Goal: Task Accomplishment & Management: Complete application form

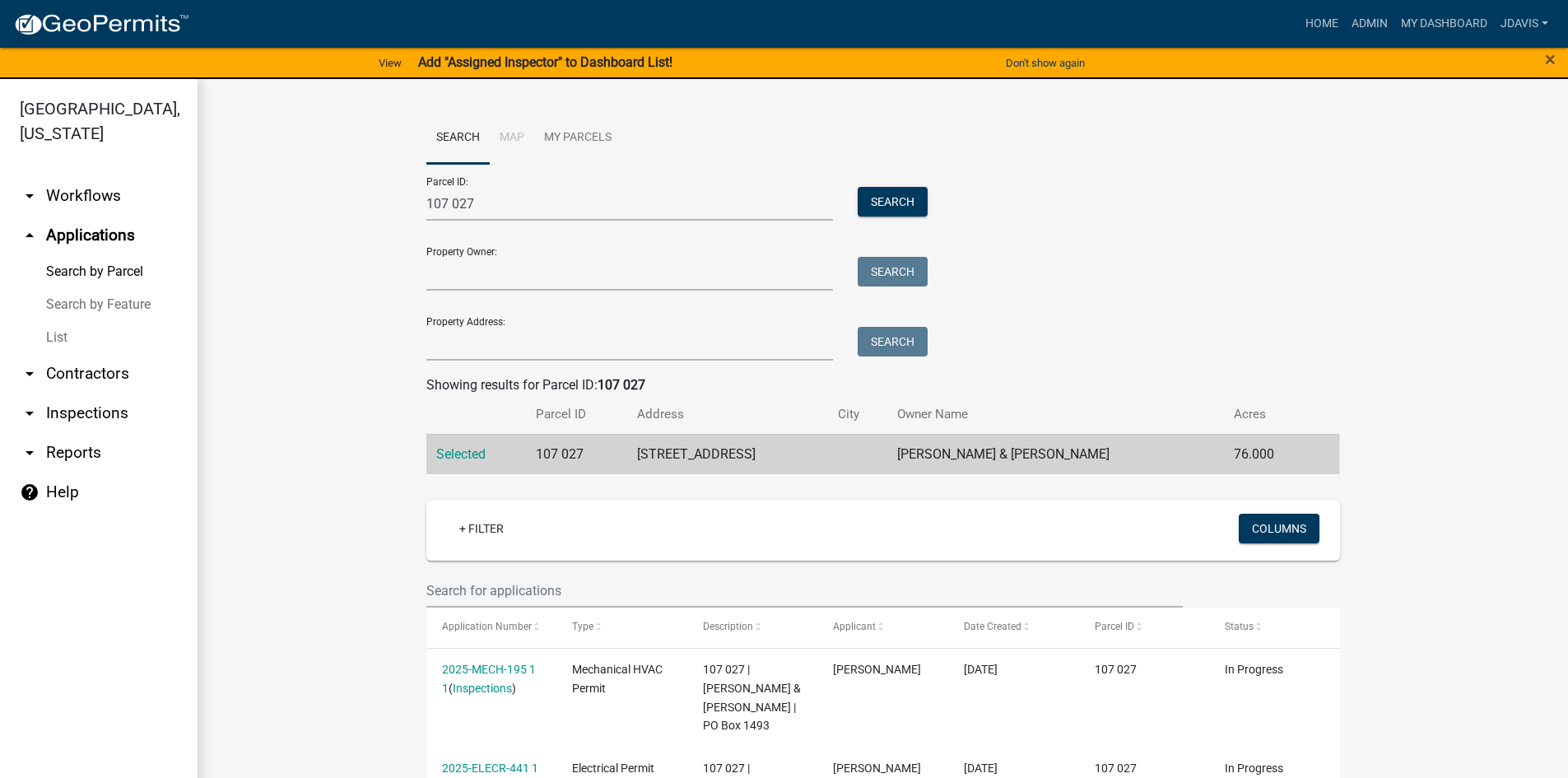
scroll to position [412, 0]
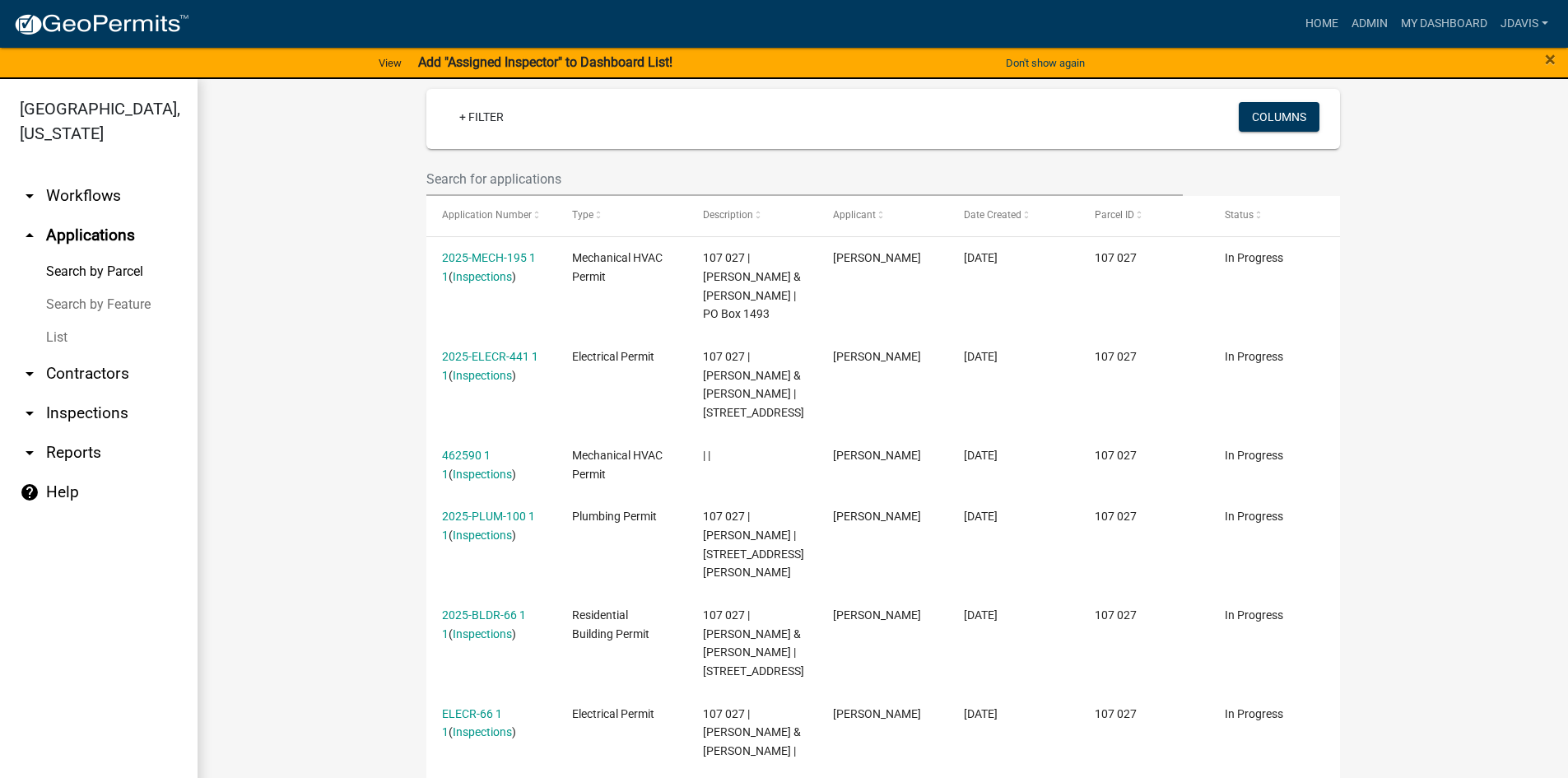
click at [58, 335] on link "List" at bounding box center [99, 338] width 198 height 33
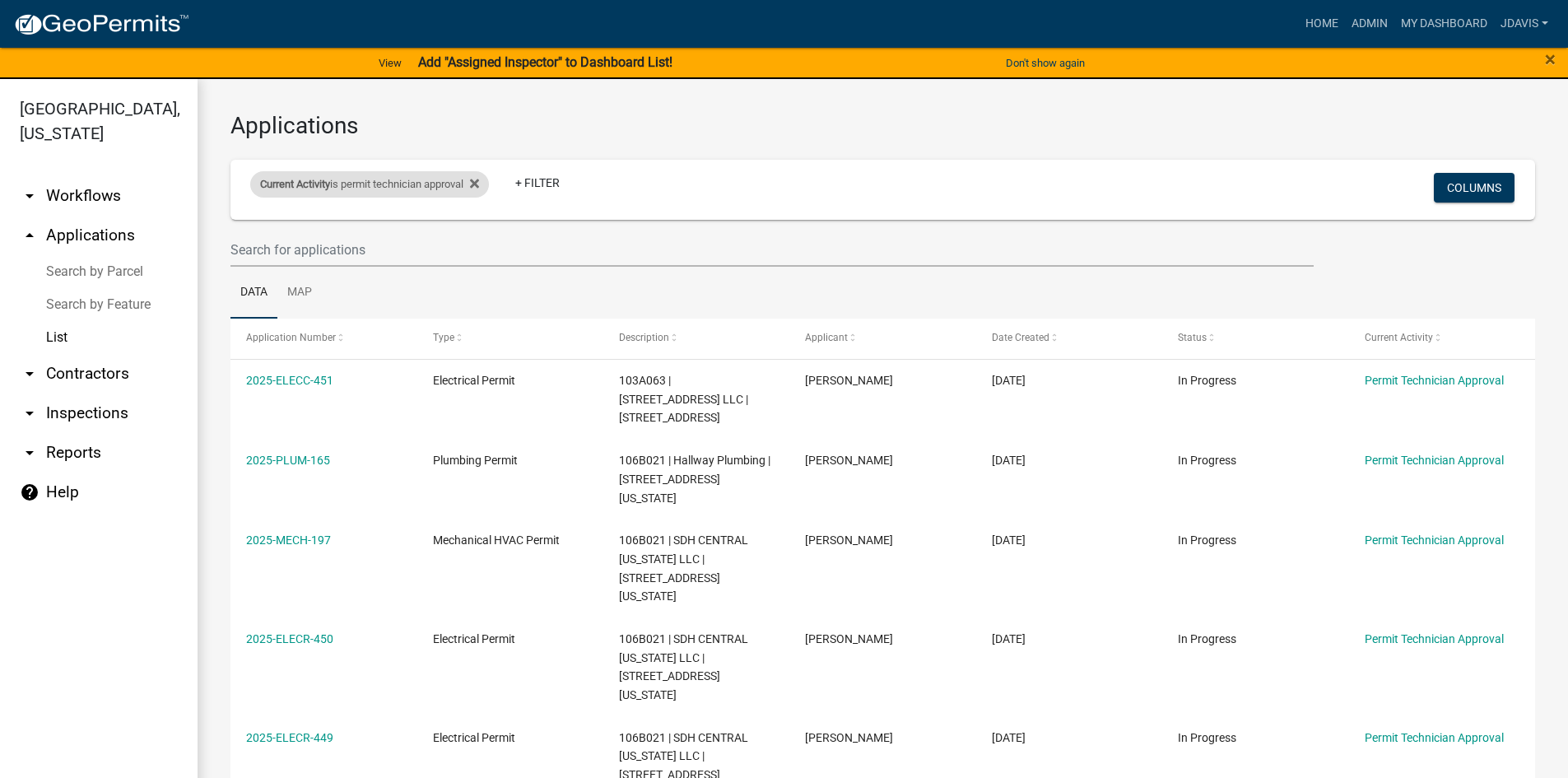
click at [488, 185] on div "Current Activity is permit technician approval" at bounding box center [370, 184] width 239 height 26
click at [477, 179] on fa-icon at bounding box center [471, 184] width 16 height 26
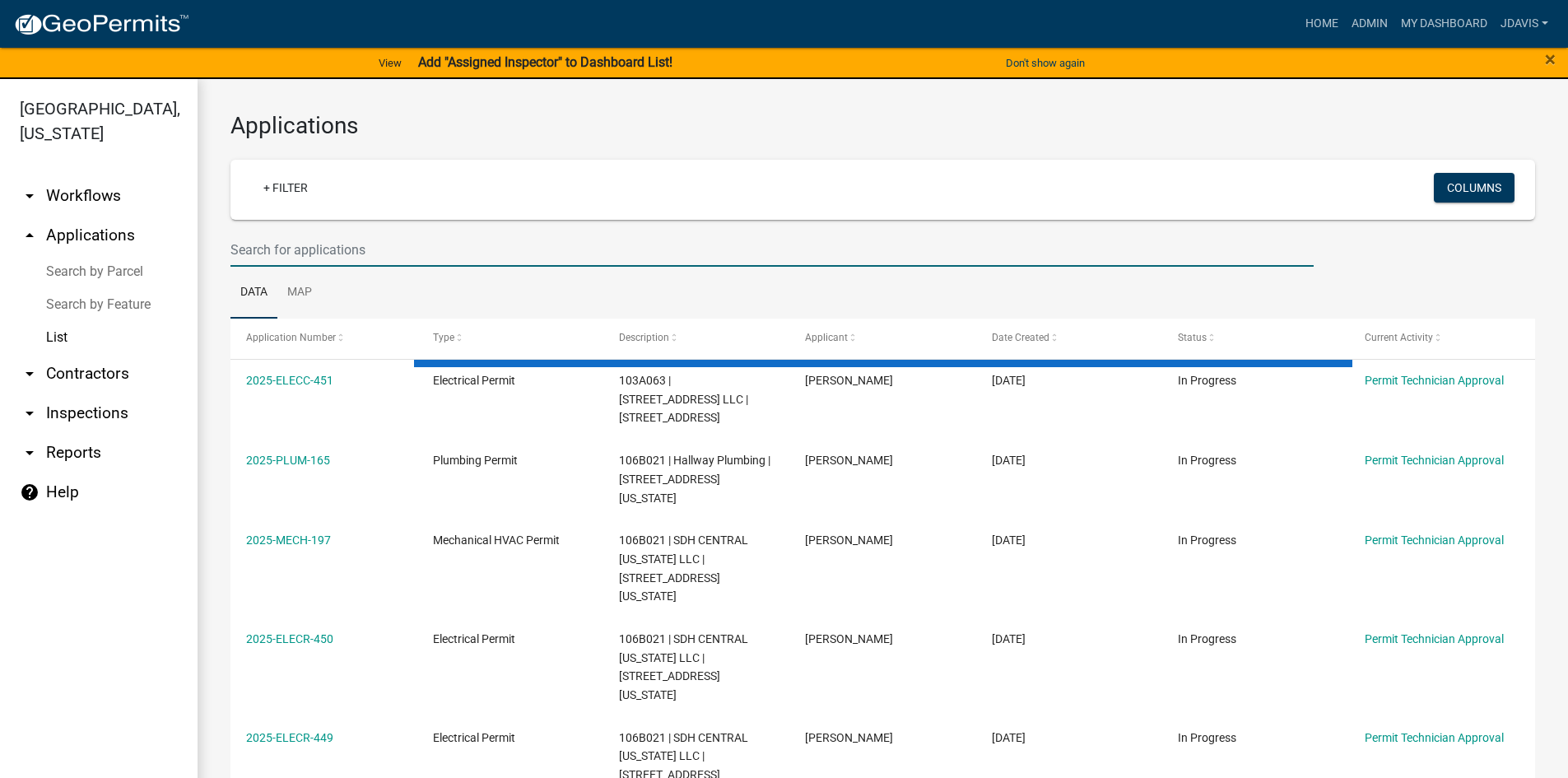
click at [370, 236] on input "text" at bounding box center [772, 249] width 1084 height 34
select select "2: 50"
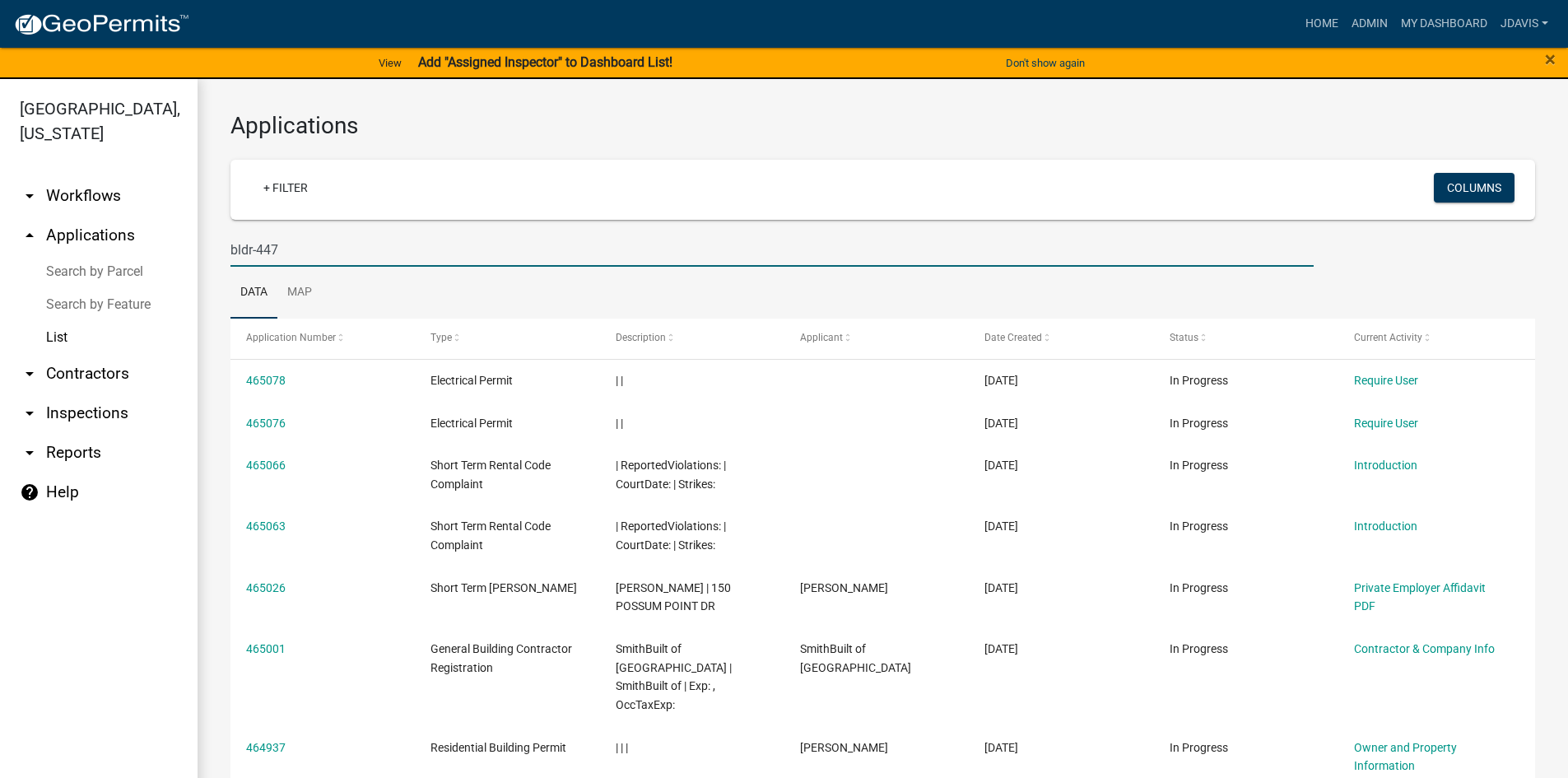
type input "bldr-447"
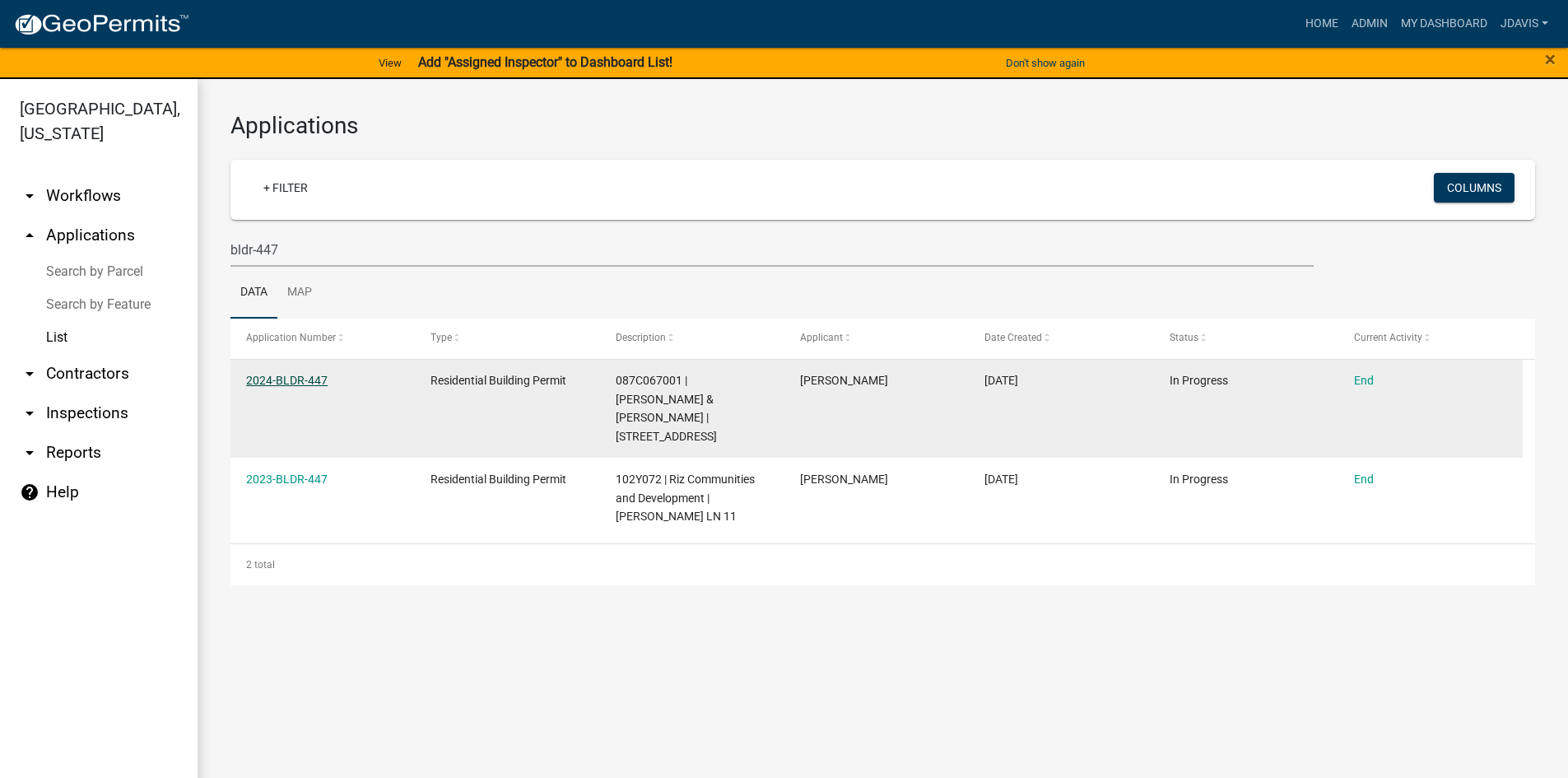
click at [309, 381] on link "2024-BLDR-447" at bounding box center [287, 380] width 82 height 13
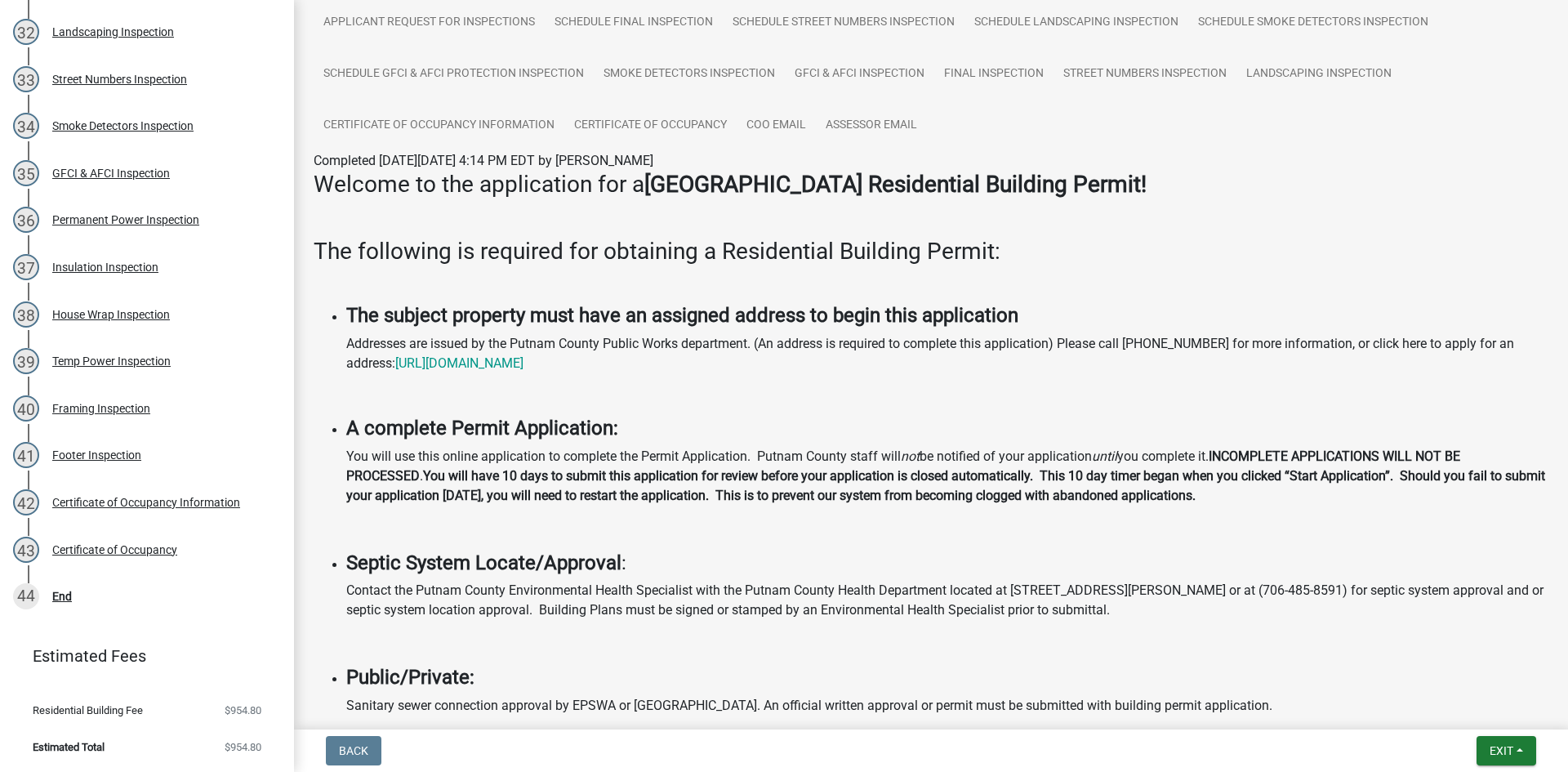
scroll to position [490, 0]
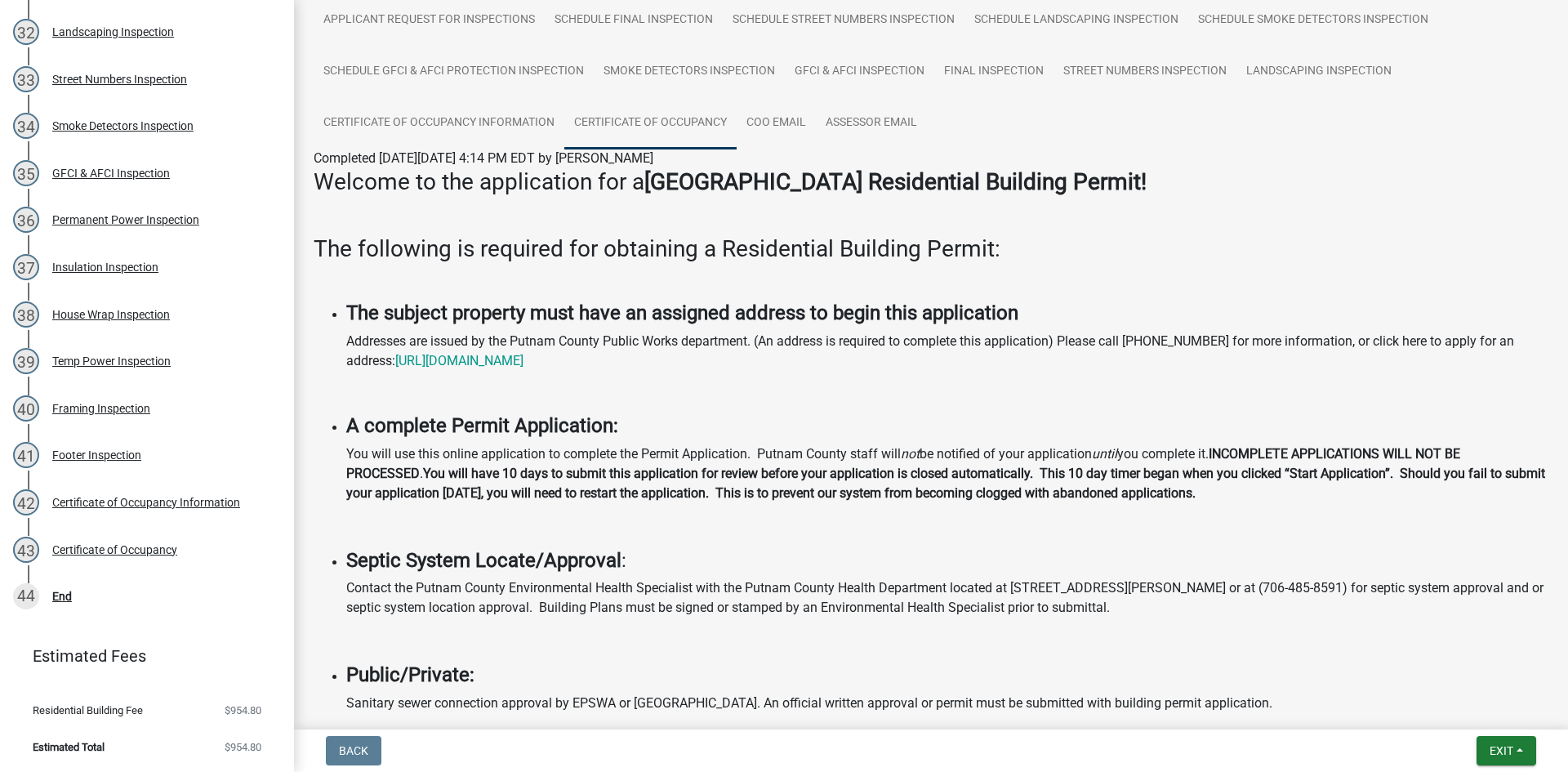
click at [737, 131] on link "Certificate of Occupancy" at bounding box center [650, 123] width 172 height 52
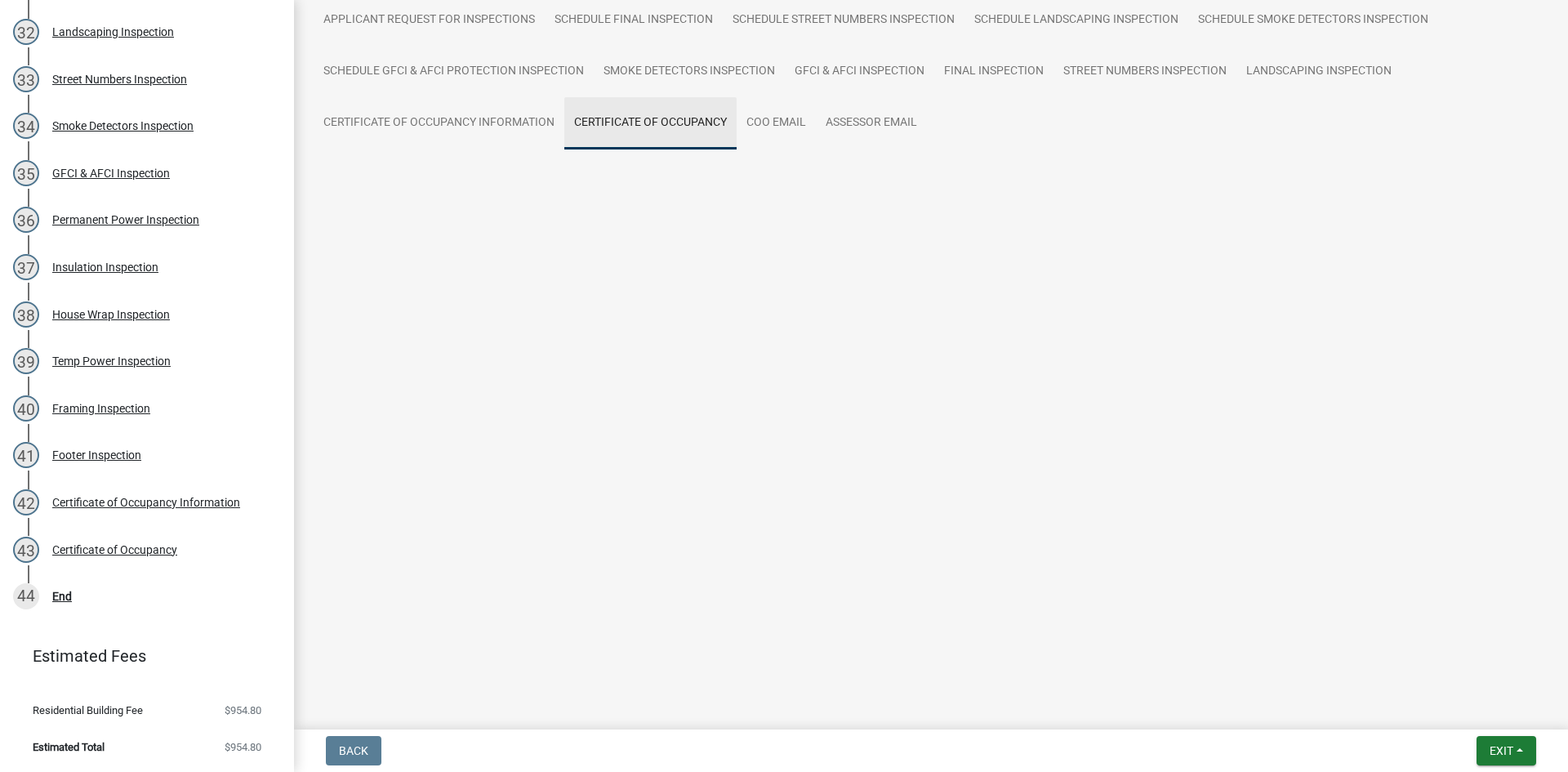
scroll to position [38, 0]
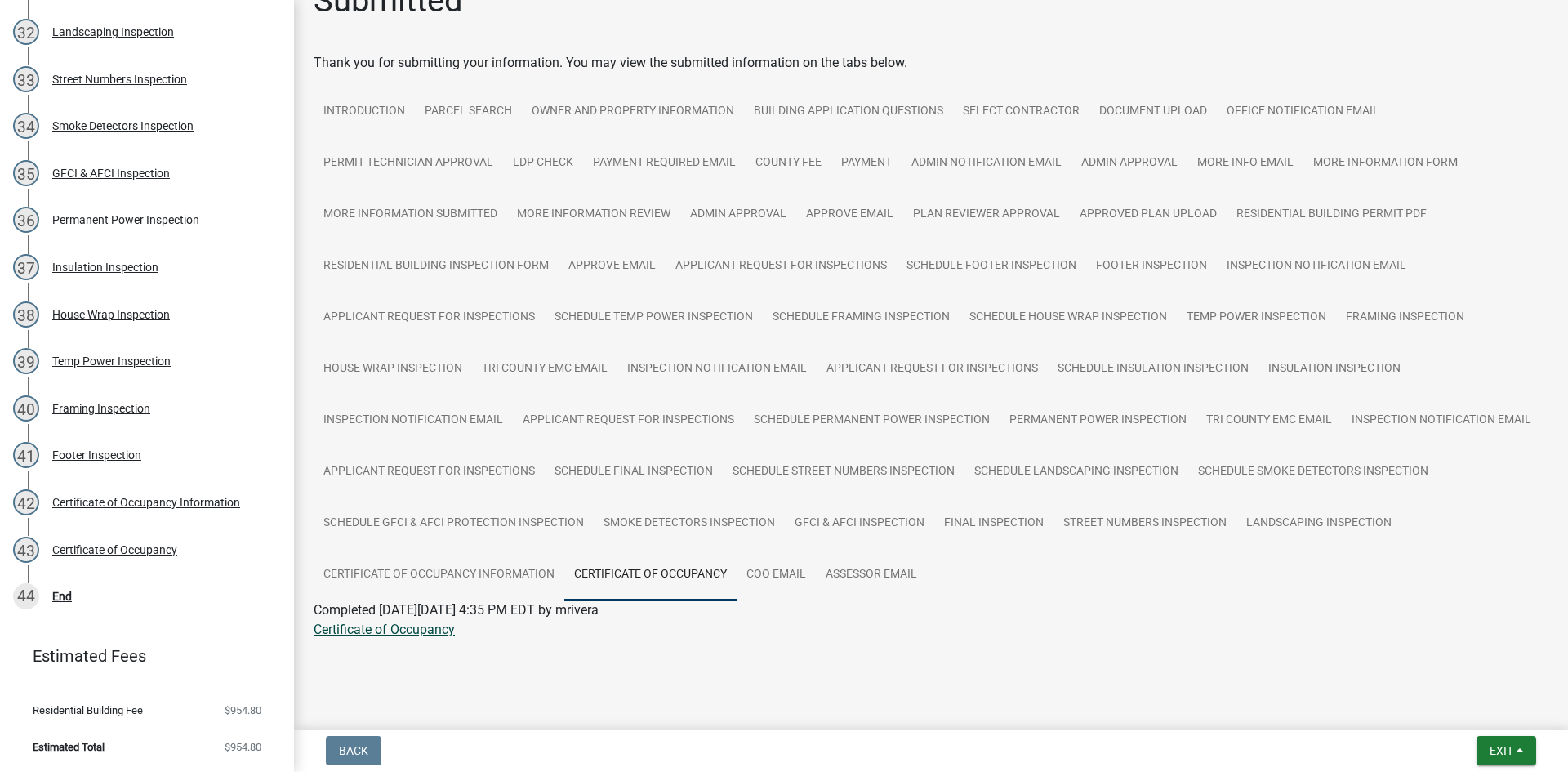
click at [436, 629] on link "Certificate of Occupancy" at bounding box center [384, 629] width 141 height 16
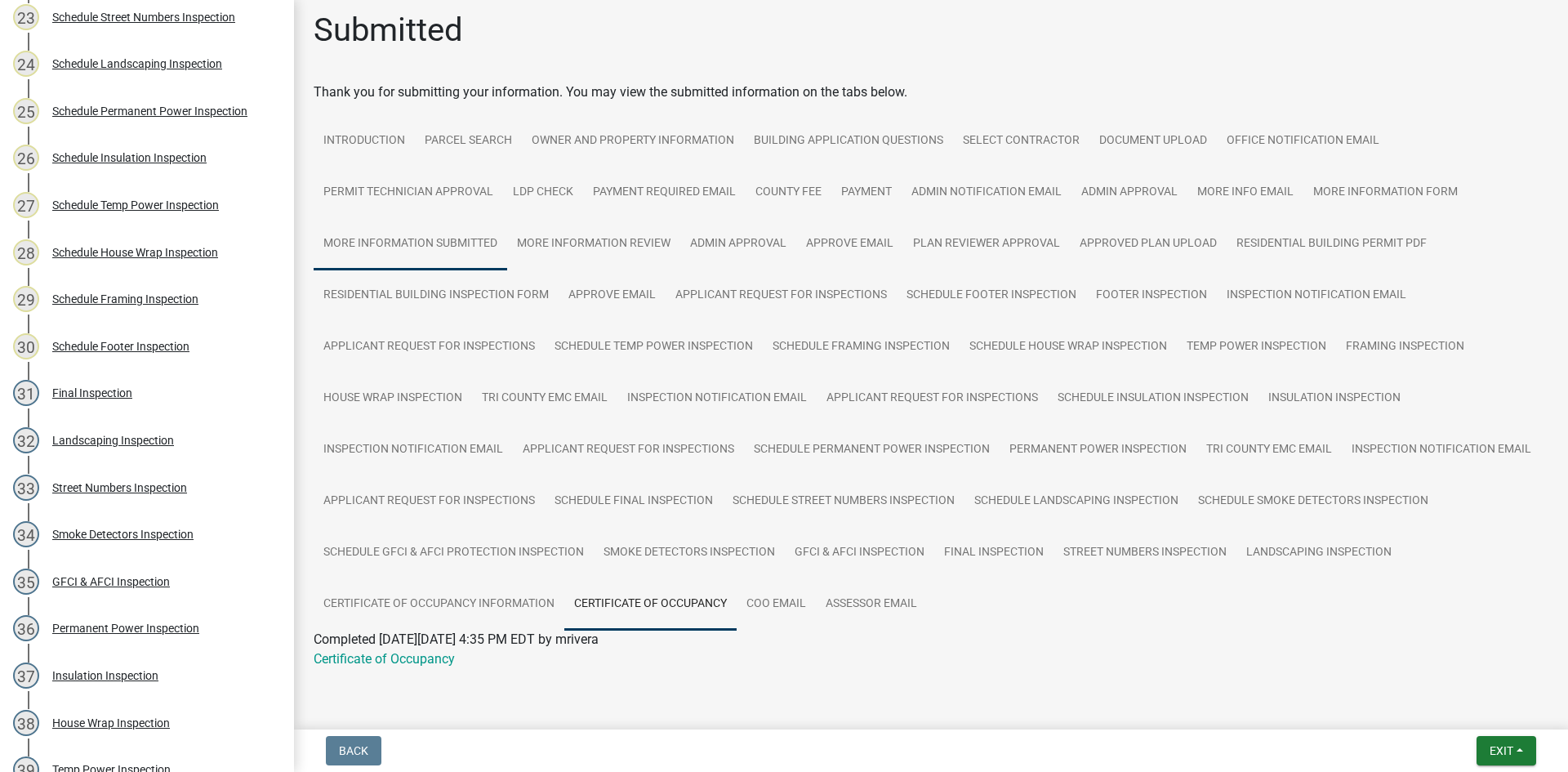
scroll to position [0, 0]
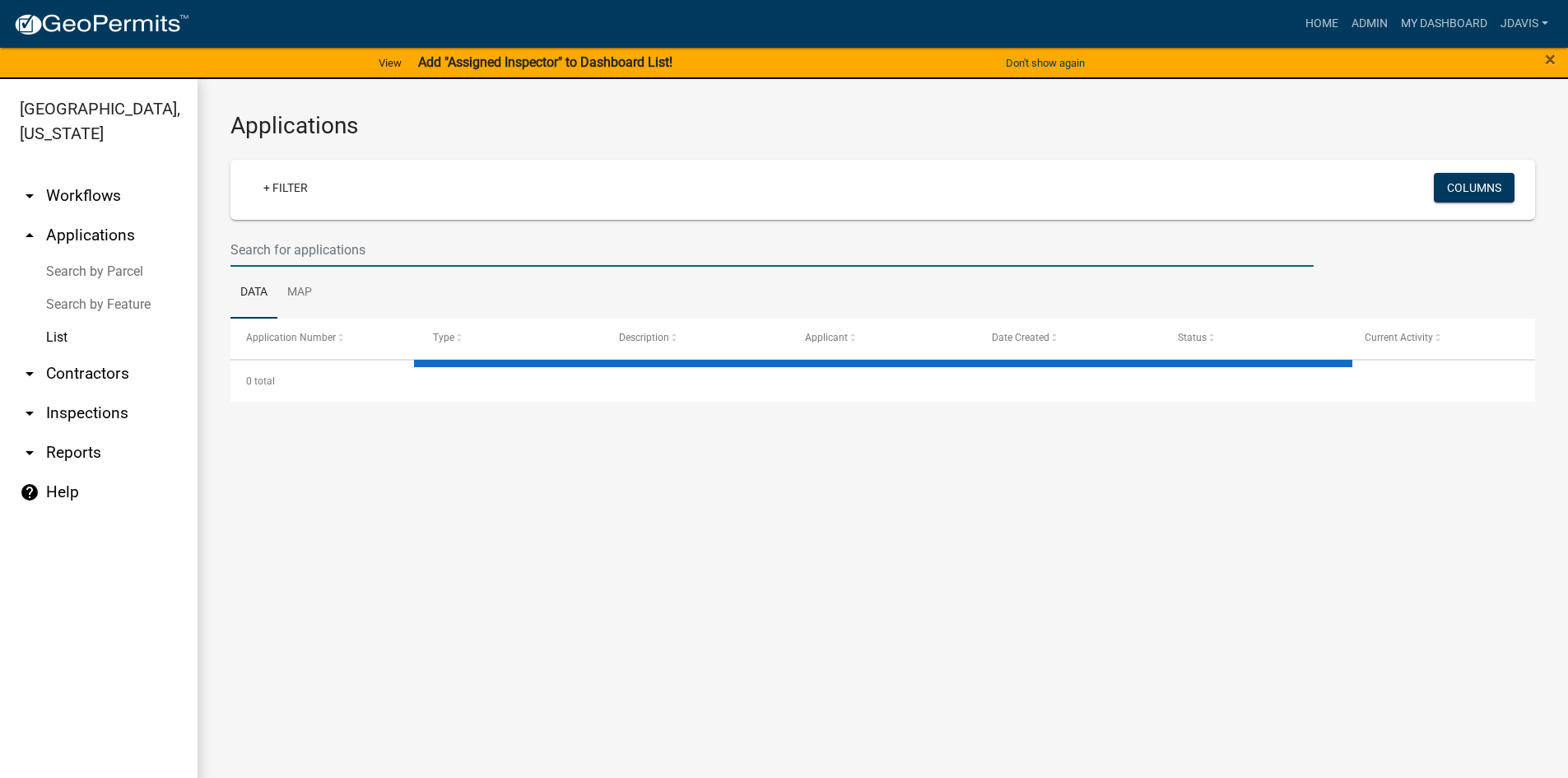
drag, startPoint x: 483, startPoint y: 258, endPoint x: 475, endPoint y: 246, distance: 14.4
click at [483, 258] on input "text" at bounding box center [772, 249] width 1084 height 34
select select "2: 50"
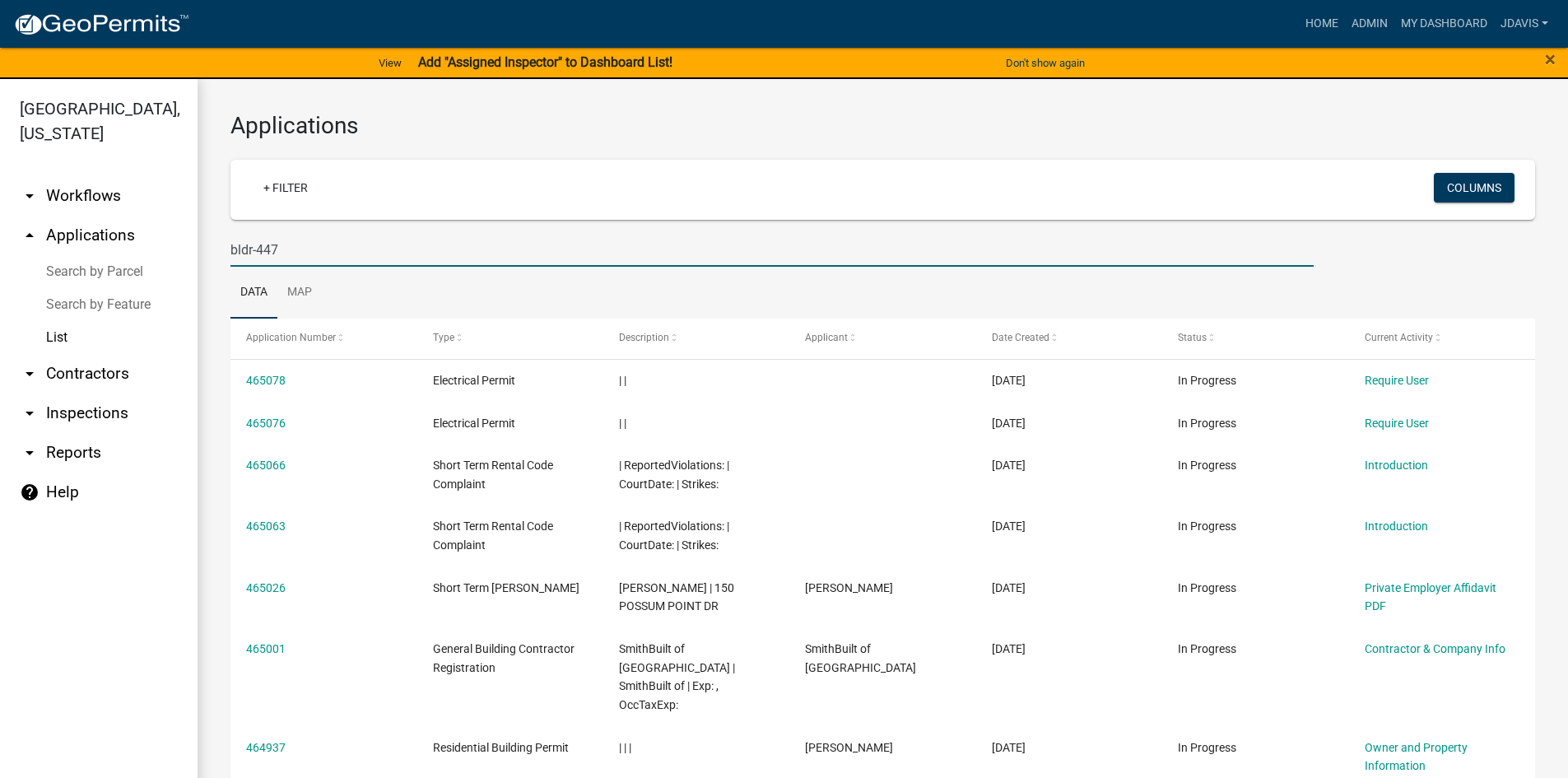
type input "bldr-447"
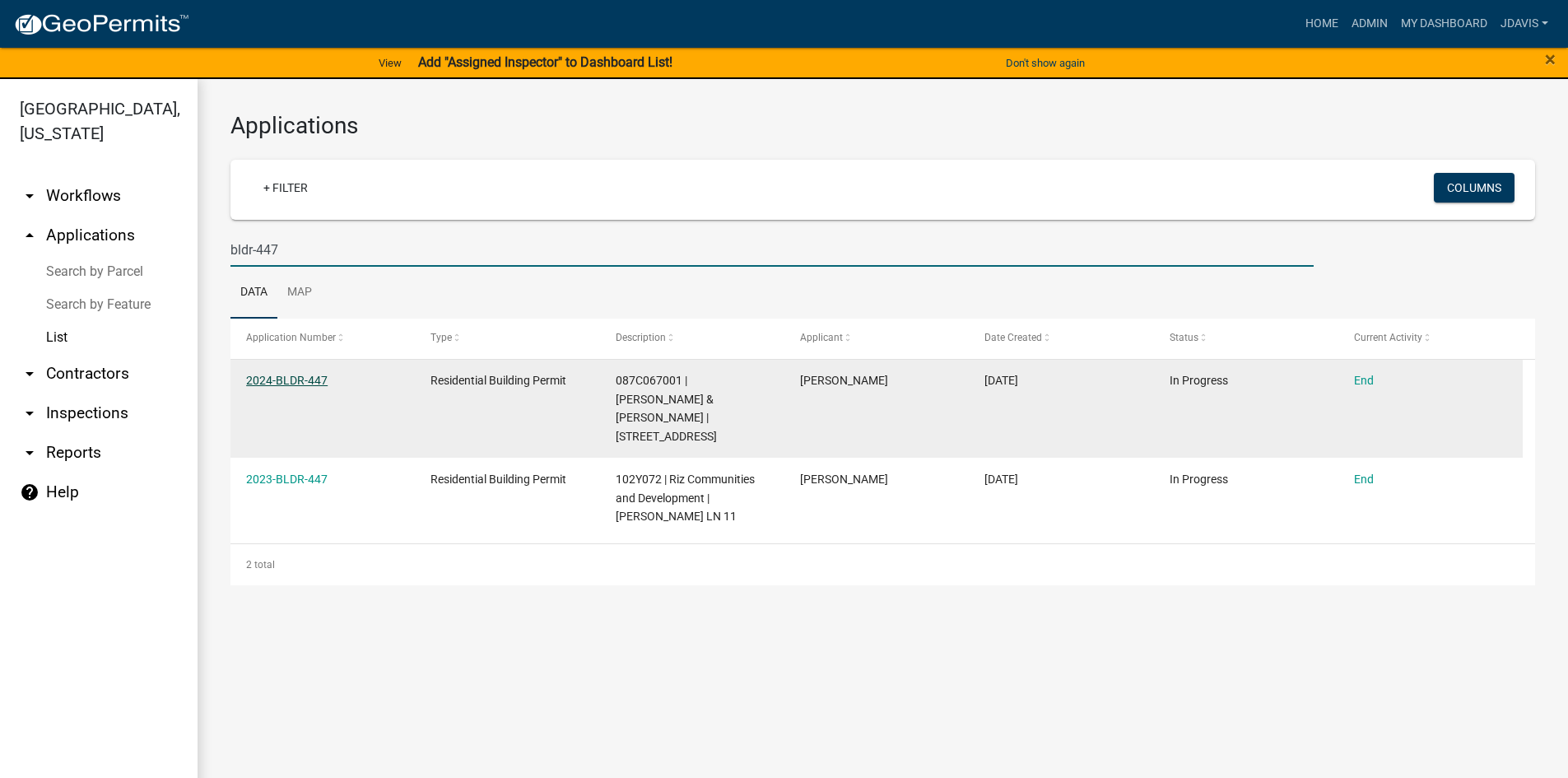
click at [310, 376] on link "2024-BLDR-447" at bounding box center [287, 380] width 82 height 13
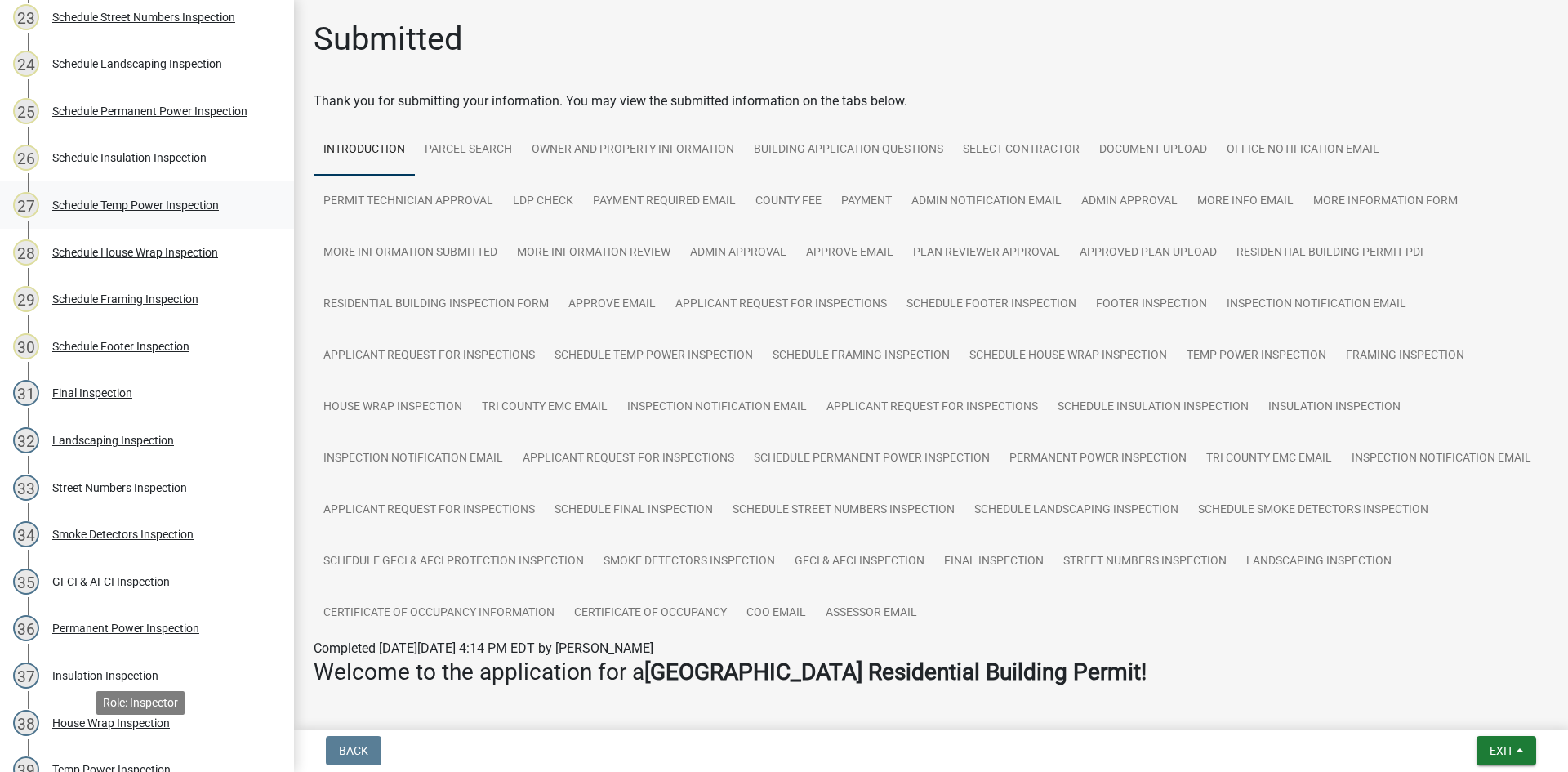
scroll to position [1480, 0]
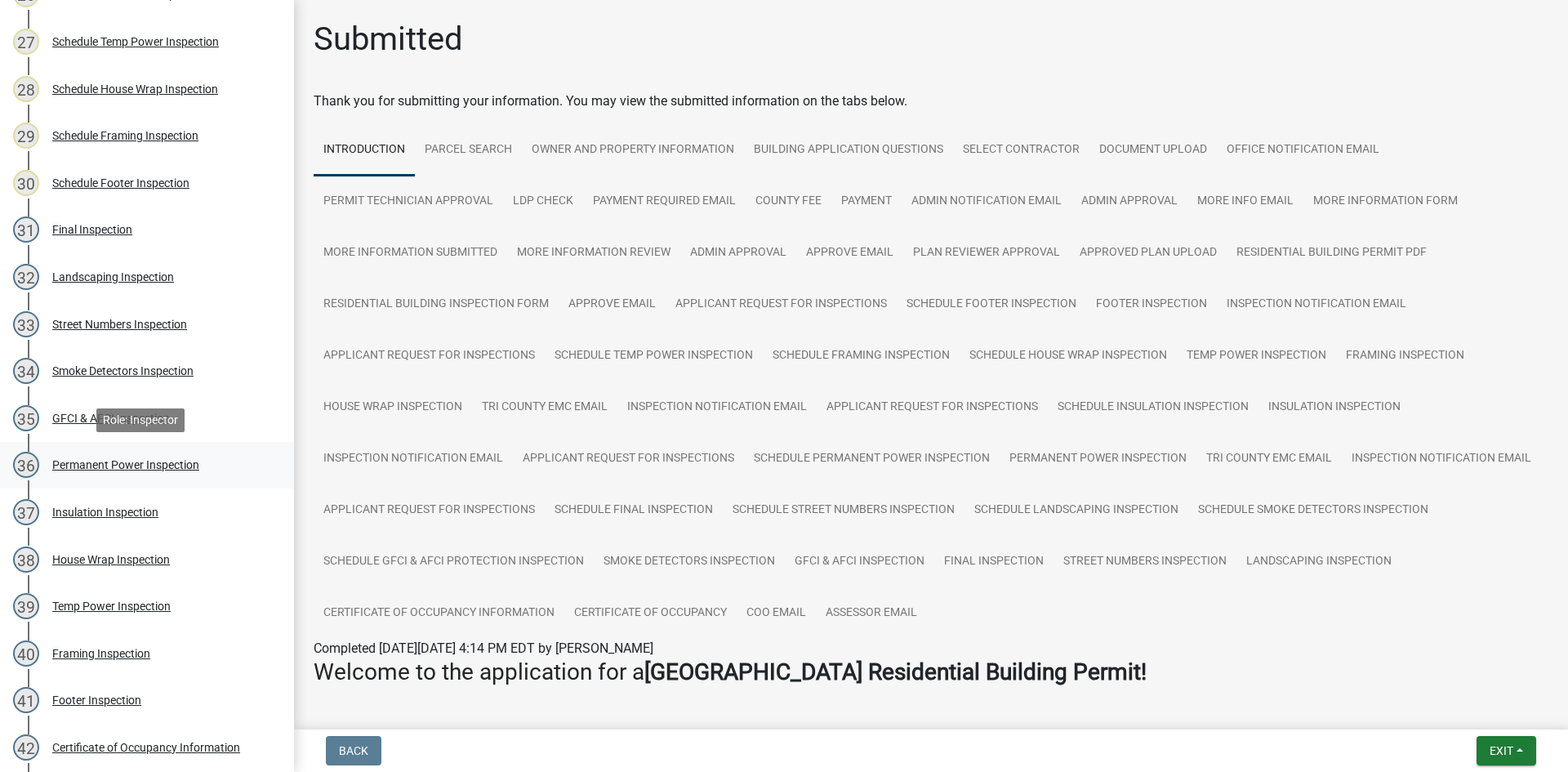
click at [176, 462] on div "Permanent Power Inspection" at bounding box center [126, 465] width 147 height 11
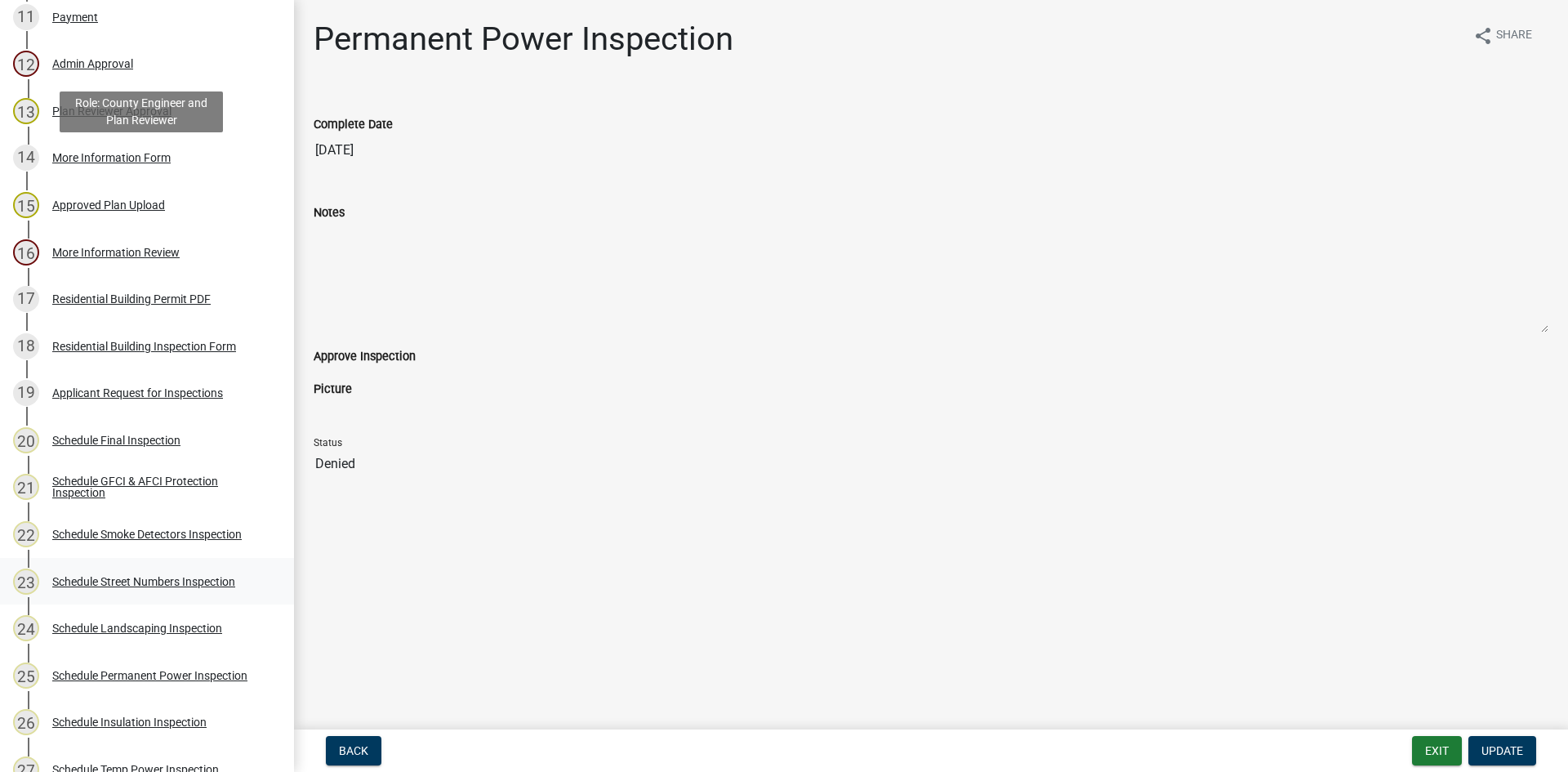
scroll to position [767, 0]
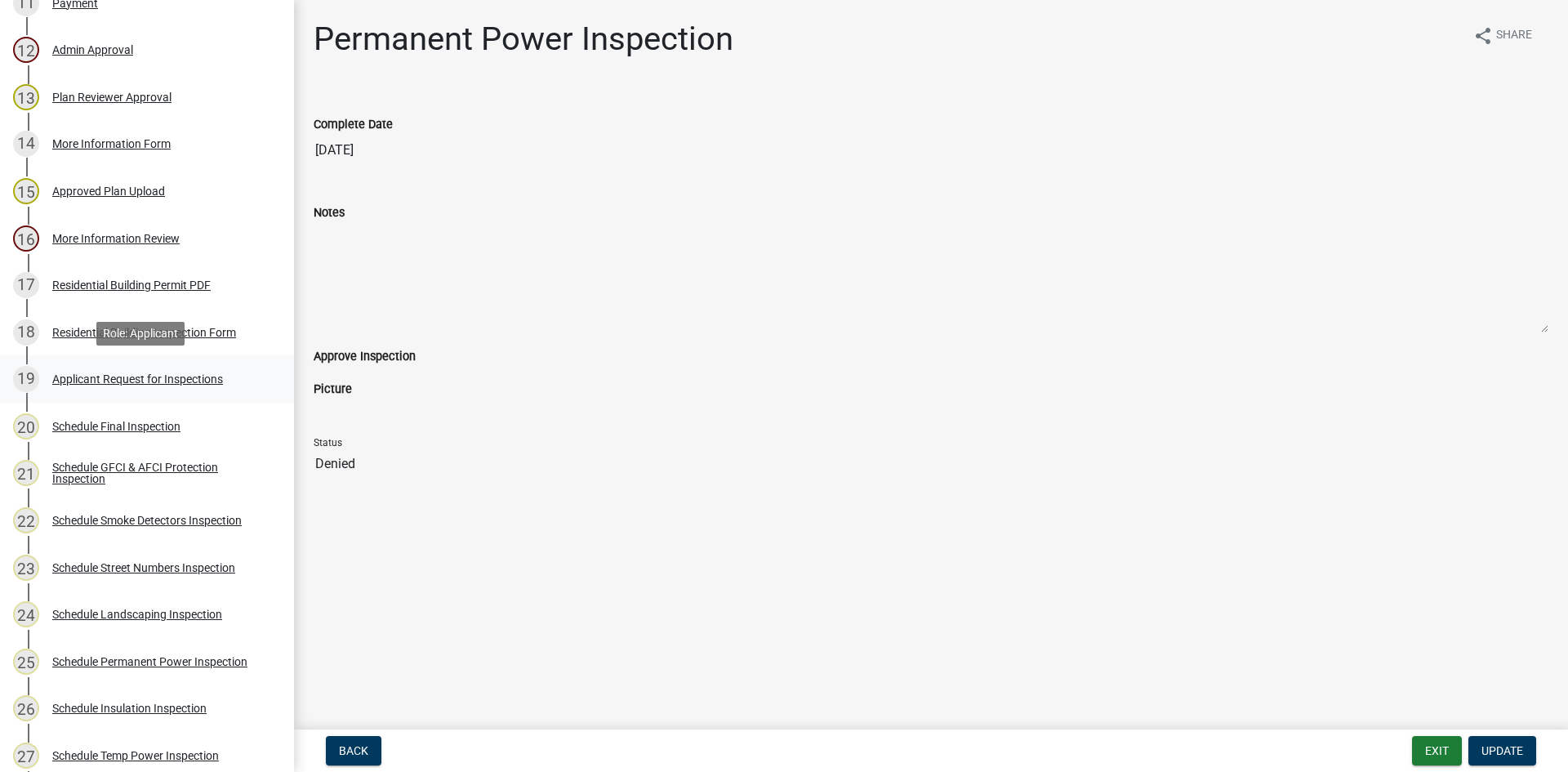
click at [116, 368] on div "19 Applicant Request for Inspections" at bounding box center [141, 379] width 255 height 26
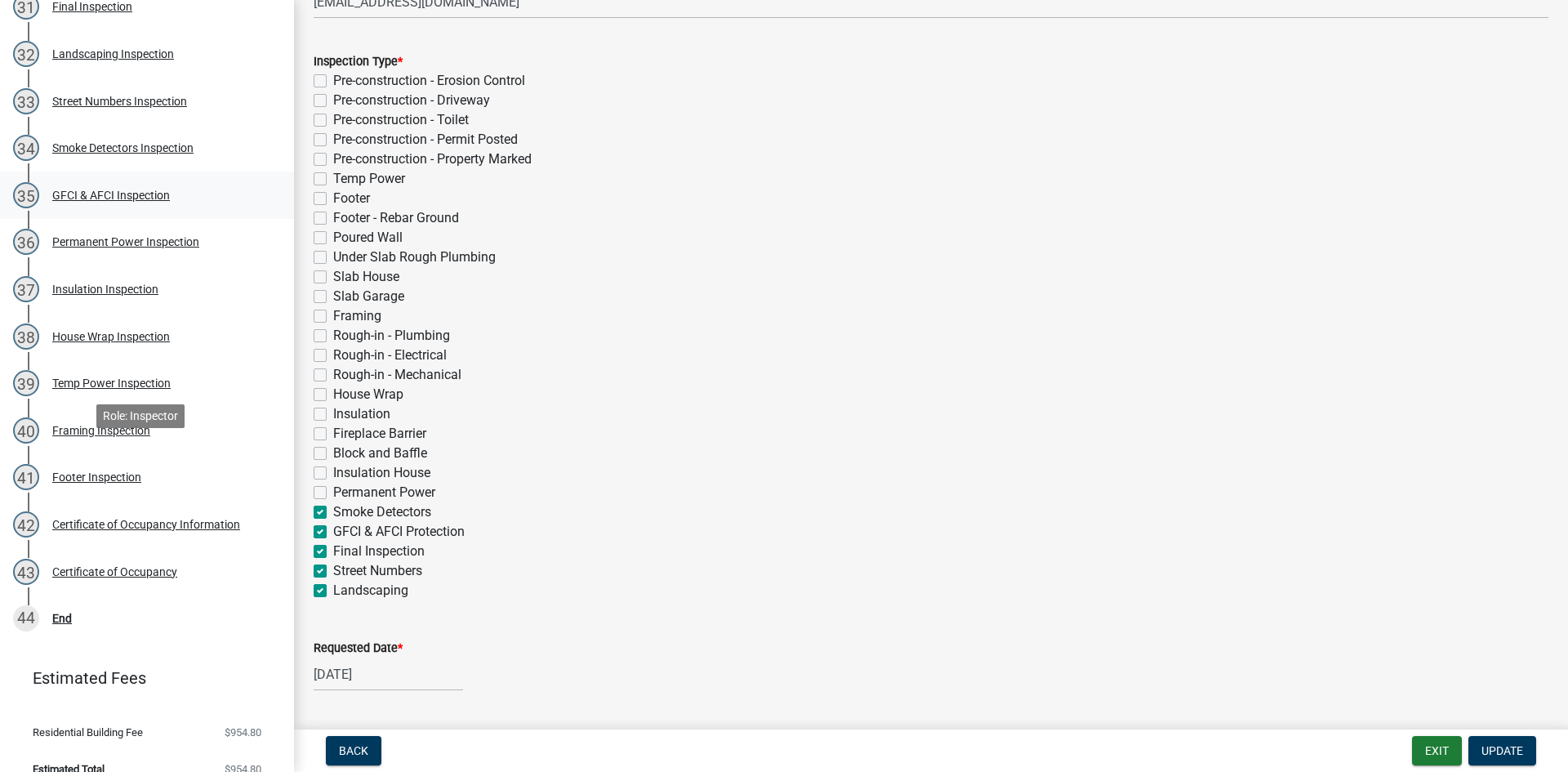
scroll to position [1725, 0]
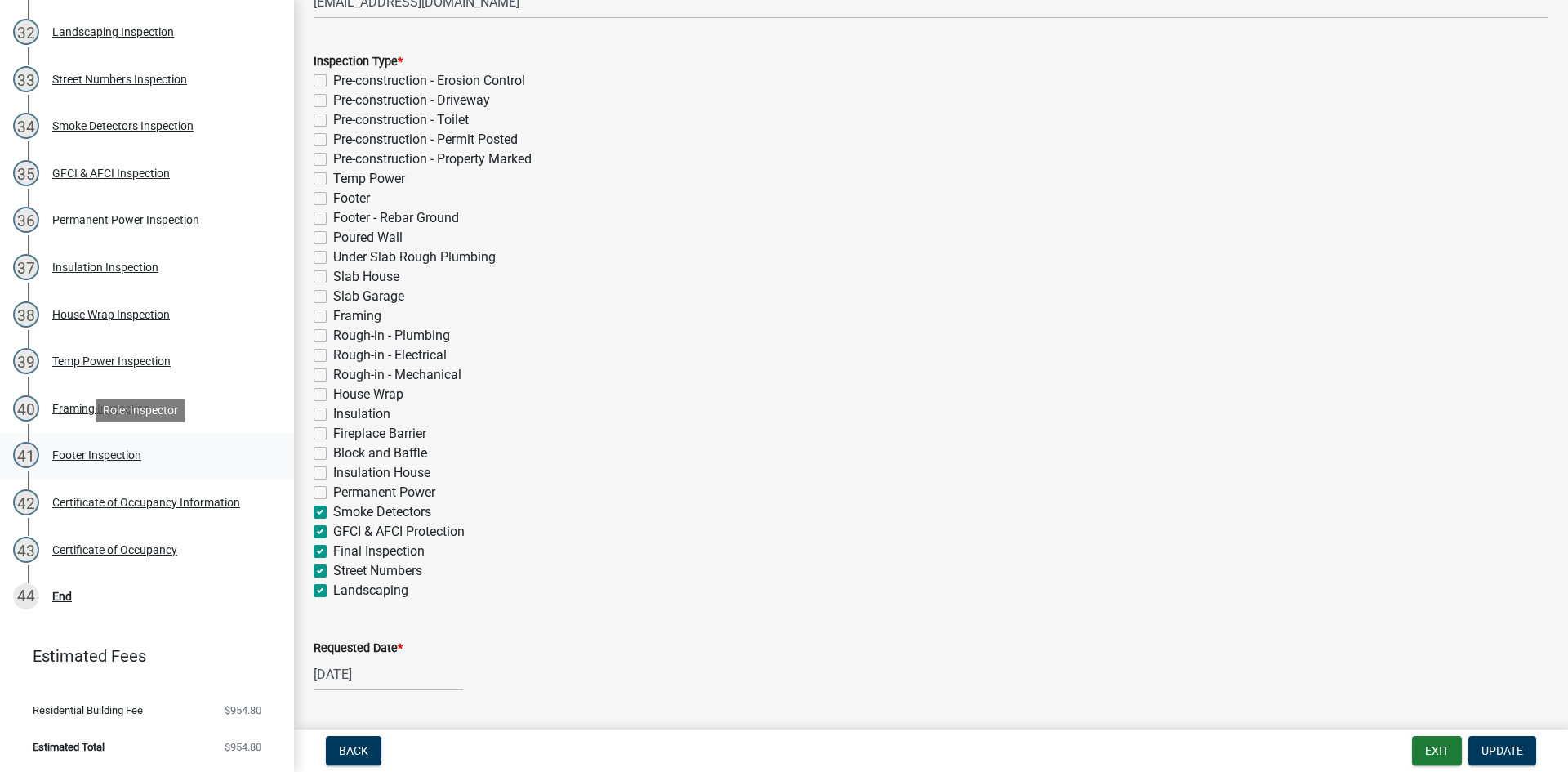
click at [83, 450] on div "Footer Inspection" at bounding box center [96, 455] width 89 height 11
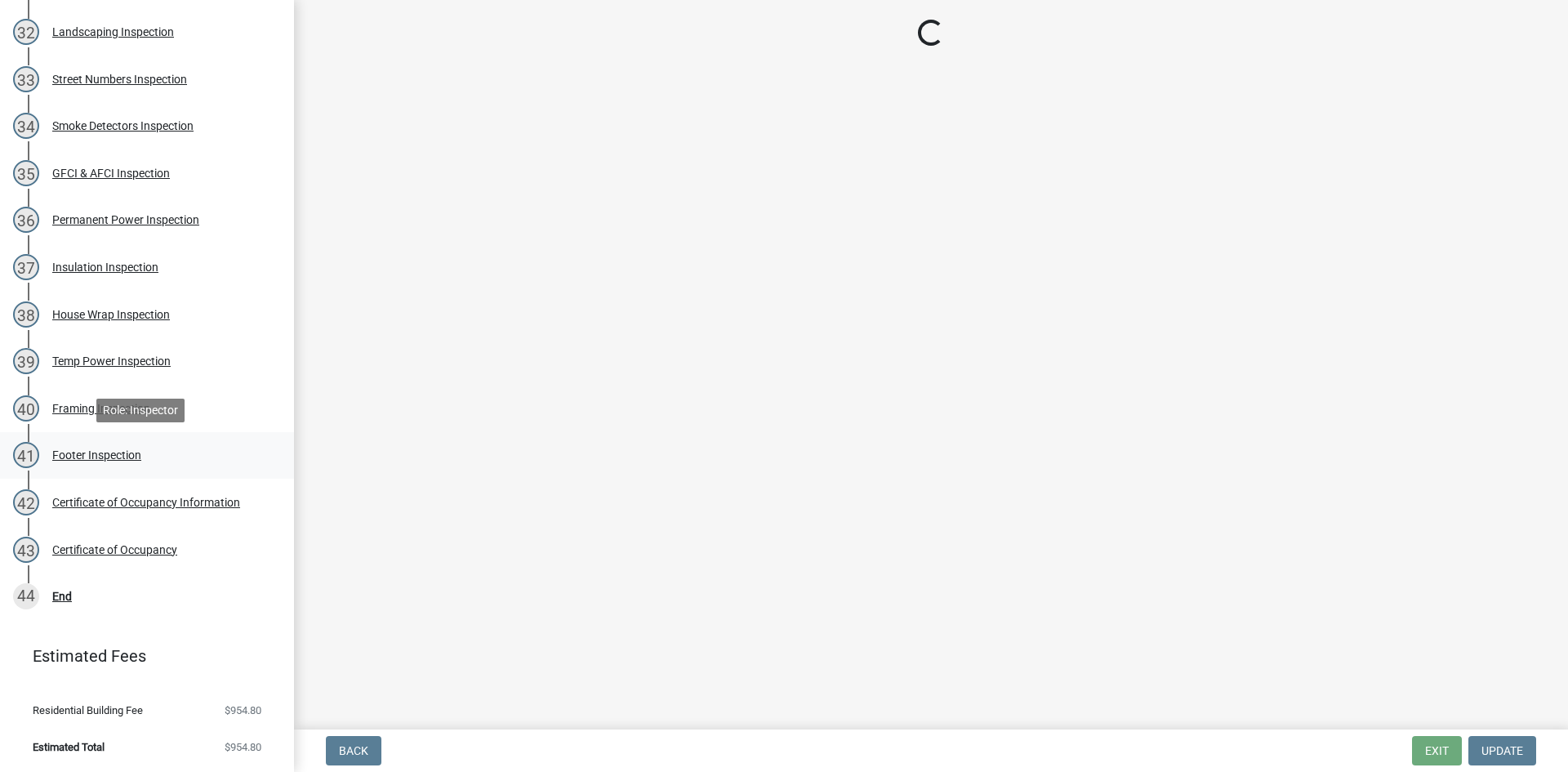
scroll to position [0, 0]
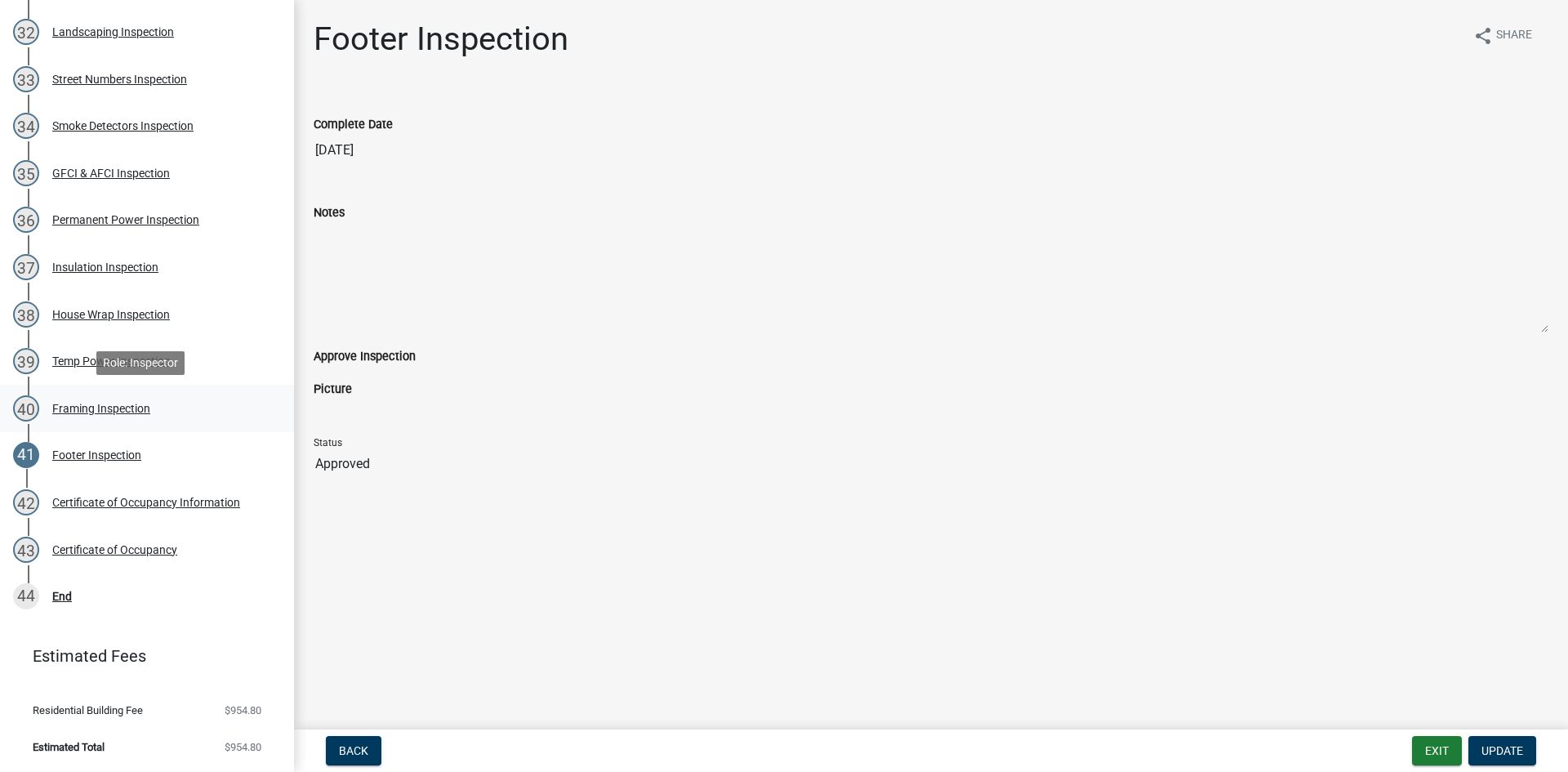
click at [85, 399] on div "40 Framing Inspection" at bounding box center [141, 408] width 255 height 26
click at [100, 358] on div "Temp Power Inspection" at bounding box center [111, 361] width 118 height 11
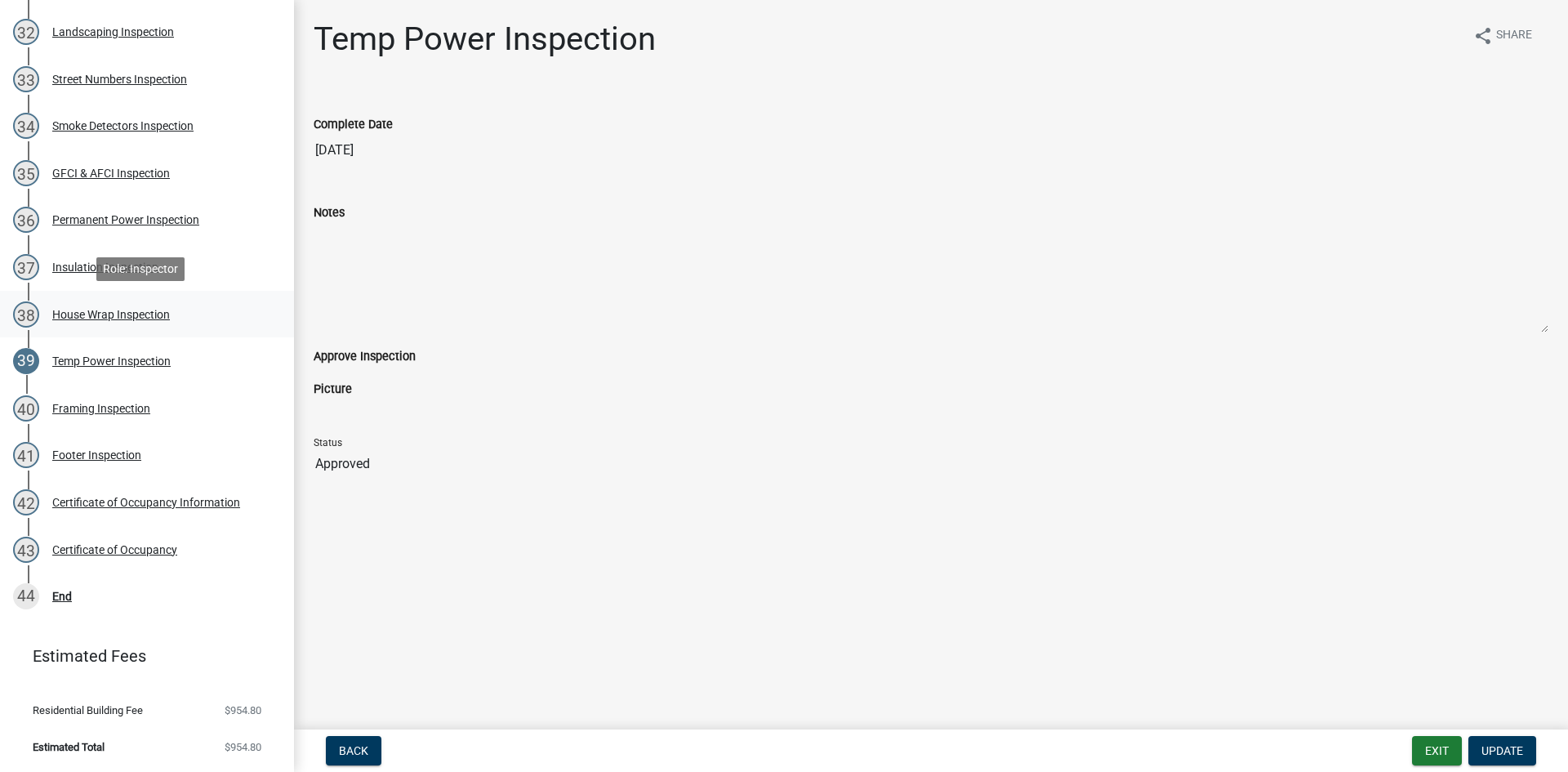
click at [103, 310] on div "House Wrap Inspection" at bounding box center [111, 315] width 118 height 11
click at [103, 262] on div "Insulation Inspection" at bounding box center [105, 267] width 106 height 11
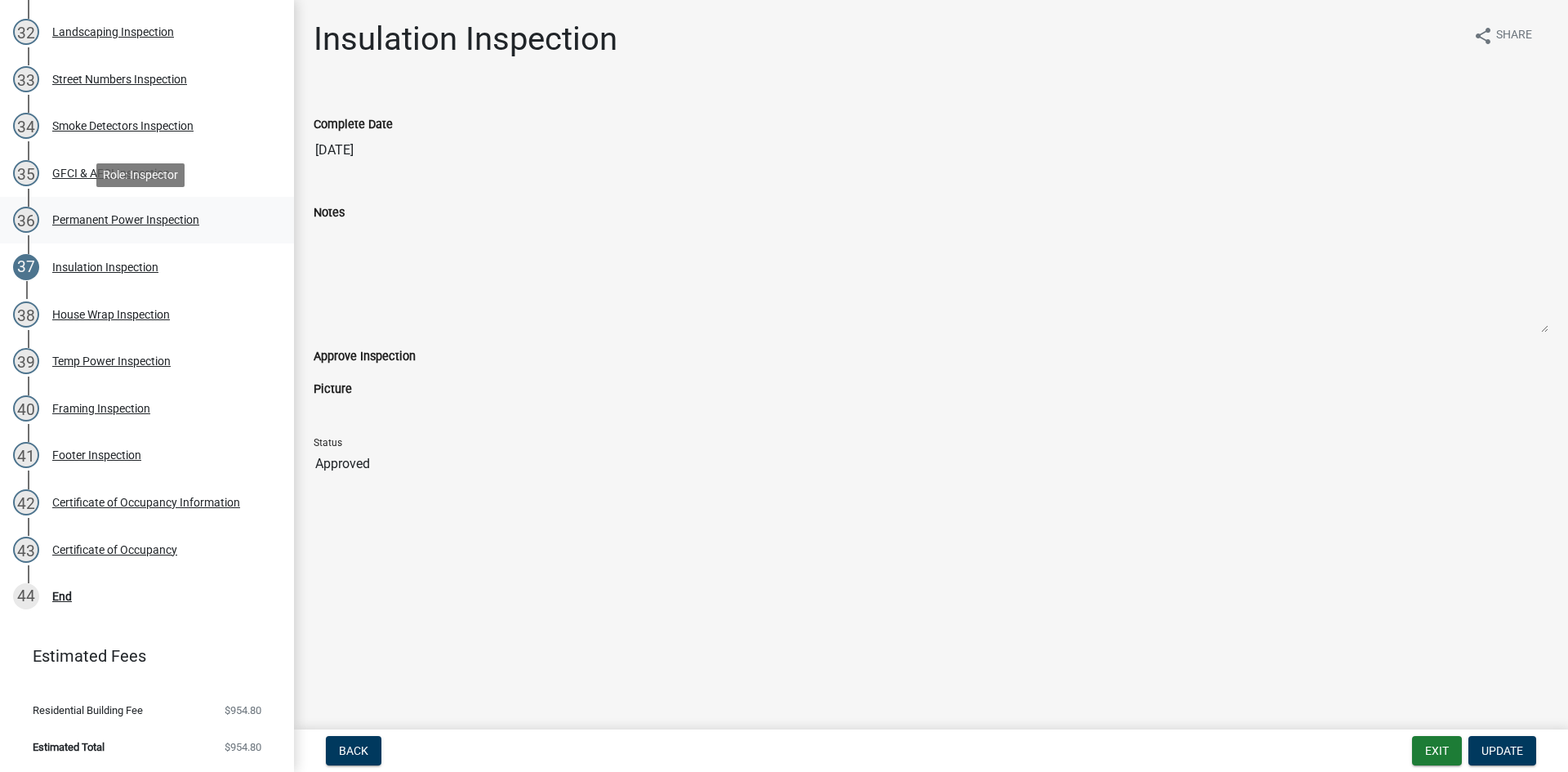
click at [106, 214] on div "Permanent Power Inspection" at bounding box center [126, 220] width 147 height 11
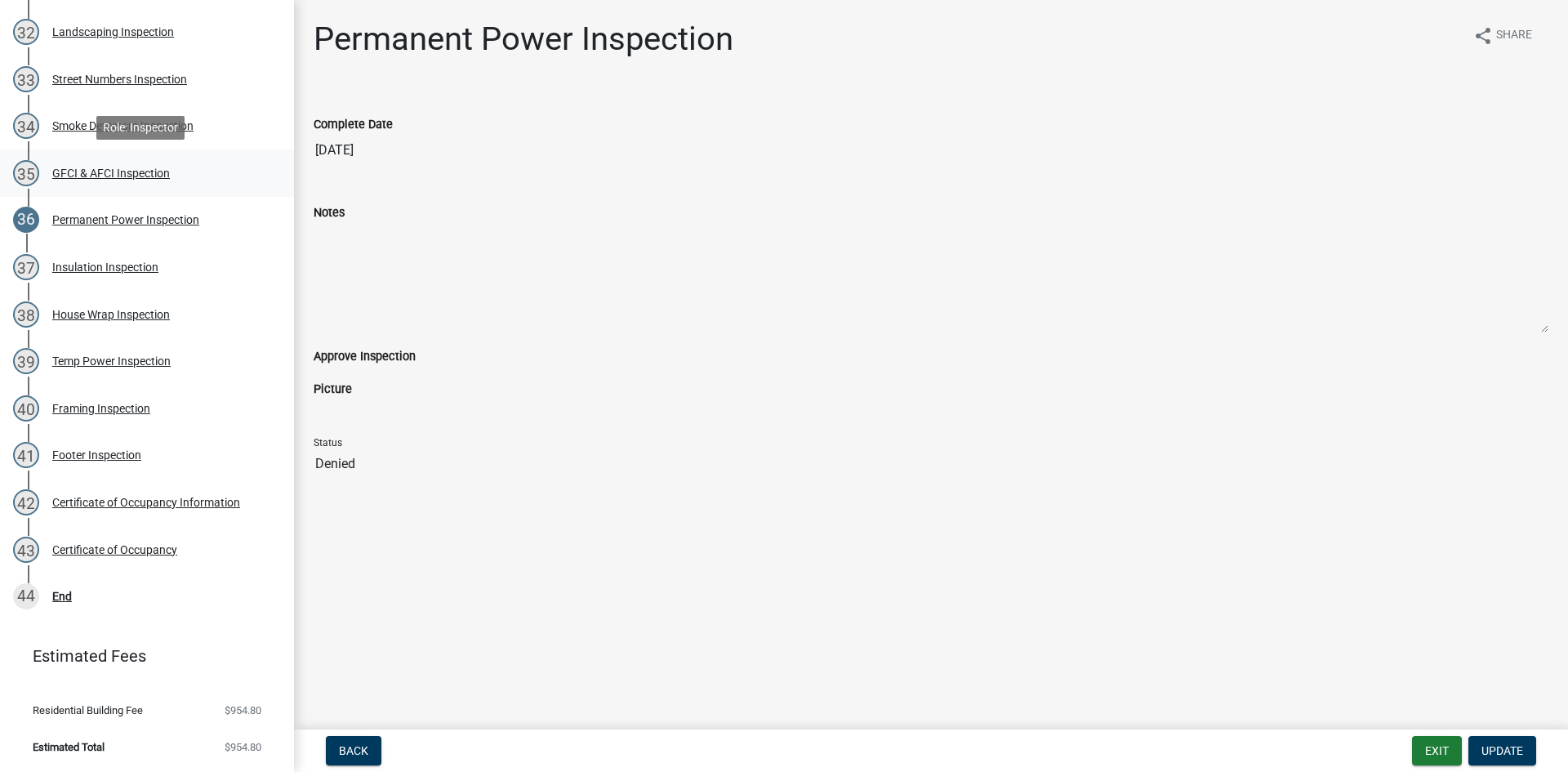
click at [99, 172] on div "GFCI & AFCI Inspection" at bounding box center [111, 173] width 118 height 11
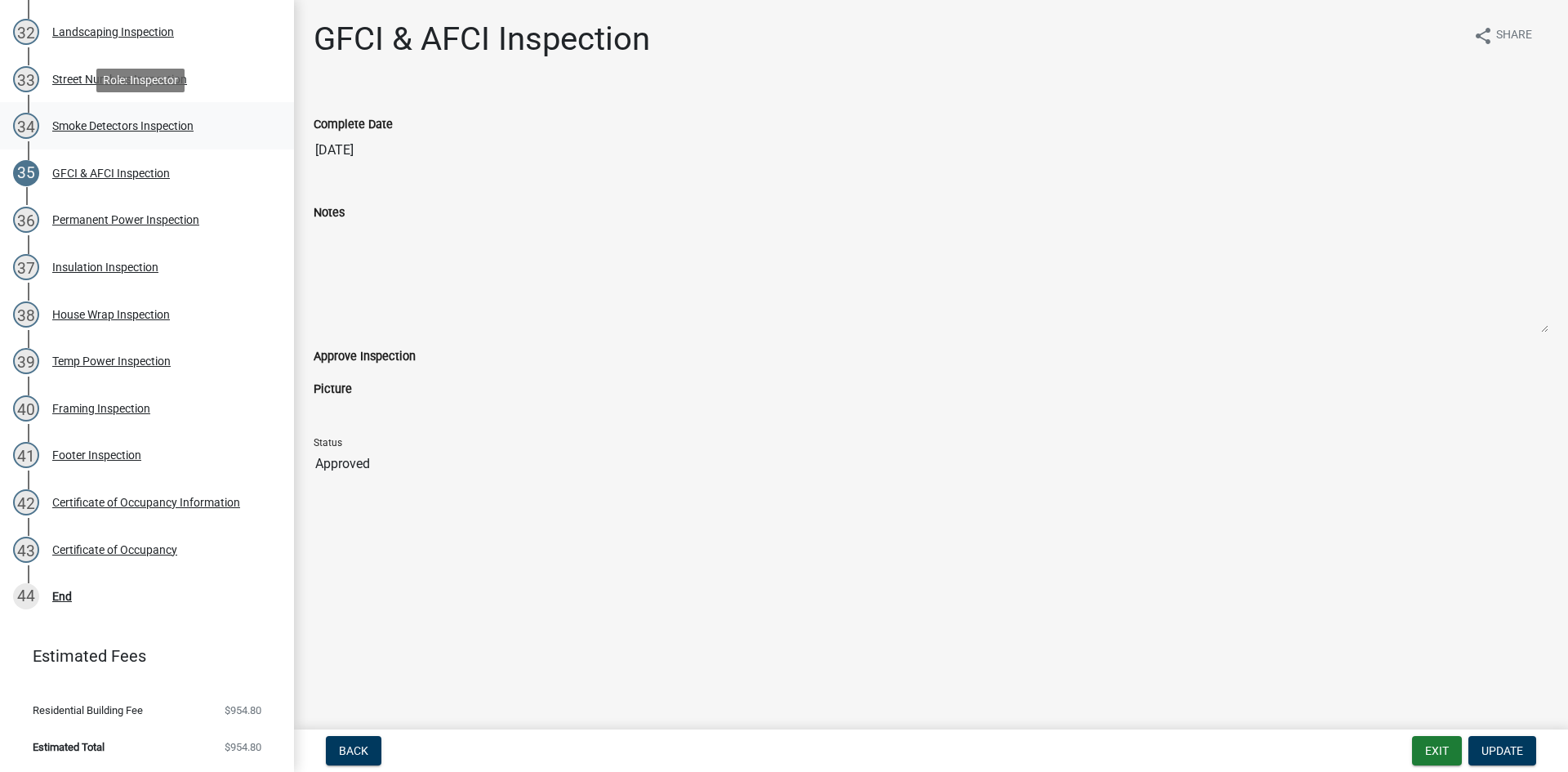
click at [90, 121] on div "Smoke Detectors Inspection" at bounding box center [123, 126] width 141 height 11
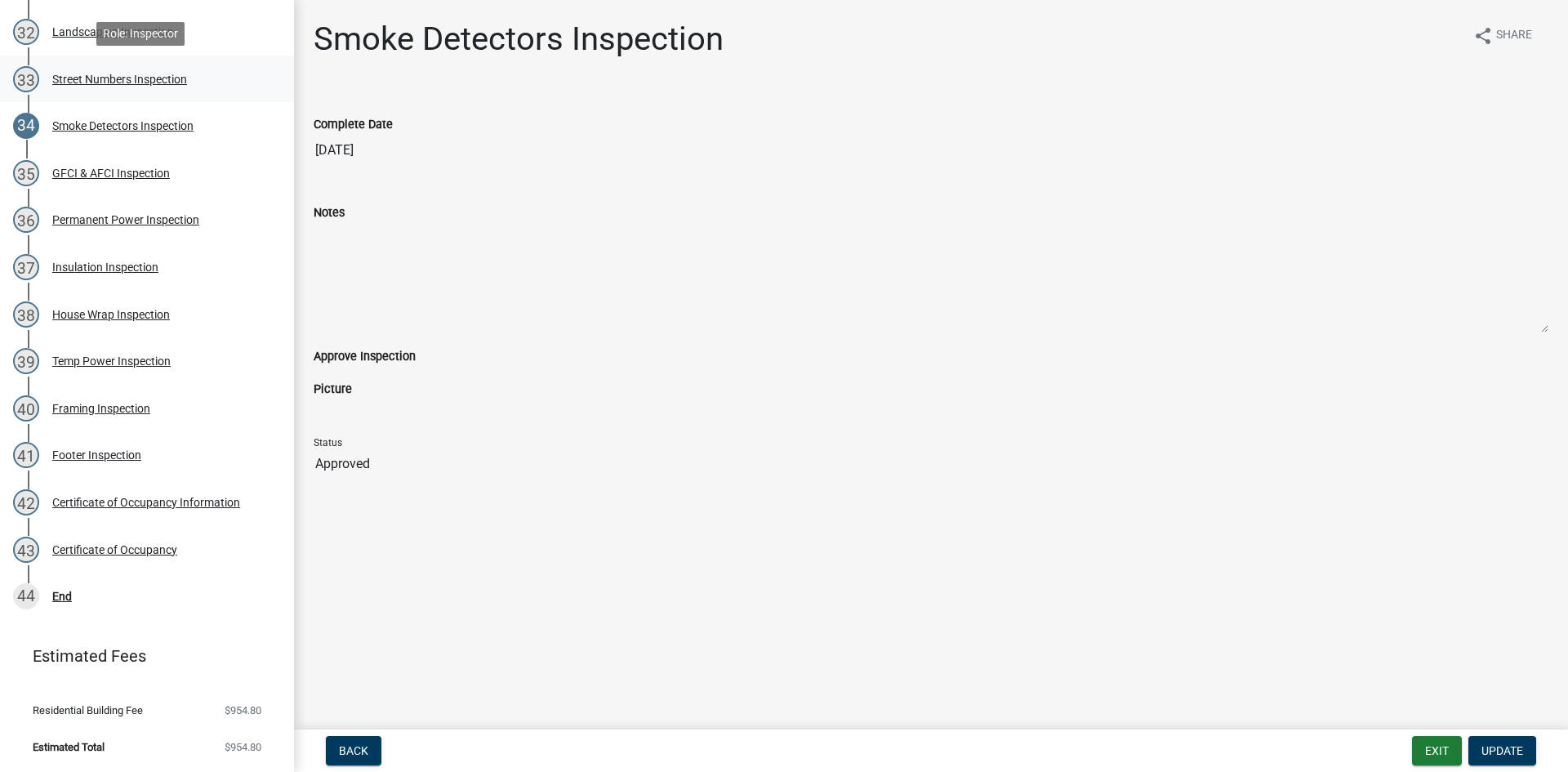
click at [76, 74] on div "Street Numbers Inspection" at bounding box center [119, 79] width 135 height 11
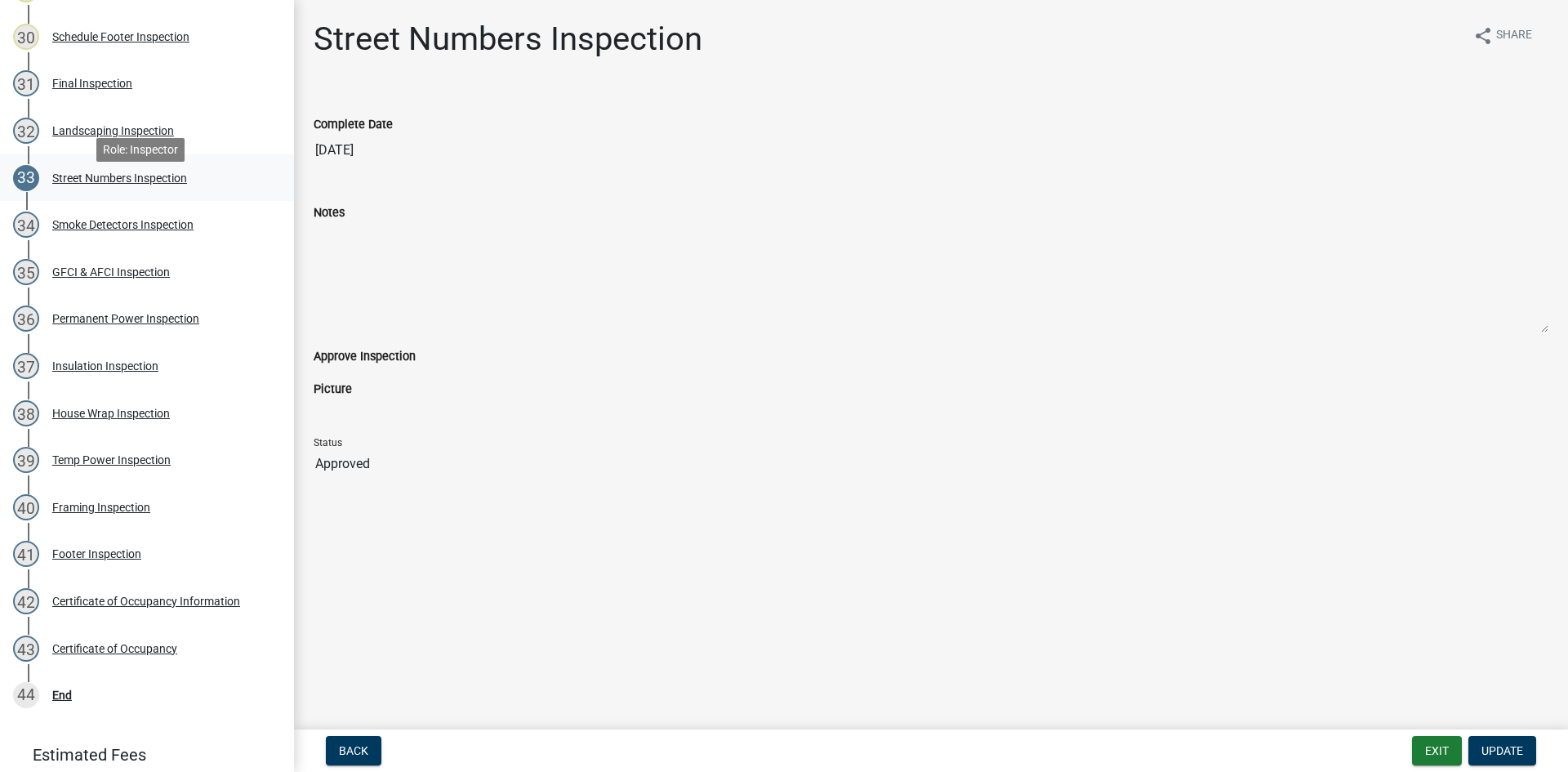
scroll to position [1725, 0]
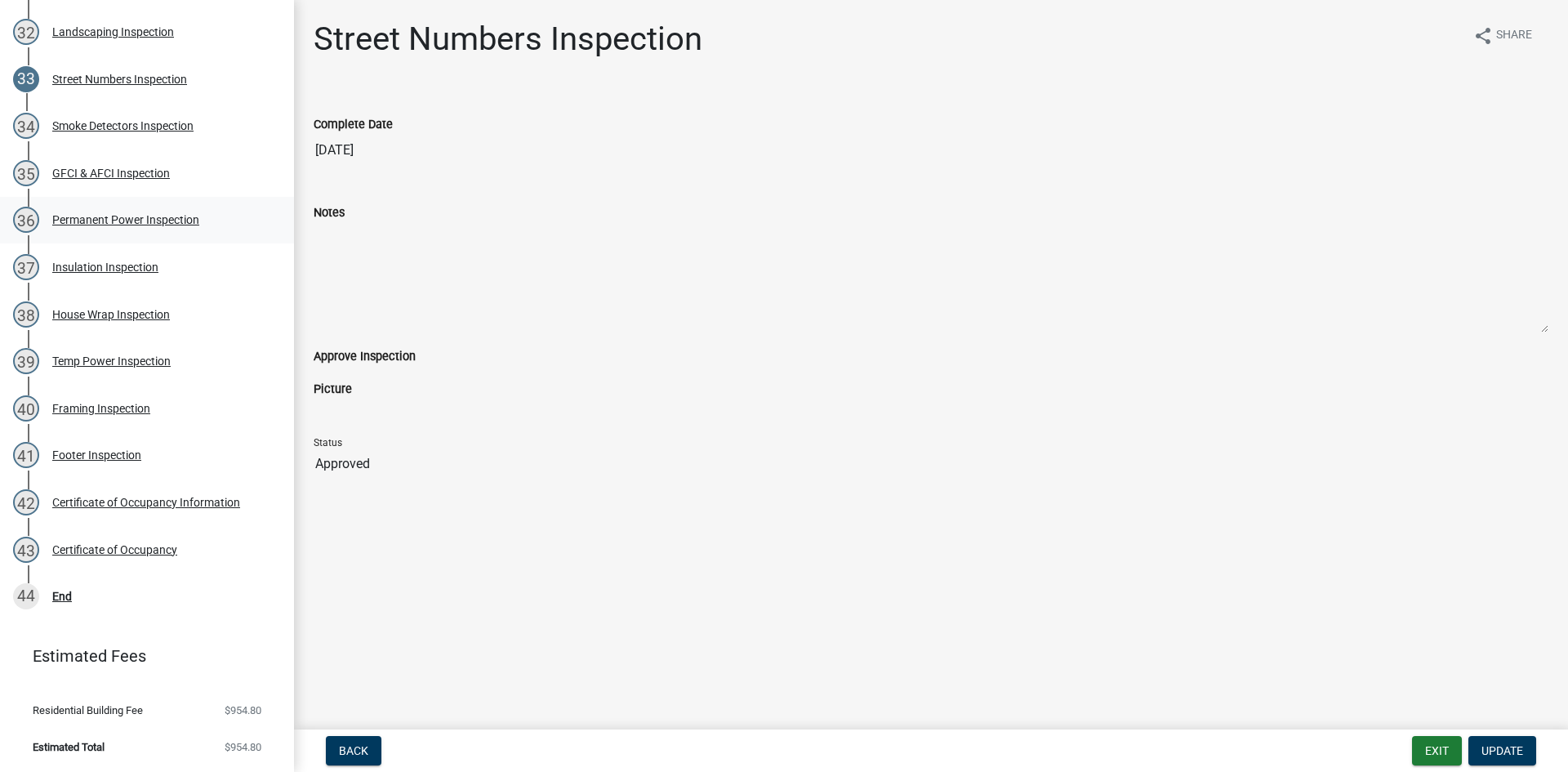
click at [115, 216] on div "Permanent Power Inspection" at bounding box center [126, 220] width 147 height 11
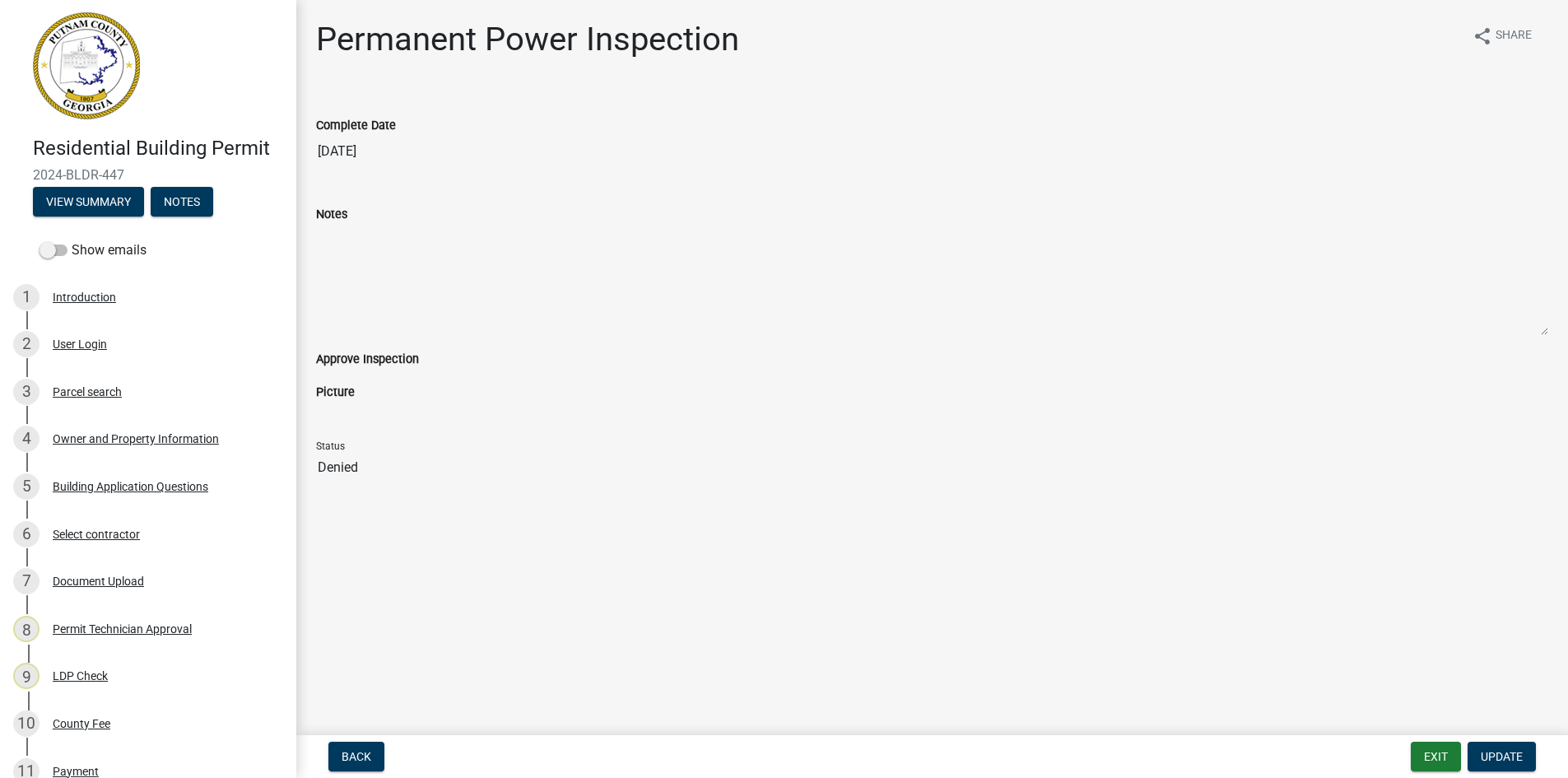
scroll to position [0, 0]
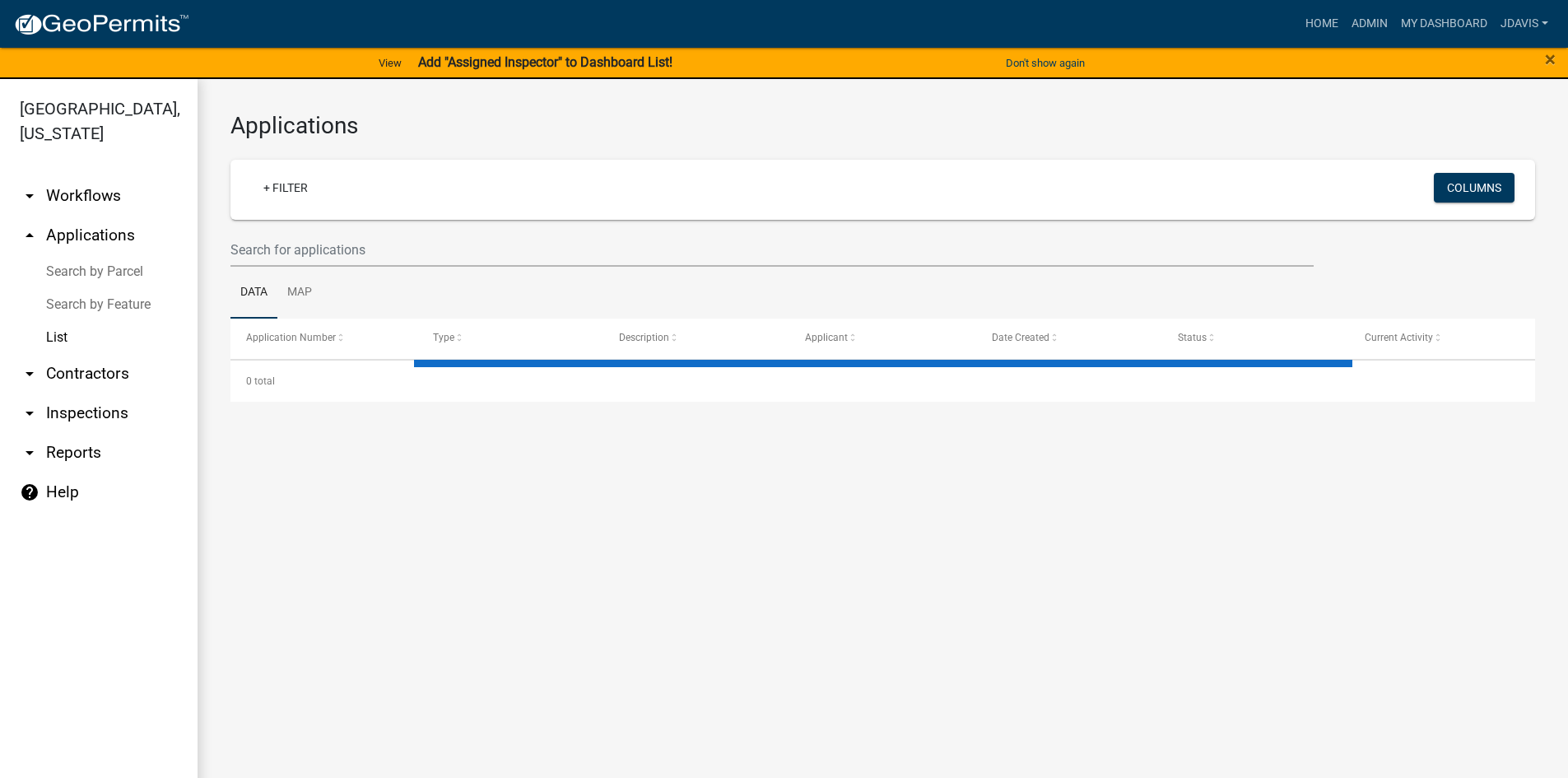
select select "2: 50"
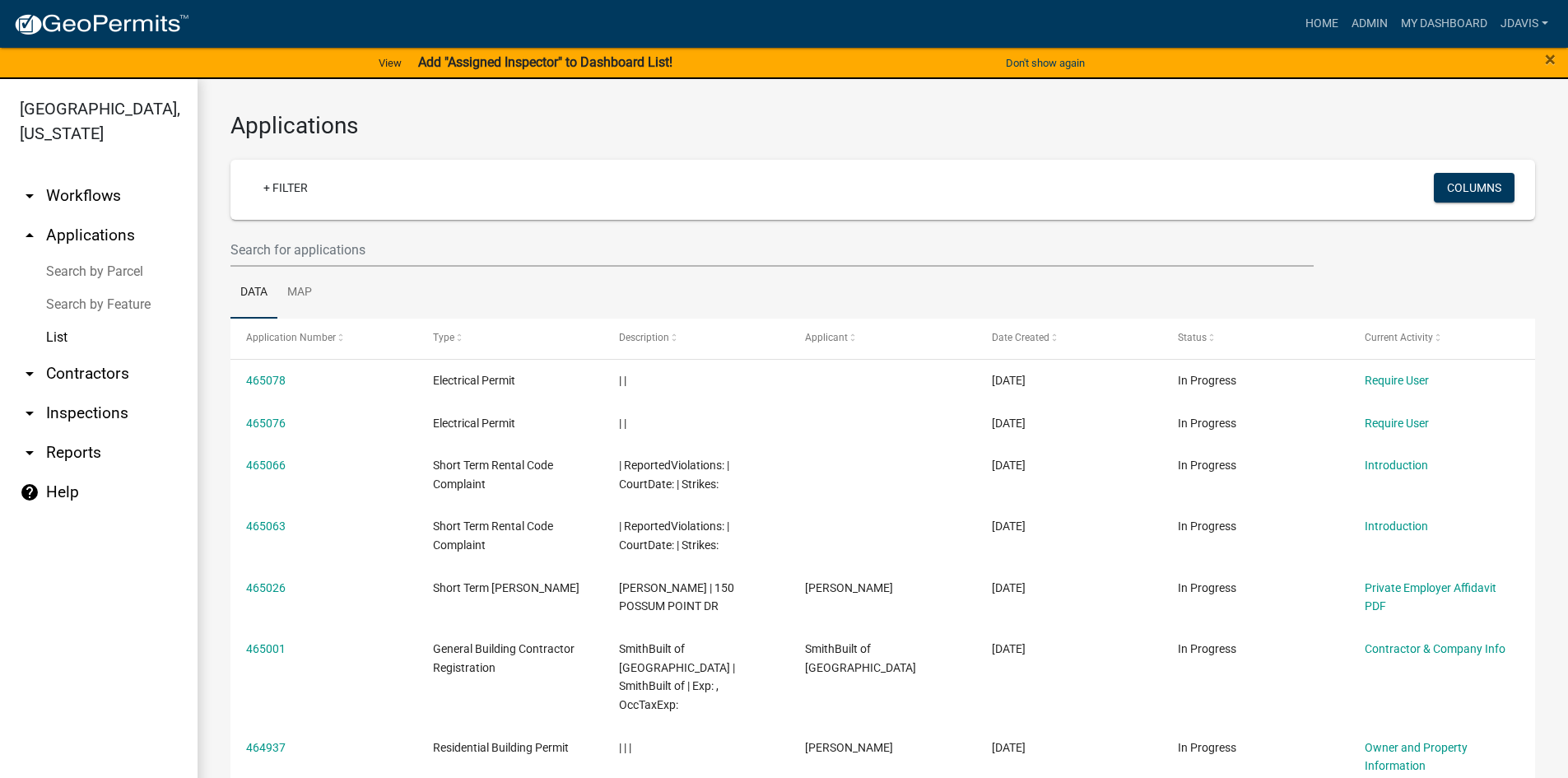
click at [85, 408] on link "arrow_drop_down Inspections" at bounding box center [99, 413] width 198 height 40
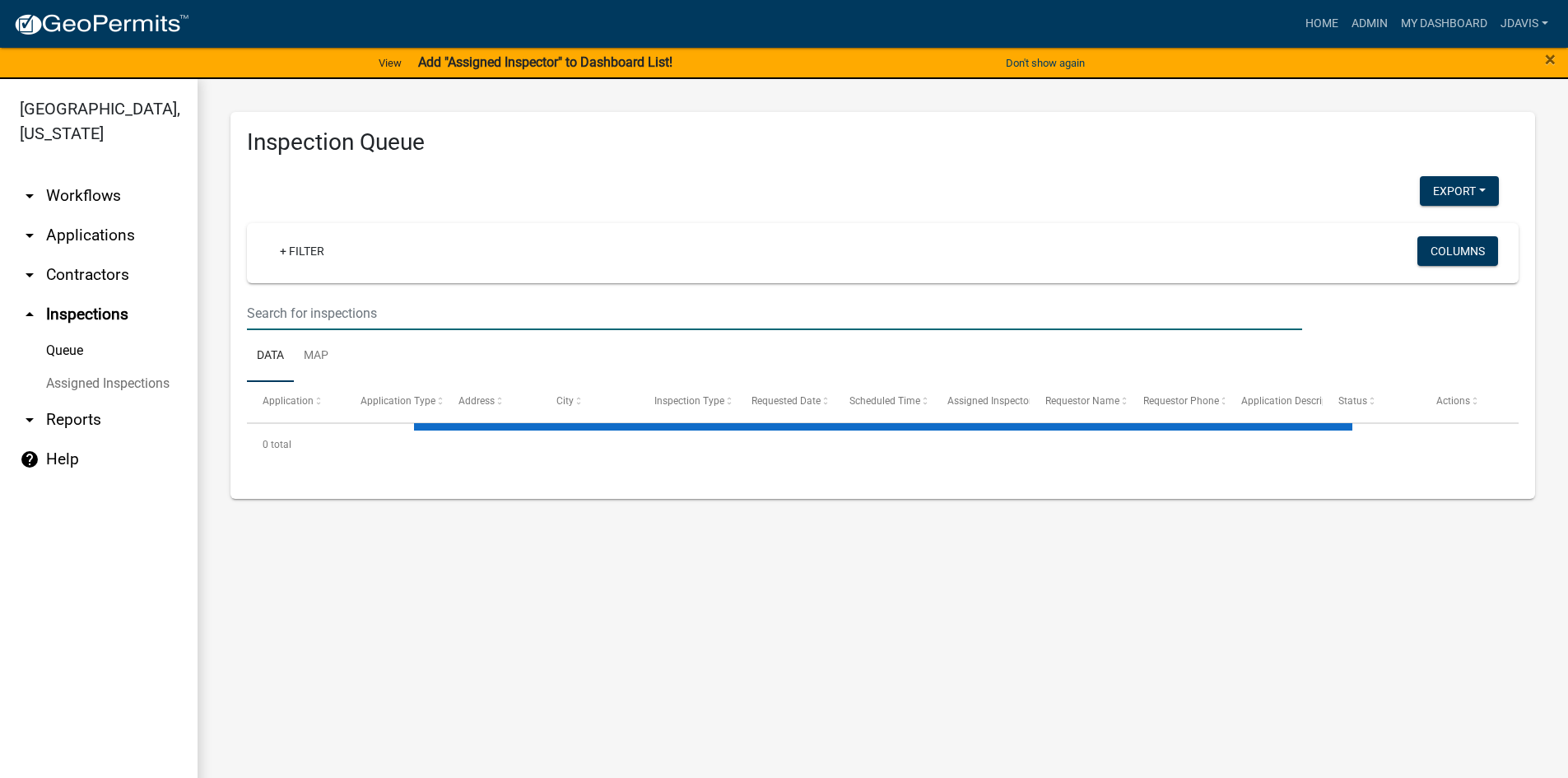
click at [376, 297] on input "text" at bounding box center [775, 313] width 1056 height 34
select select "1: 25"
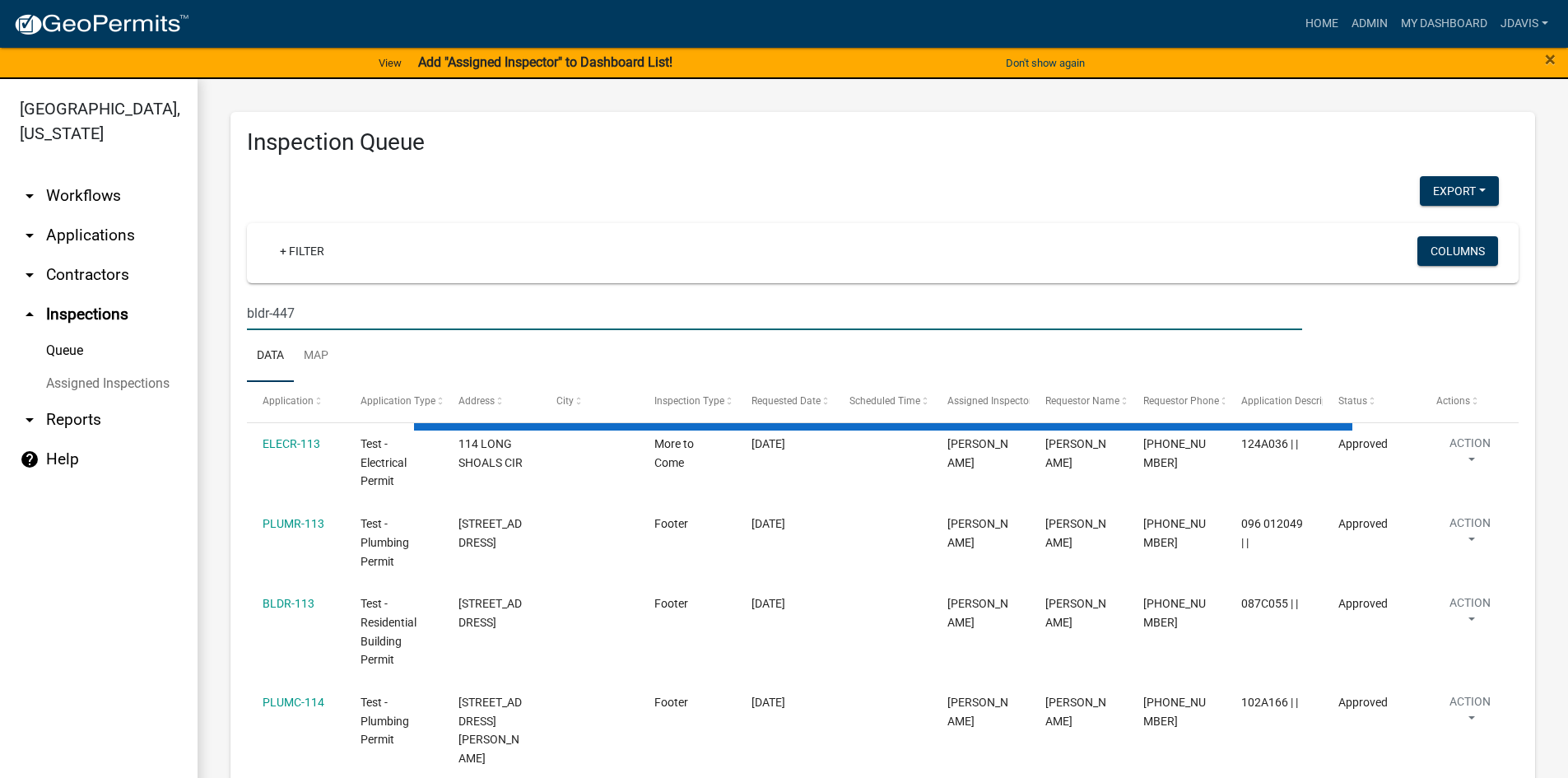
type input "bldr-447"
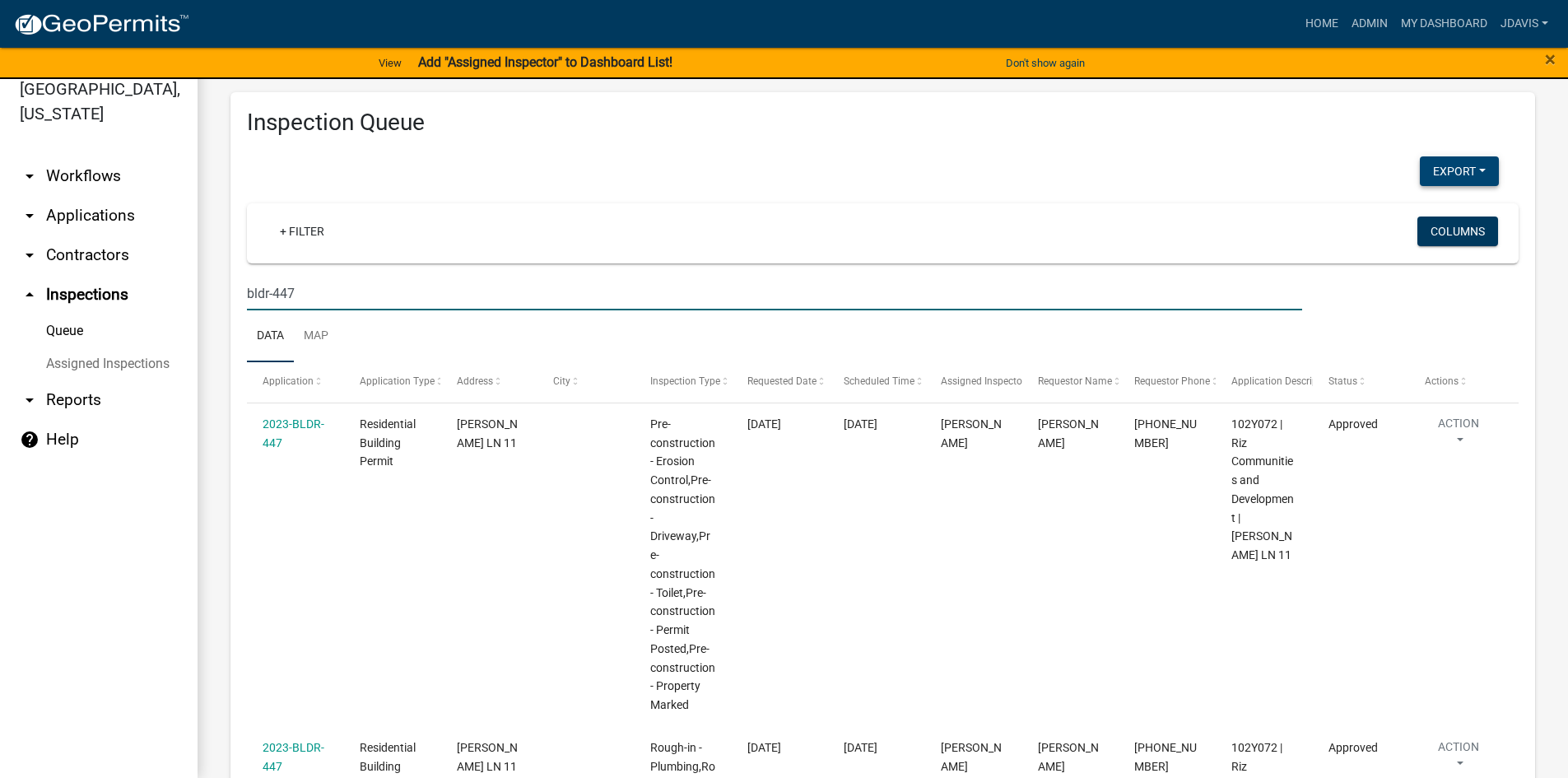
click at [1445, 164] on button "Export" at bounding box center [1459, 171] width 79 height 30
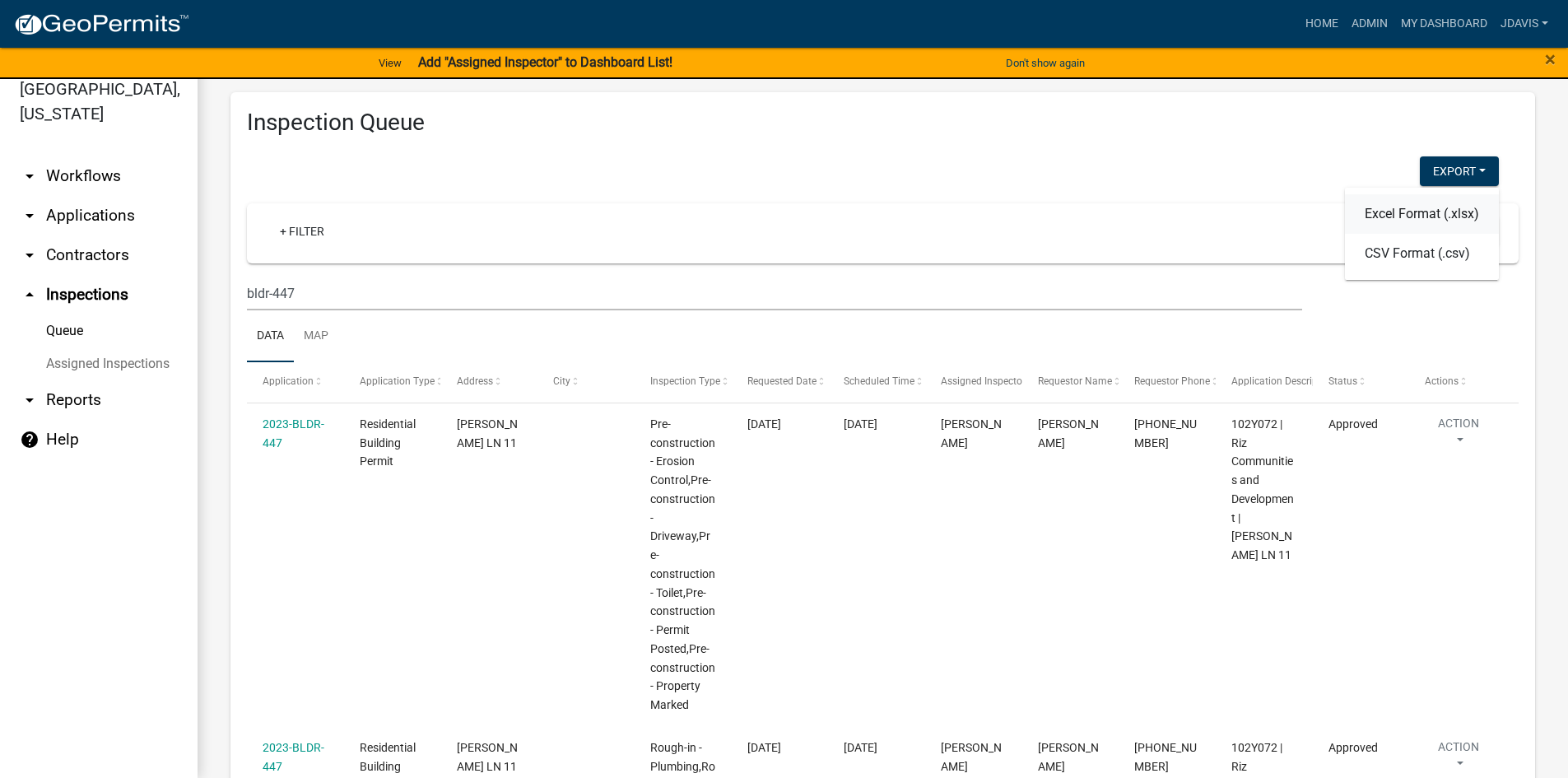
click at [1391, 216] on button "Excel Format (.xlsx)" at bounding box center [1421, 214] width 154 height 40
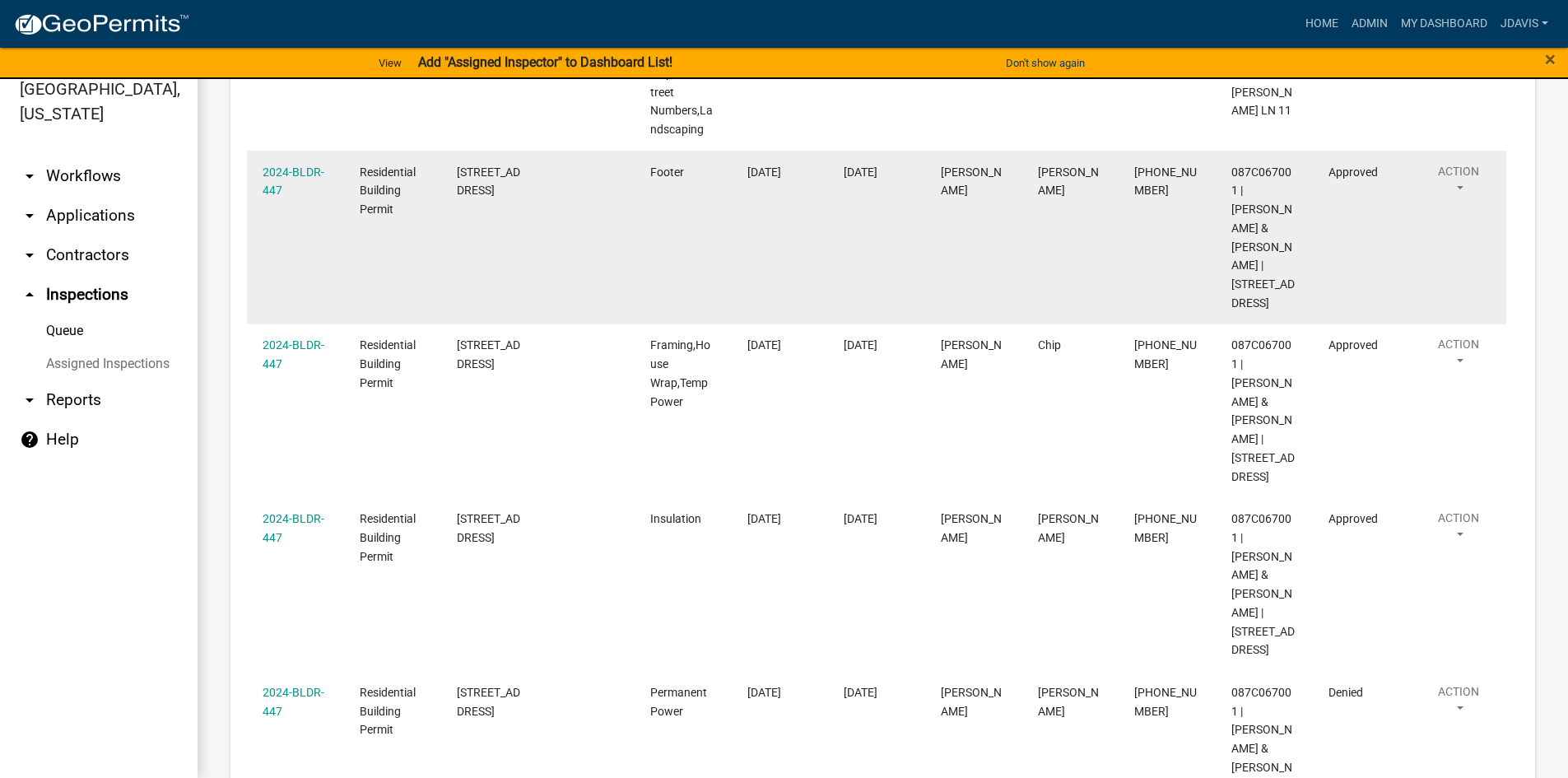
scroll to position [1317, 0]
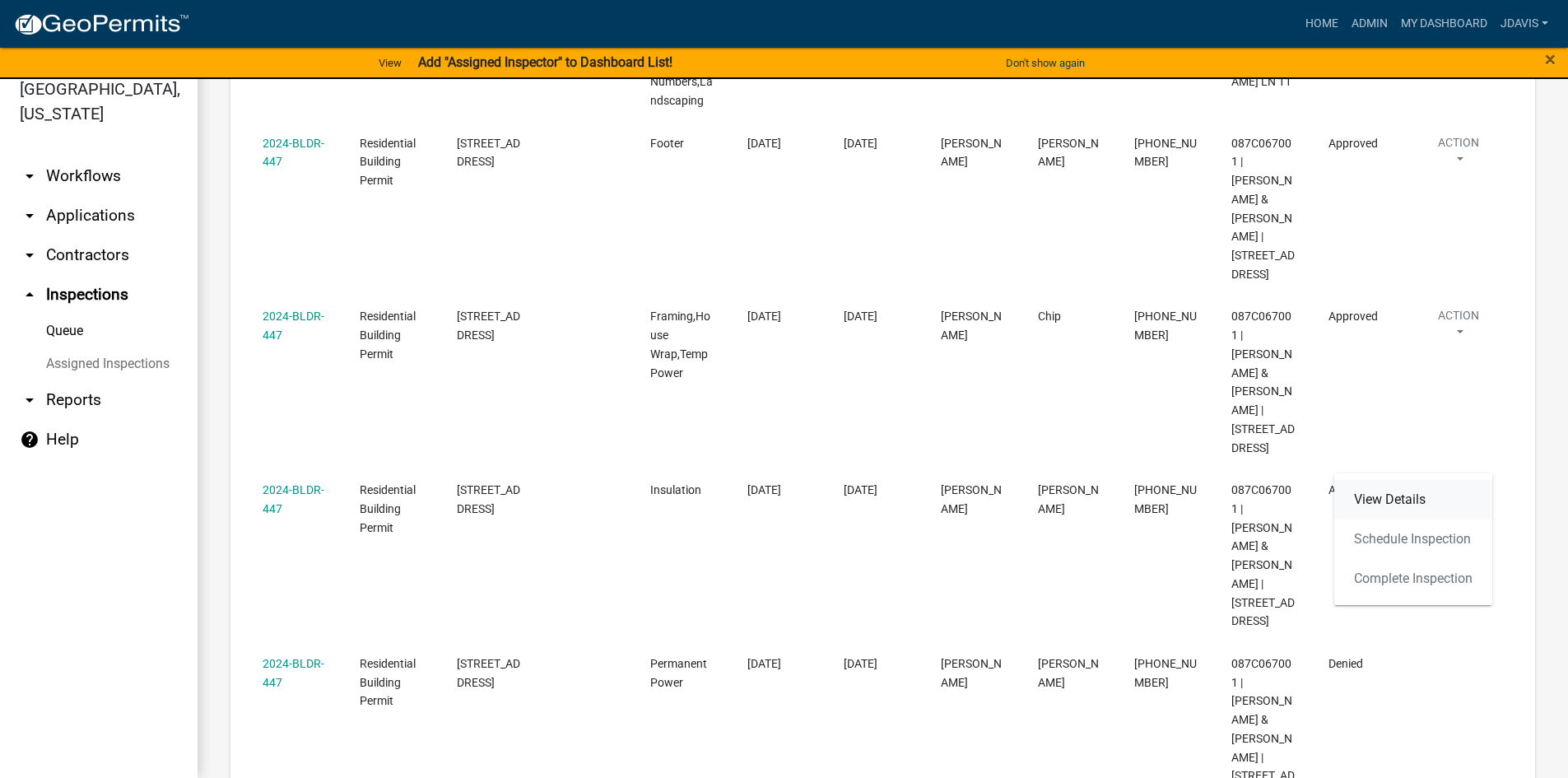
click at [1403, 491] on link "View Details" at bounding box center [1413, 500] width 158 height 40
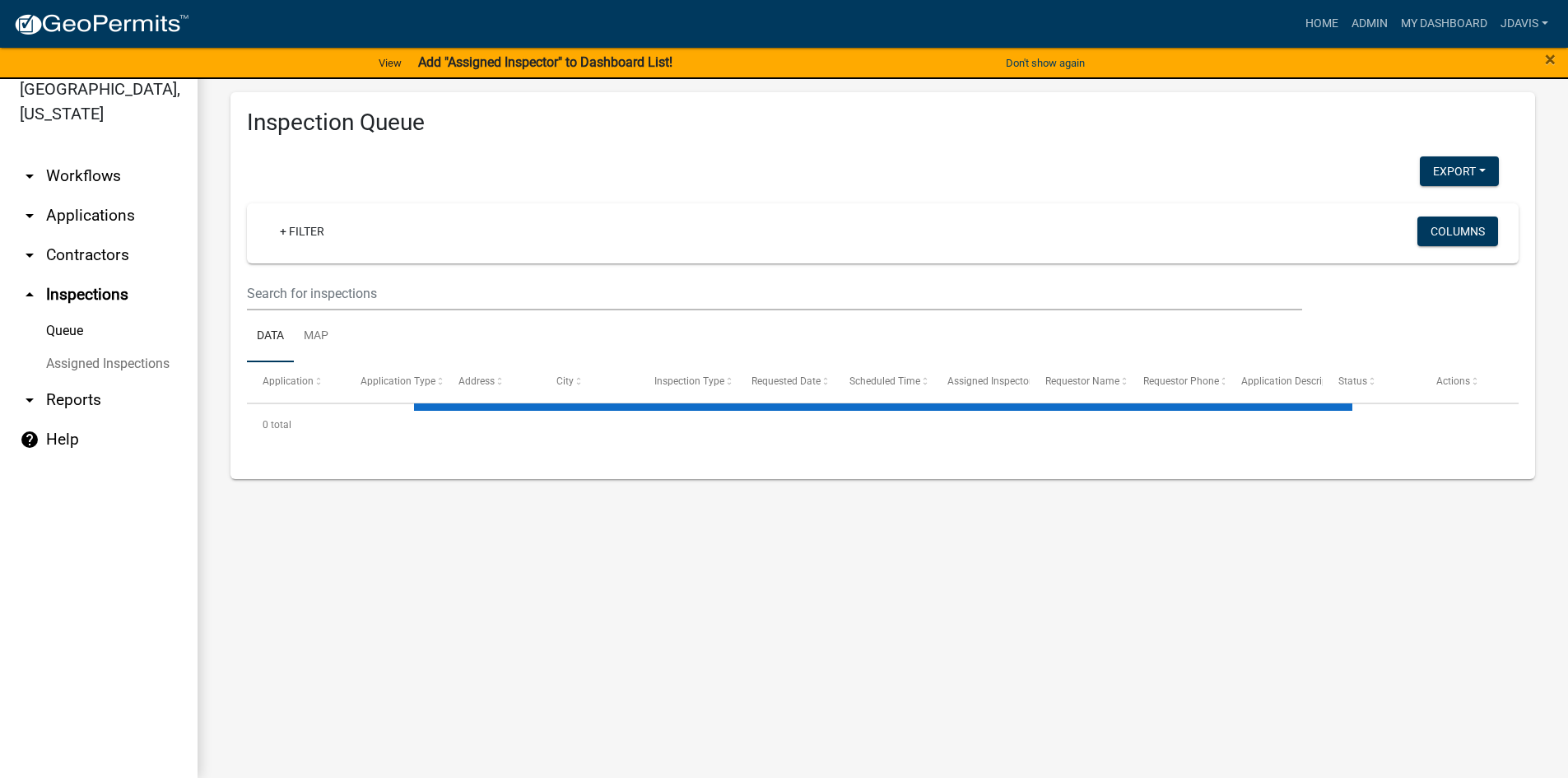
select select "1: 25"
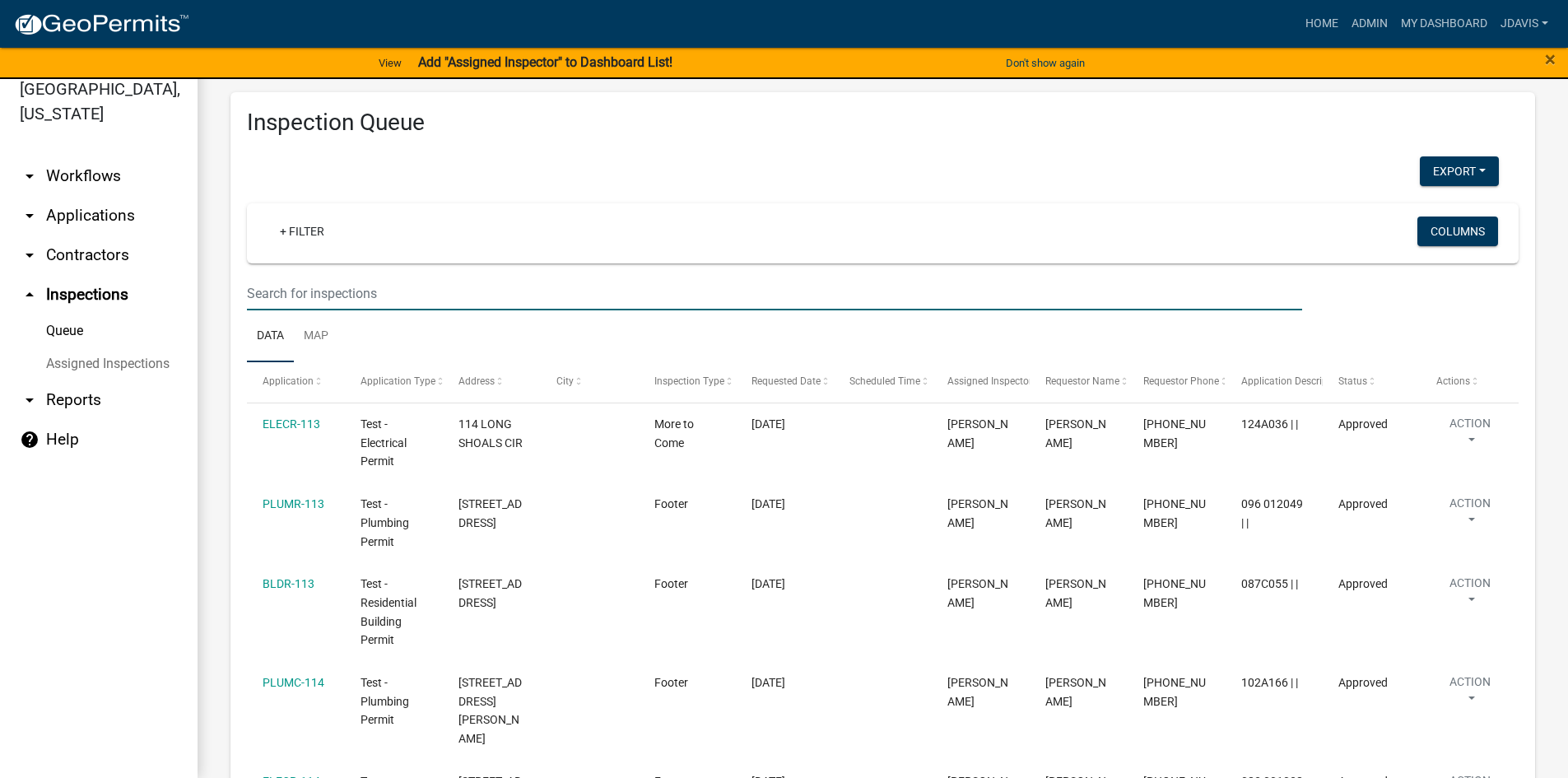
click at [348, 293] on input "text" at bounding box center [775, 293] width 1056 height 34
type input "bldr-447"
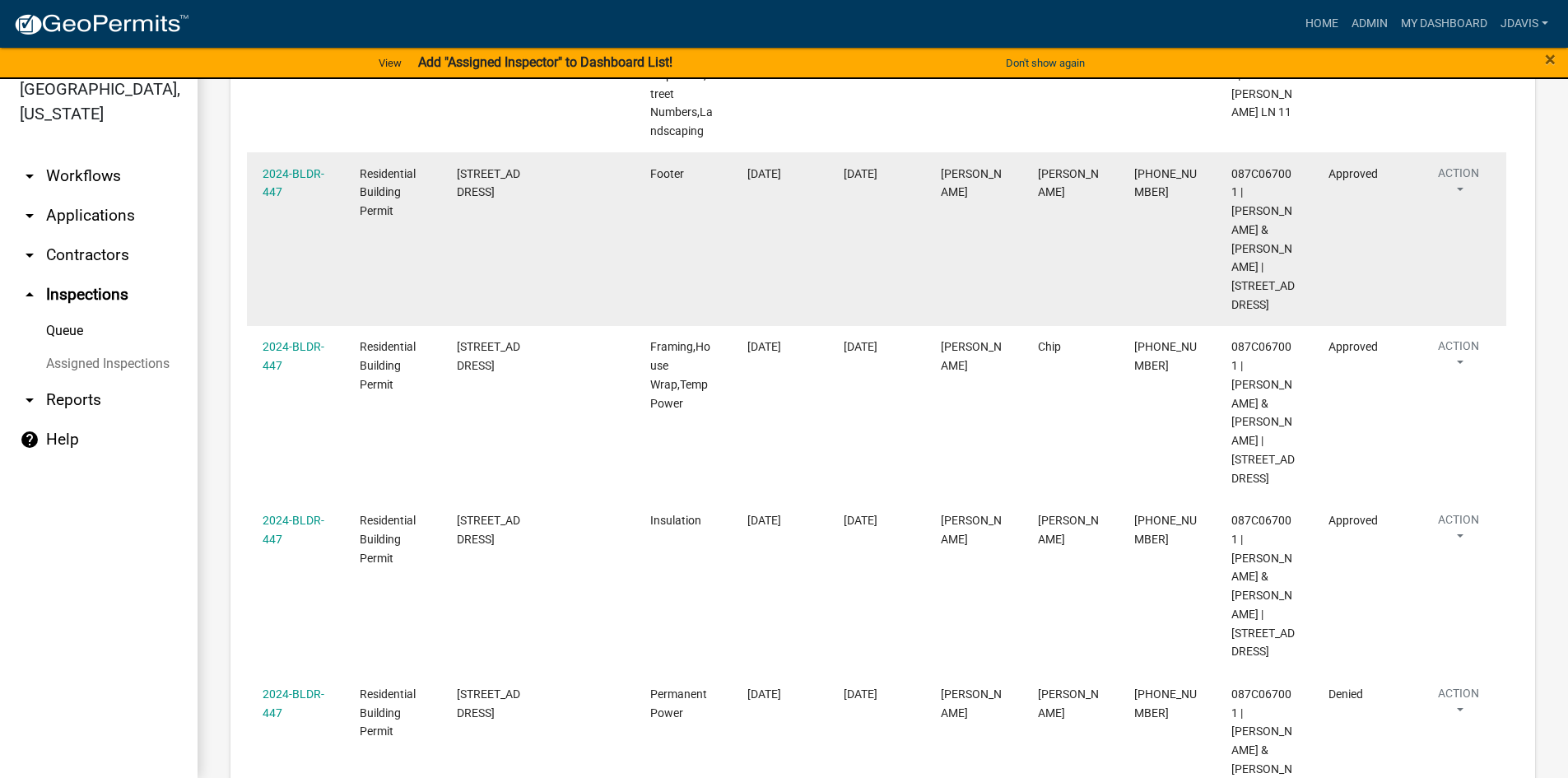
scroll to position [969, 0]
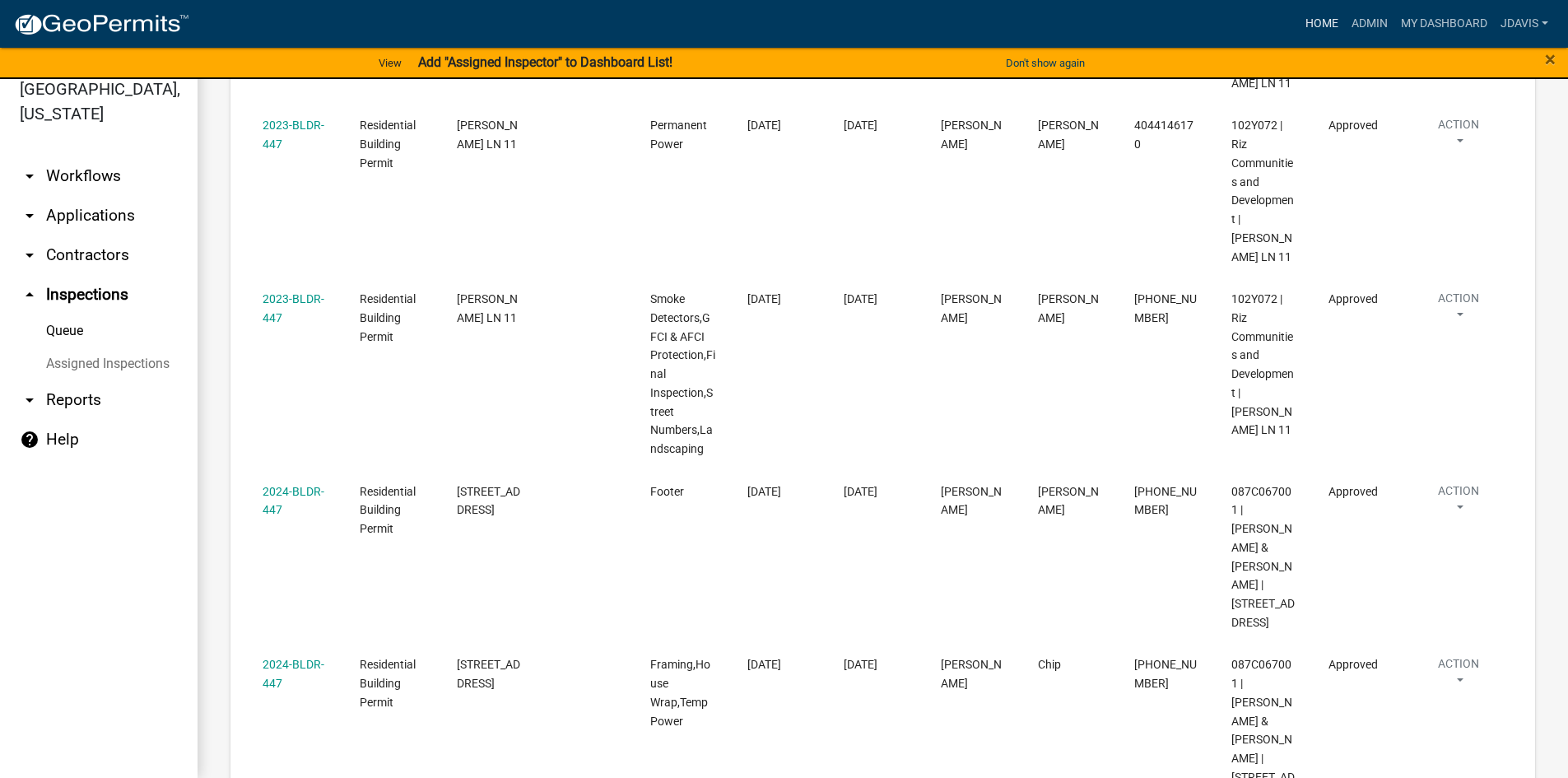
click at [1323, 30] on link "Home" at bounding box center [1323, 24] width 46 height 31
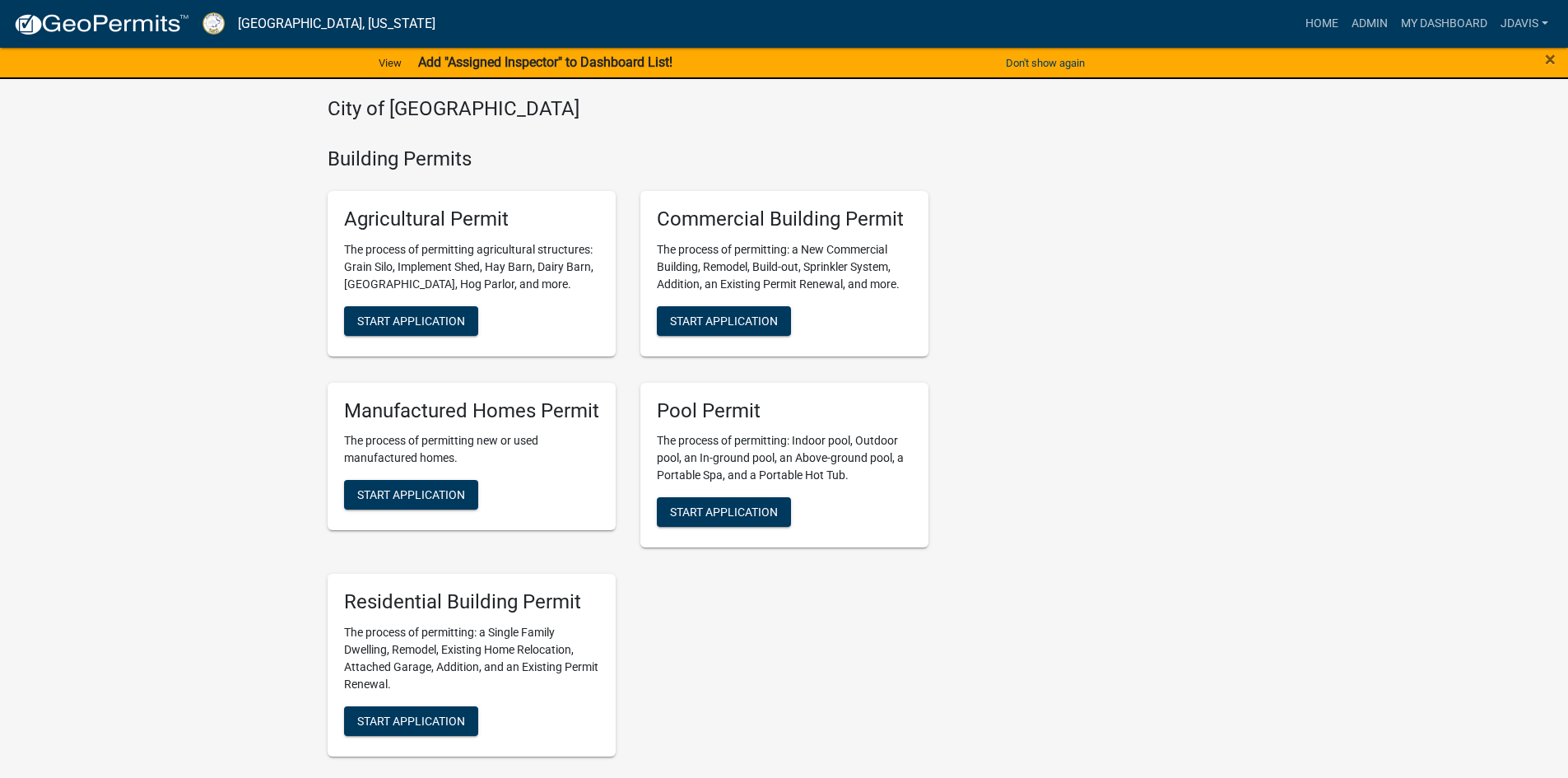
scroll to position [906, 0]
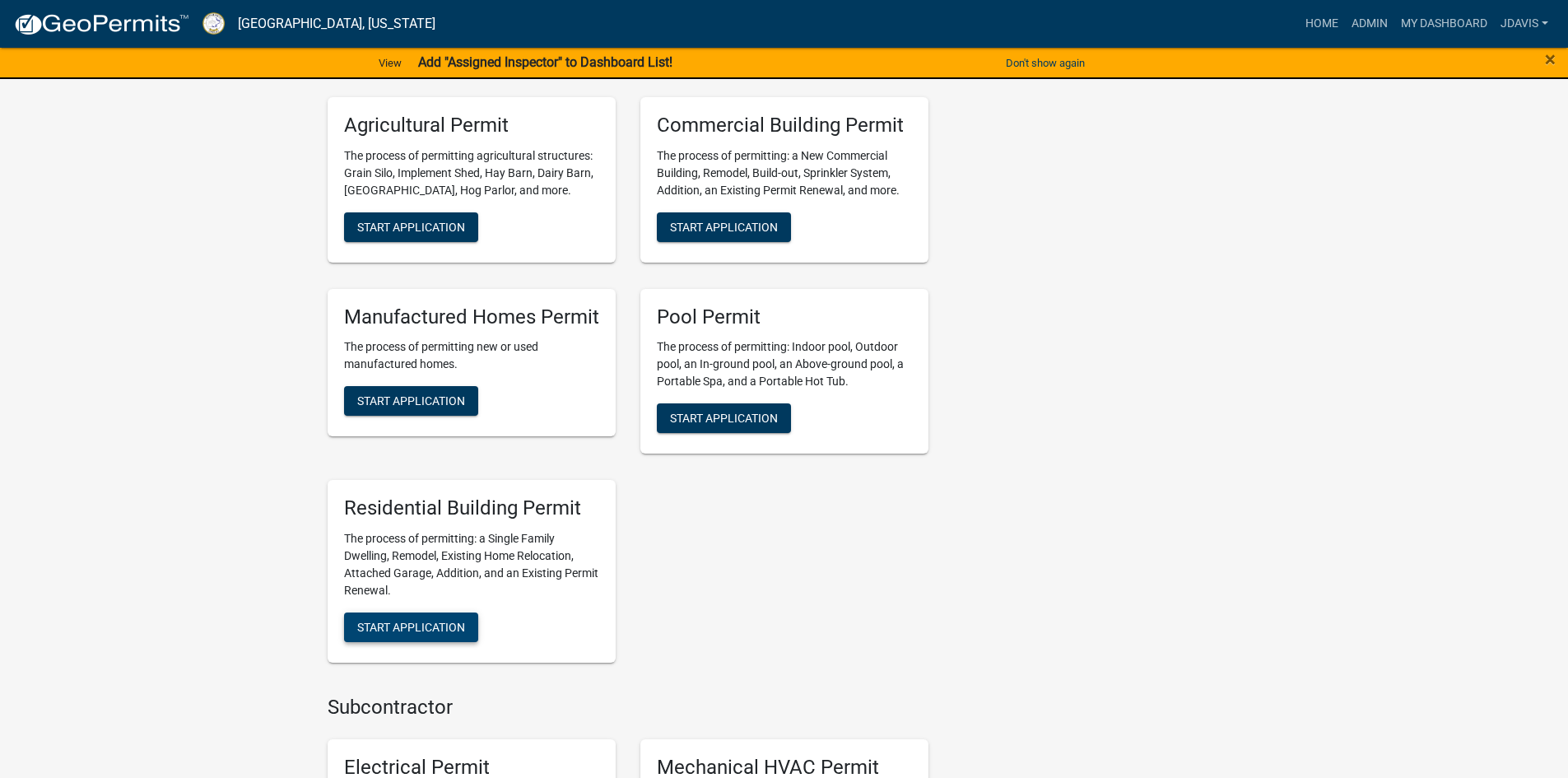
click at [402, 626] on span "Start Application" at bounding box center [411, 627] width 108 height 13
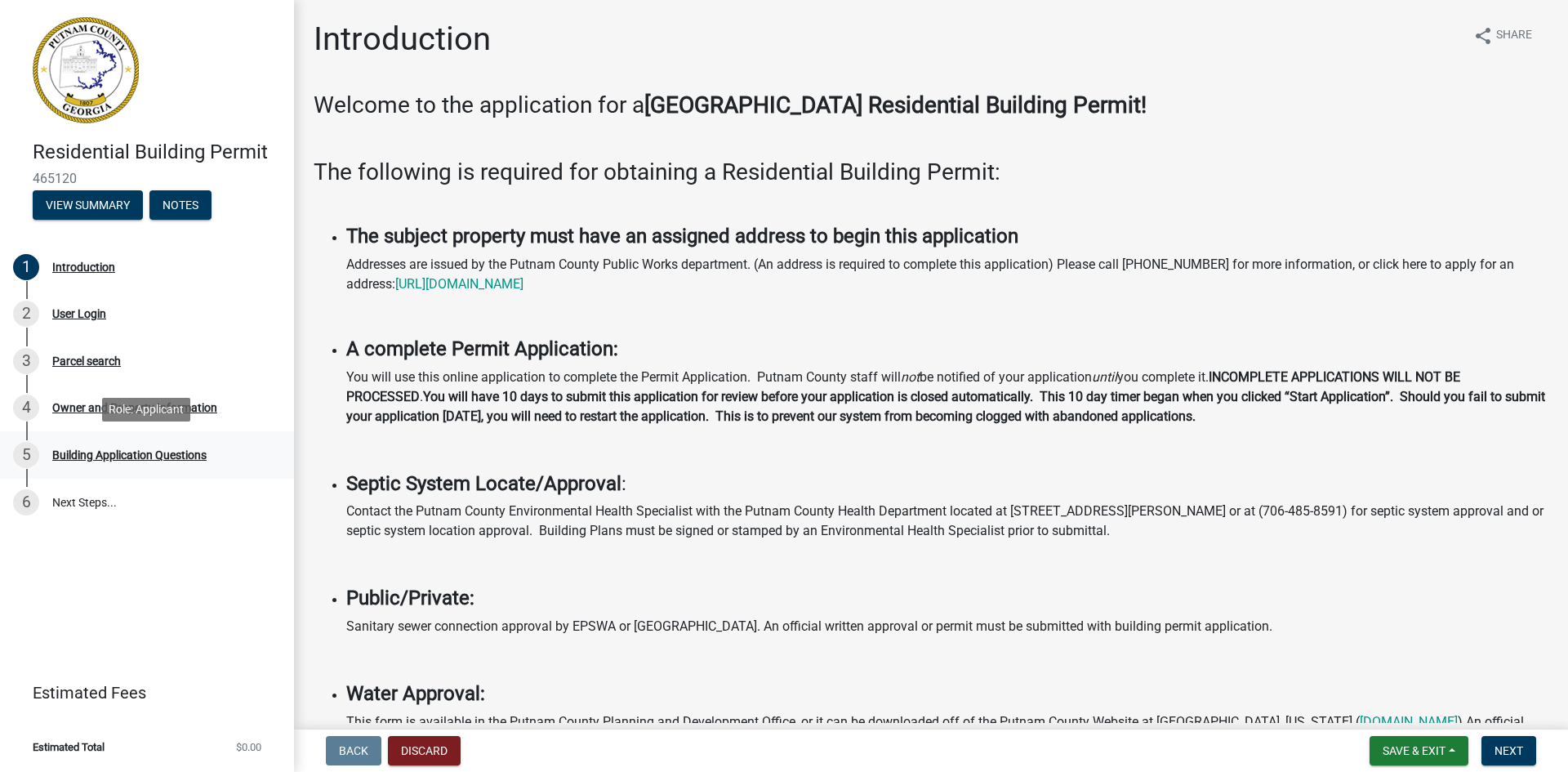
click at [126, 454] on div "Building Application Questions" at bounding box center [129, 455] width 154 height 11
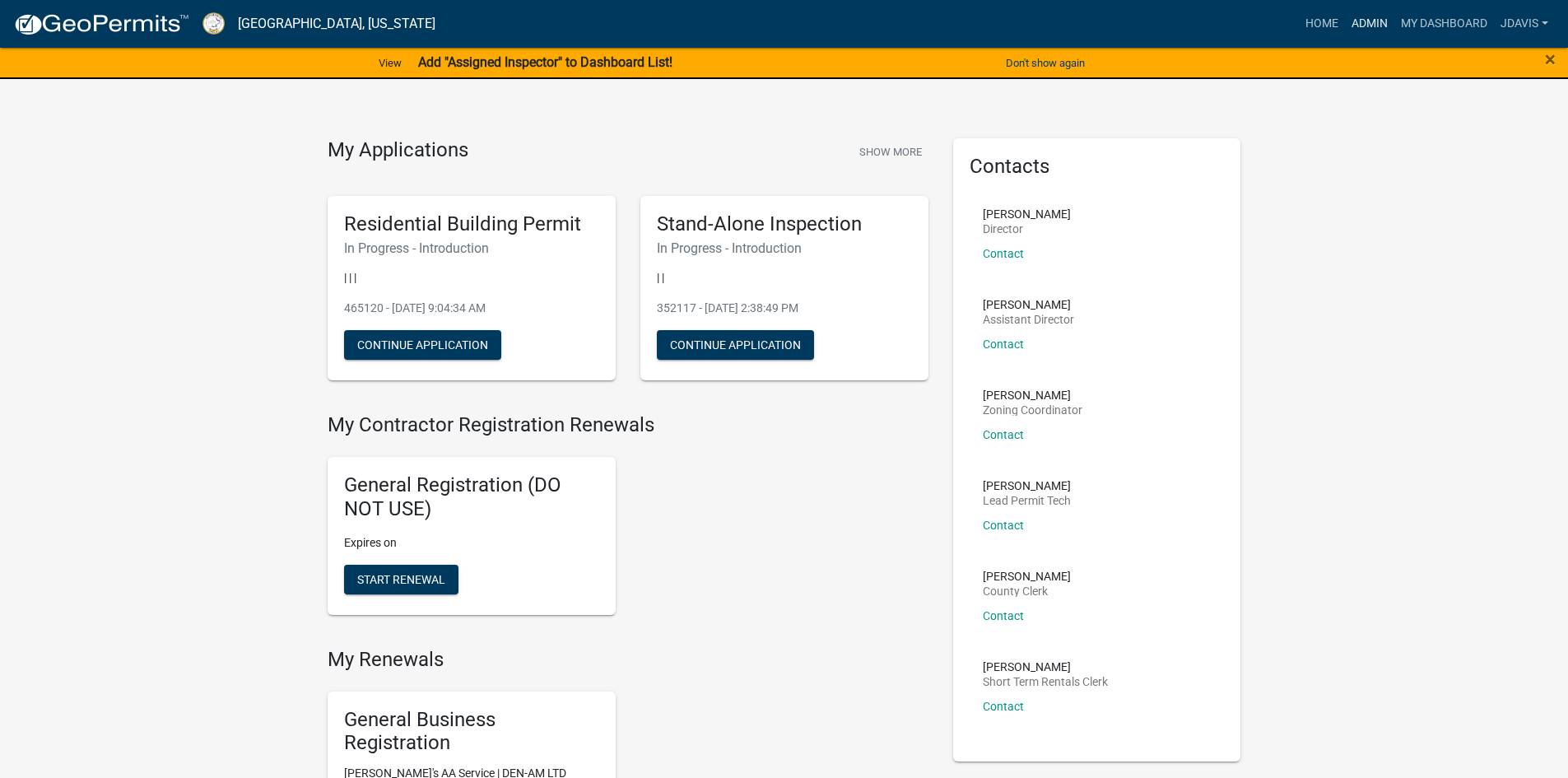
click at [1367, 25] on link "Admin" at bounding box center [1370, 24] width 49 height 31
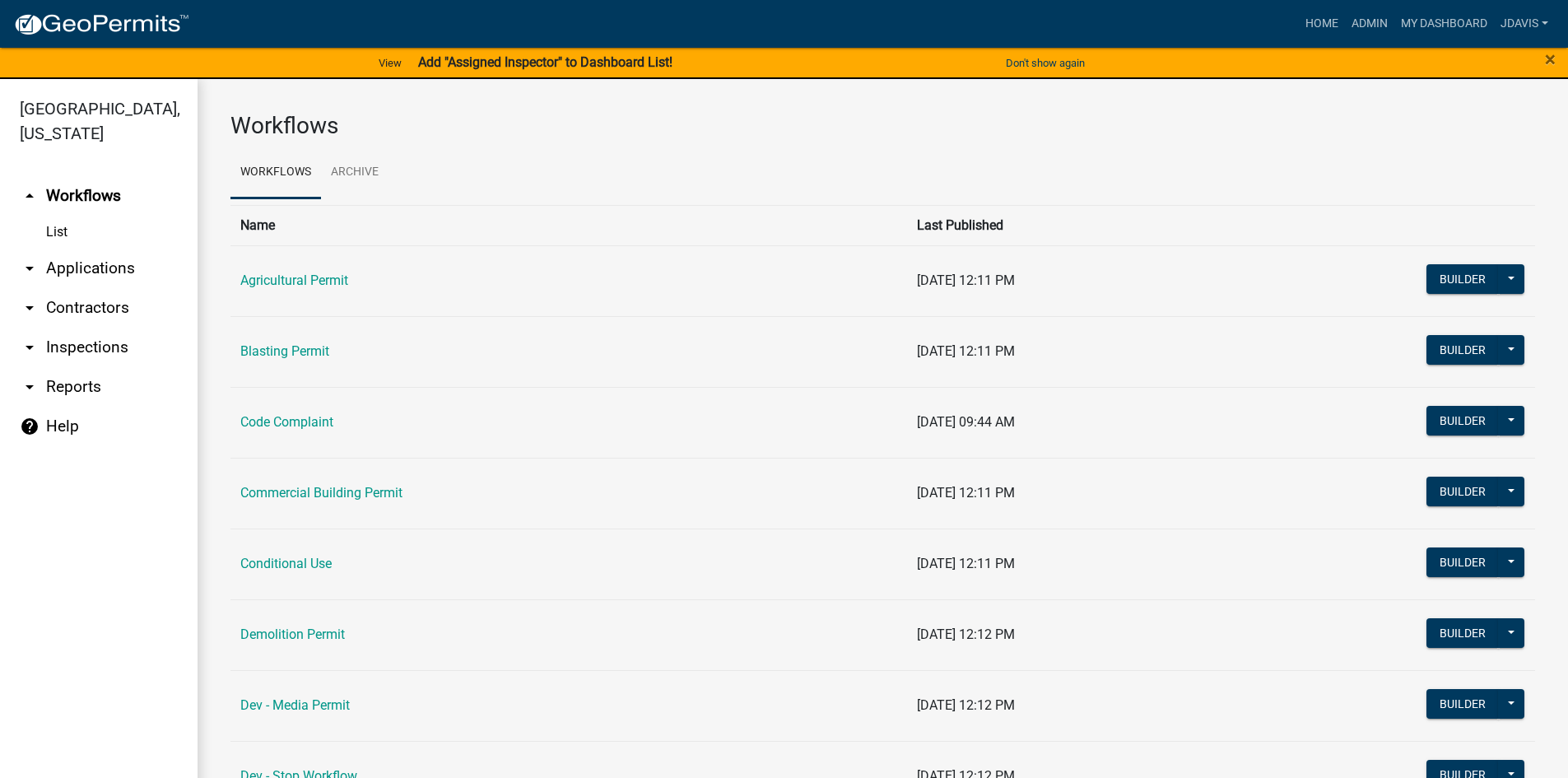
click at [124, 265] on link "arrow_drop_down Applications" at bounding box center [99, 268] width 198 height 40
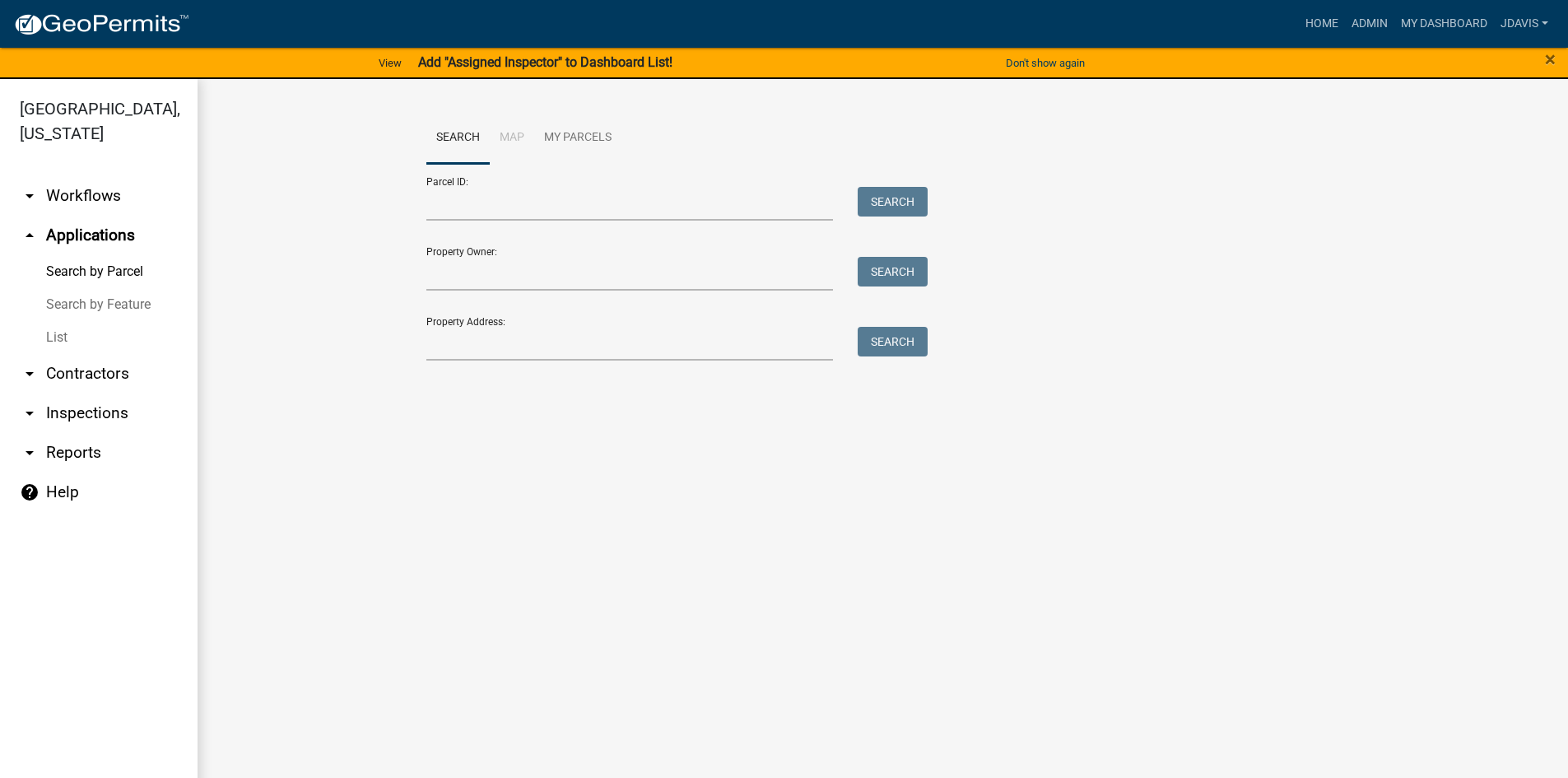
click at [58, 339] on link "List" at bounding box center [99, 338] width 198 height 33
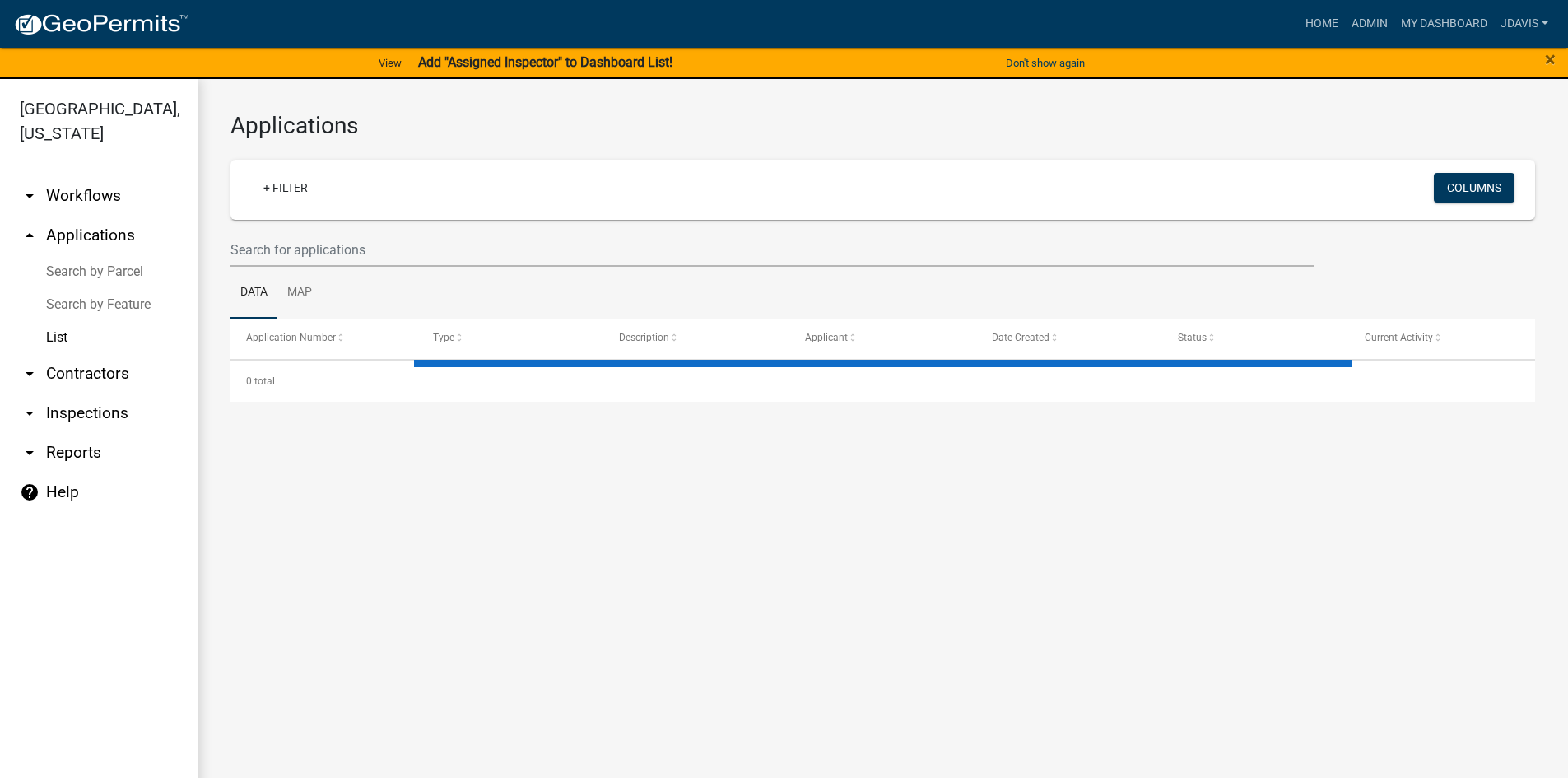
select select "2: 50"
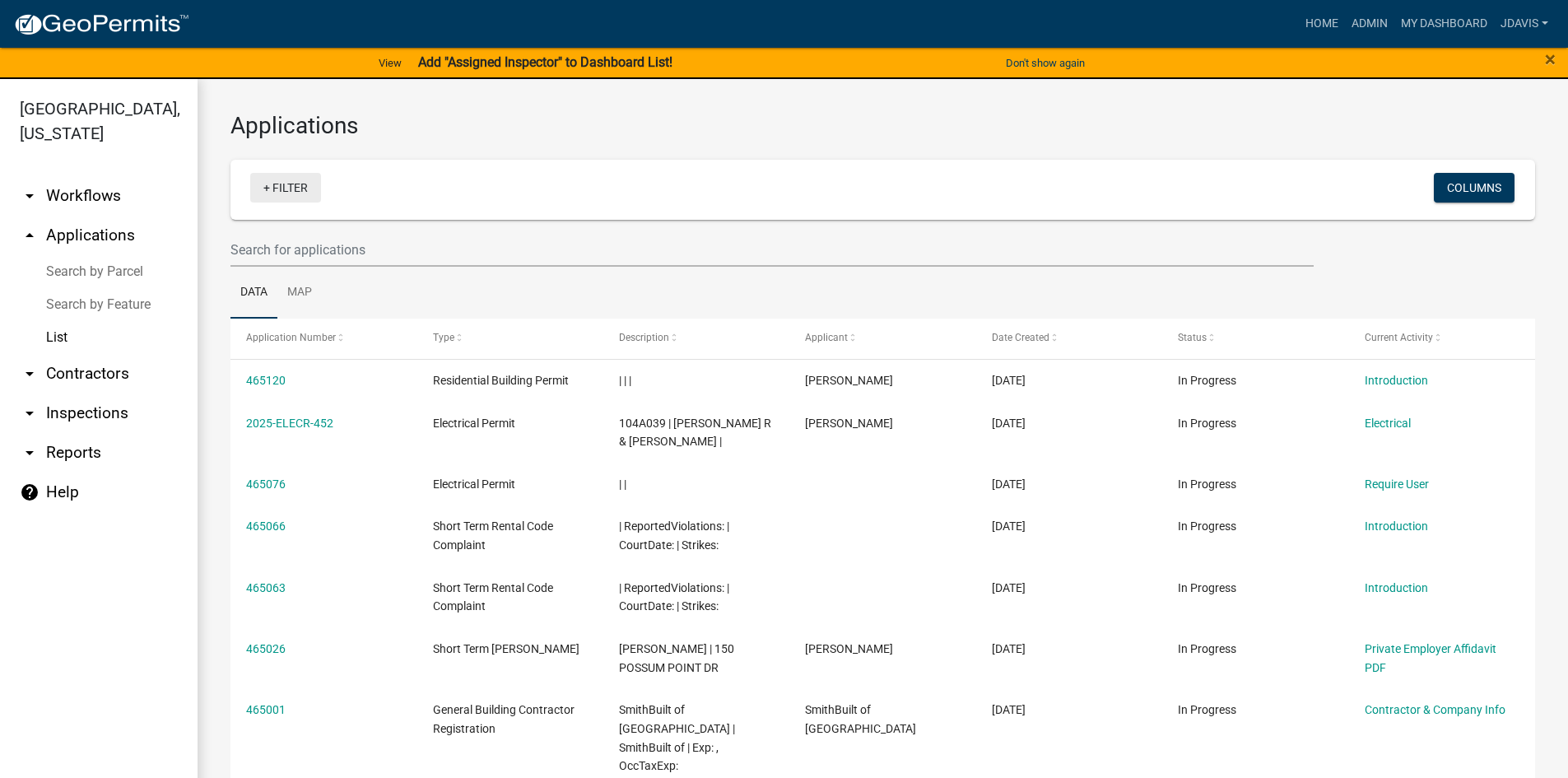
click at [267, 184] on link "+ Filter" at bounding box center [286, 188] width 71 height 30
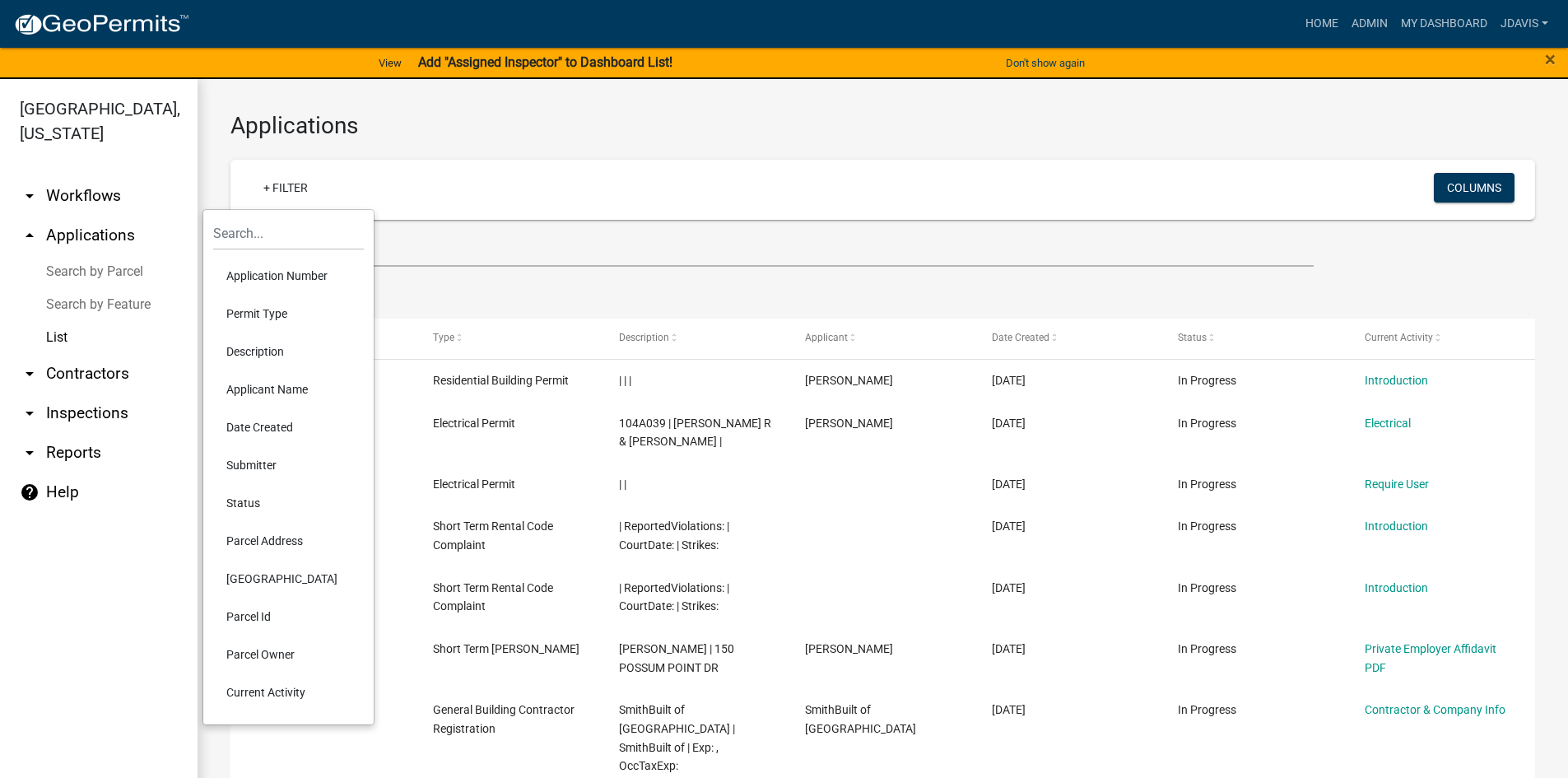
click at [266, 696] on li "Current Activity" at bounding box center [288, 692] width 151 height 38
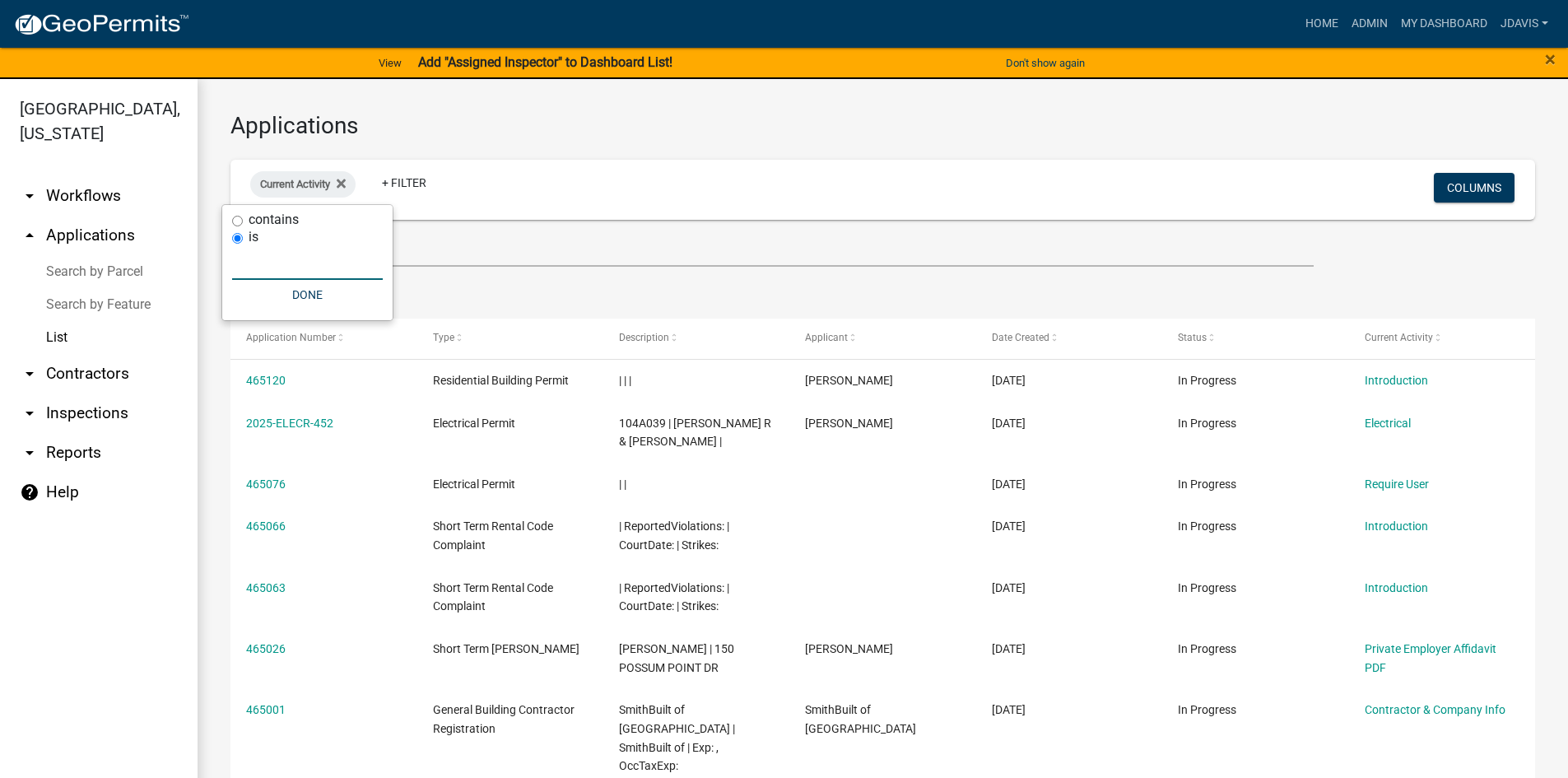
click at [301, 267] on input "text" at bounding box center [307, 263] width 151 height 34
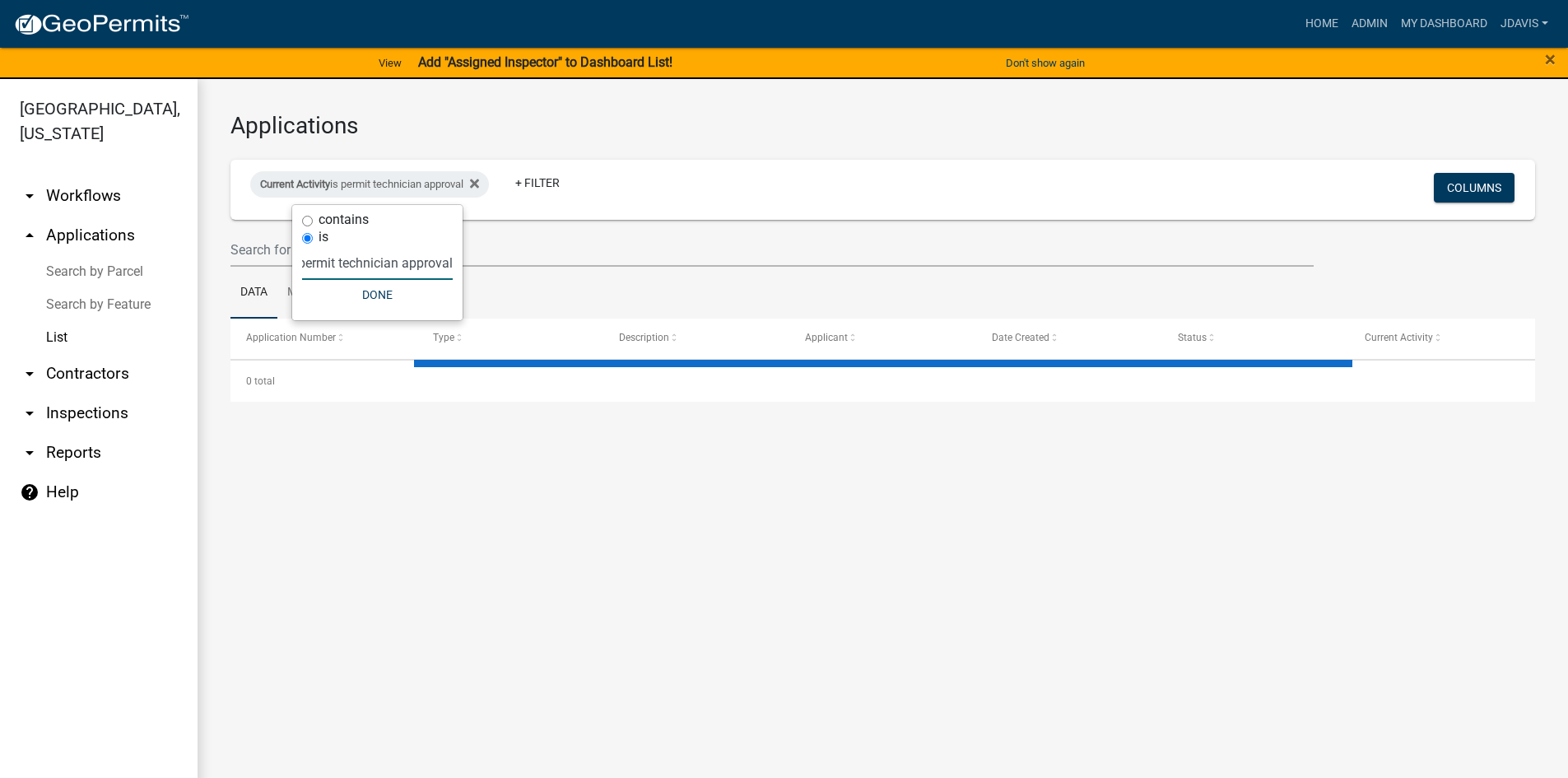
scroll to position [0, 11]
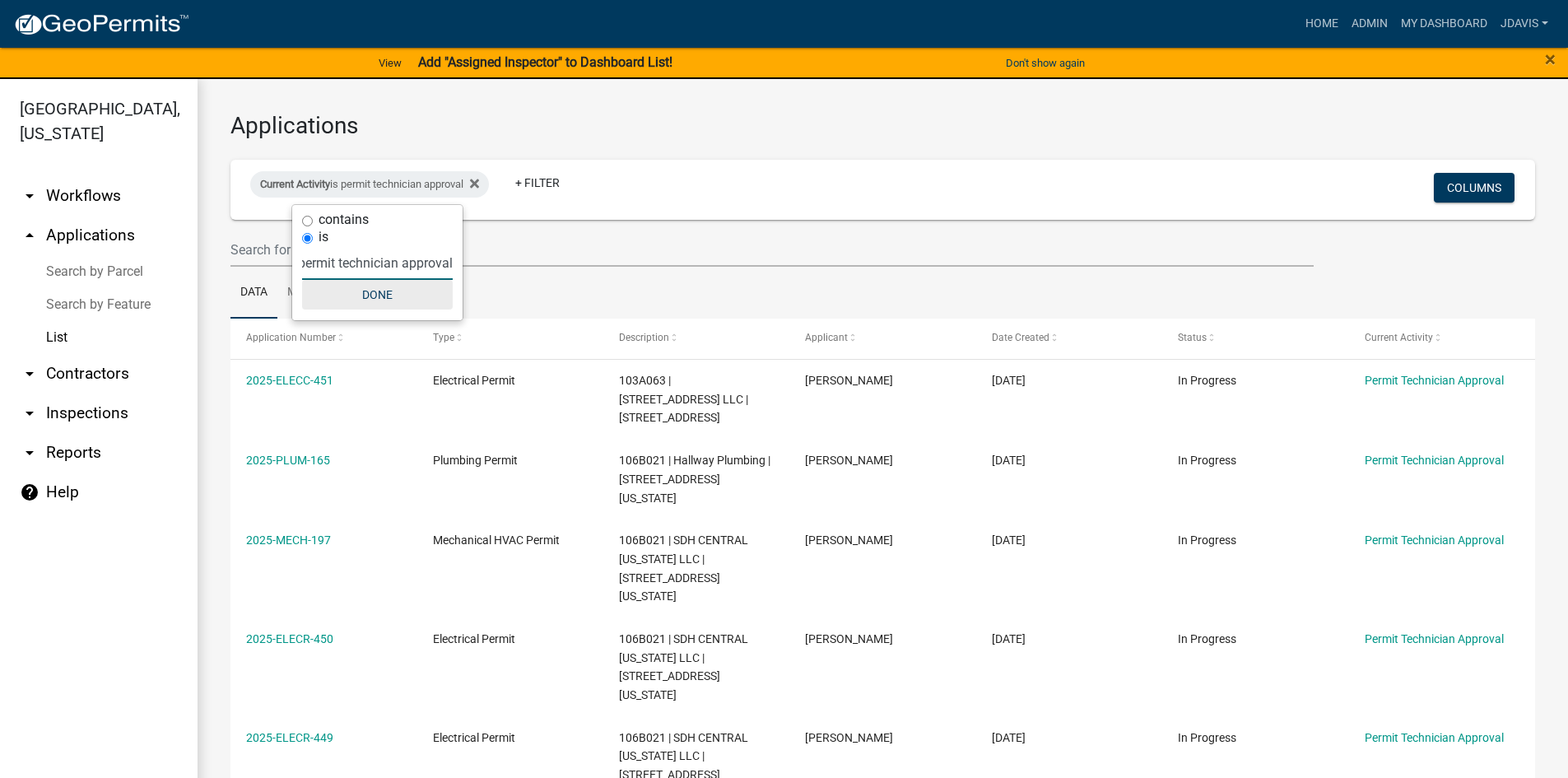
type input "permit technician approval"
click at [392, 301] on button "Done" at bounding box center [377, 295] width 151 height 30
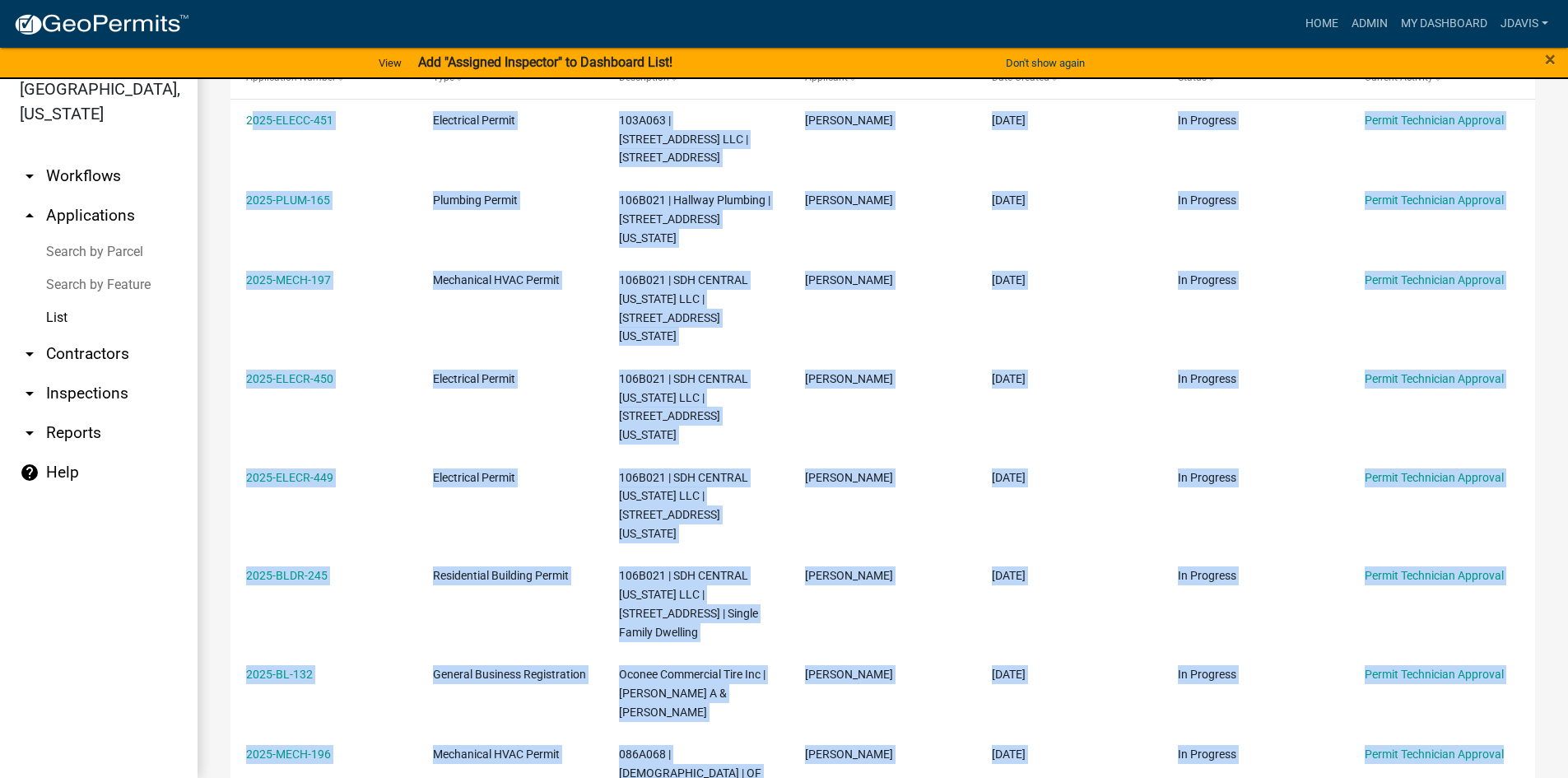
scroll to position [263, 0]
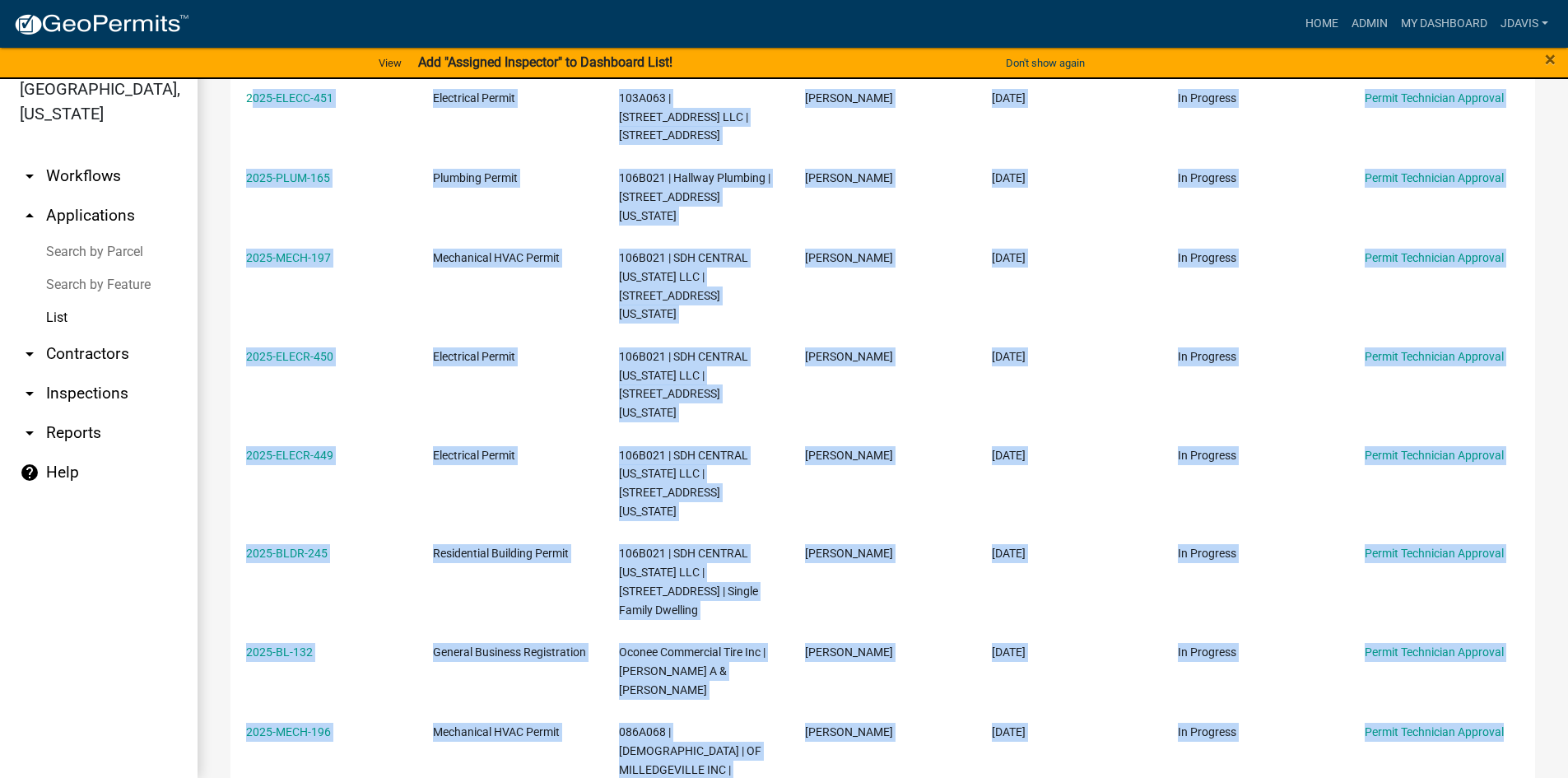
drag, startPoint x: 238, startPoint y: 382, endPoint x: 1580, endPoint y: 817, distance: 1410.7
click at [1567, 758] on html "Internet Explorer does NOT work with GeoPermits. Get a new browser for more sec…" at bounding box center [784, 369] width 1568 height 778
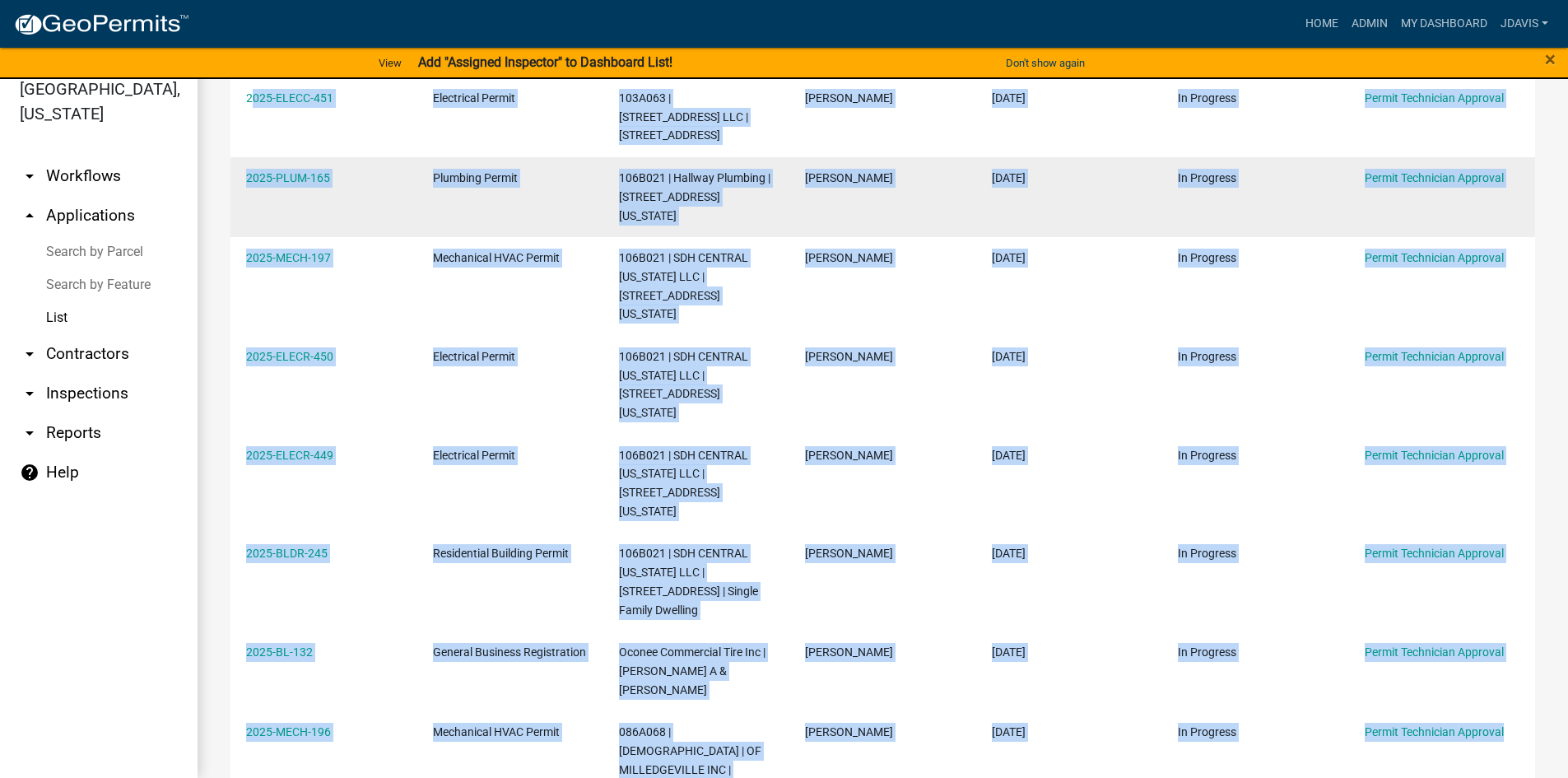
copy div "2025-ELECC-451 Electrical Permit 103A063 | [GEOGRAPHIC_DATA] LLC | [STREET_ADDR…"
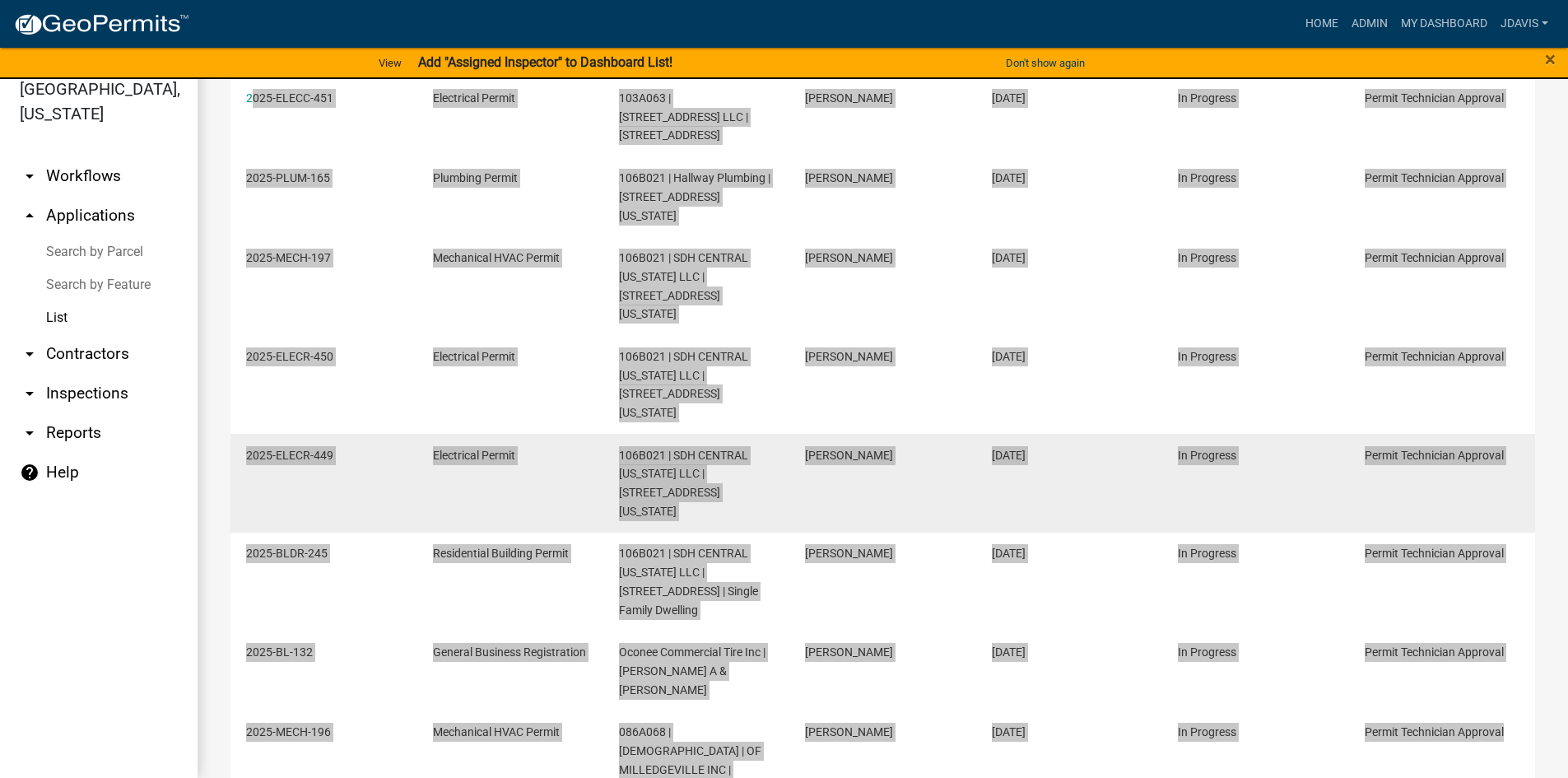
scroll to position [0, 0]
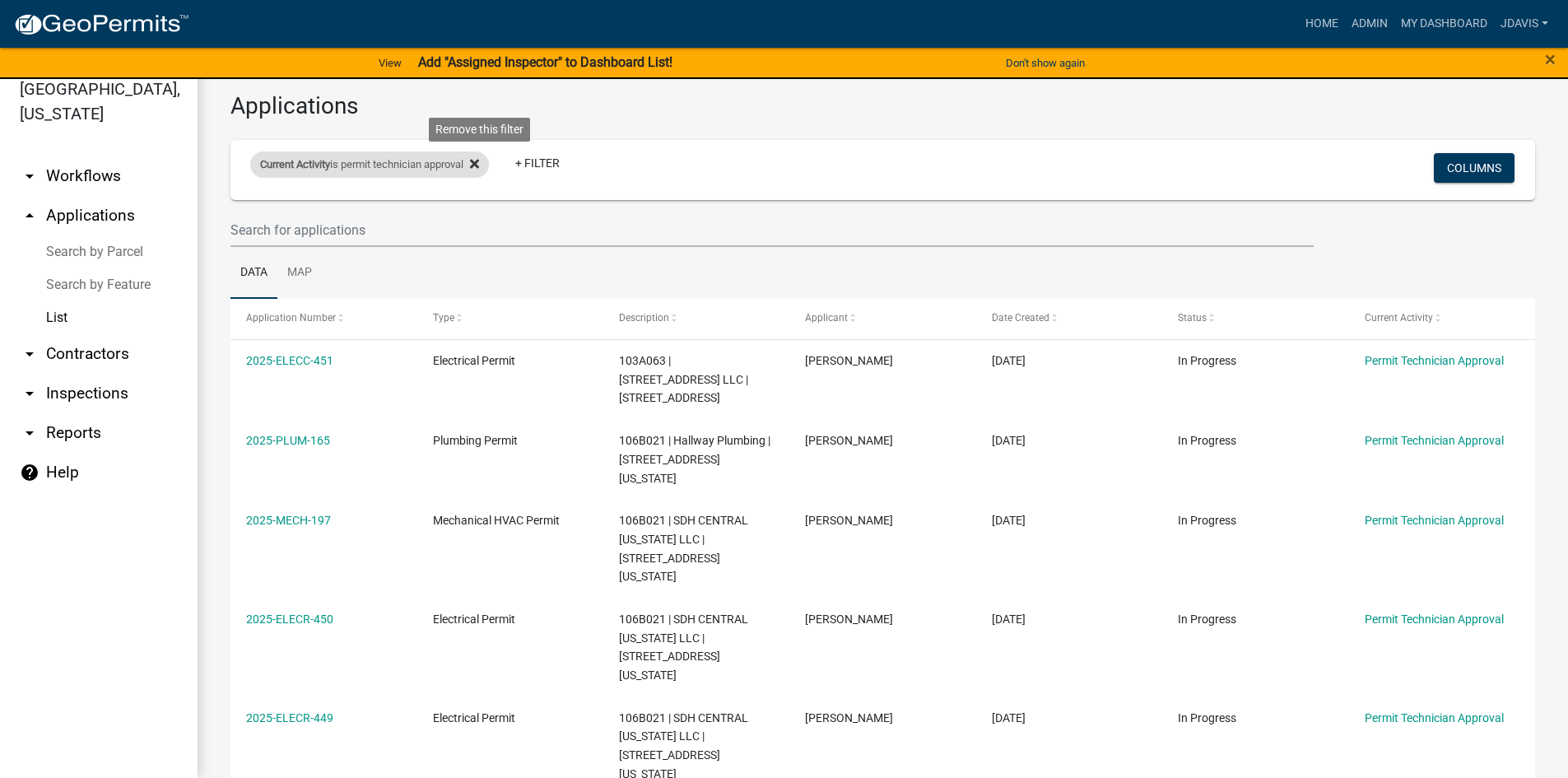
click at [479, 162] on icon at bounding box center [474, 164] width 9 height 9
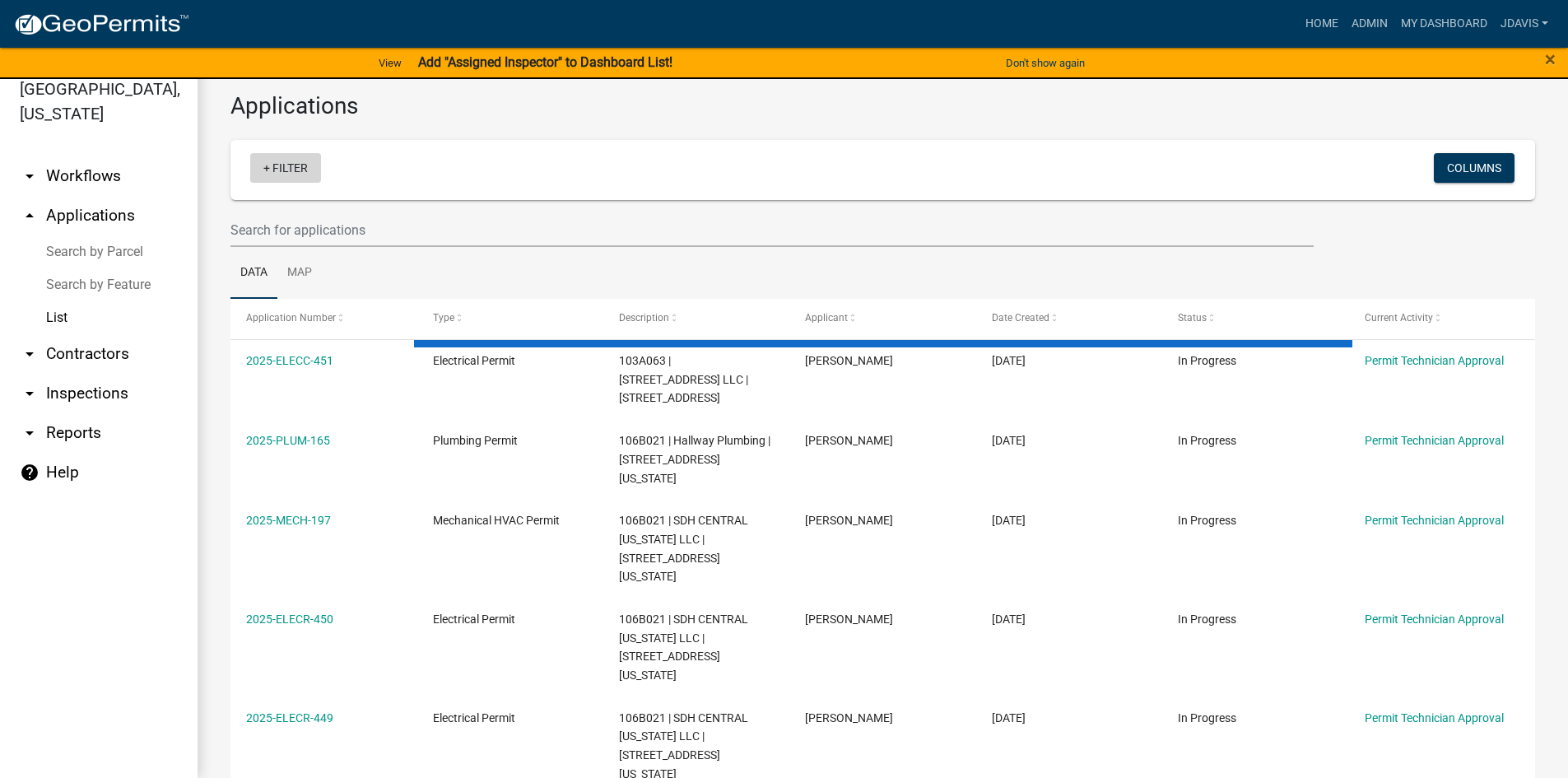
click at [268, 166] on link "+ Filter" at bounding box center [286, 168] width 71 height 30
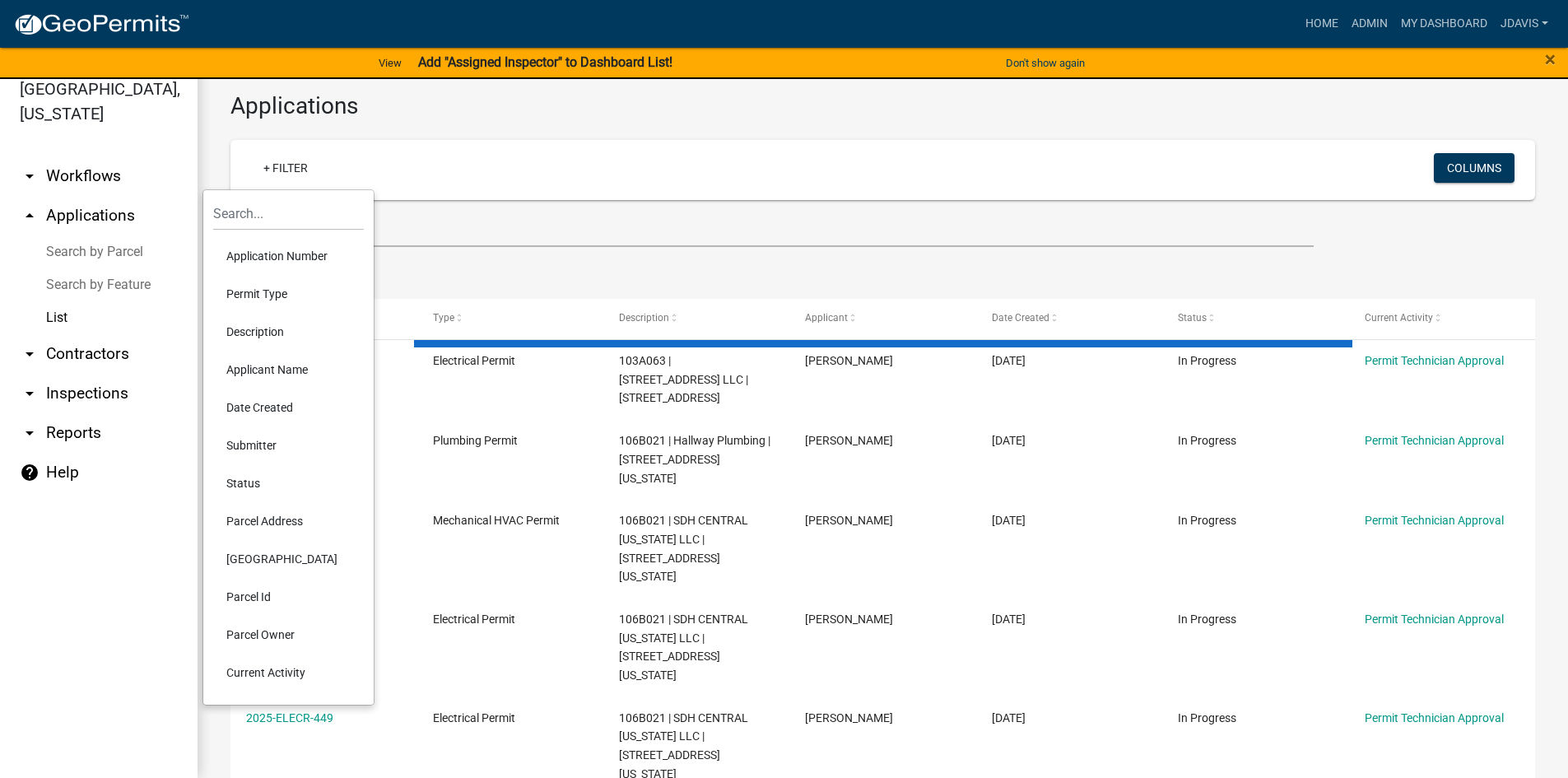
select select "2: 50"
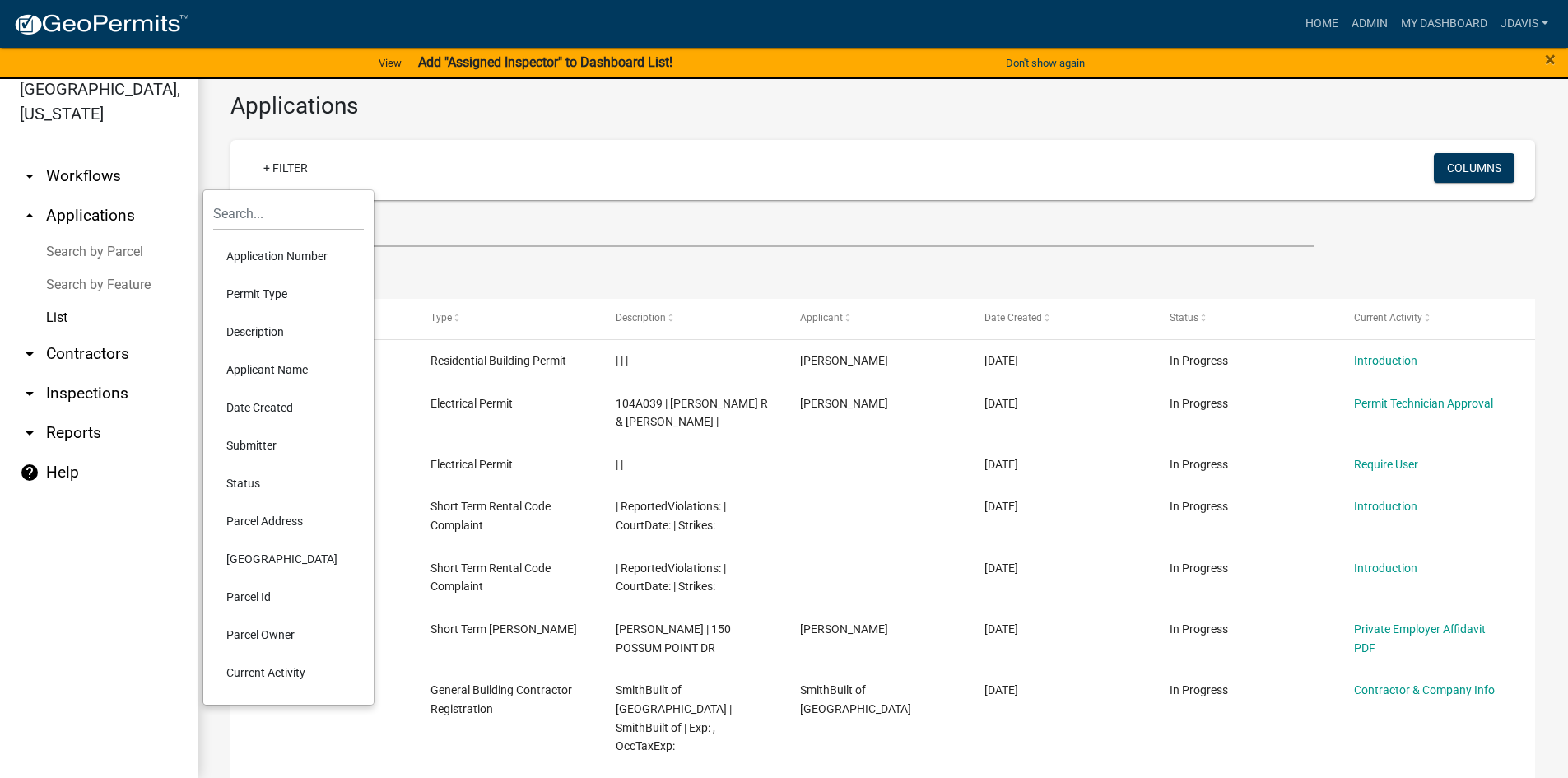
click at [273, 665] on li "Current Activity" at bounding box center [288, 673] width 151 height 38
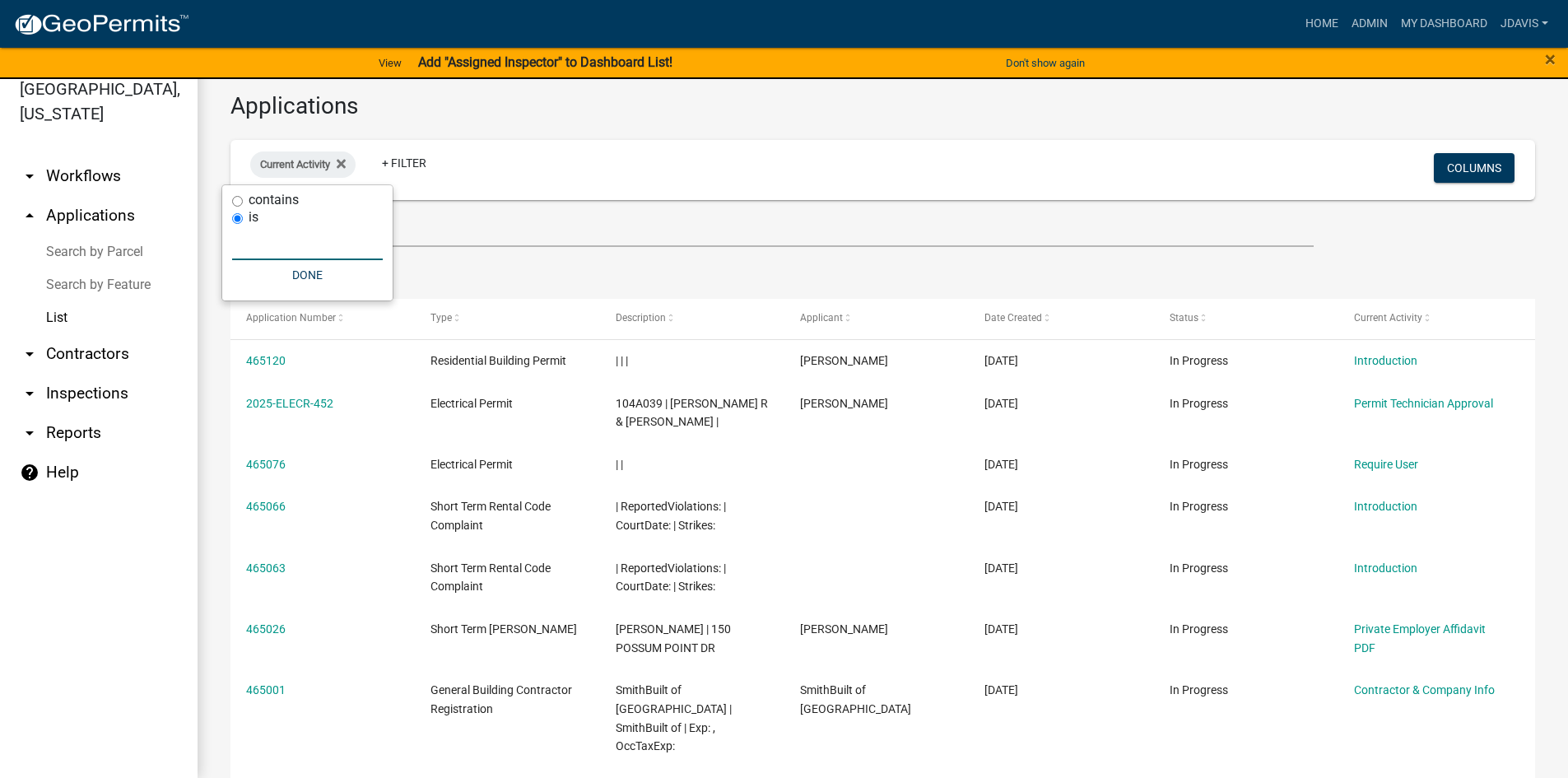
click at [257, 246] on input "text" at bounding box center [307, 243] width 151 height 34
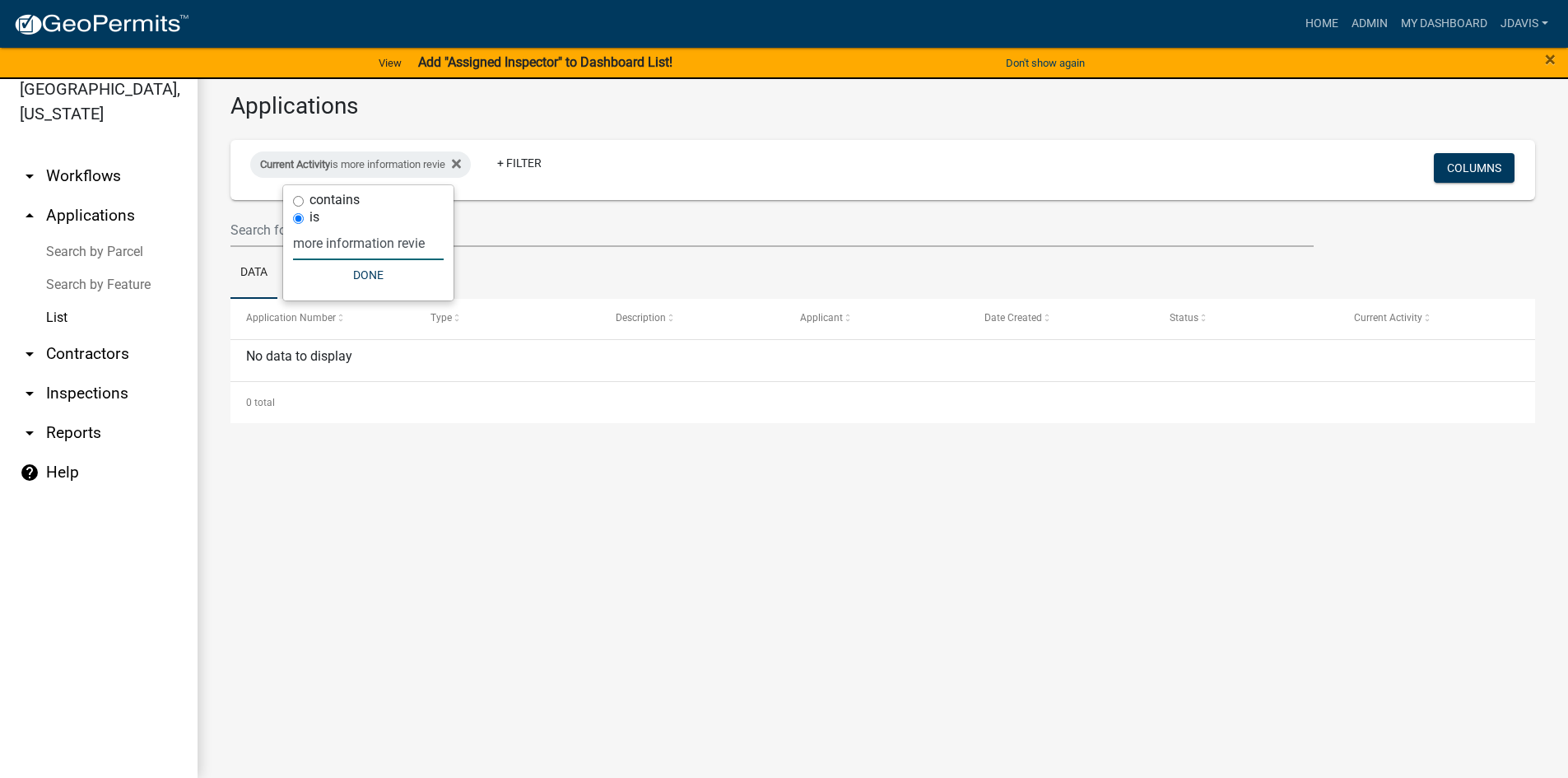
type input "more information review"
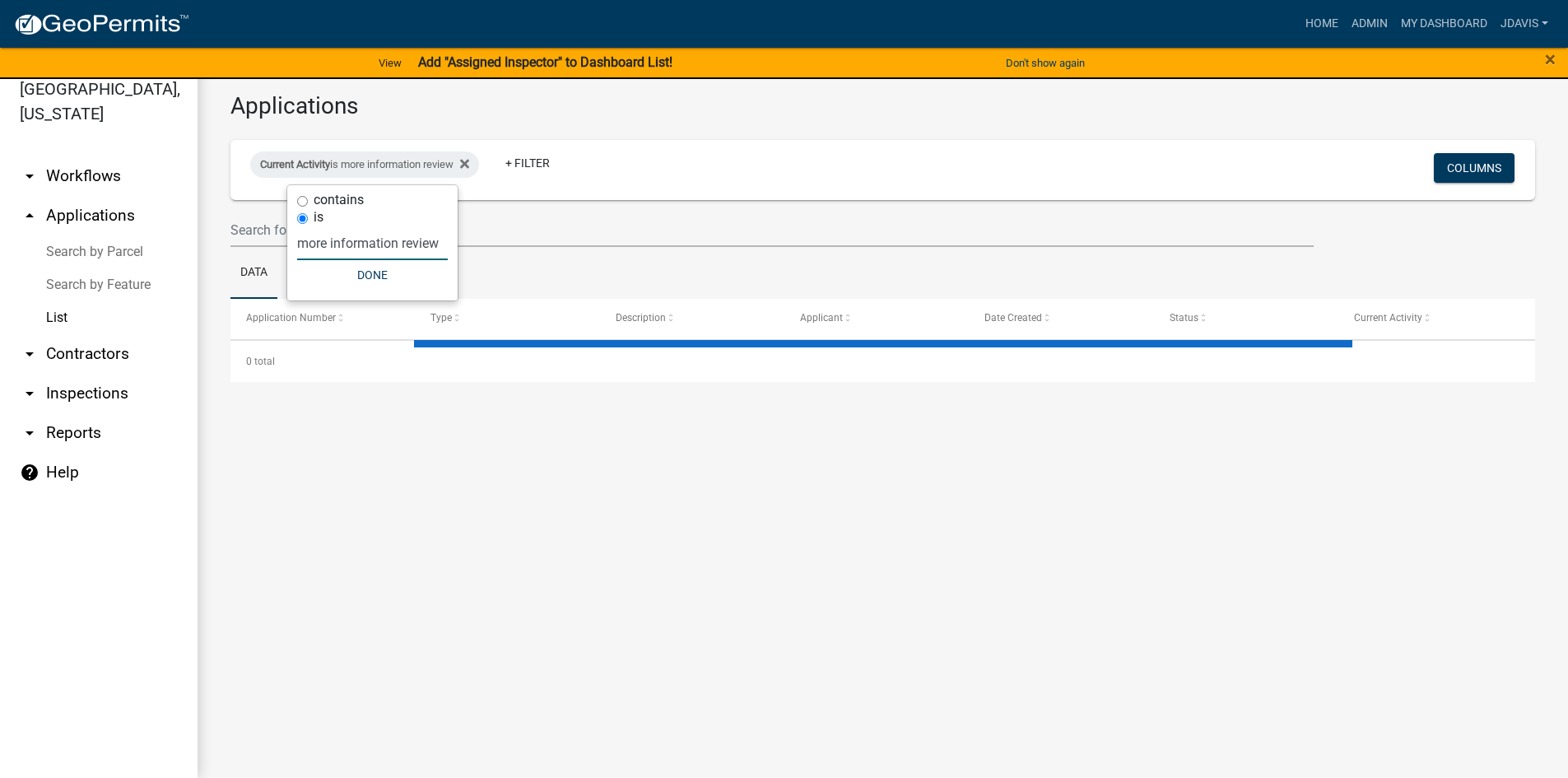
select select "2: 50"
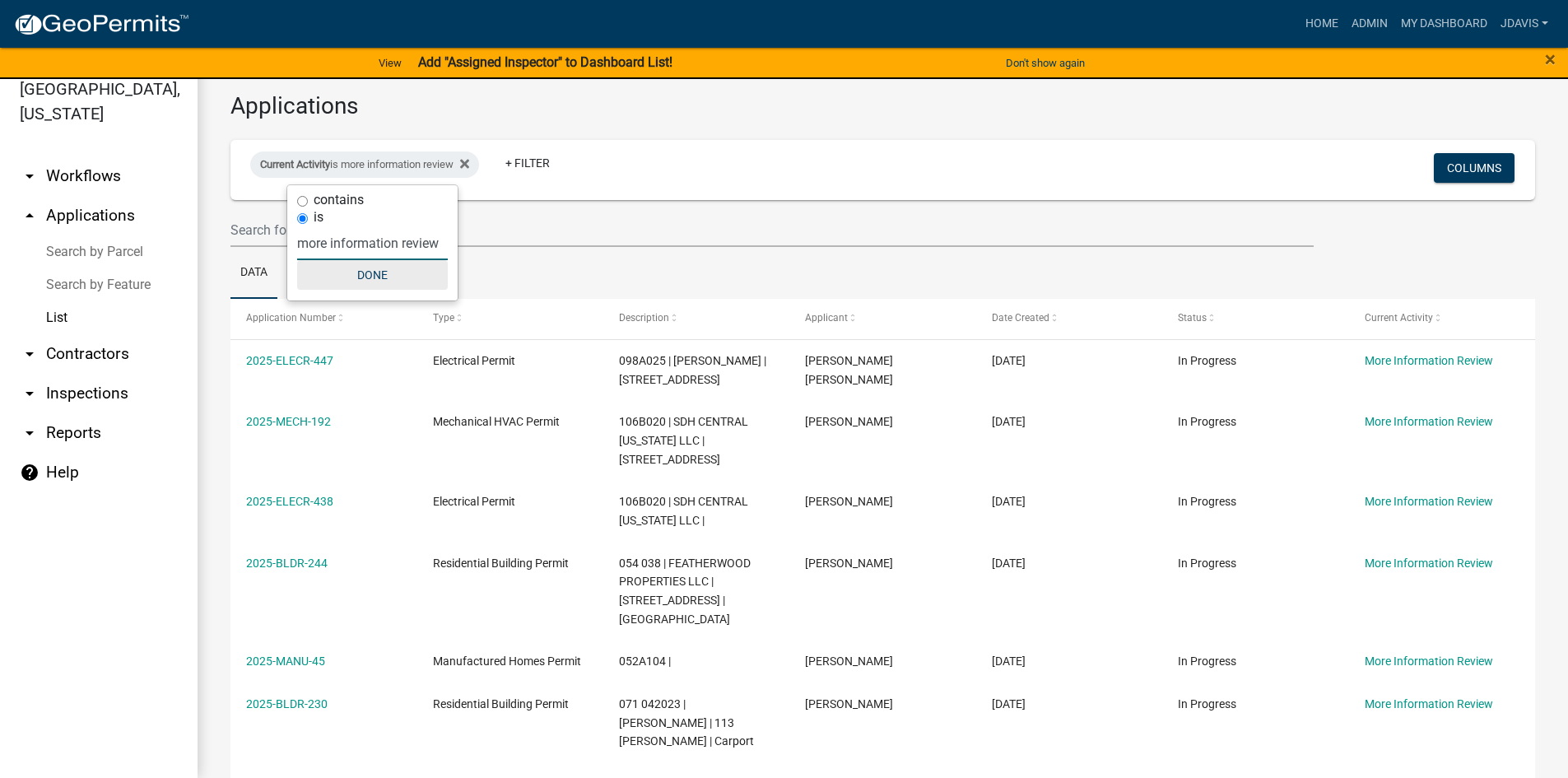
type input "more information review"
click at [385, 282] on button "Done" at bounding box center [372, 275] width 151 height 30
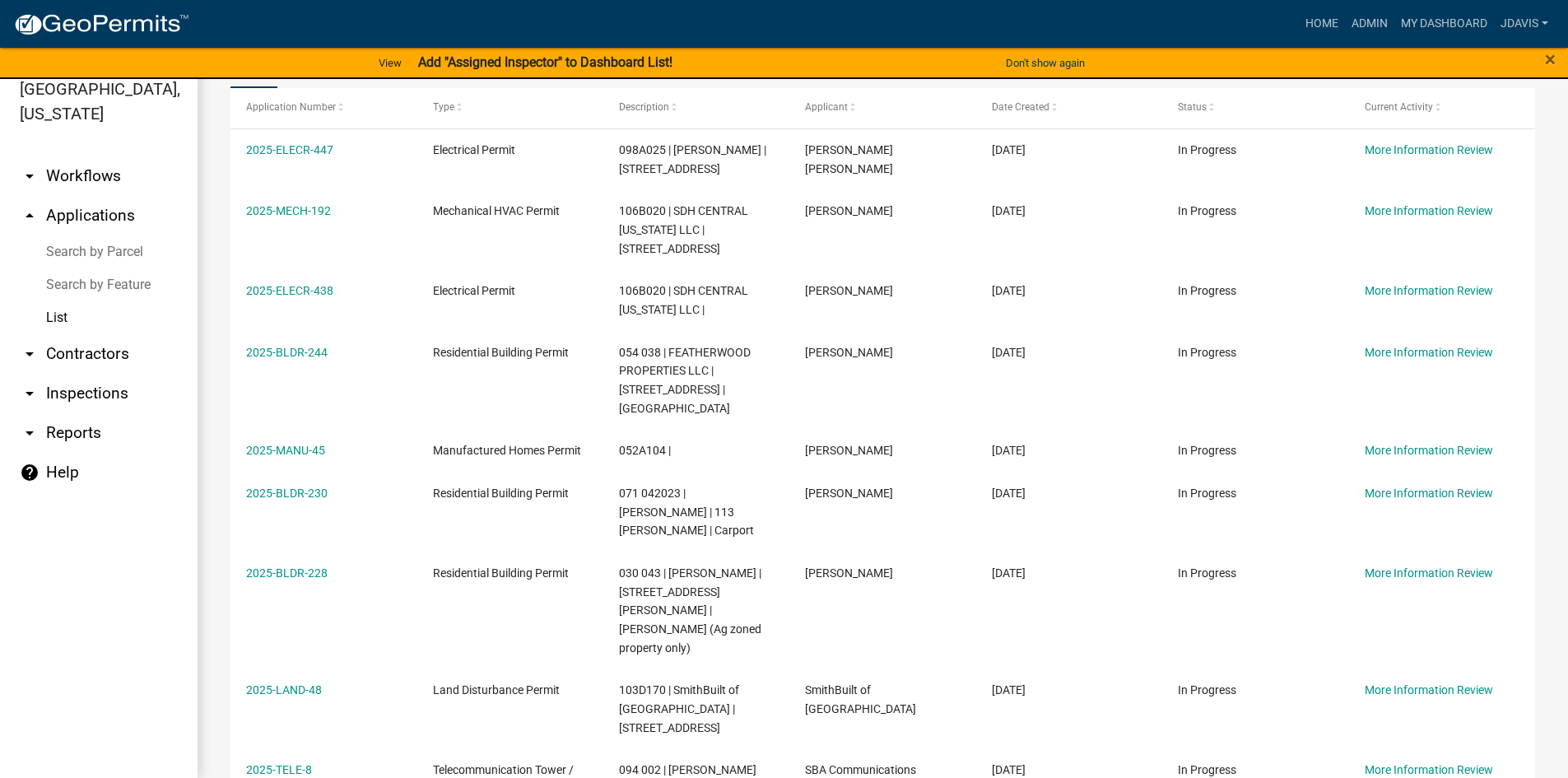
scroll to position [497, 0]
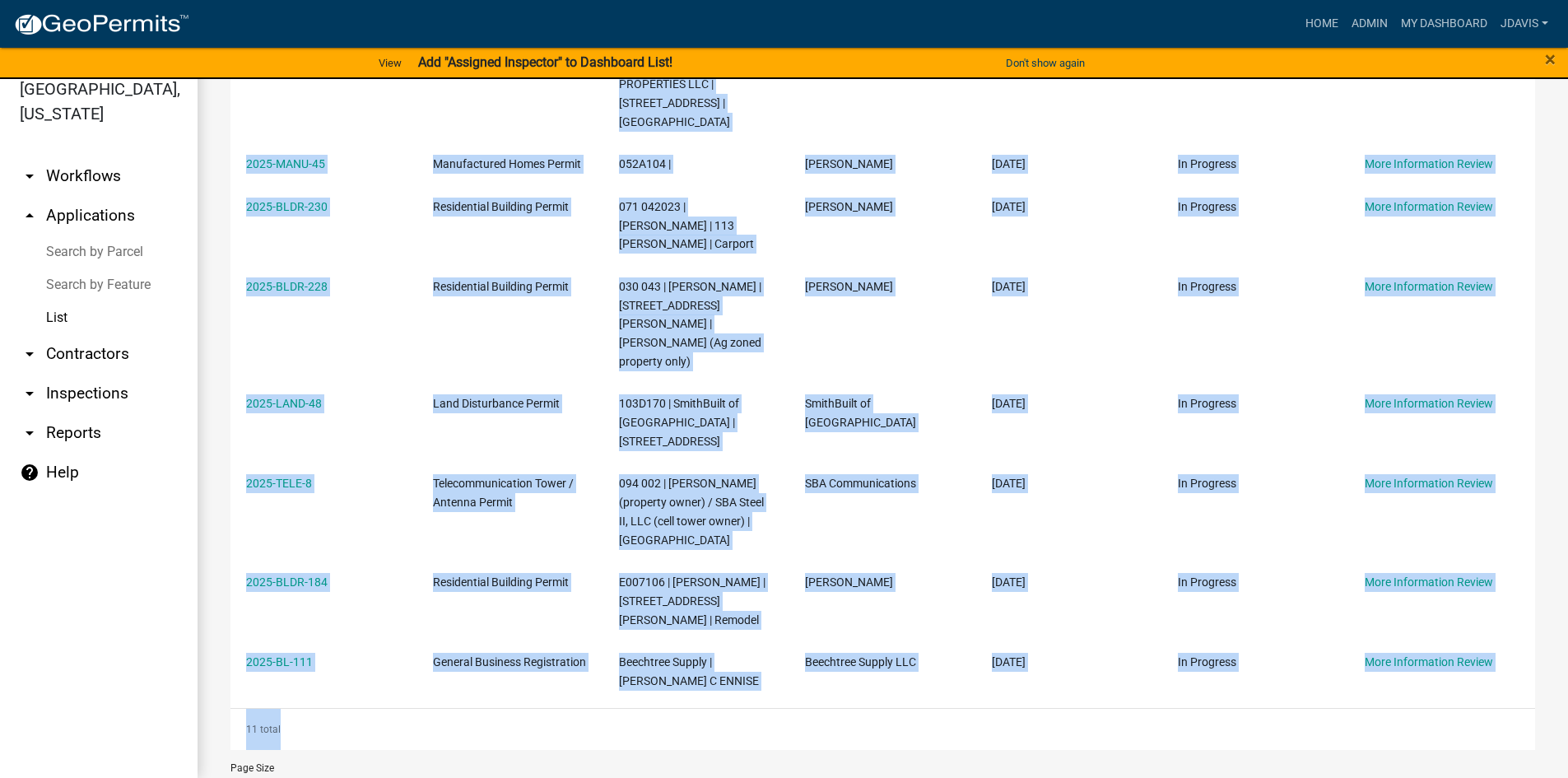
drag, startPoint x: 241, startPoint y: 276, endPoint x: 1505, endPoint y: 817, distance: 1374.9
click at [1505, 758] on html "Internet Explorer does NOT work with GeoPermits. Get a new browser for more sec…" at bounding box center [784, 369] width 1568 height 778
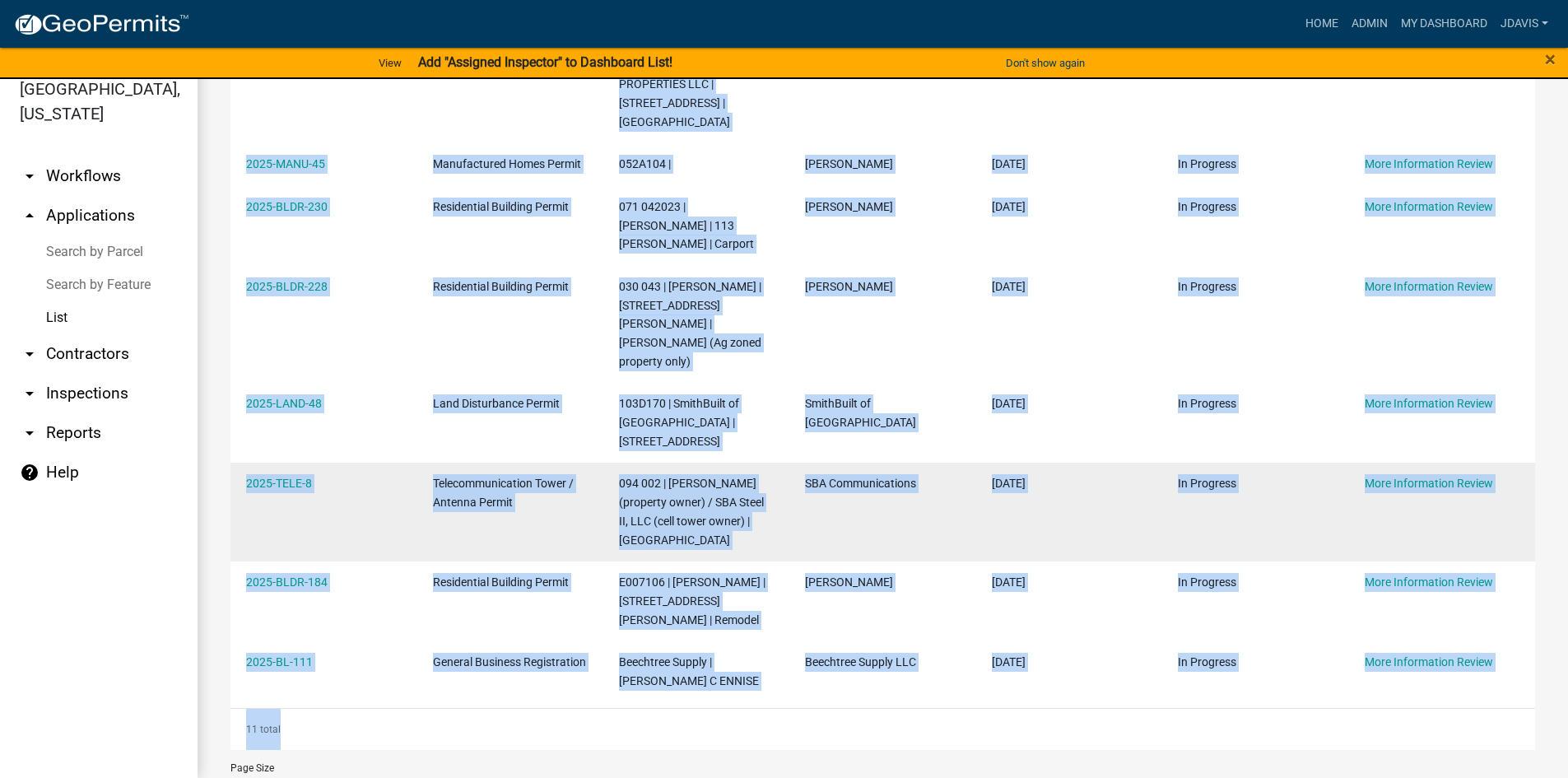
copy div "2025-ELECR-447 Electrical Permit 098A025 | [PERSON_NAME] | [STREET_ADDRESS] [PE…"
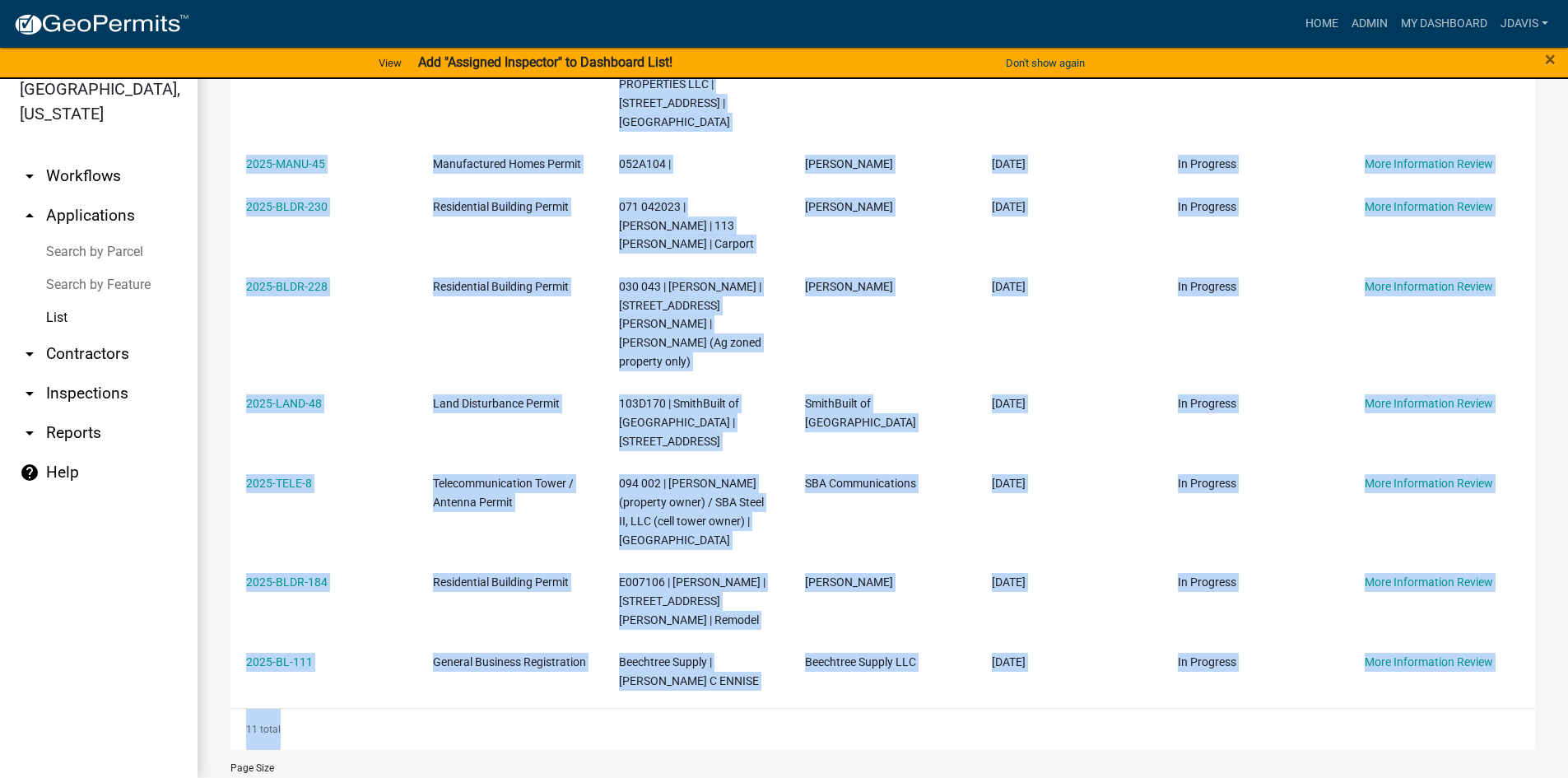
click at [124, 254] on link "Search by Parcel" at bounding box center [99, 252] width 198 height 33
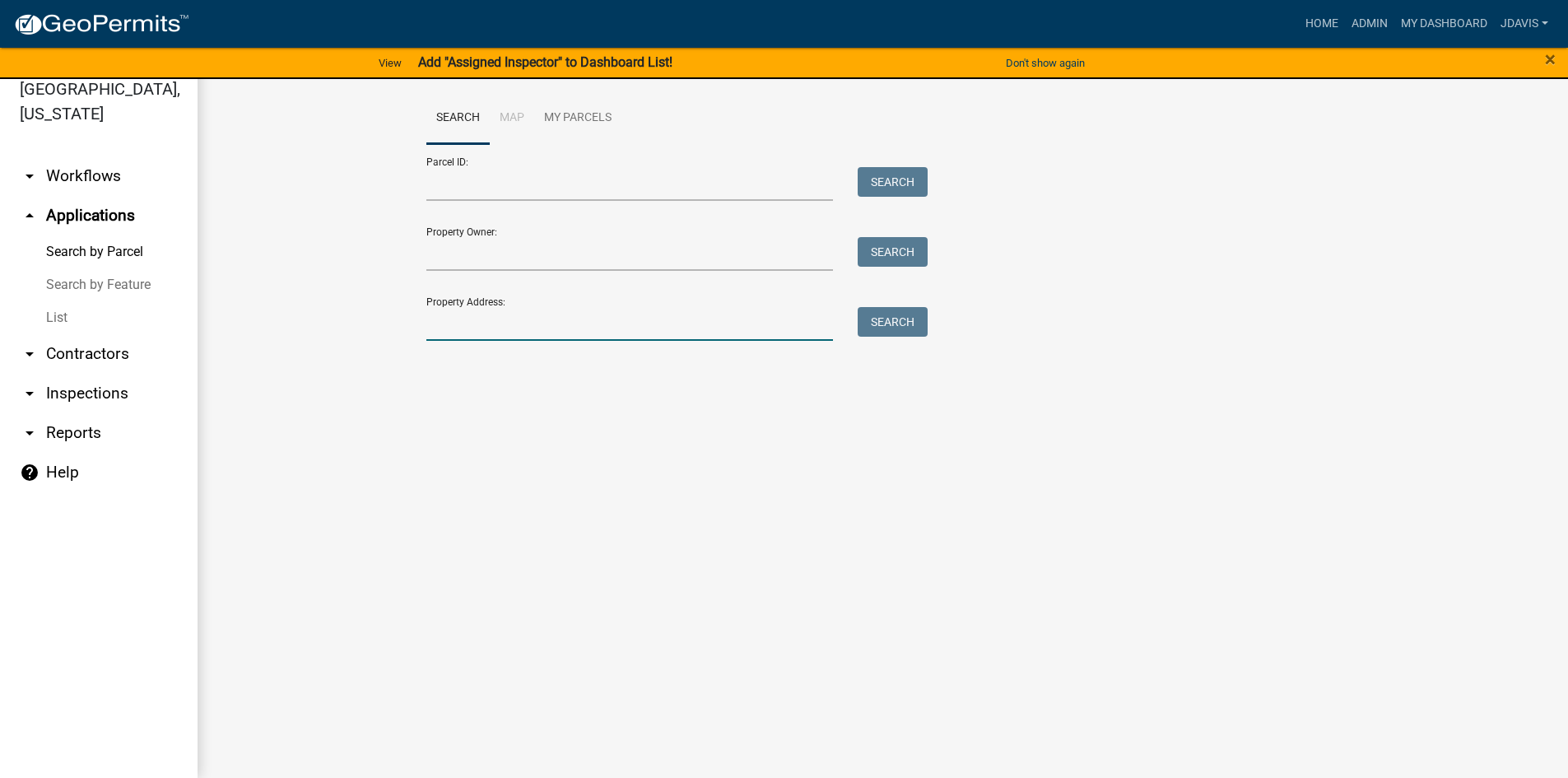
click at [475, 323] on input "Property Address:" at bounding box center [630, 324] width 408 height 34
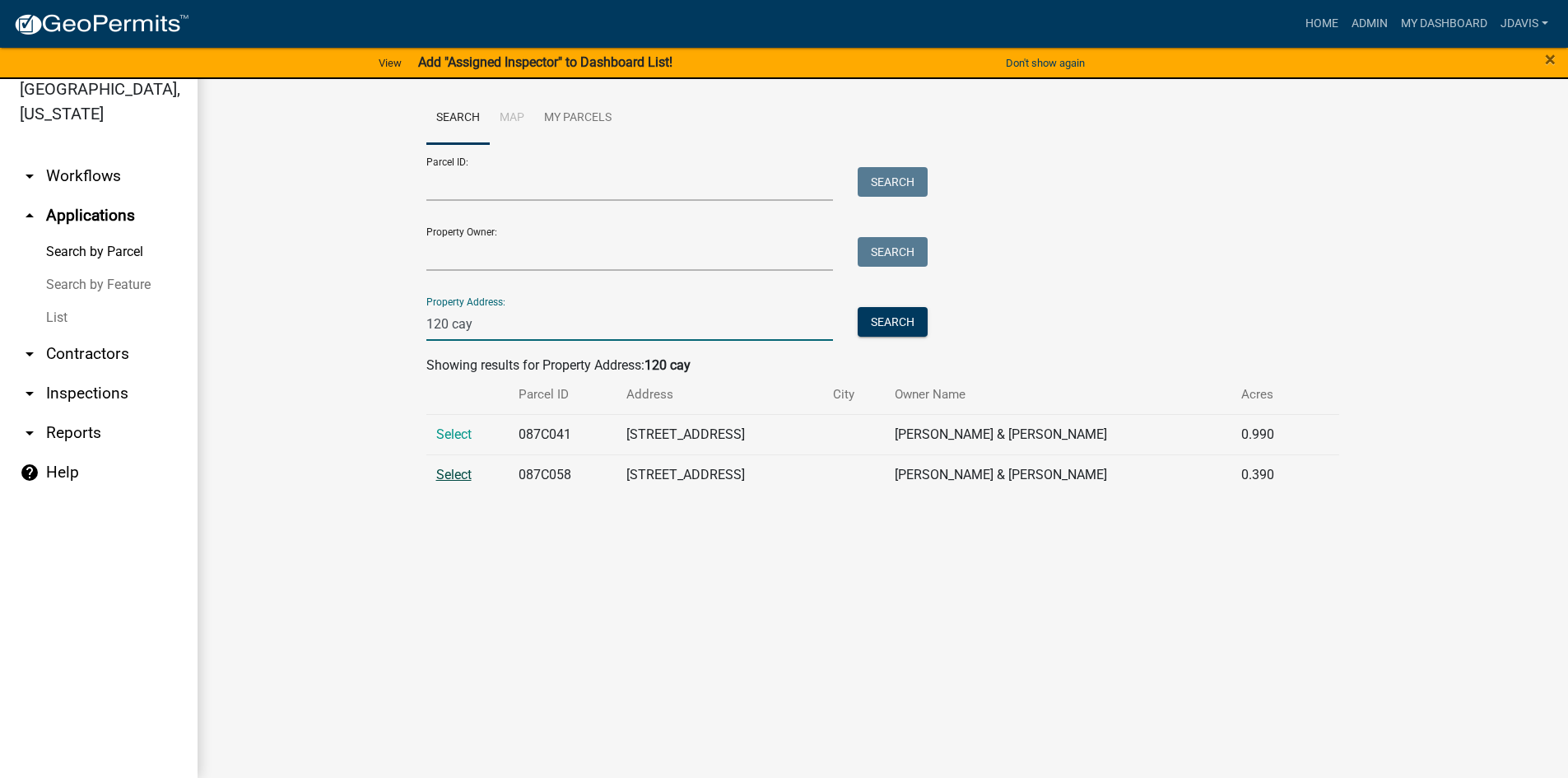
type input "120 cay"
click at [445, 472] on span "Select" at bounding box center [454, 474] width 35 height 16
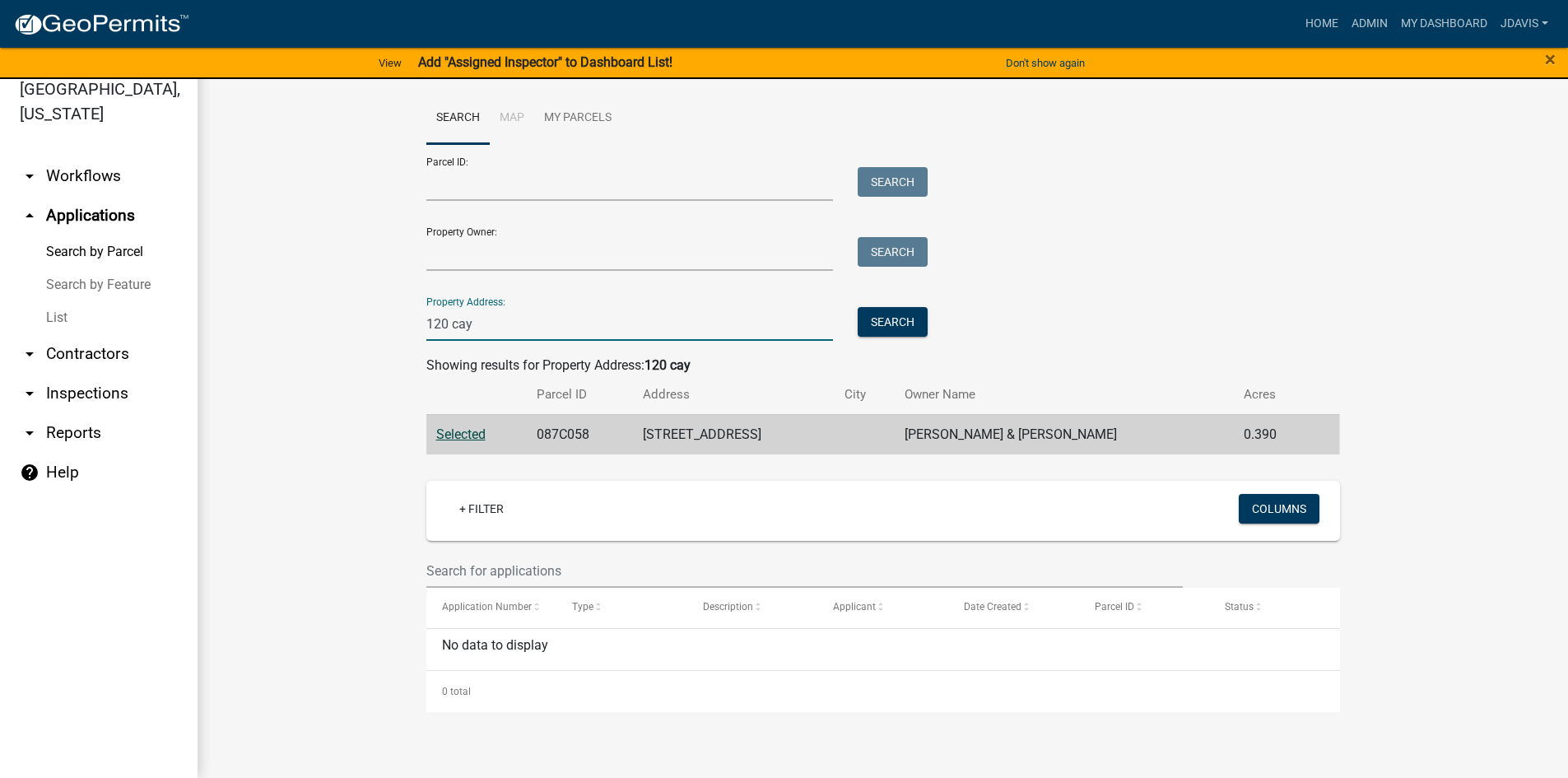
drag, startPoint x: 492, startPoint y: 328, endPoint x: 392, endPoint y: 330, distance: 100.0
click at [392, 330] on wm-workflow-application-search-view "Search Map My Parcels Parcel ID: Search Property Owner: Search Property Address…" at bounding box center [883, 402] width 1305 height 620
drag, startPoint x: 487, startPoint y: 328, endPoint x: 375, endPoint y: 332, distance: 112.1
click at [383, 332] on wm-workflow-application-search-view "Search Map My Parcels Parcel ID: Search Property Owner: Search Property Address…" at bounding box center [883, 402] width 1305 height 620
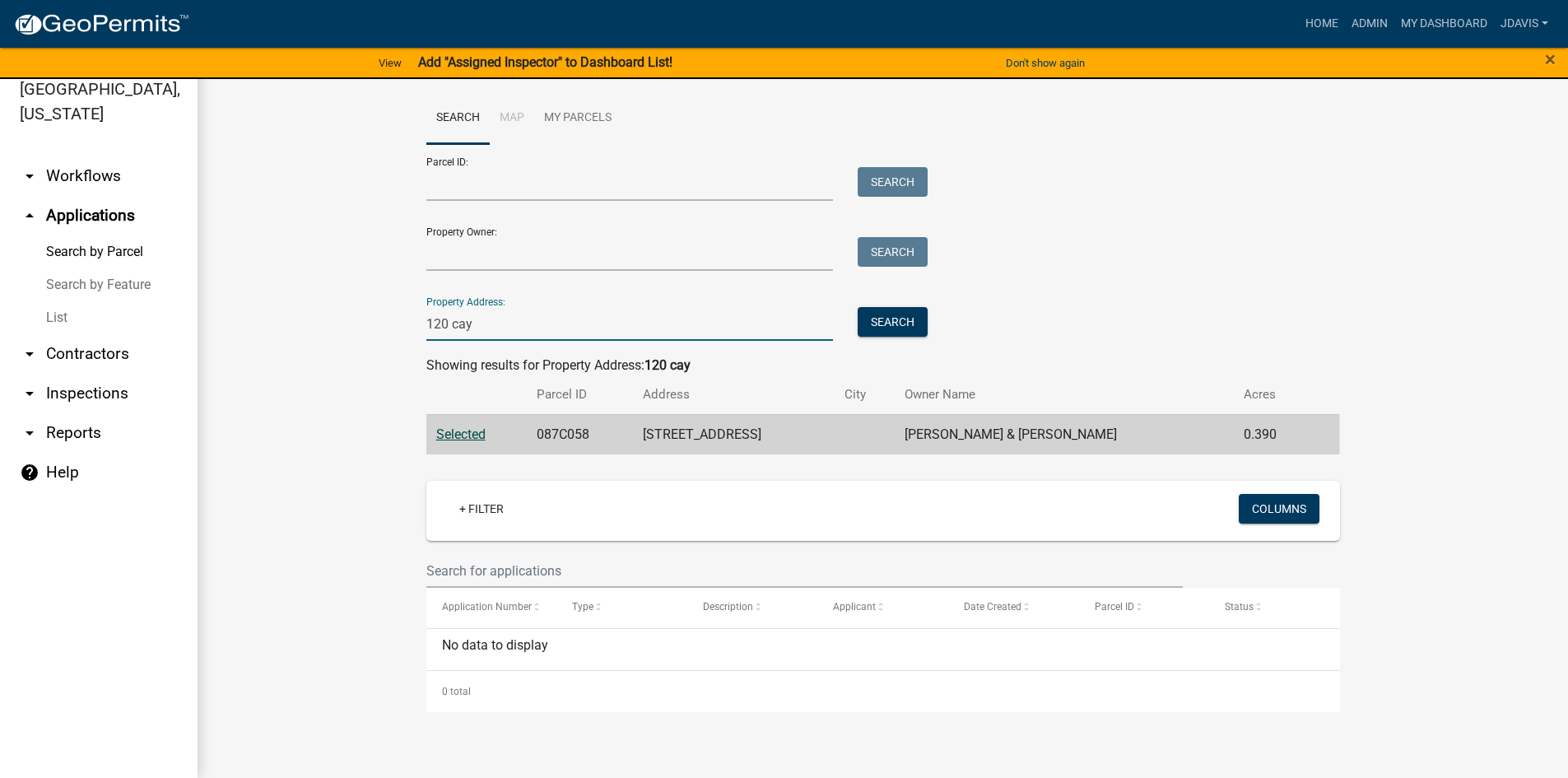
click at [54, 311] on link "List" at bounding box center [99, 318] width 198 height 33
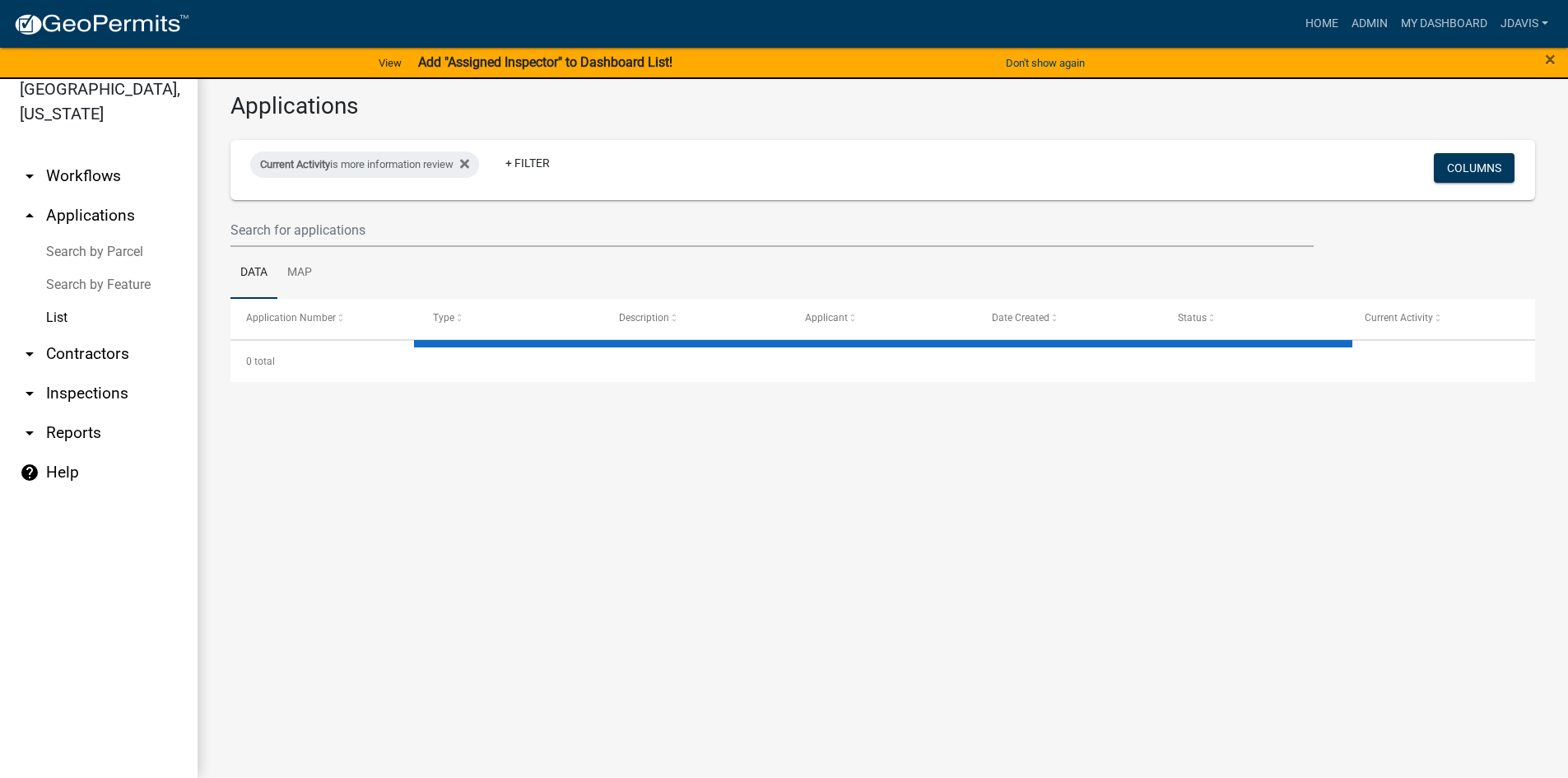
select select "2: 50"
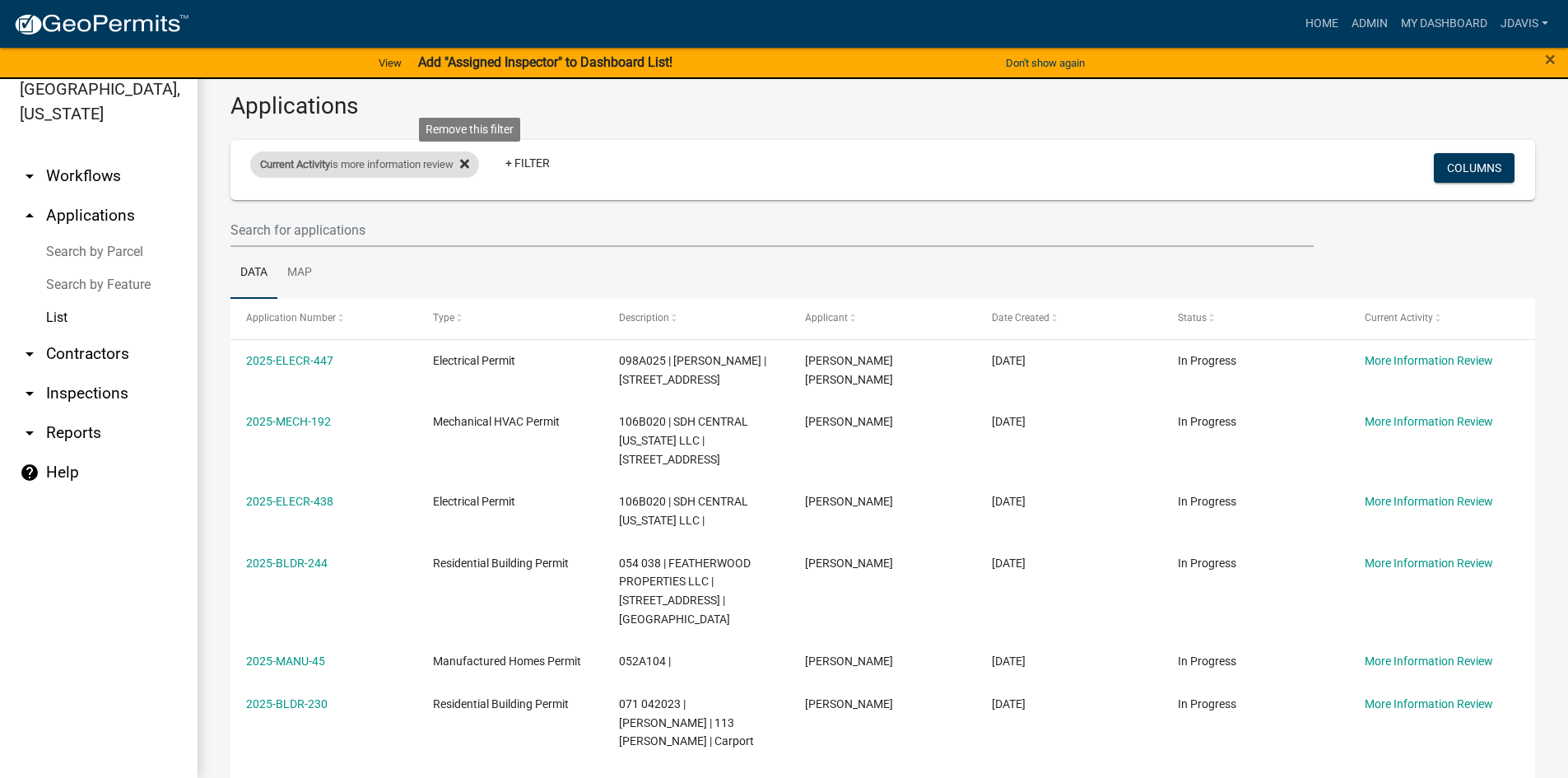
click at [469, 169] on icon at bounding box center [464, 164] width 9 height 13
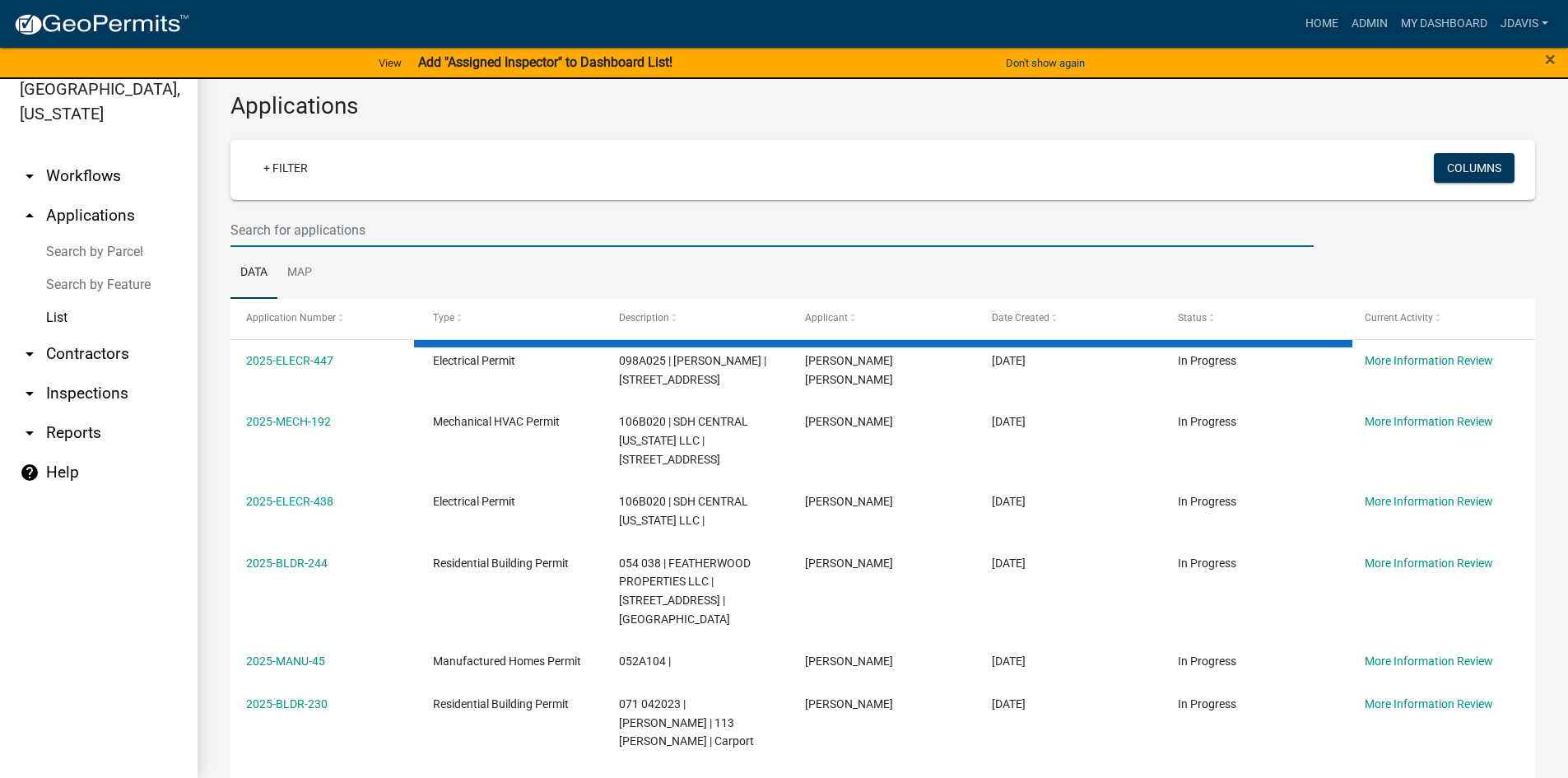
click at [354, 226] on input "text" at bounding box center [772, 230] width 1084 height 34
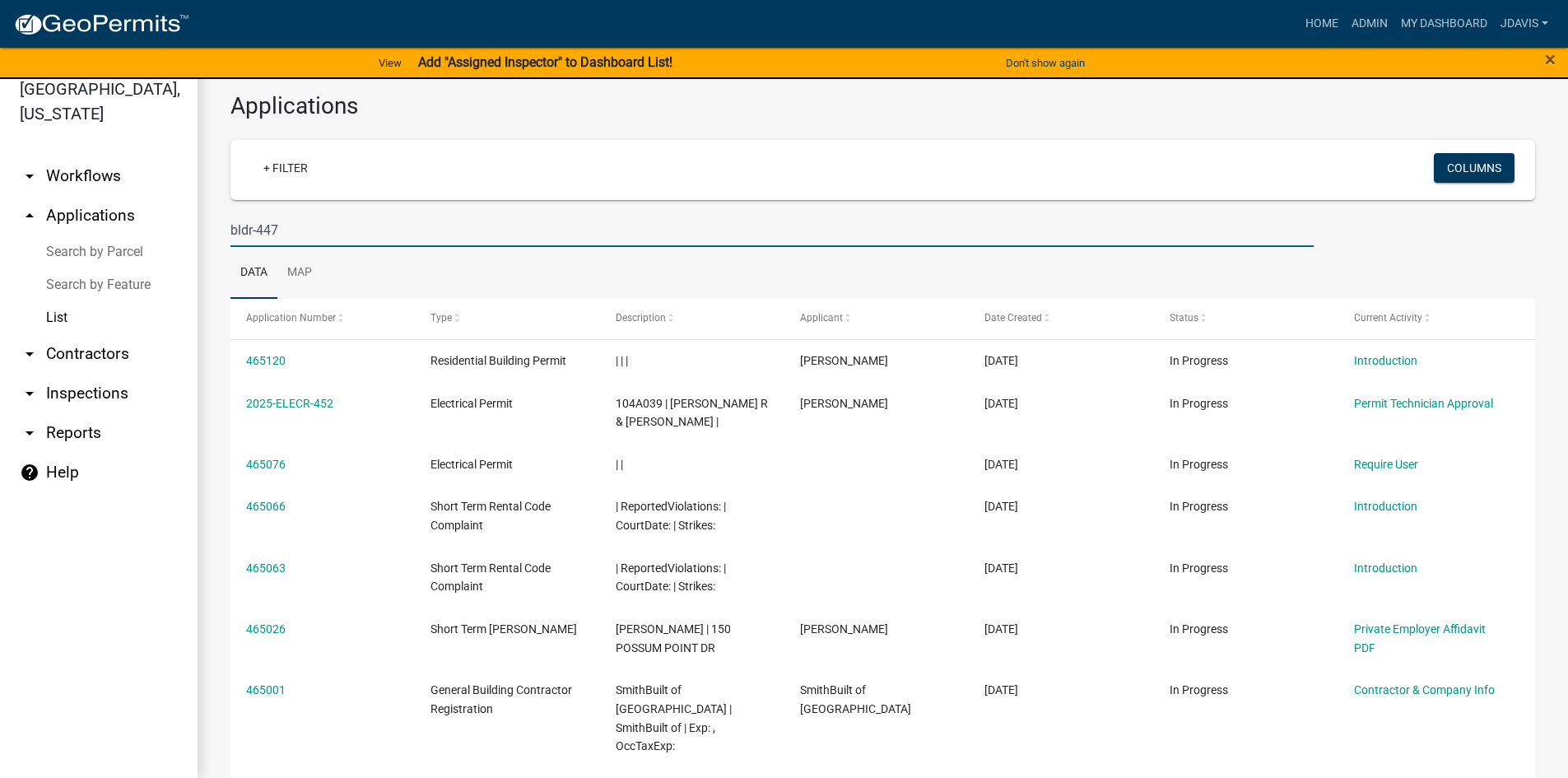
type input "bldr-447"
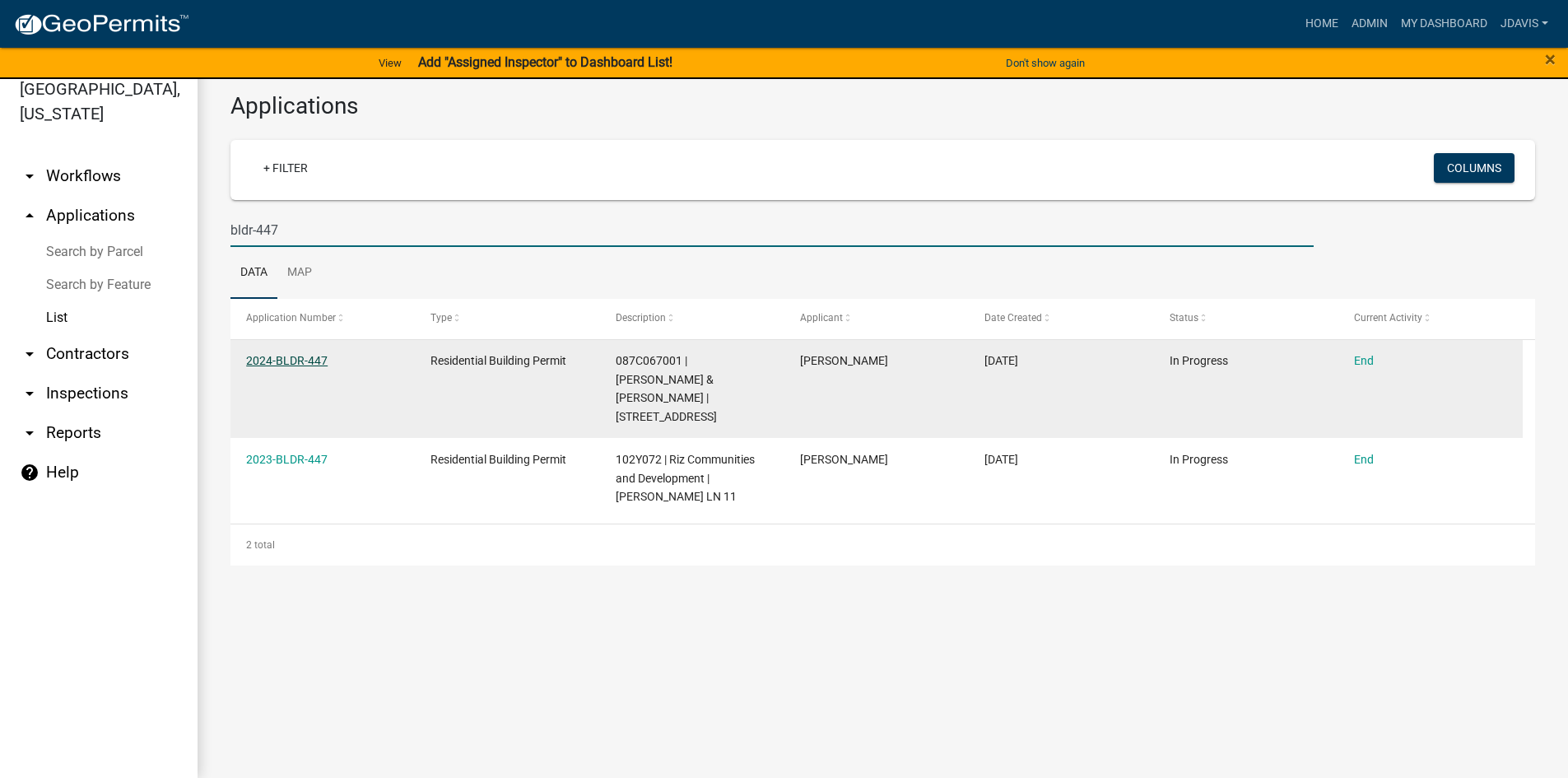
click at [313, 358] on link "2024-BLDR-447" at bounding box center [287, 361] width 82 height 13
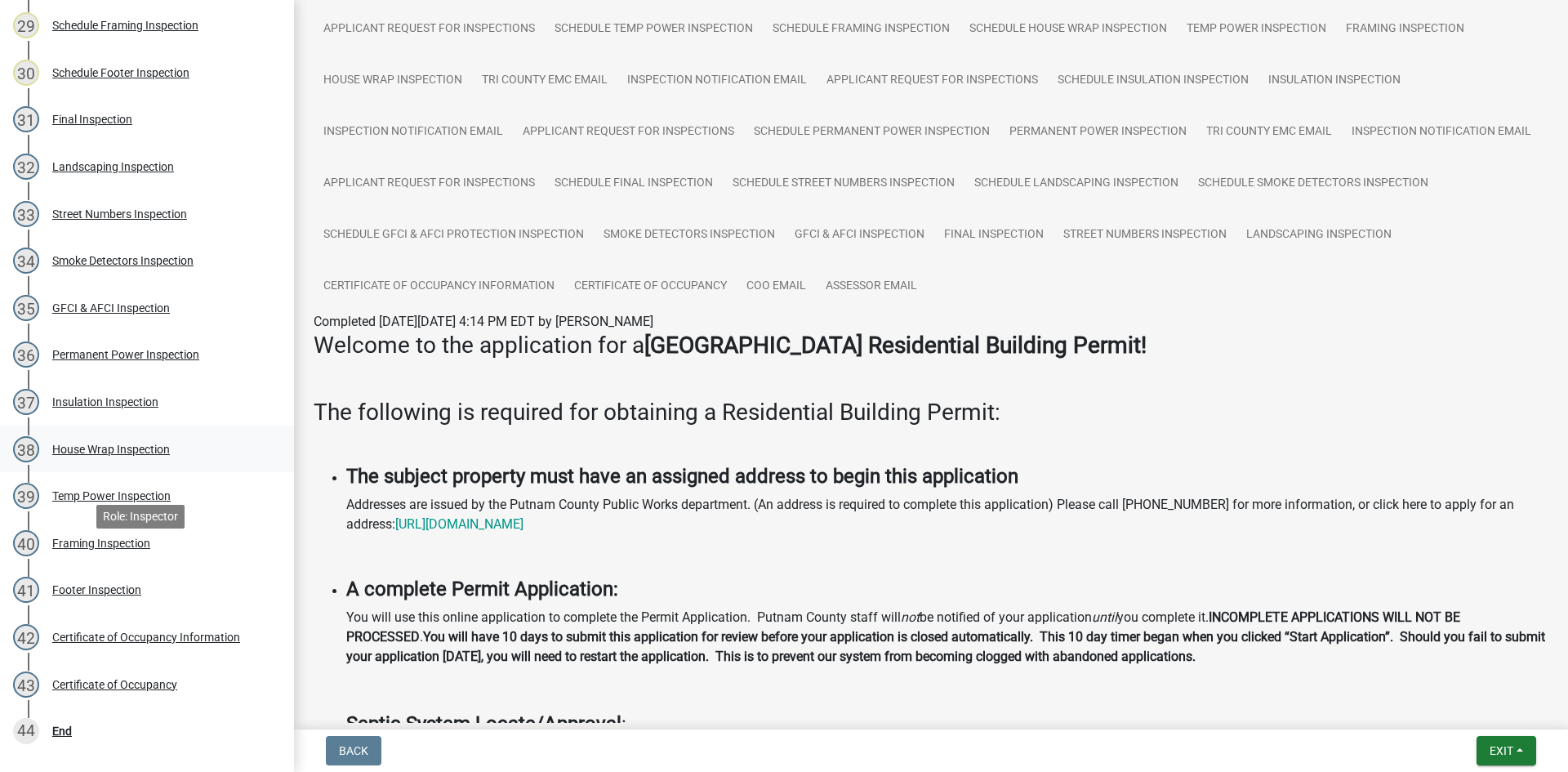
scroll to position [1562, 0]
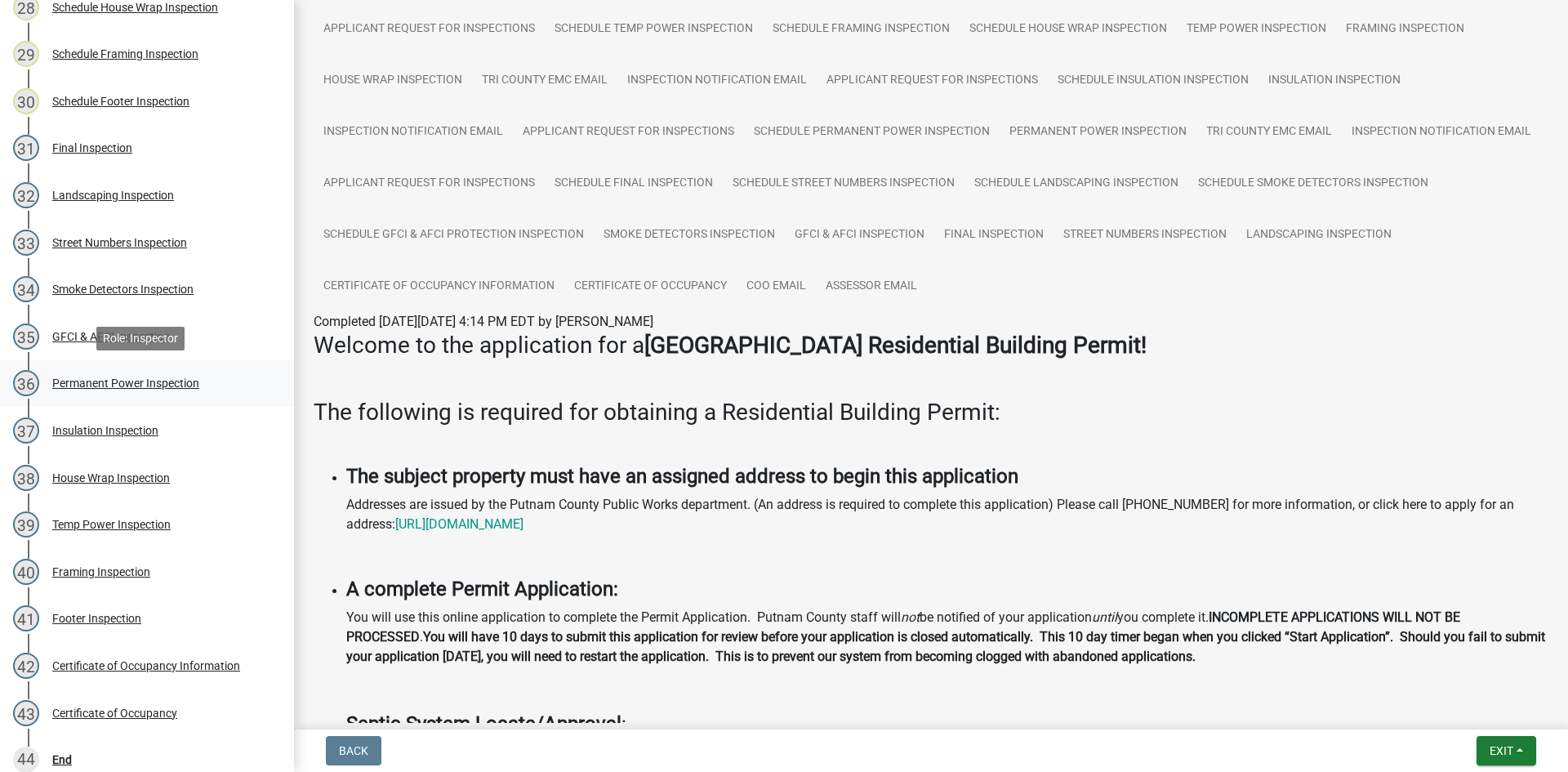
click at [145, 385] on div "Permanent Power Inspection" at bounding box center [126, 383] width 147 height 11
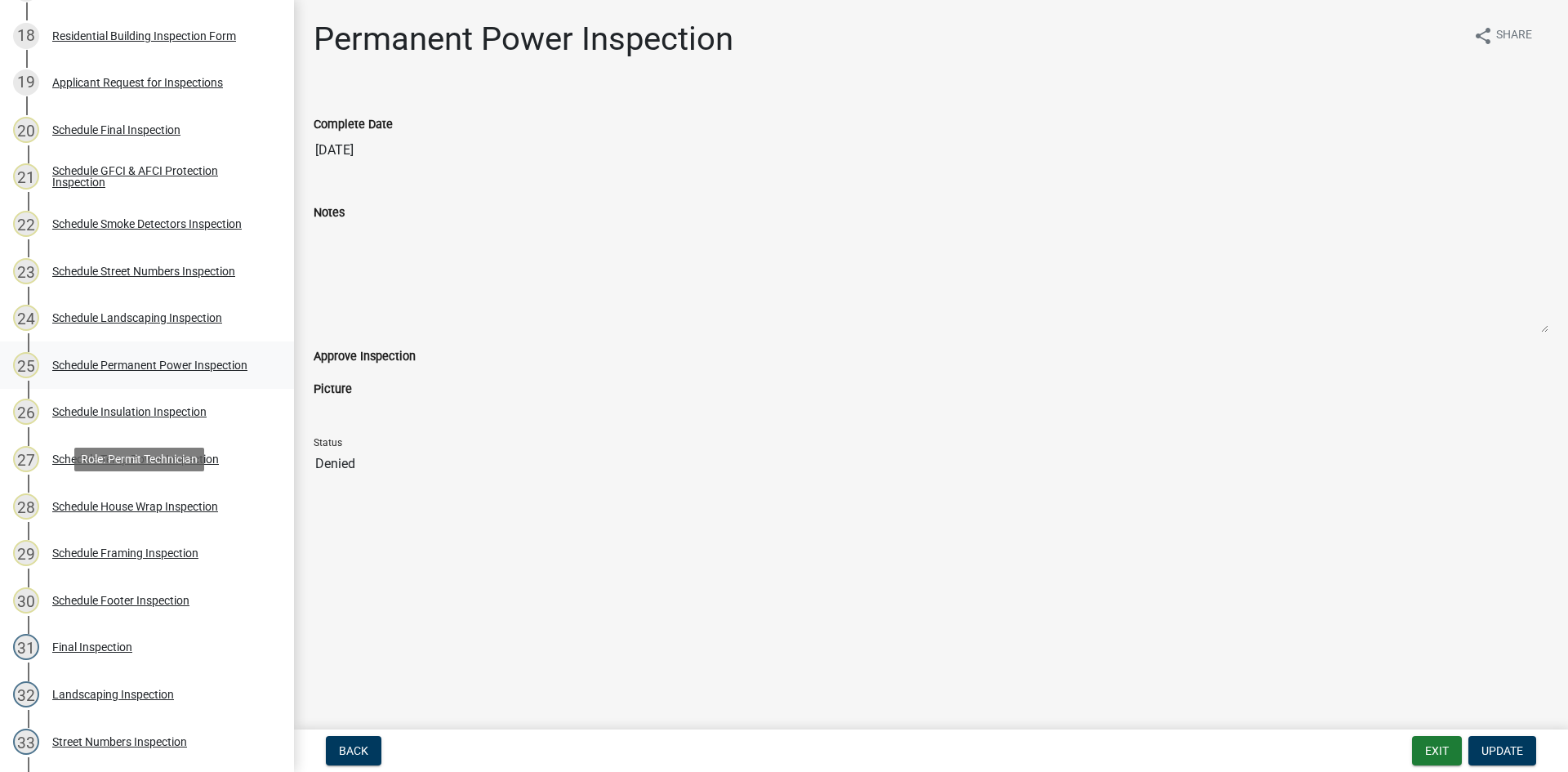
scroll to position [828, 0]
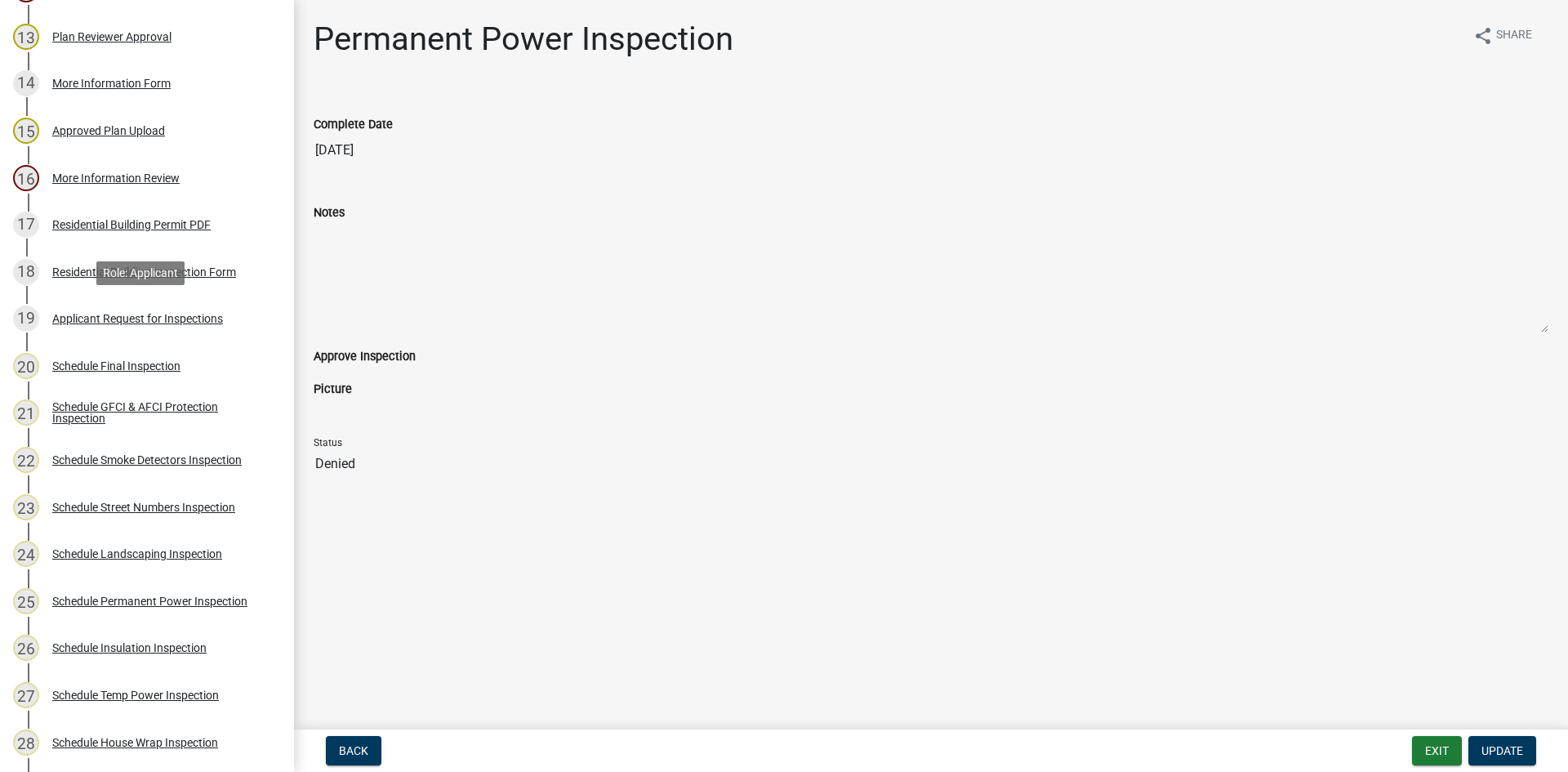
click at [141, 320] on div "Applicant Request for Inspections" at bounding box center [137, 319] width 171 height 11
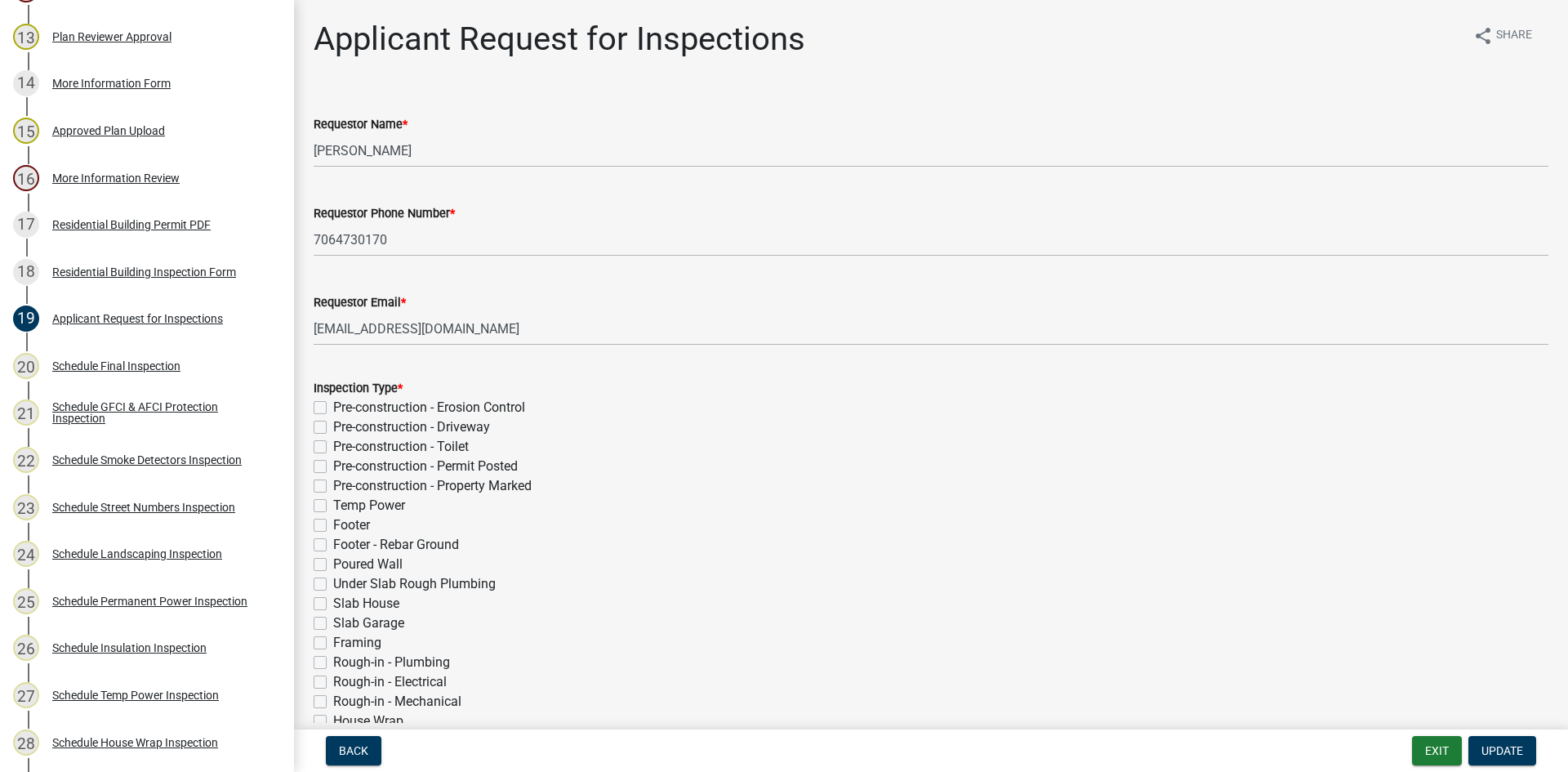
scroll to position [327, 0]
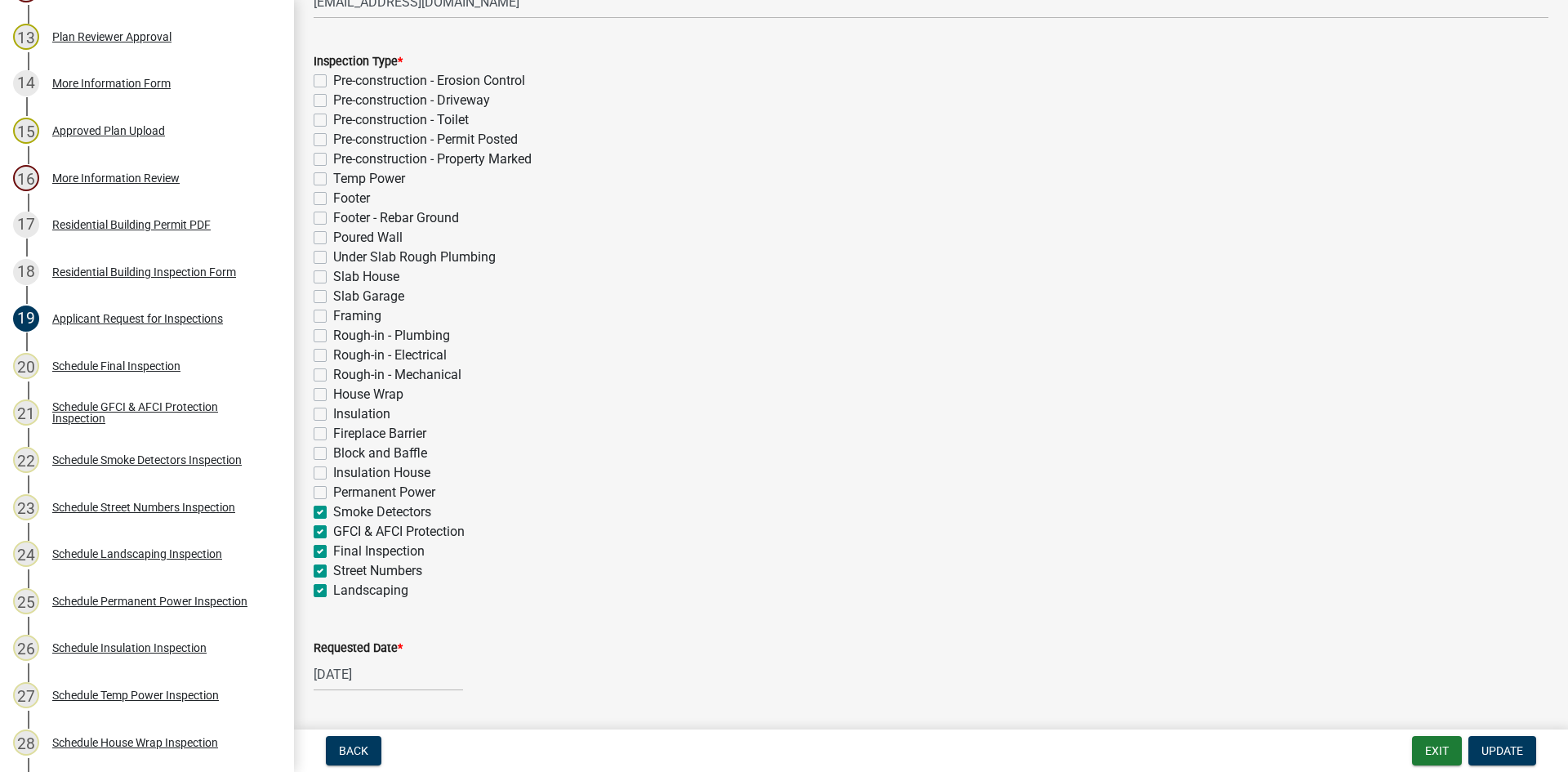
click at [333, 515] on label "Smoke Detectors" at bounding box center [382, 512] width 98 height 20
click at [333, 513] on input "Smoke Detectors" at bounding box center [338, 507] width 11 height 11
checkbox input "false"
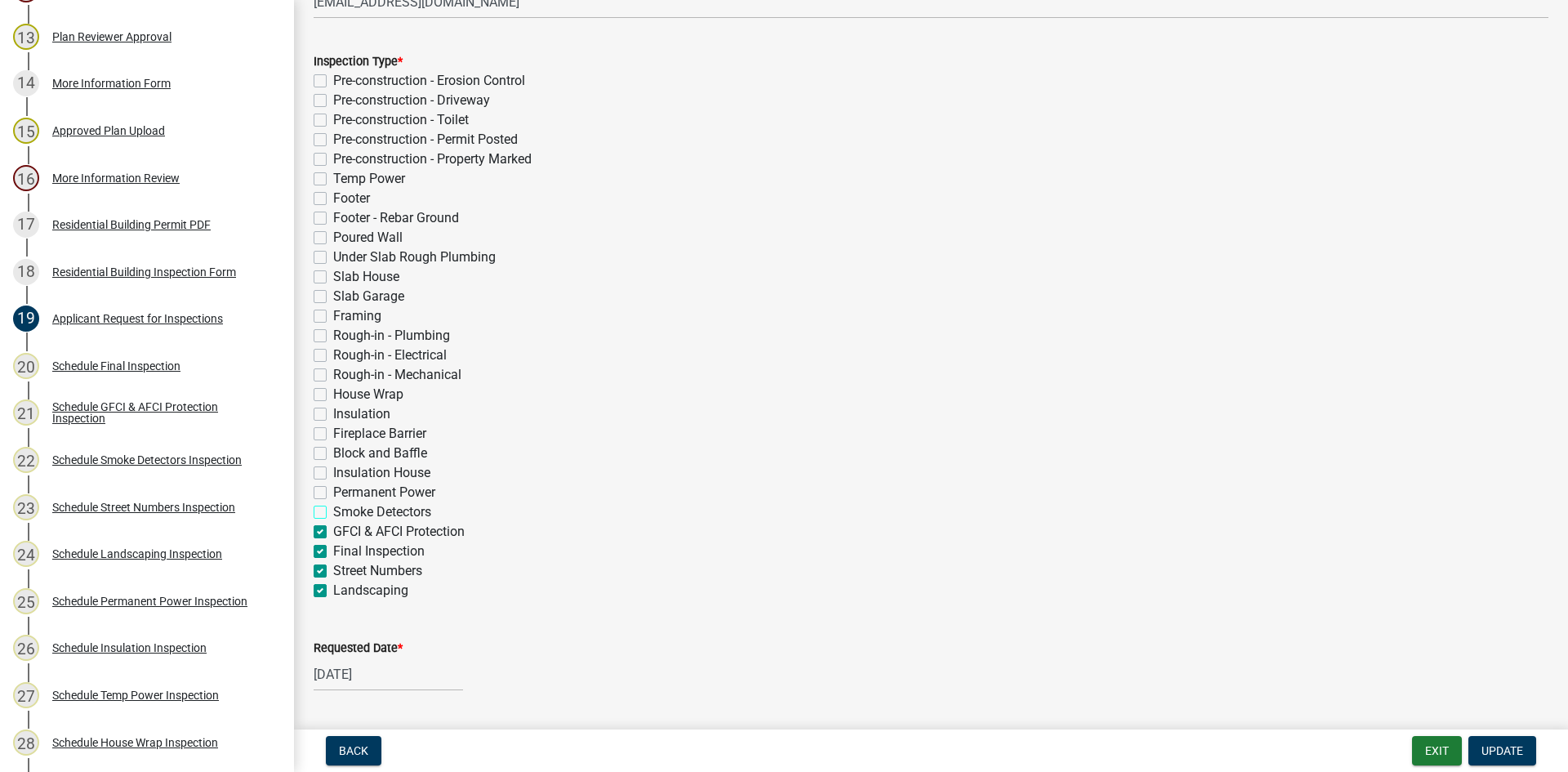
checkbox input "false"
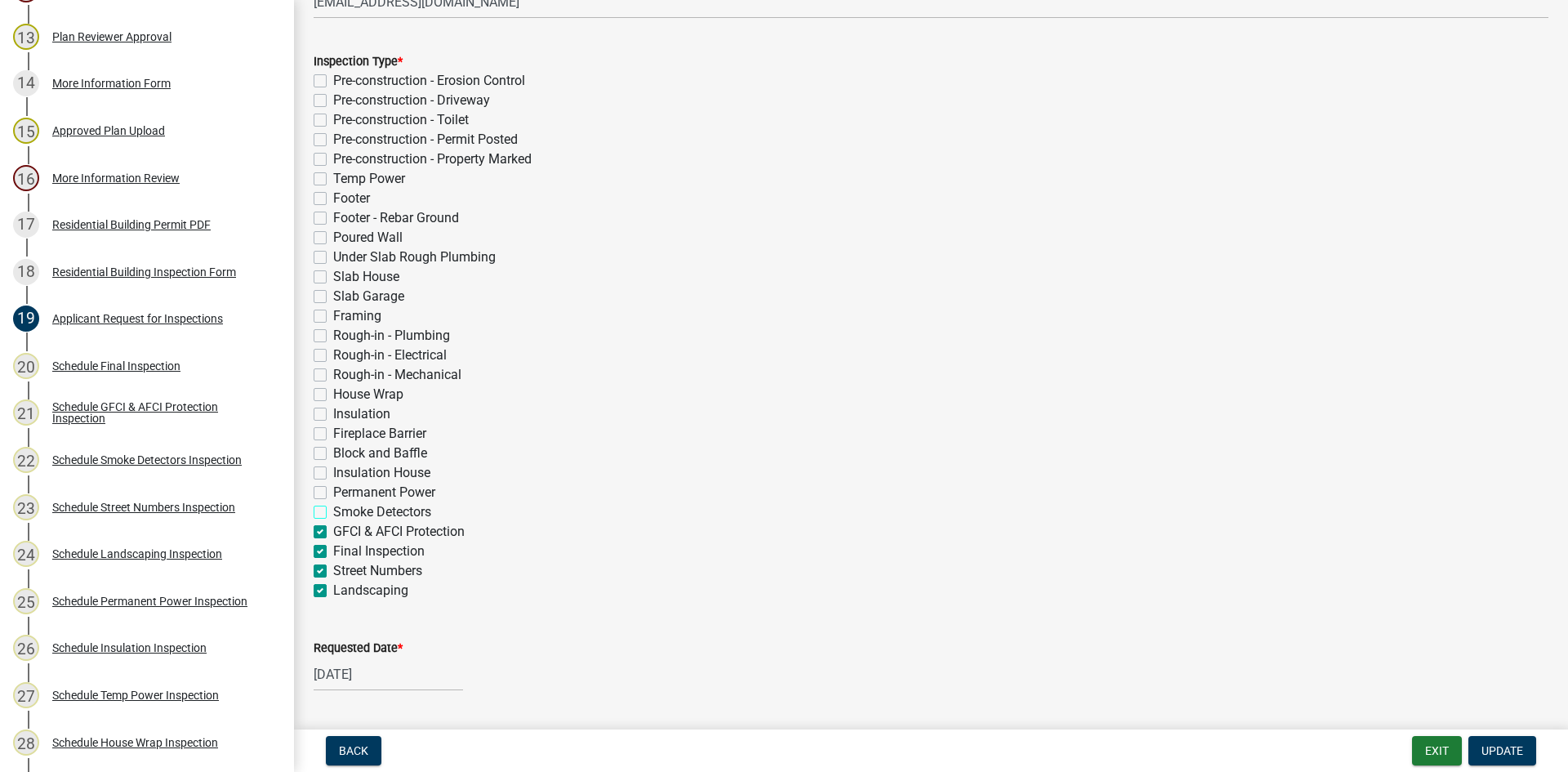
checkbox input "false"
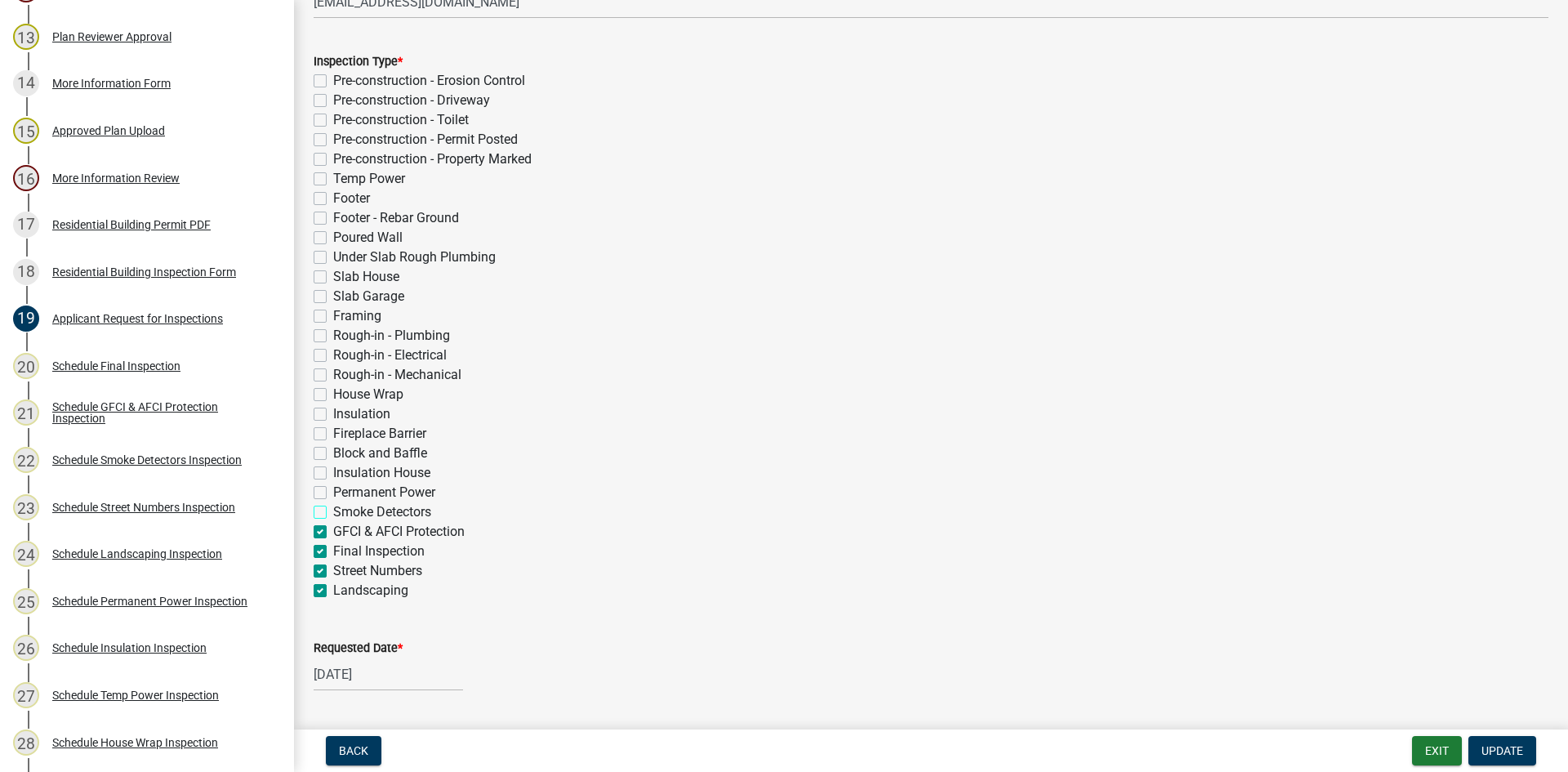
checkbox input "false"
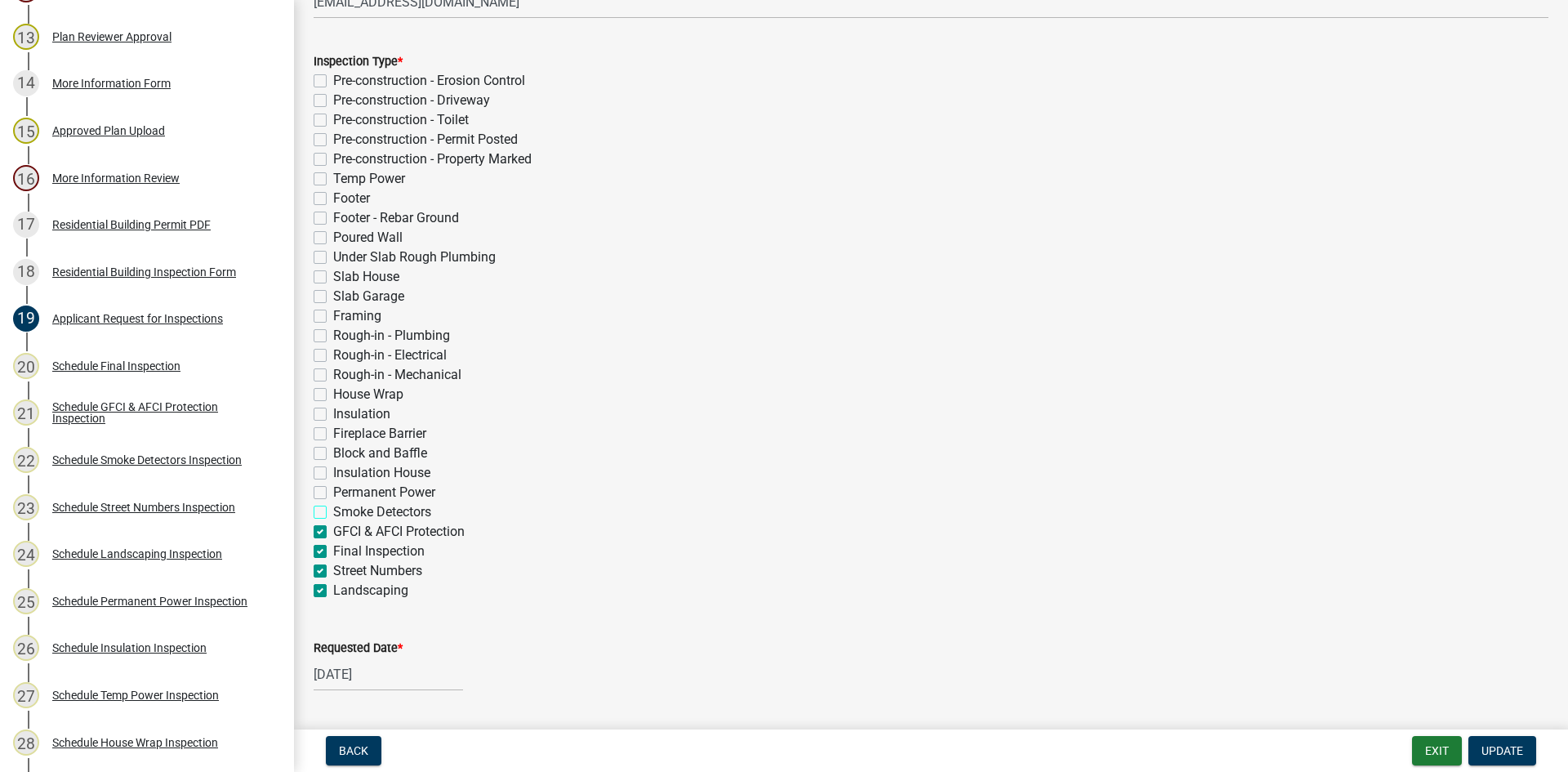
checkbox input "false"
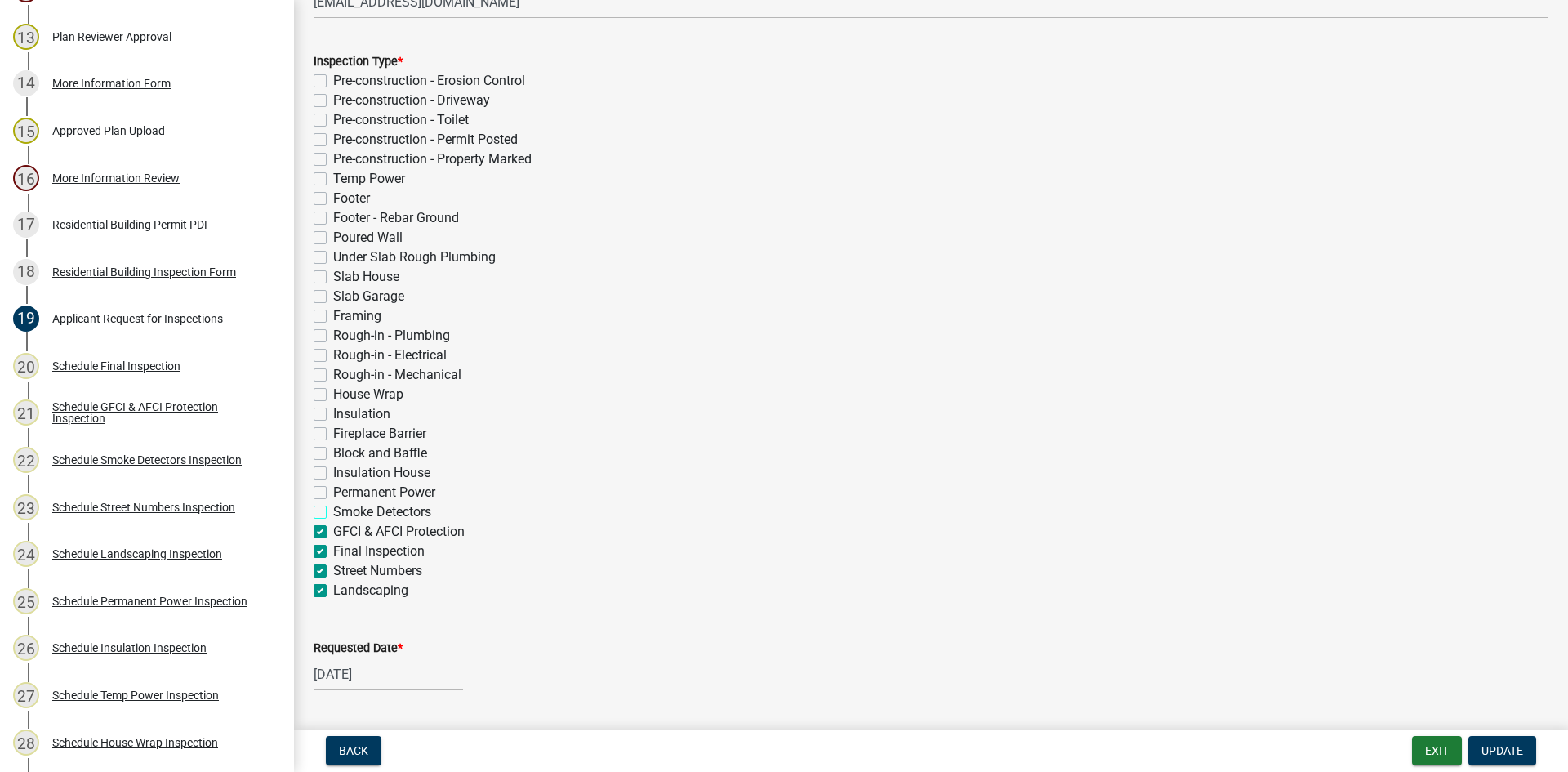
checkbox input "false"
checkbox input "true"
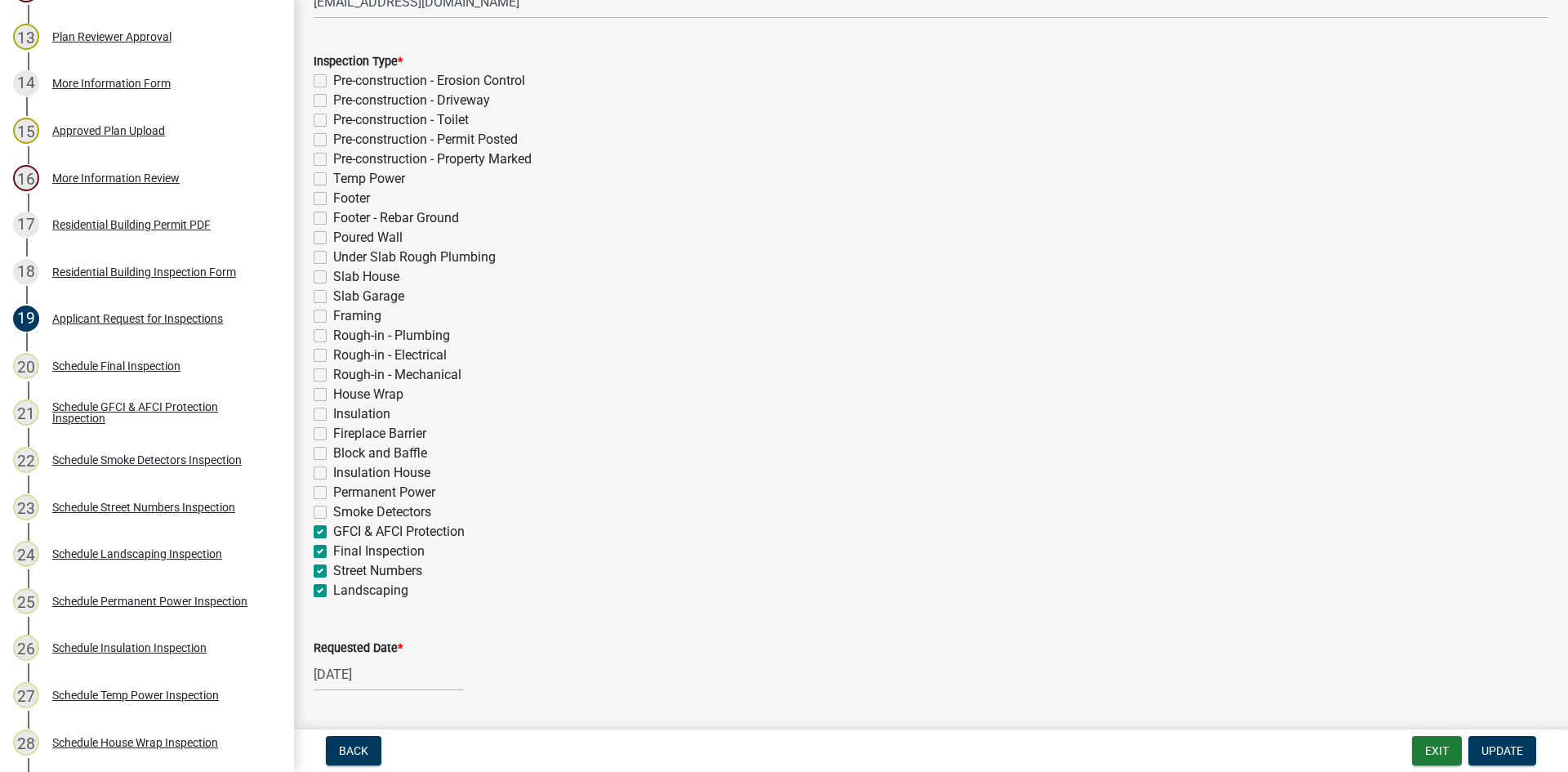
click at [333, 530] on label "GFCI & AFCI Protection" at bounding box center [399, 532] width 132 height 20
click at [333, 530] on input "GFCI & AFCI Protection" at bounding box center [338, 527] width 11 height 11
checkbox input "false"
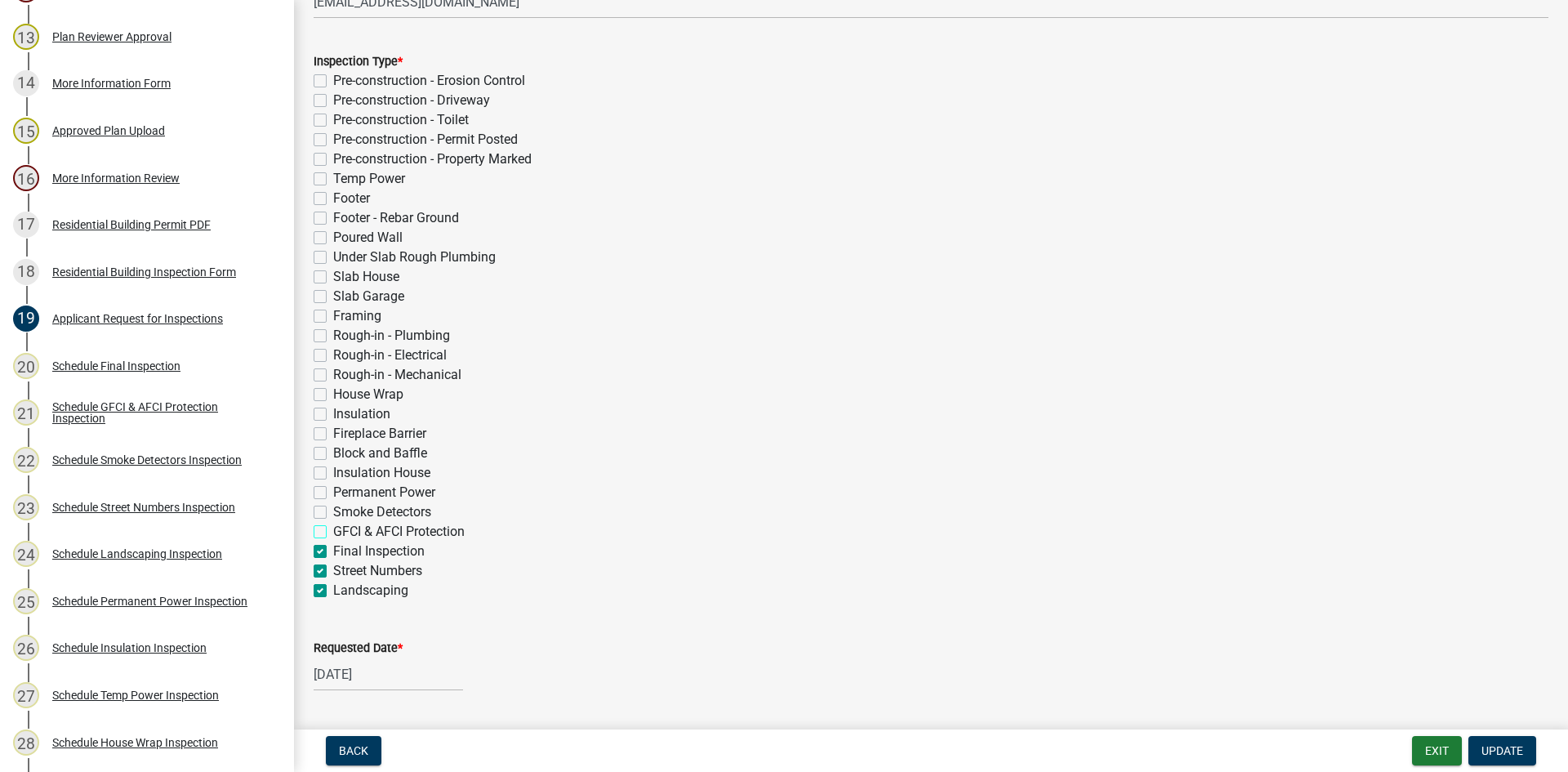
checkbox input "false"
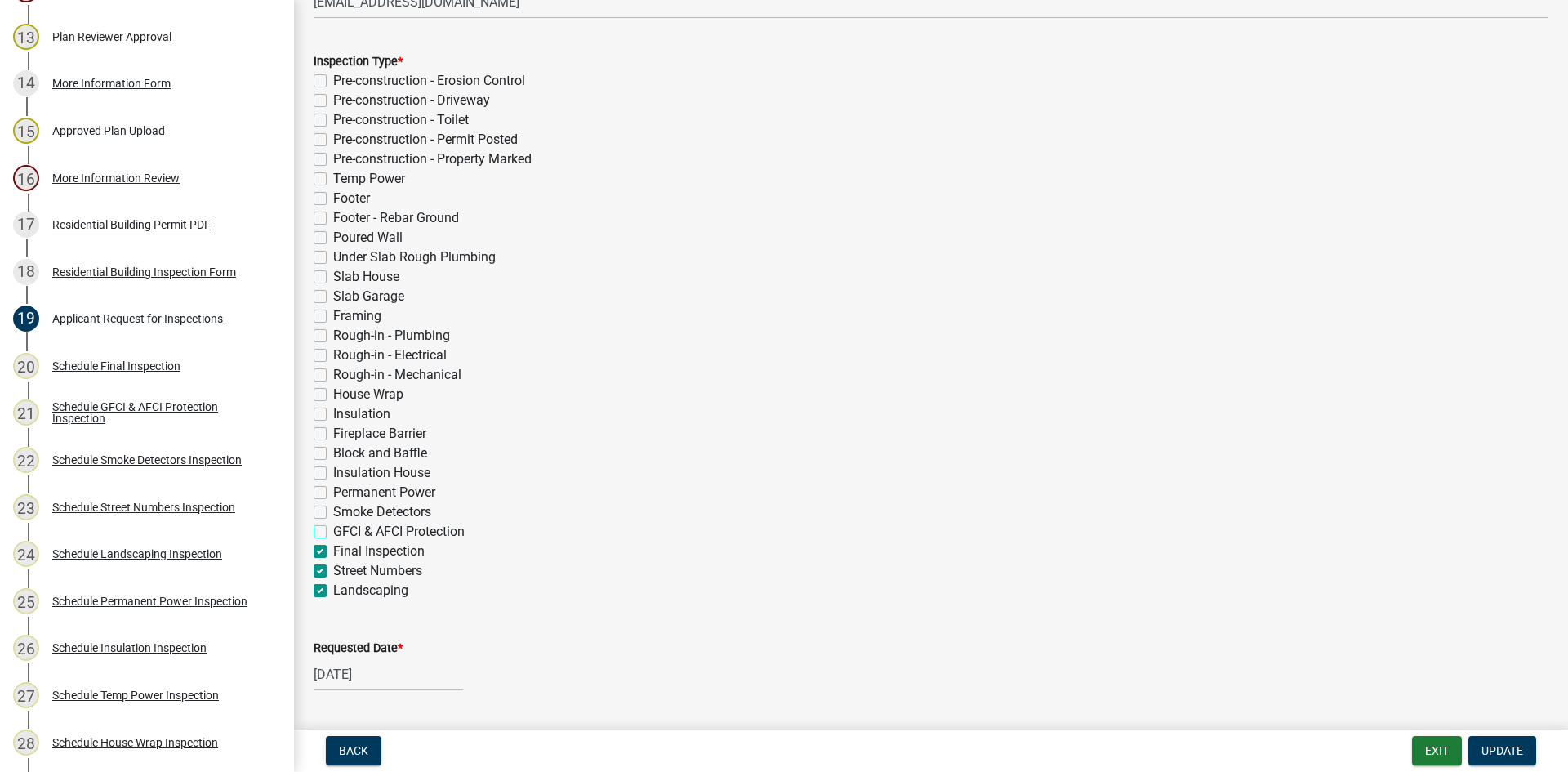
checkbox input "false"
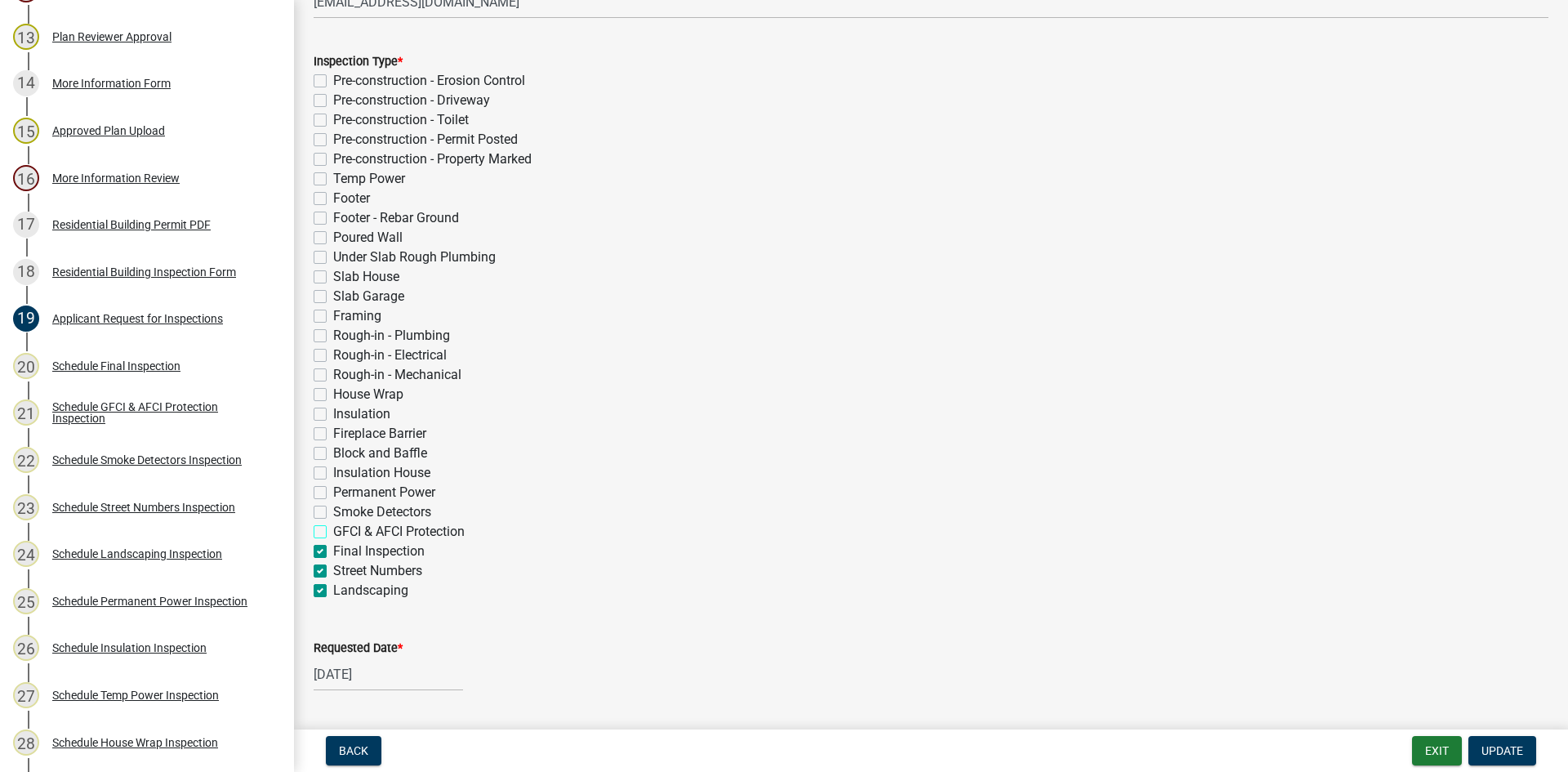
checkbox input "false"
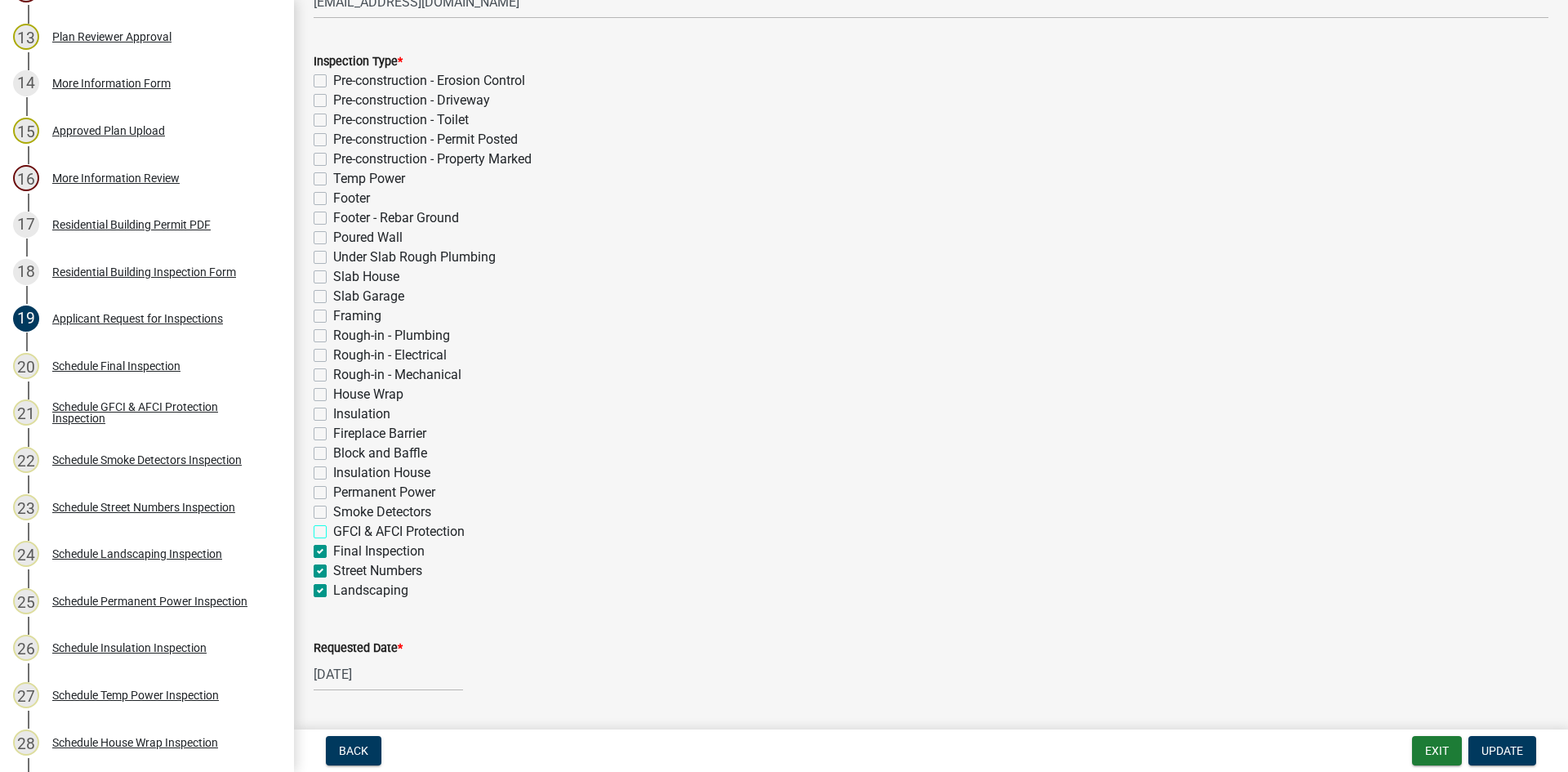
checkbox input "false"
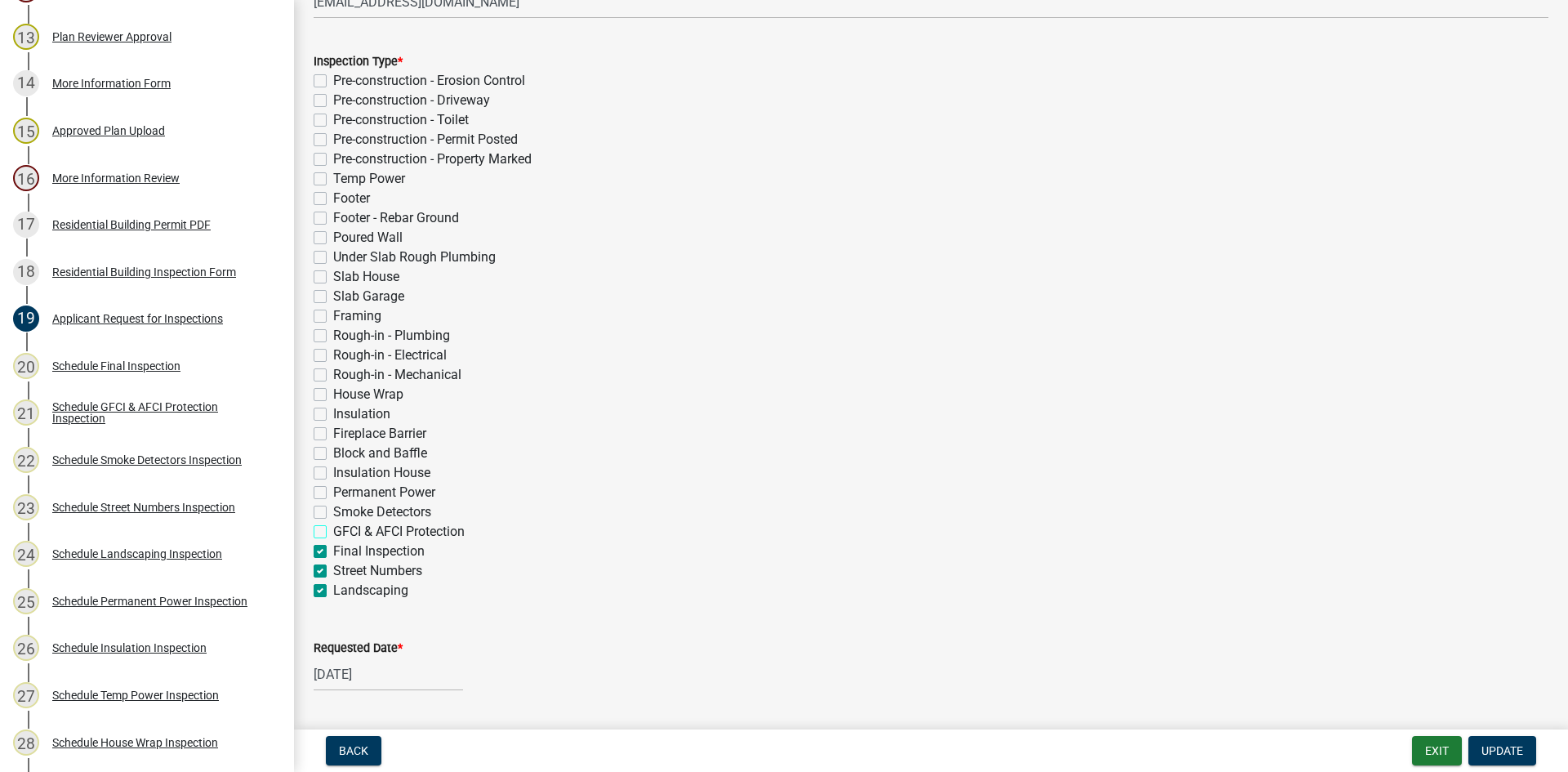
checkbox input "false"
checkbox input "true"
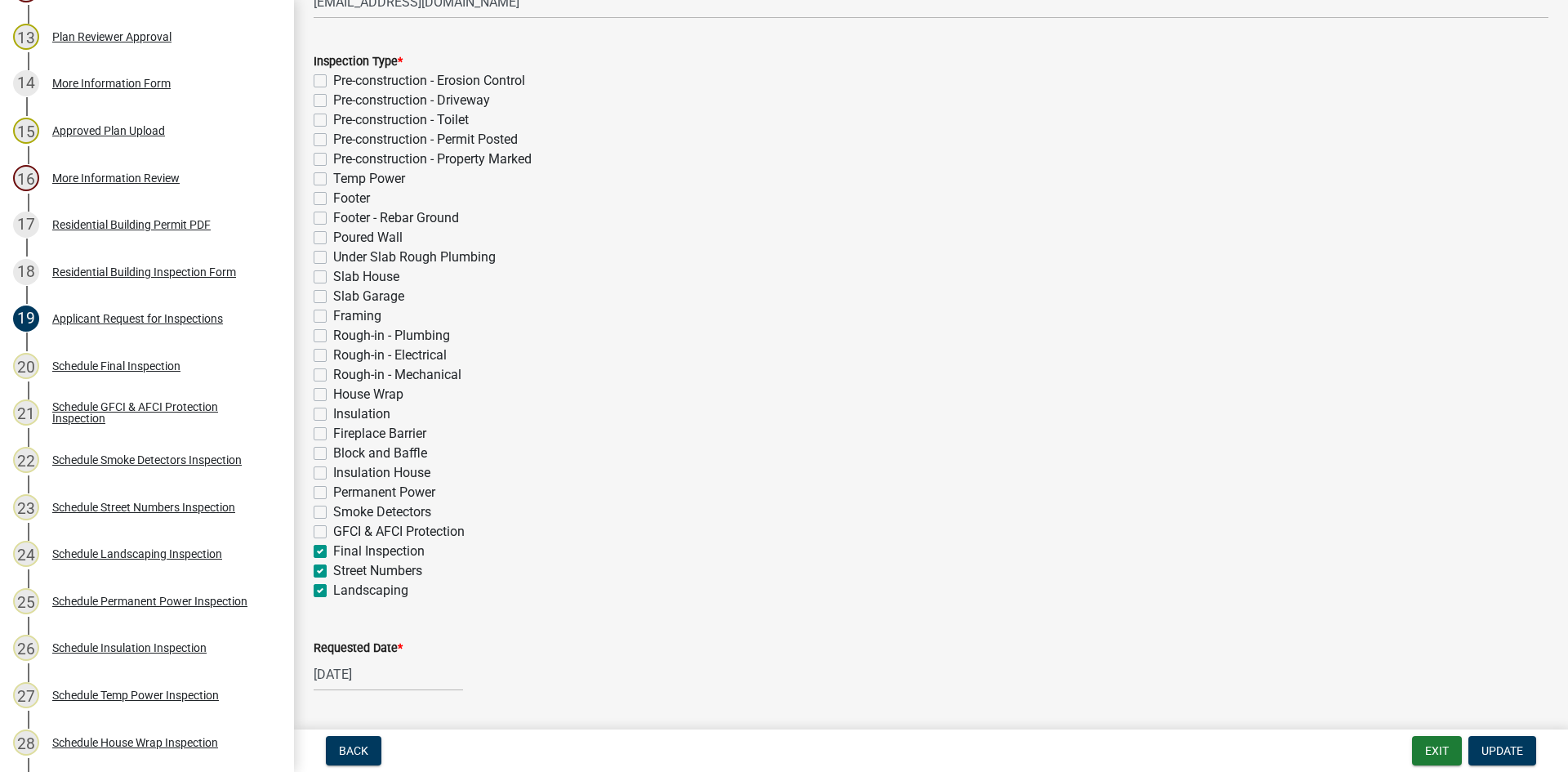
click at [312, 552] on div "Inspection Type * Pre-construction - Erosion Control Pre-construction - Drivewa…" at bounding box center [931, 316] width 1260 height 569
click at [333, 568] on label "Street Numbers" at bounding box center [377, 571] width 89 height 20
click at [333, 568] on input "Street Numbers" at bounding box center [338, 566] width 11 height 11
checkbox input "false"
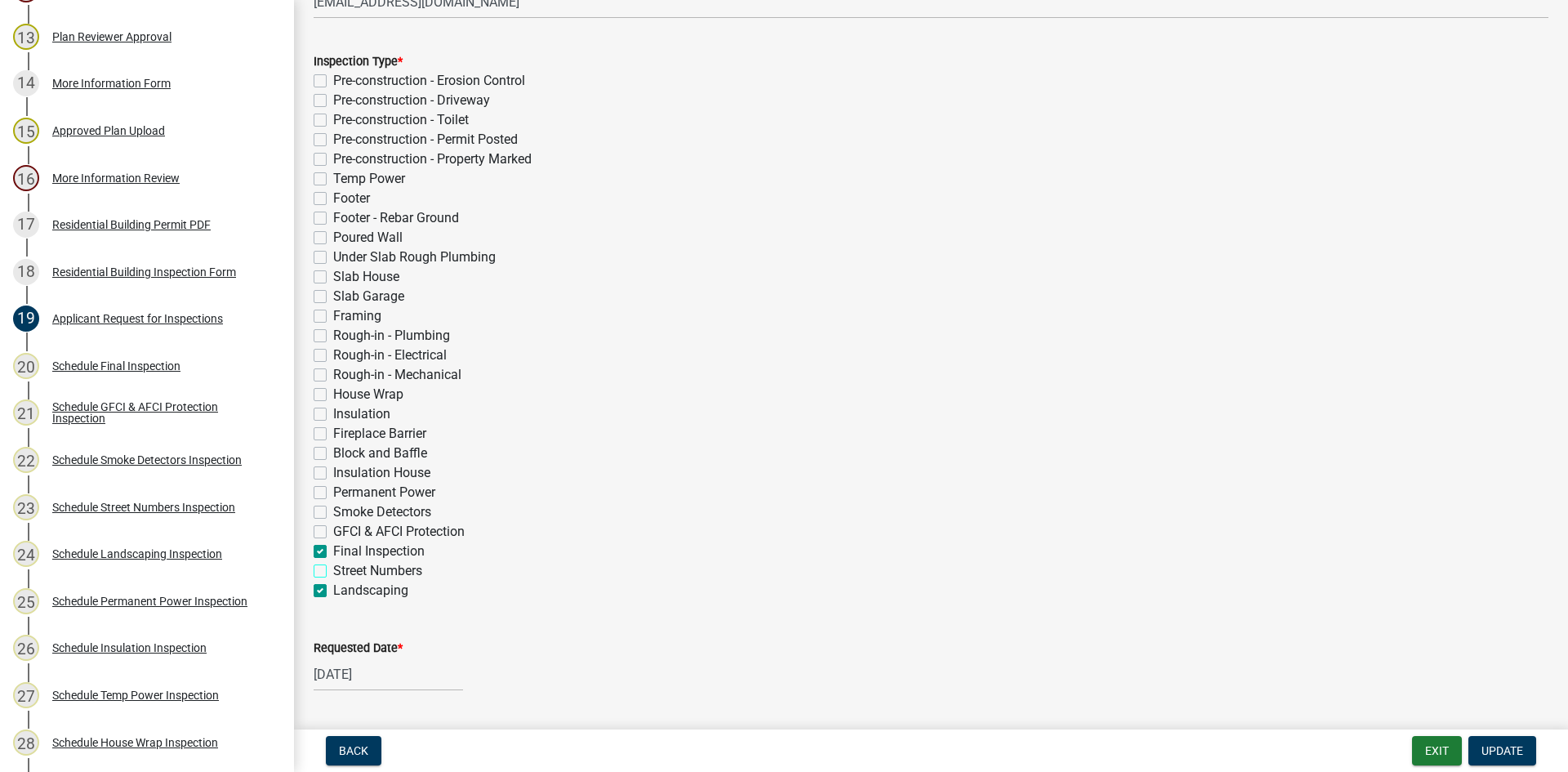
checkbox input "false"
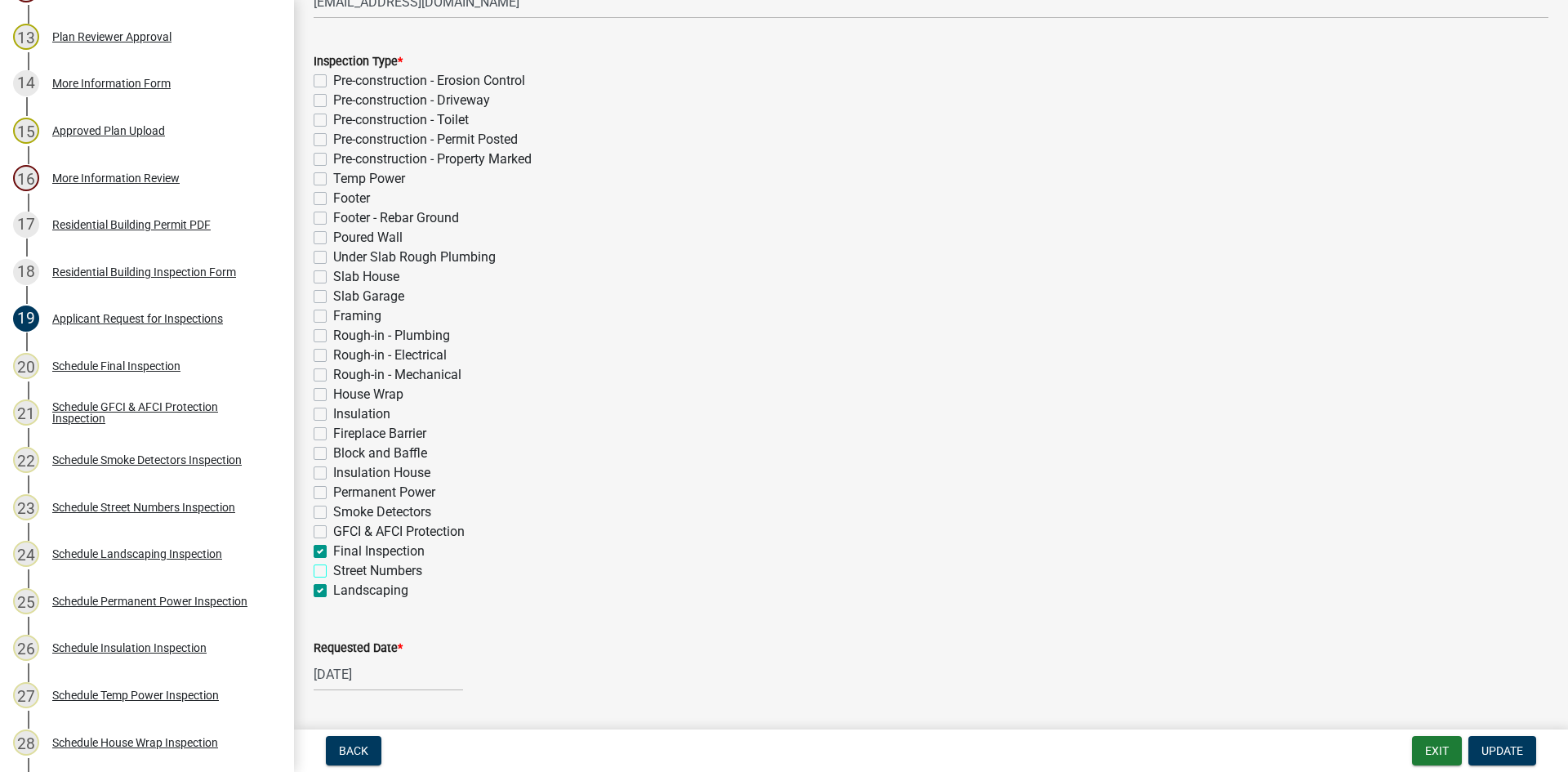
checkbox input "false"
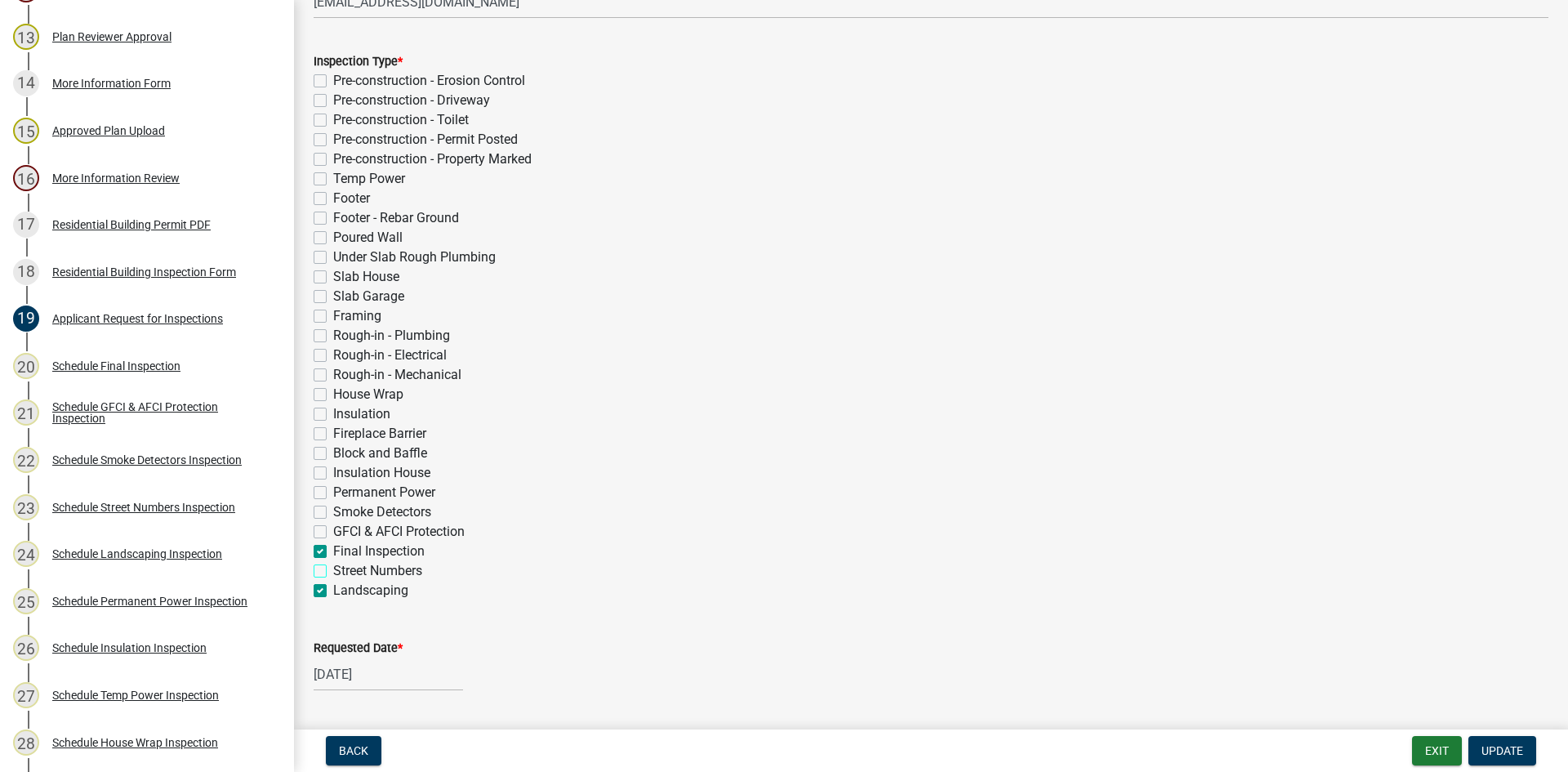
checkbox input "false"
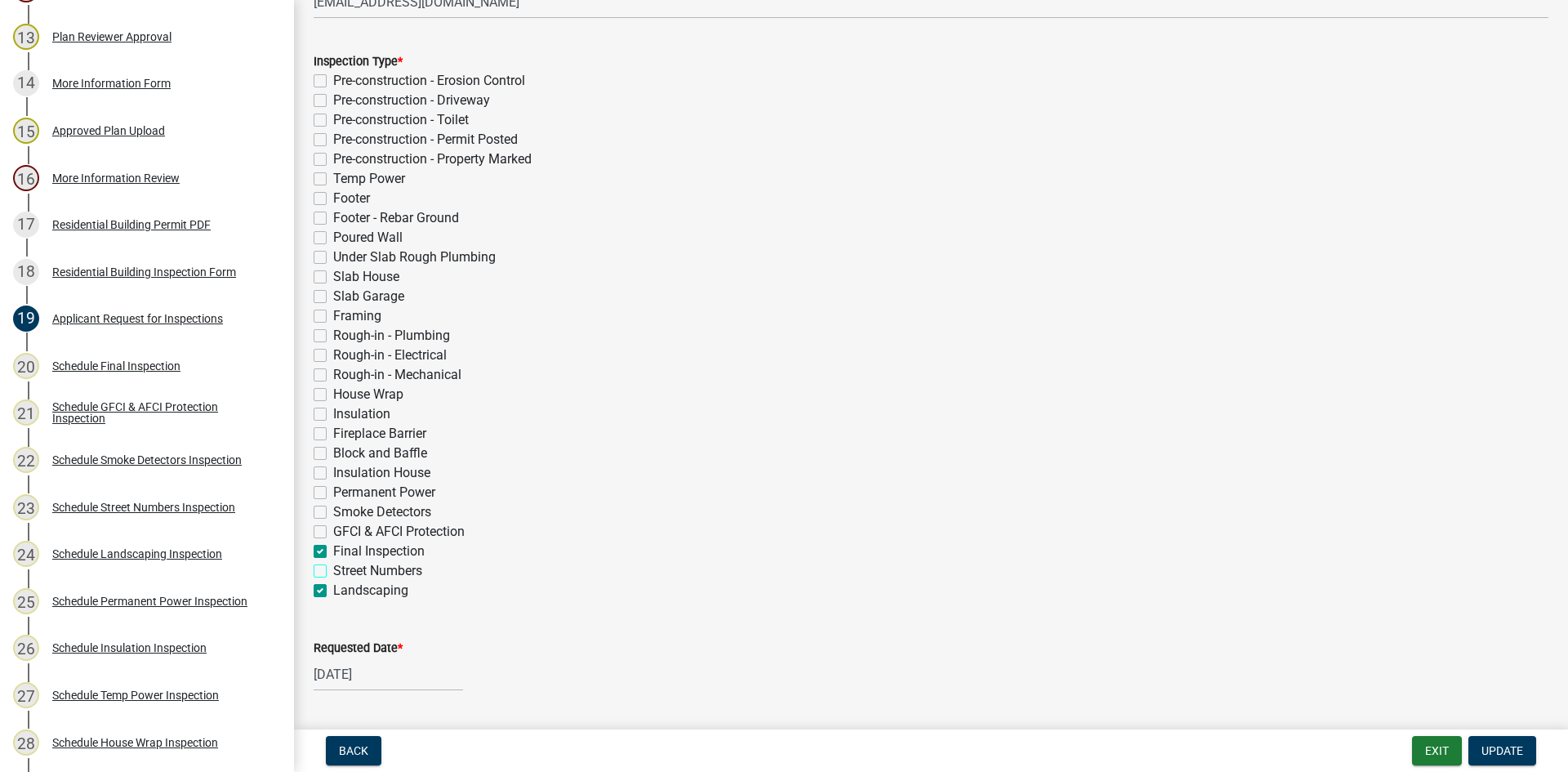
checkbox input "false"
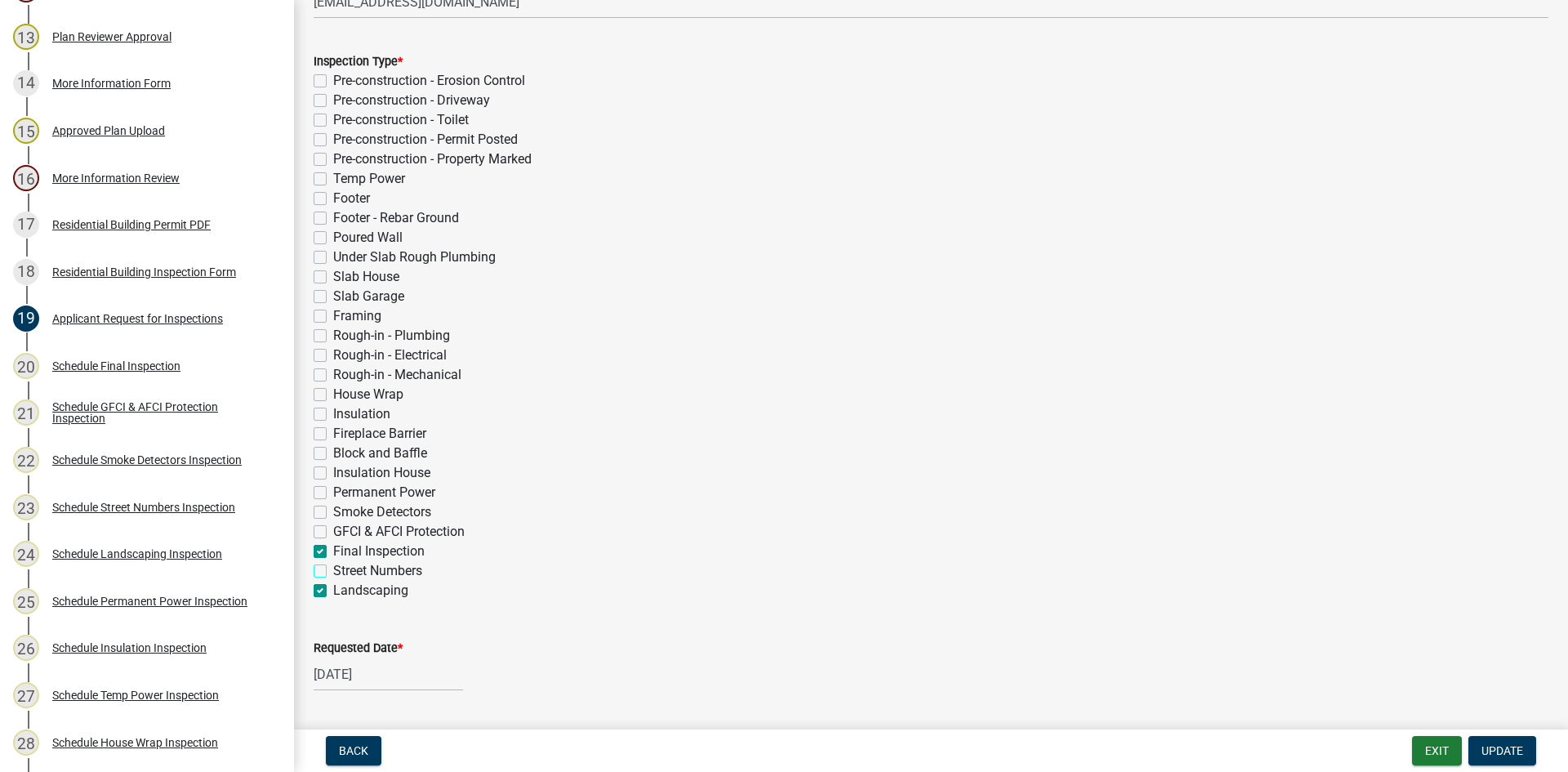
checkbox input "false"
checkbox input "true"
checkbox input "false"
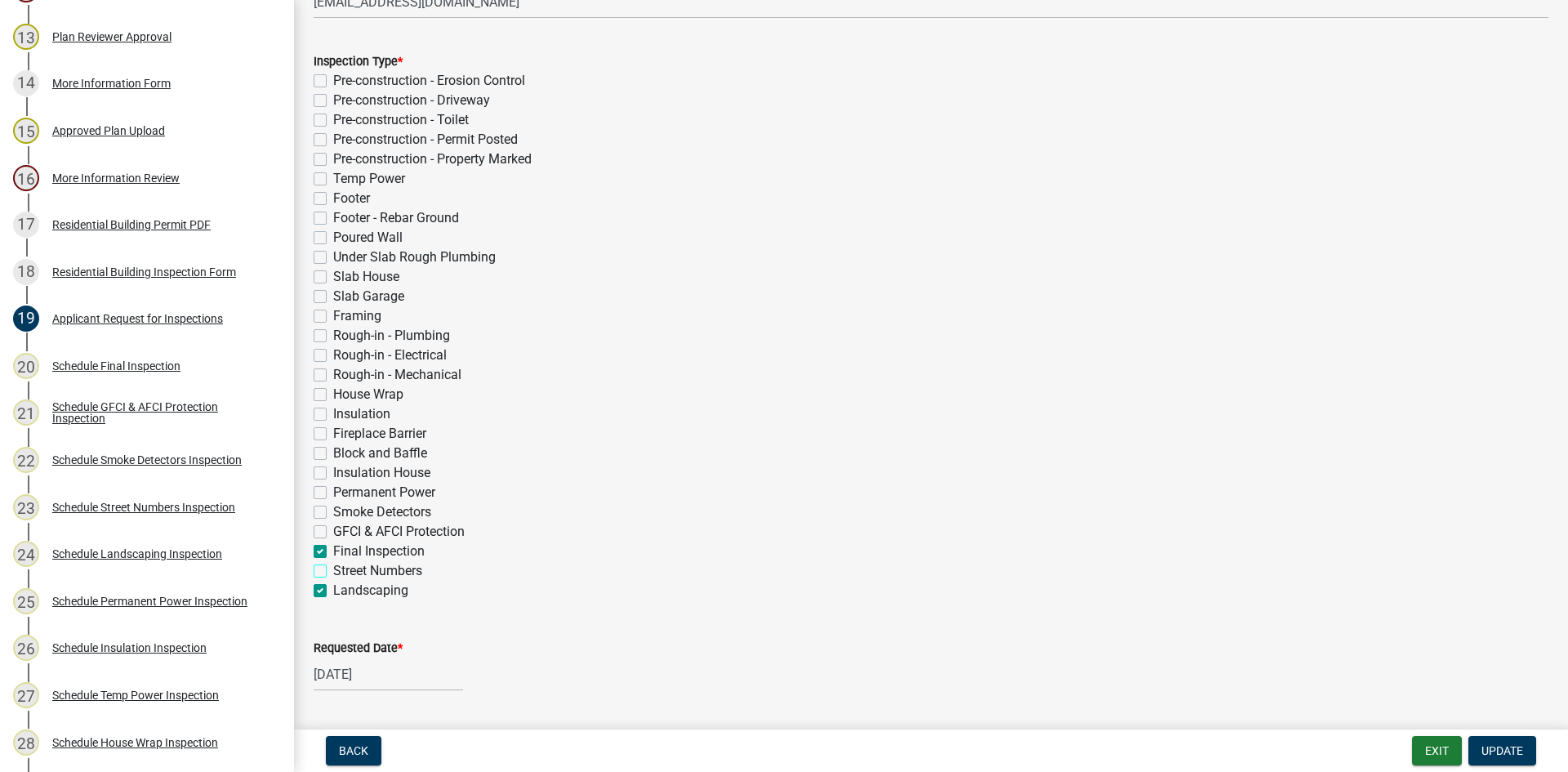
checkbox input "true"
click at [333, 556] on label "Final Inspection" at bounding box center [379, 551] width 92 height 20
click at [333, 552] on input "Final Inspection" at bounding box center [338, 547] width 11 height 11
checkbox input "false"
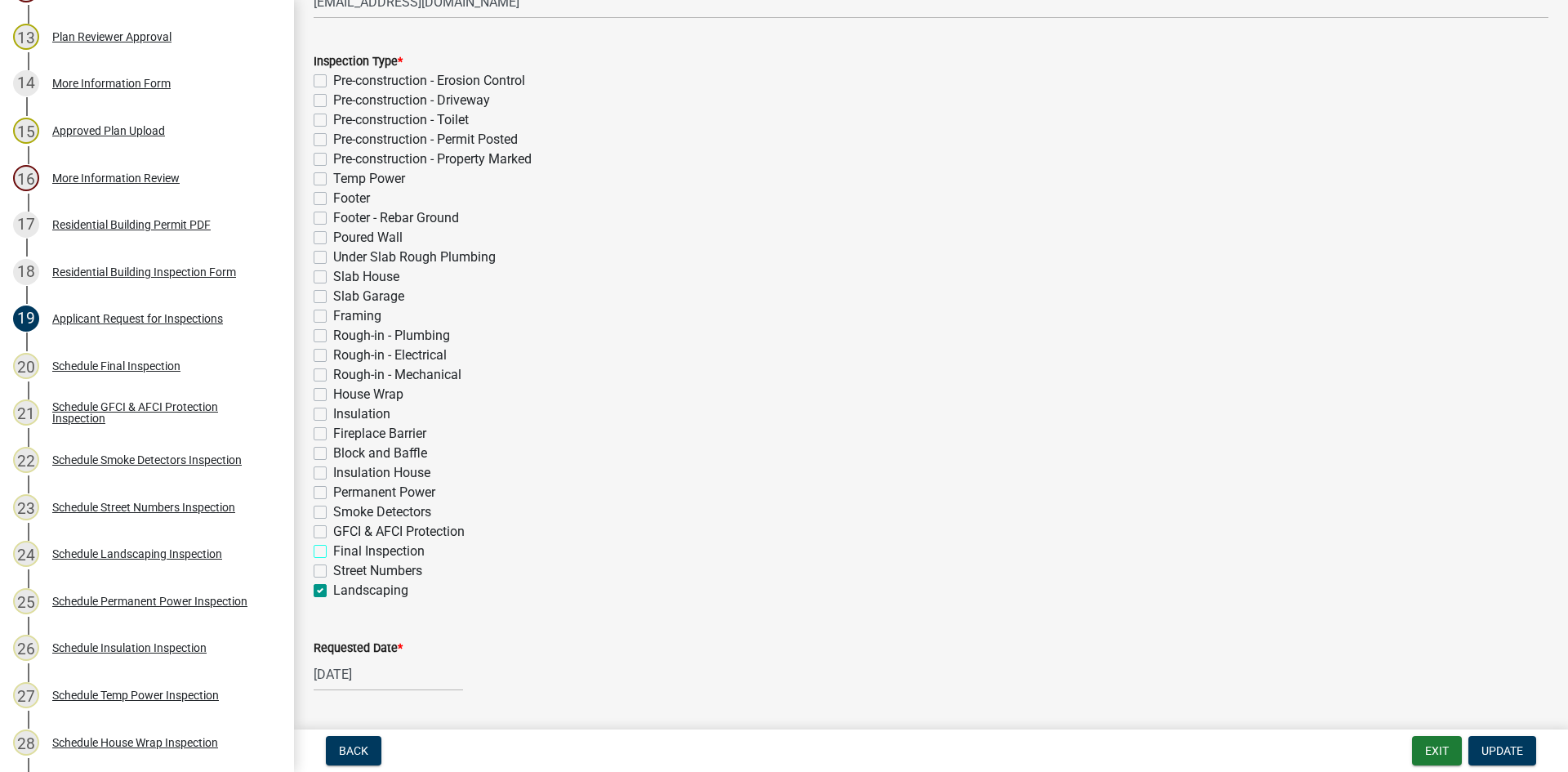
checkbox input "false"
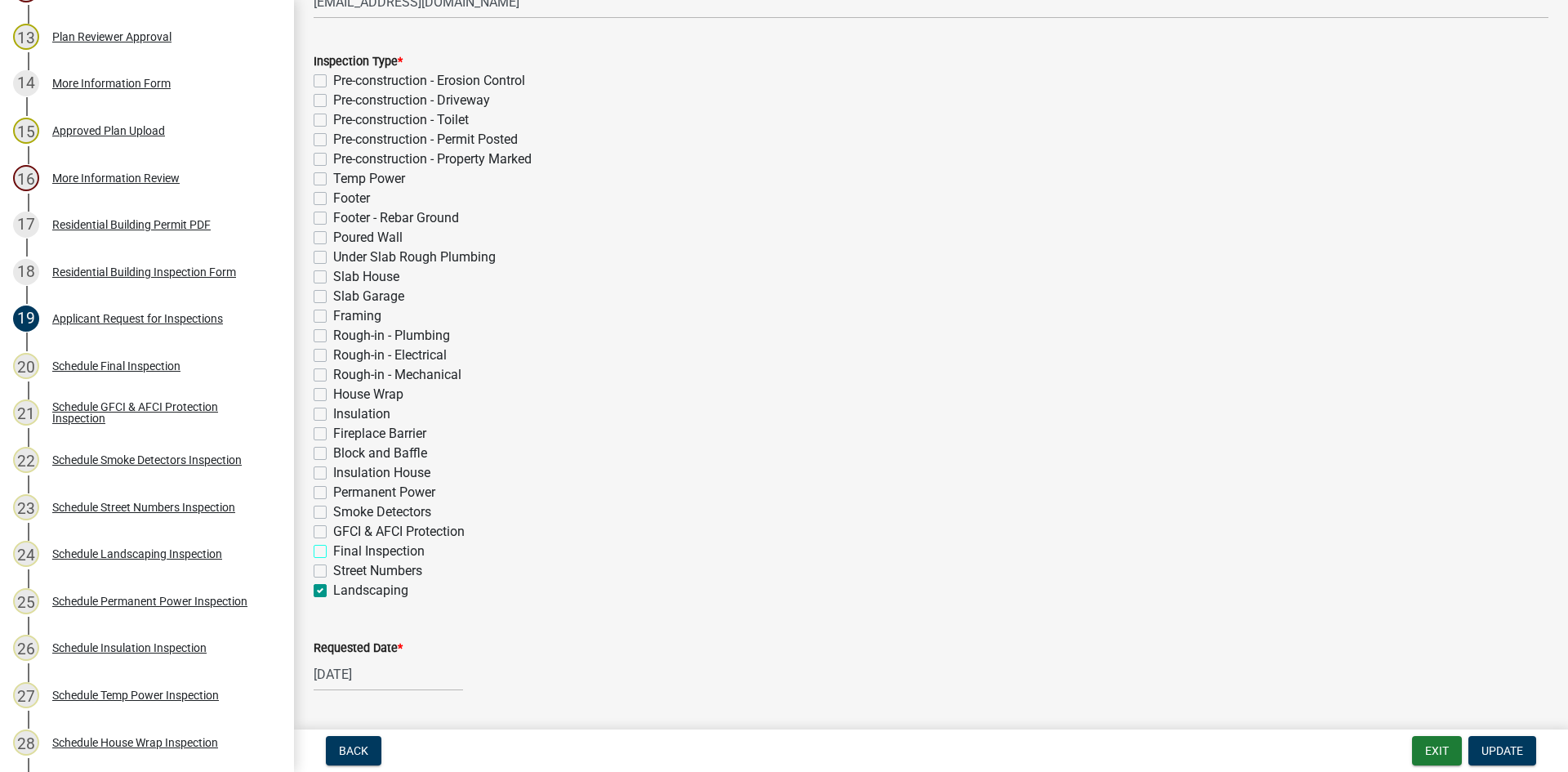
checkbox input "false"
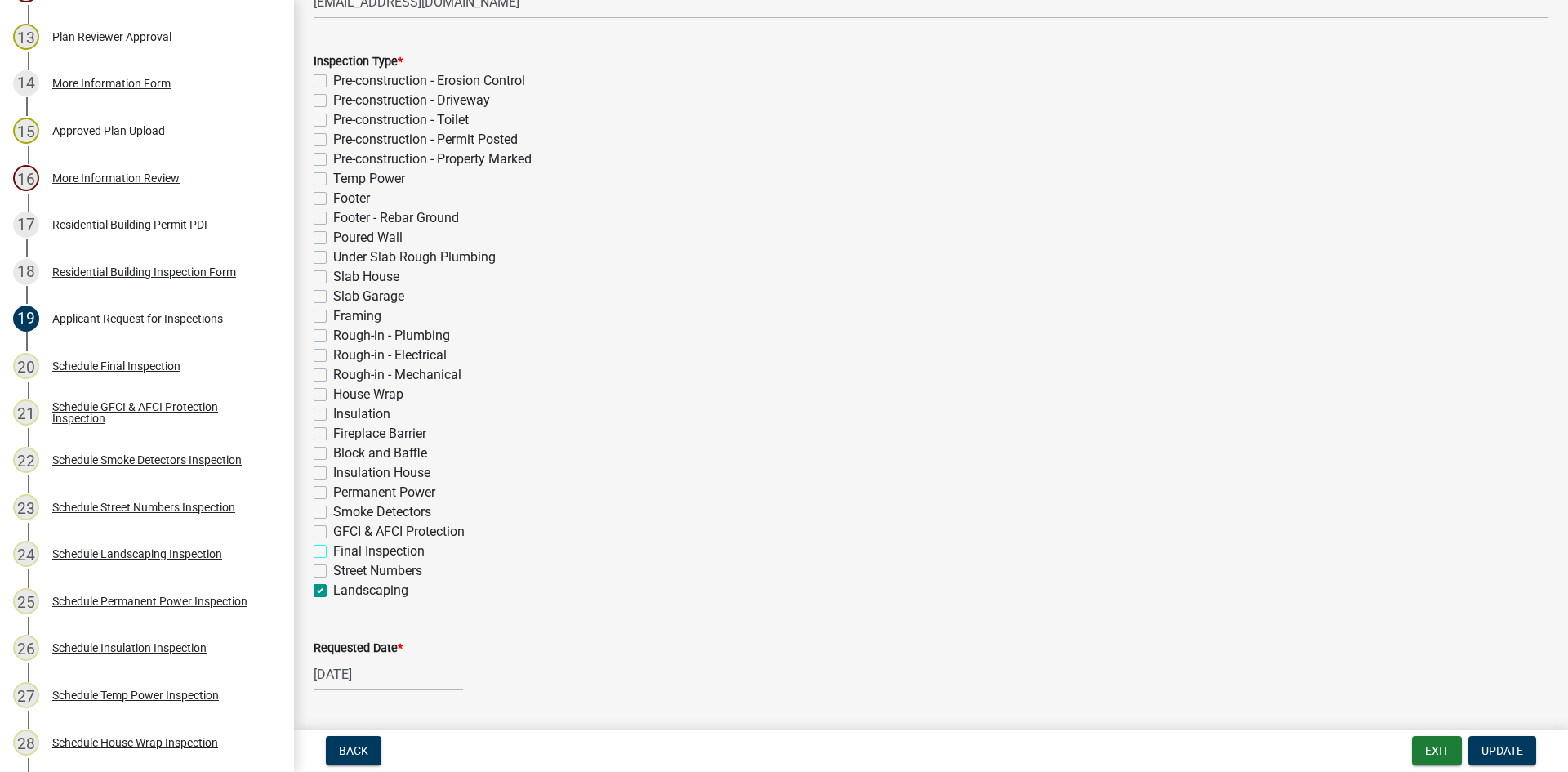
checkbox input "false"
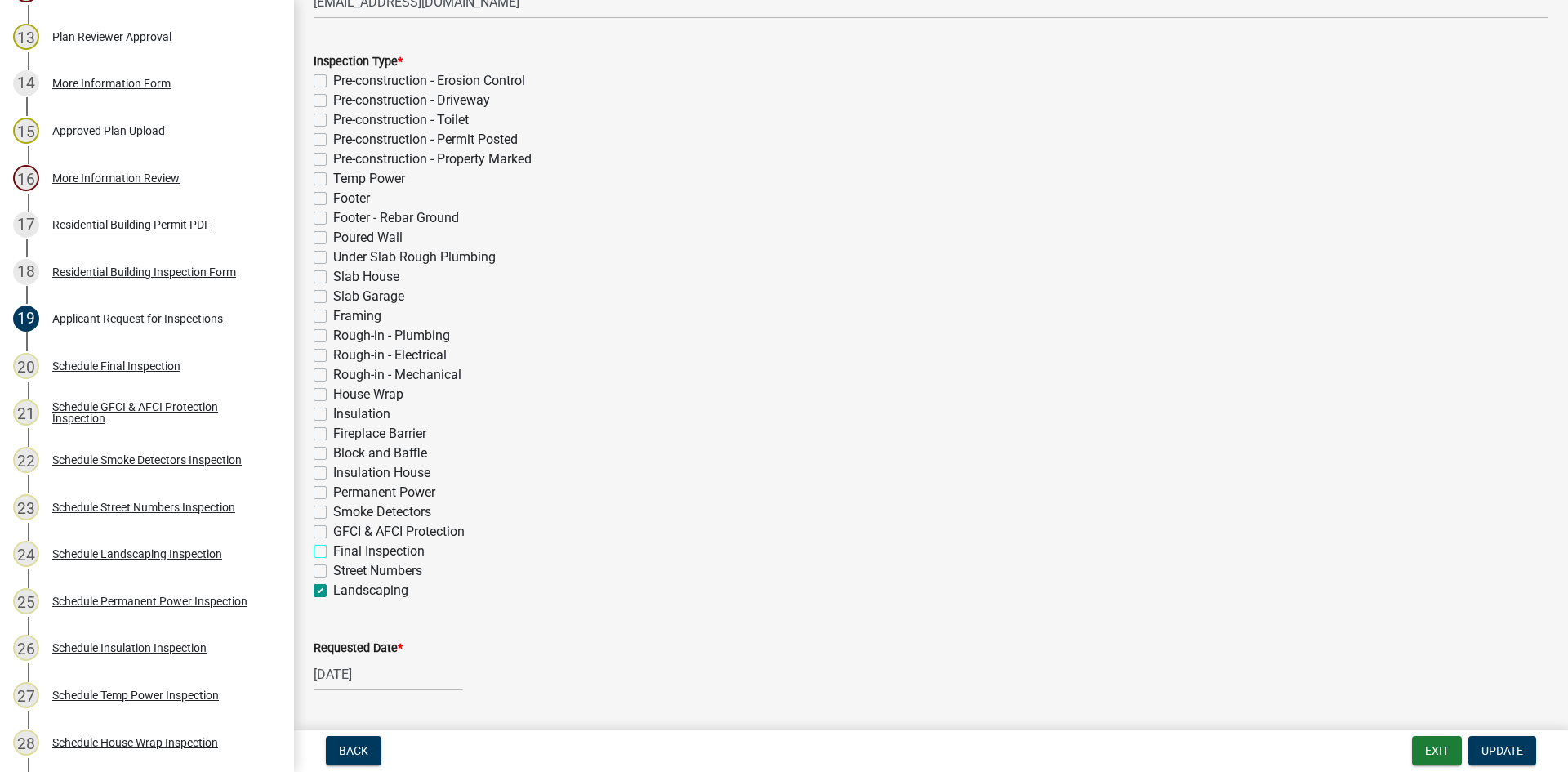
checkbox input "false"
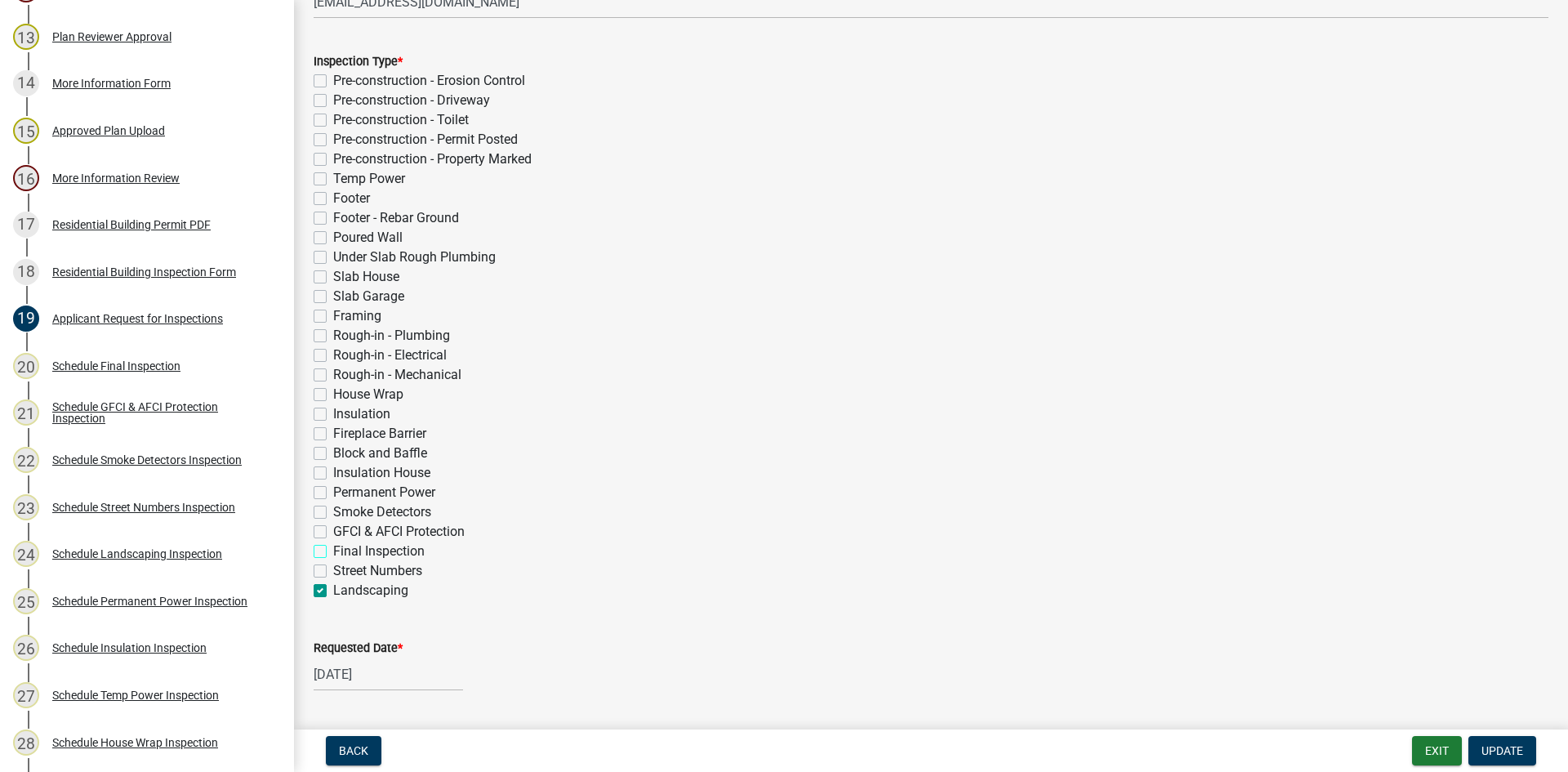
checkbox input "false"
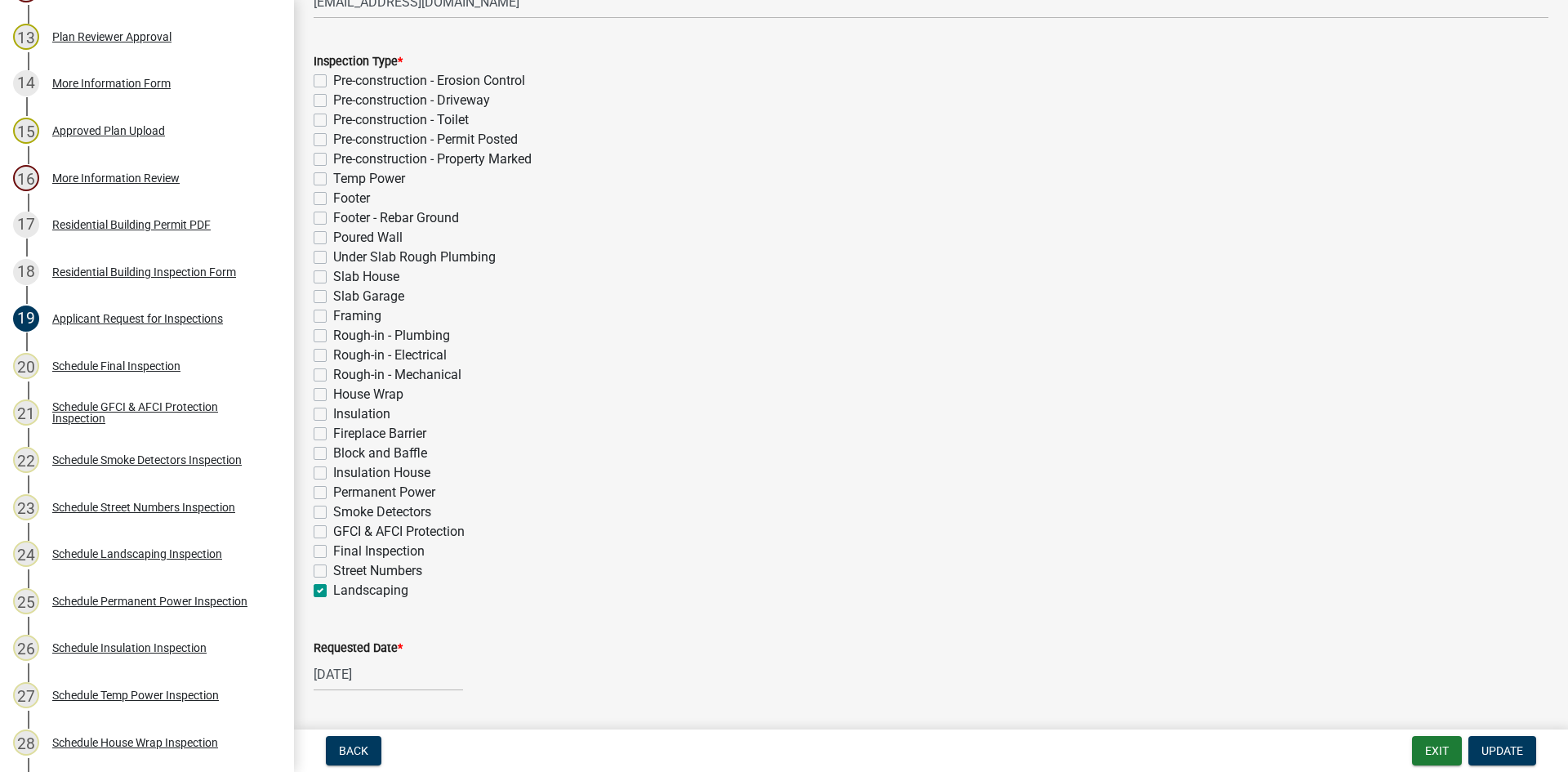
click at [333, 590] on label "Landscaping" at bounding box center [371, 591] width 75 height 20
click at [333, 590] on input "Landscaping" at bounding box center [338, 586] width 11 height 11
checkbox input "false"
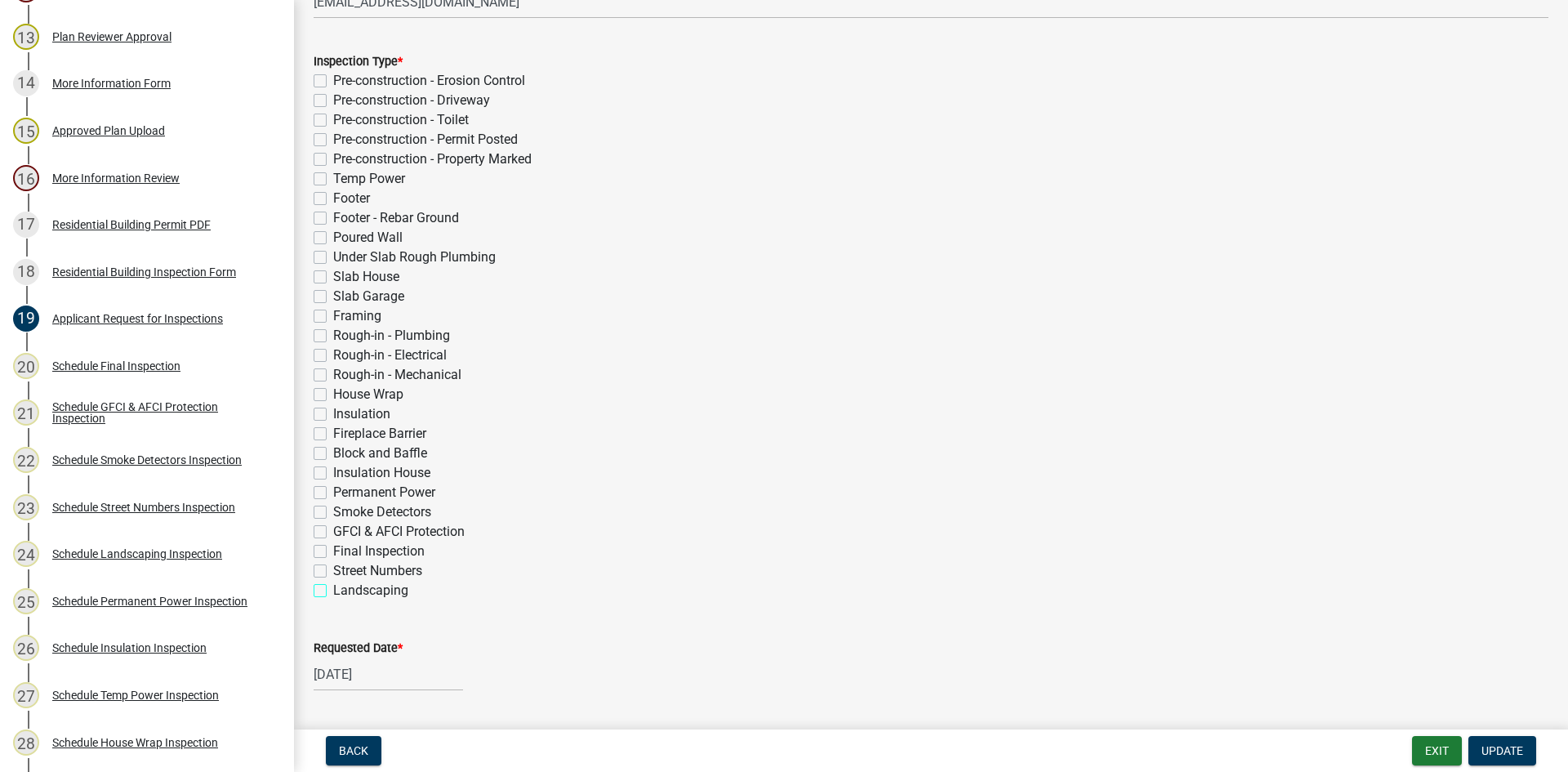
checkbox input "false"
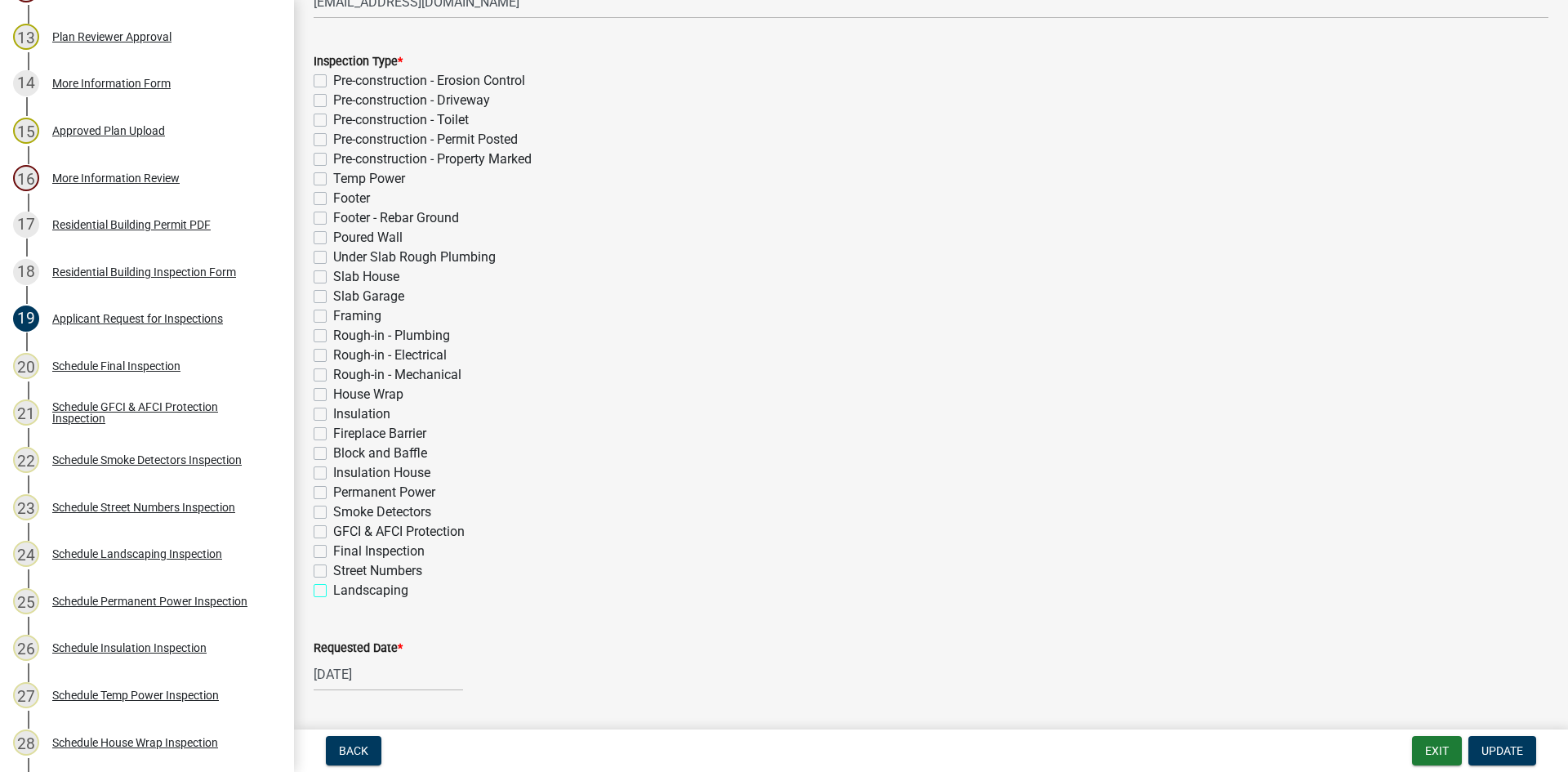
checkbox input "false"
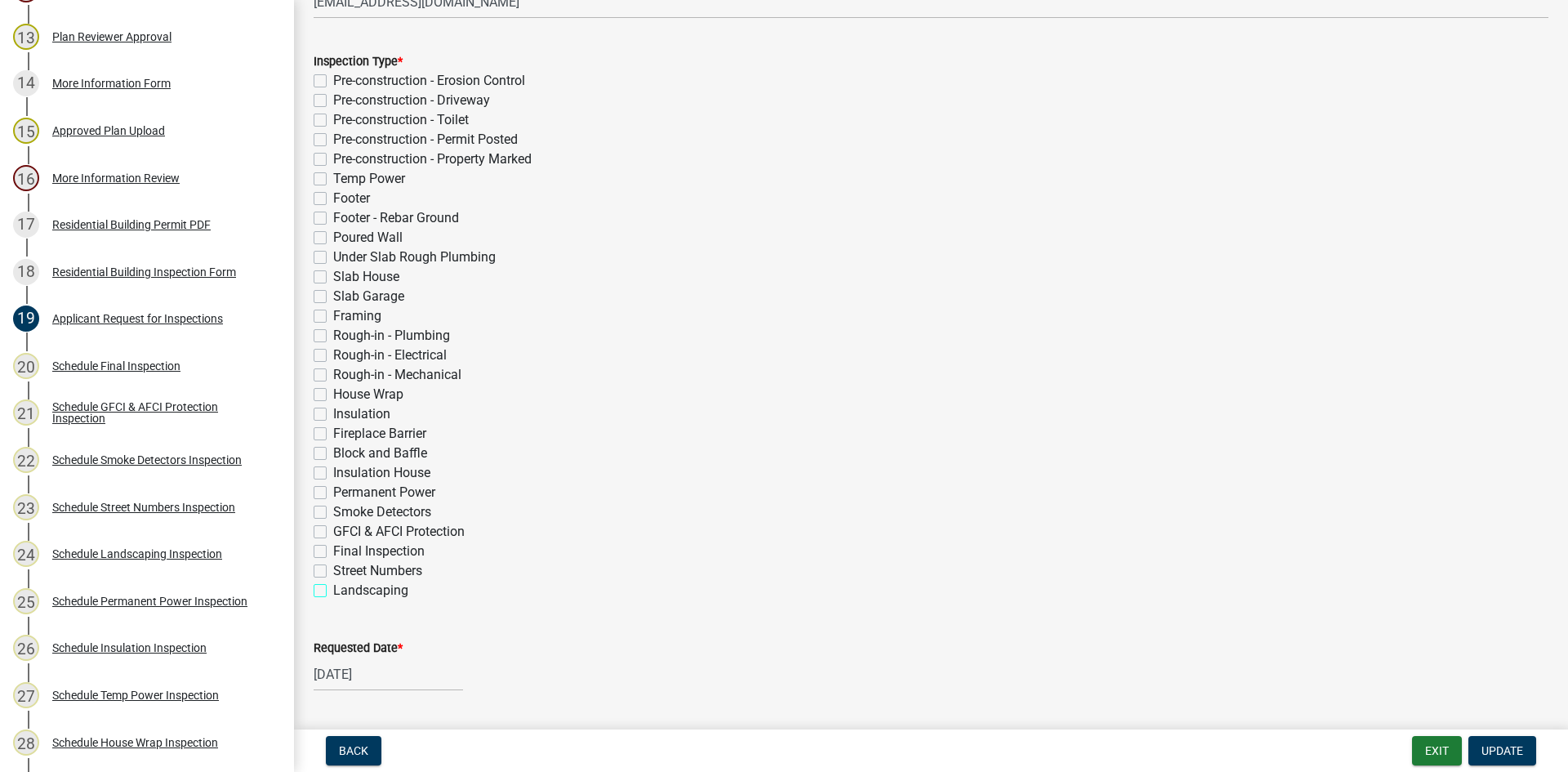
checkbox input "false"
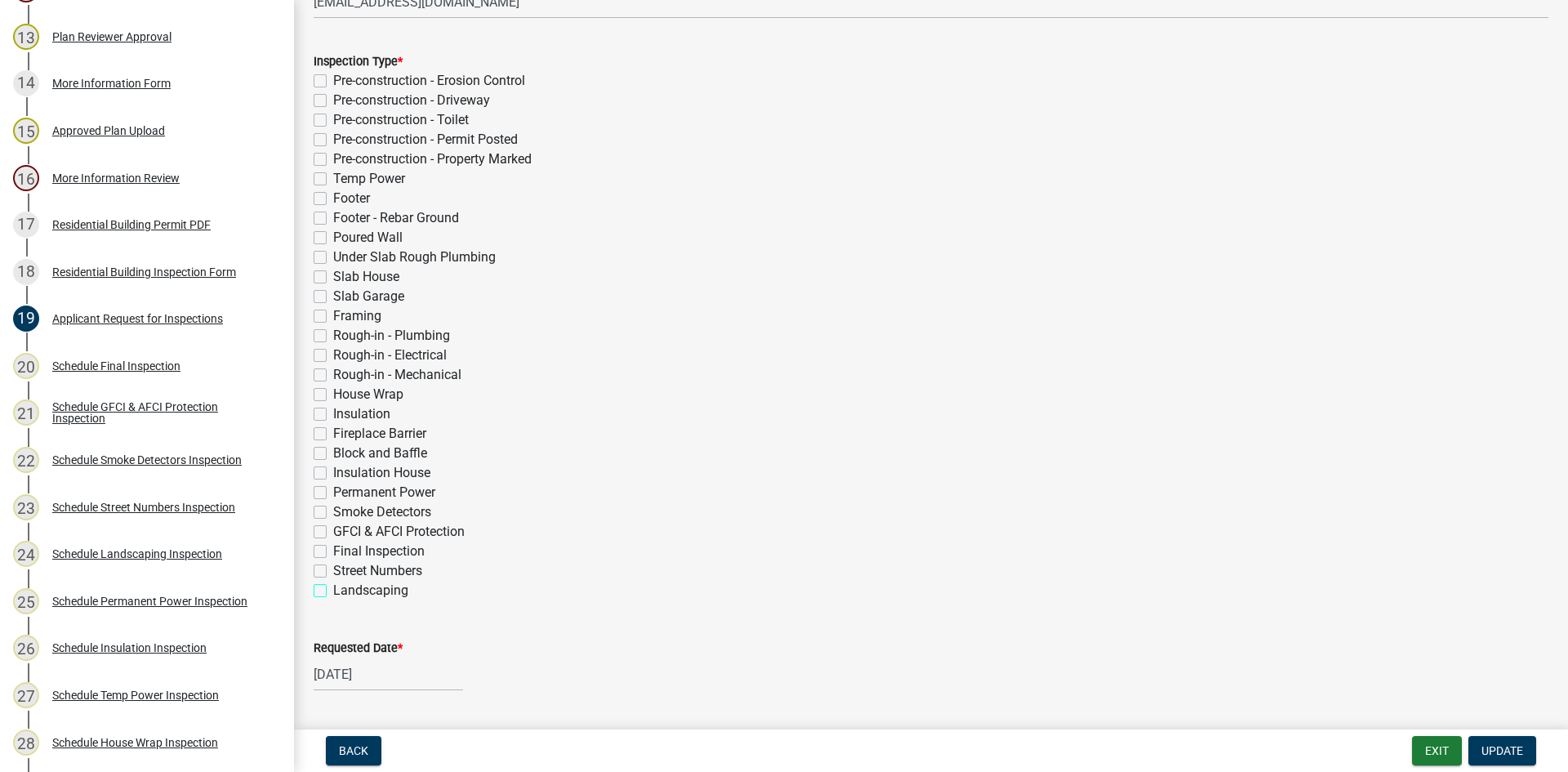
checkbox input "false"
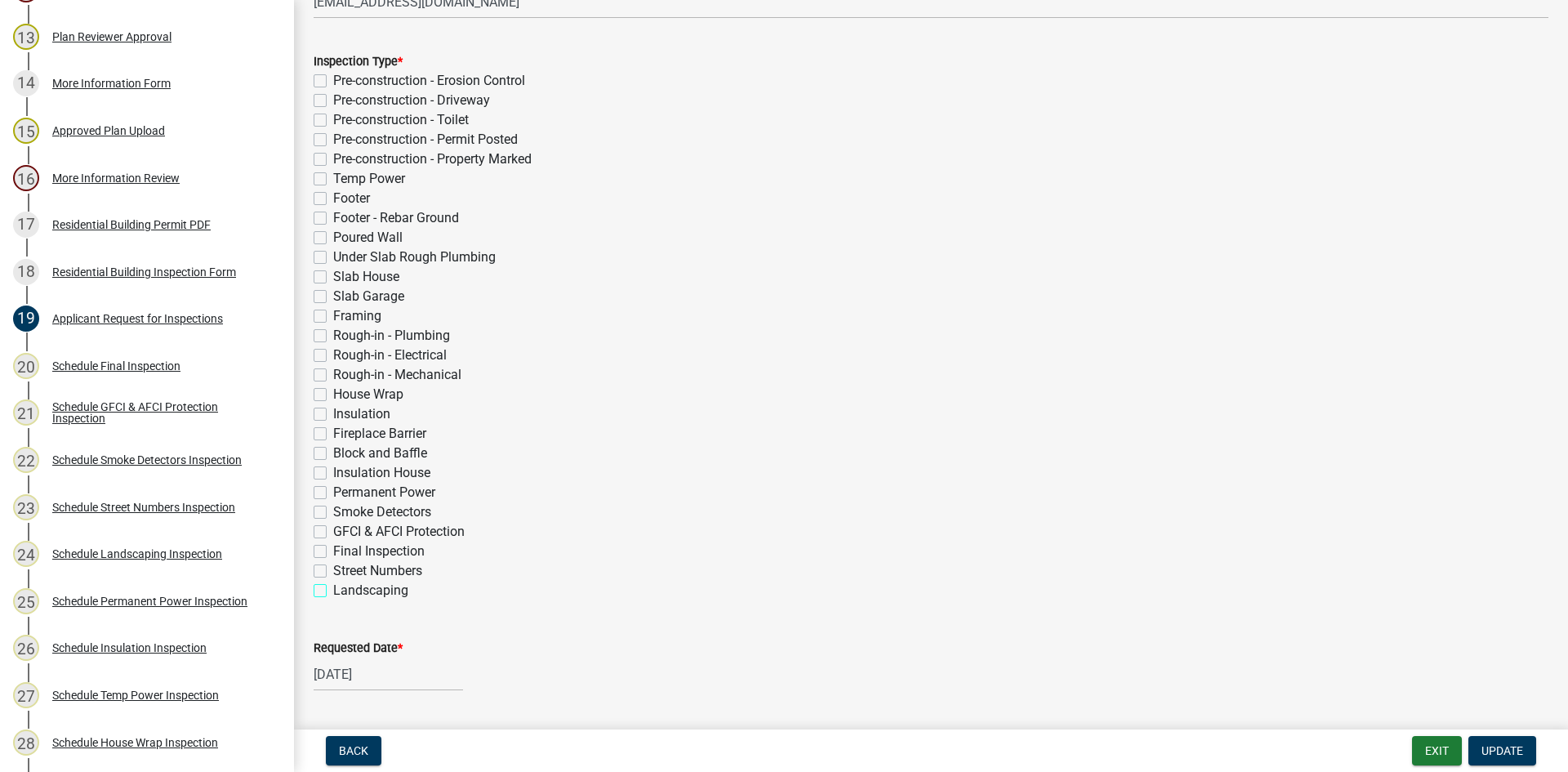
checkbox input "false"
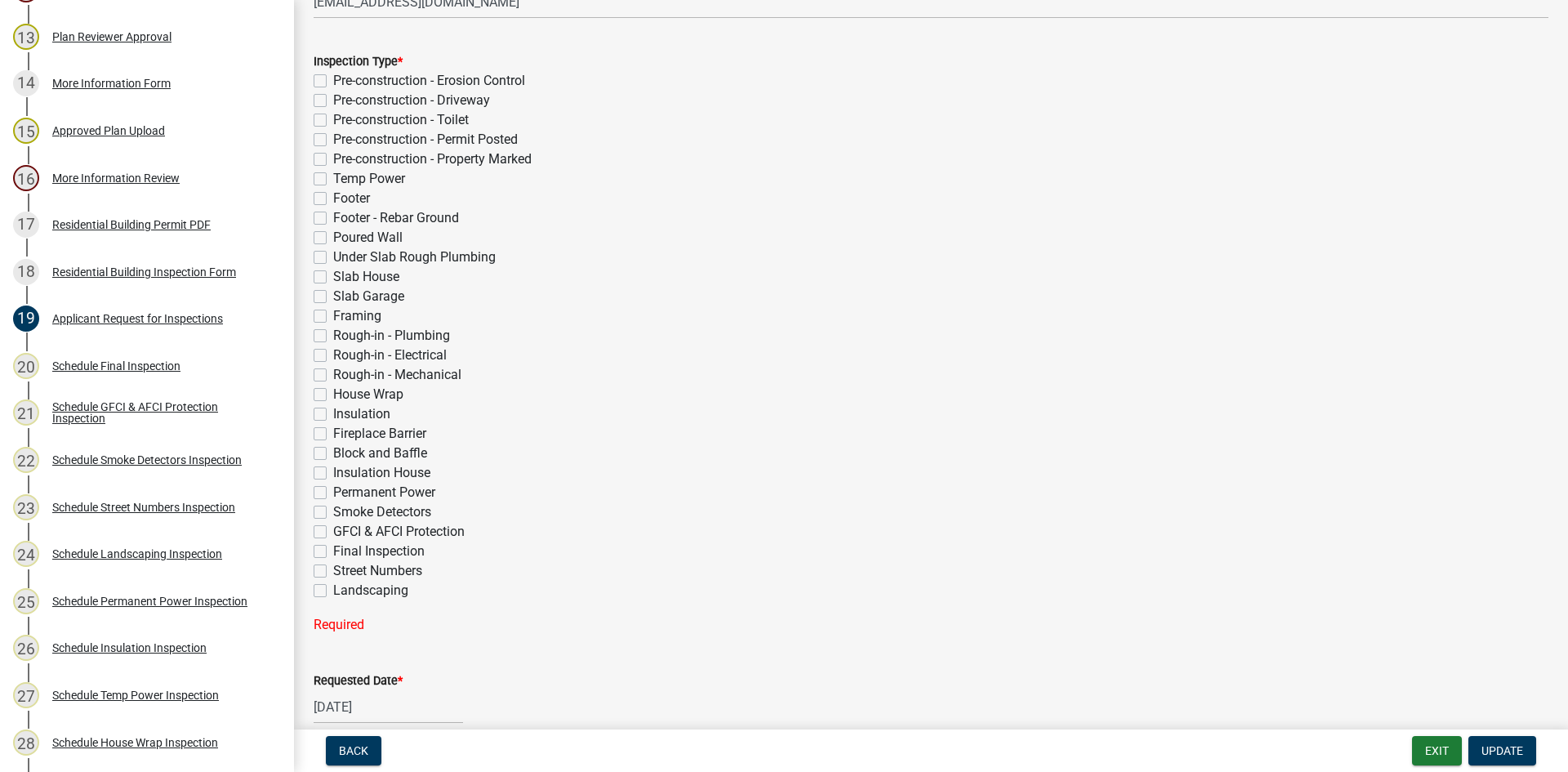
click at [333, 493] on label "Permanent Power" at bounding box center [384, 493] width 102 height 20
click at [333, 493] on input "Permanent Power" at bounding box center [338, 488] width 11 height 11
checkbox input "true"
checkbox input "false"
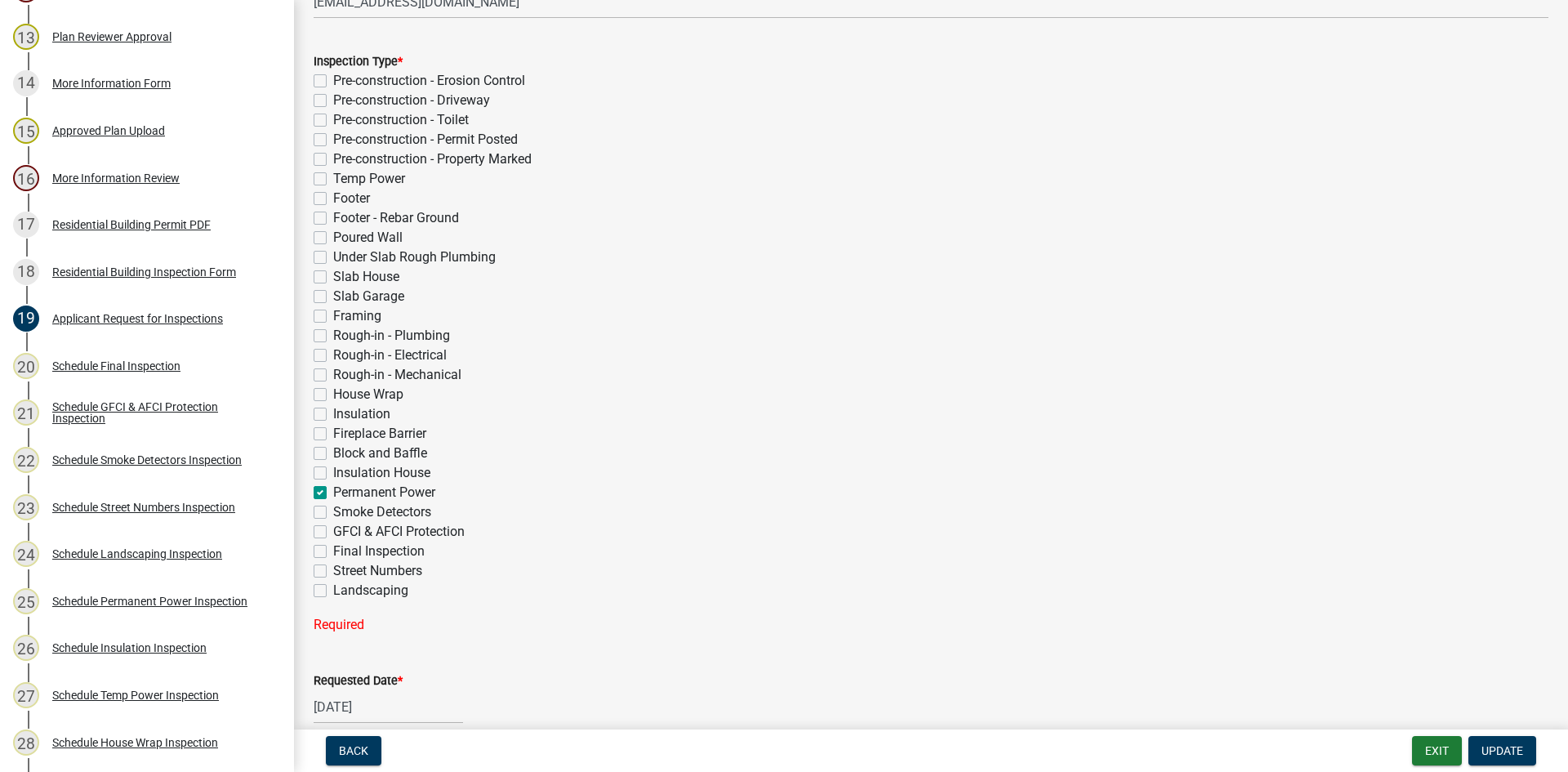
checkbox input "false"
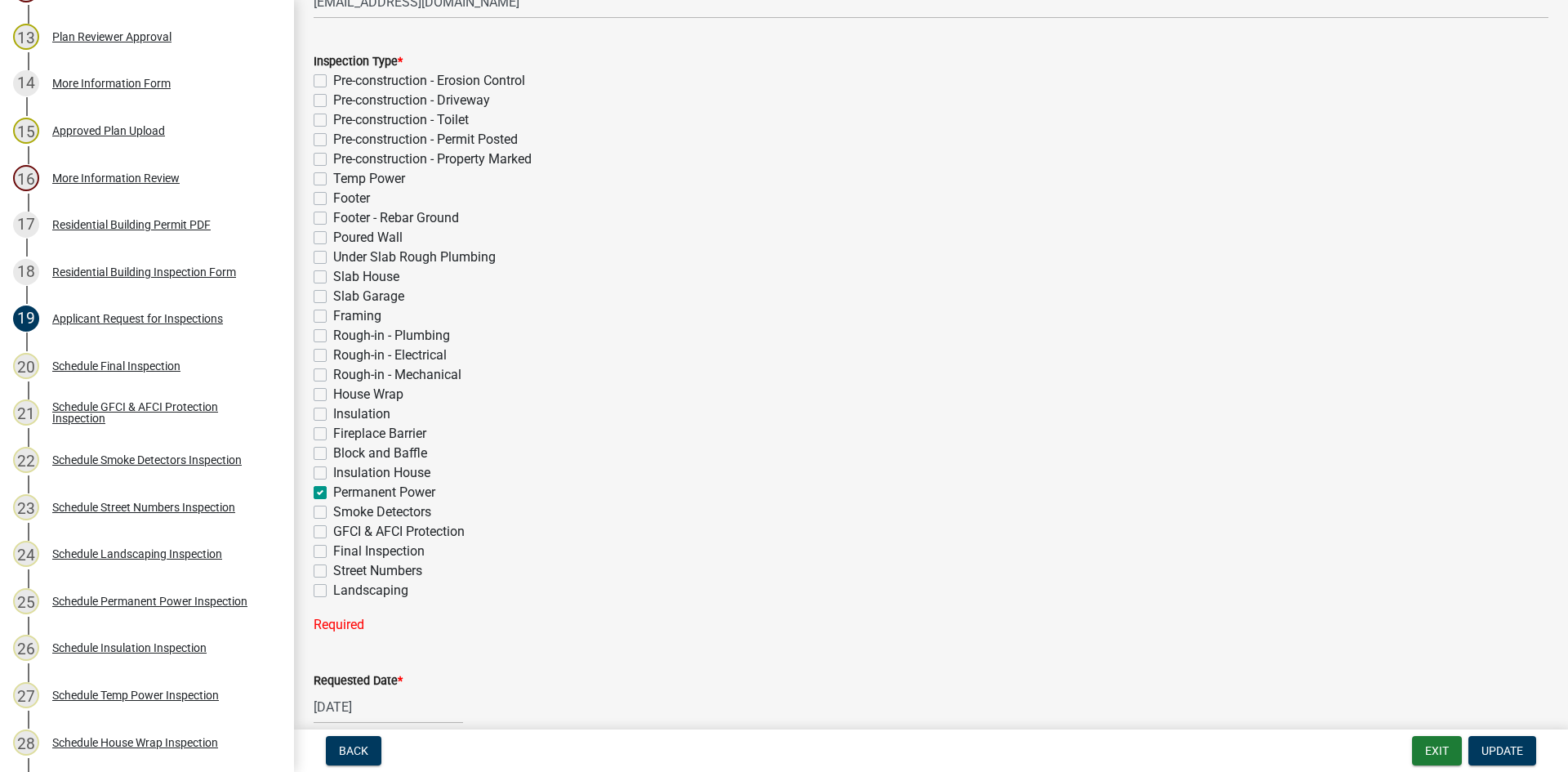
checkbox input "false"
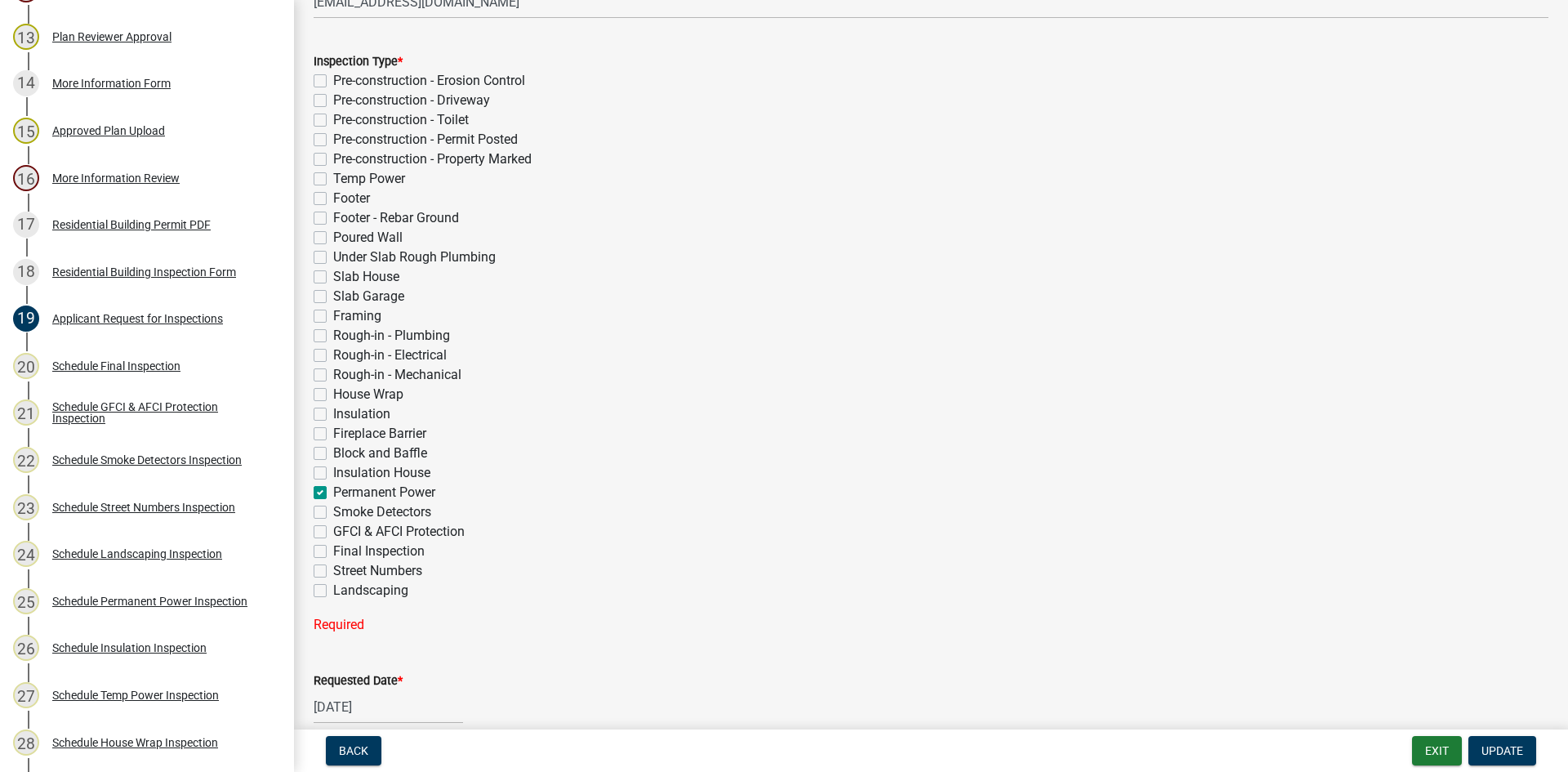
checkbox input "false"
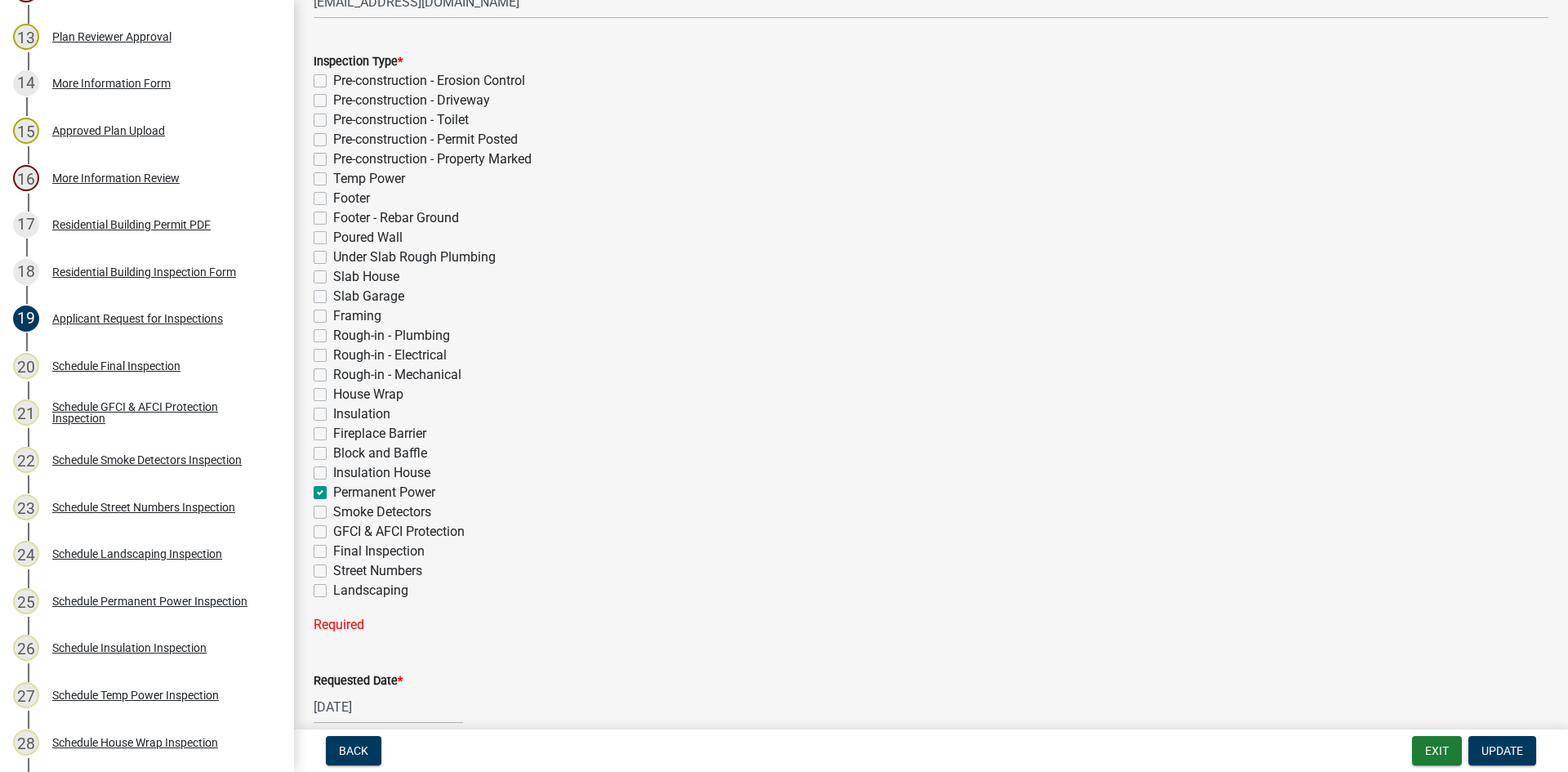
checkbox input "false"
checkbox input "true"
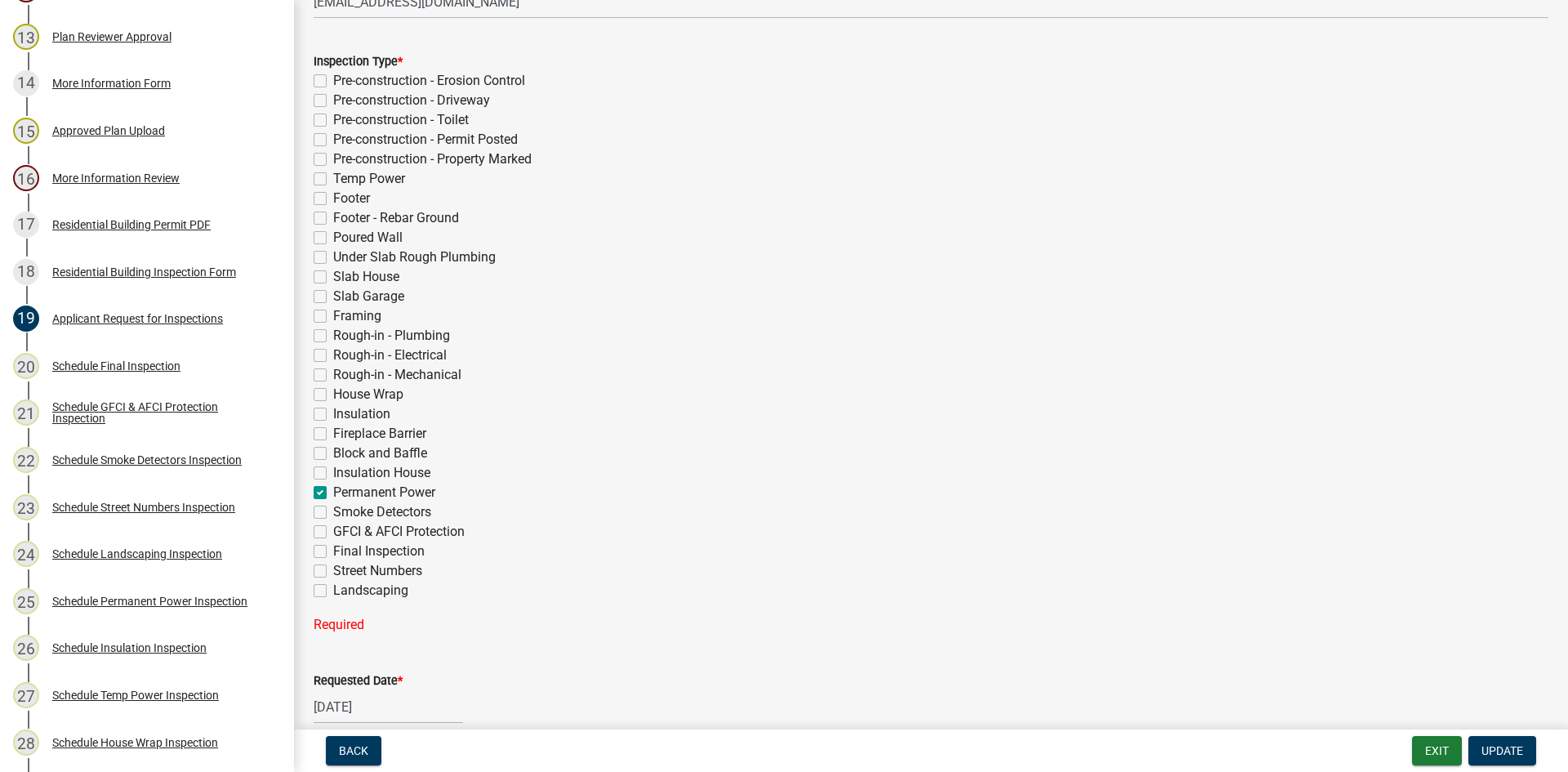
checkbox input "false"
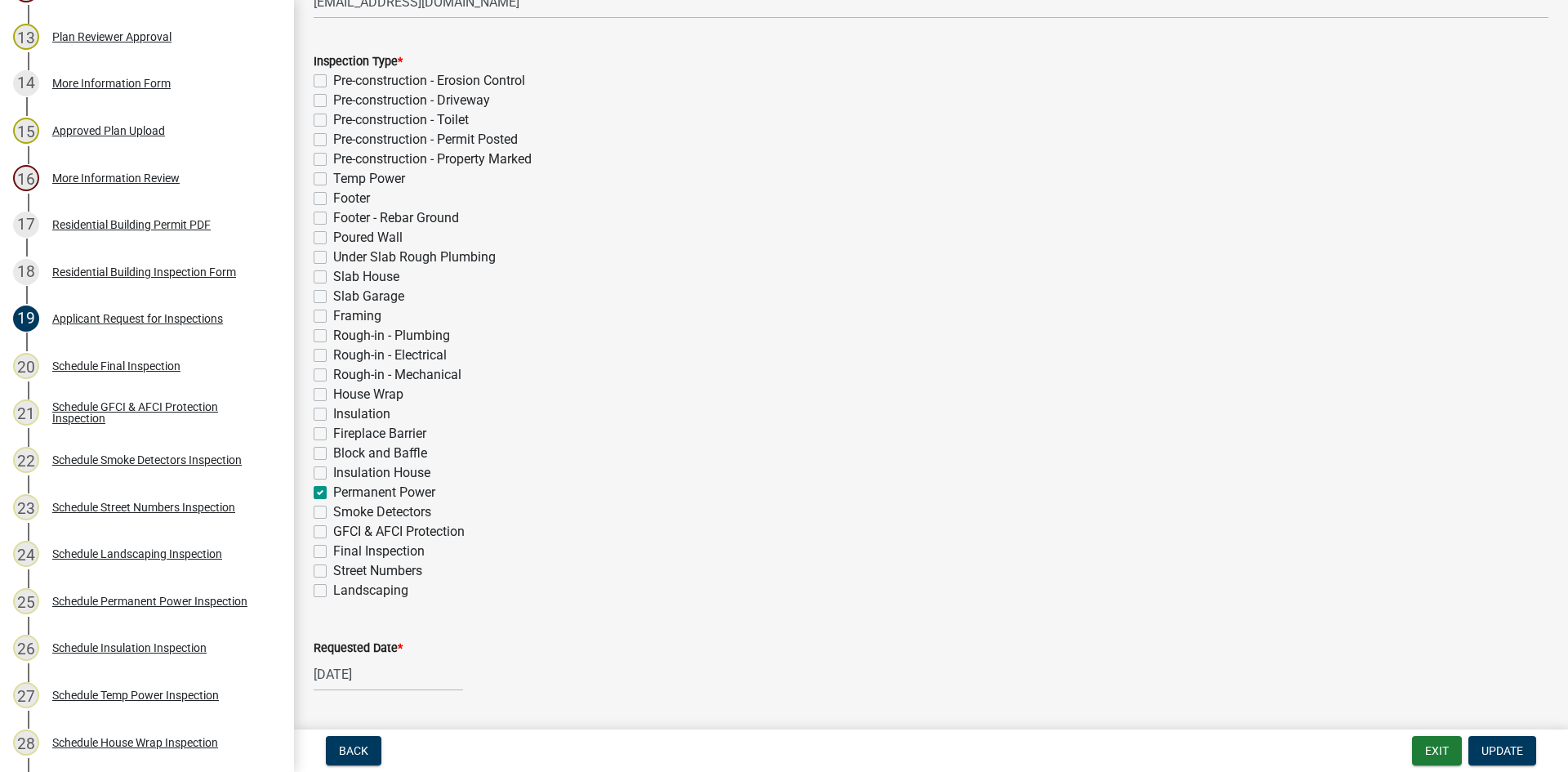
scroll to position [506, 0]
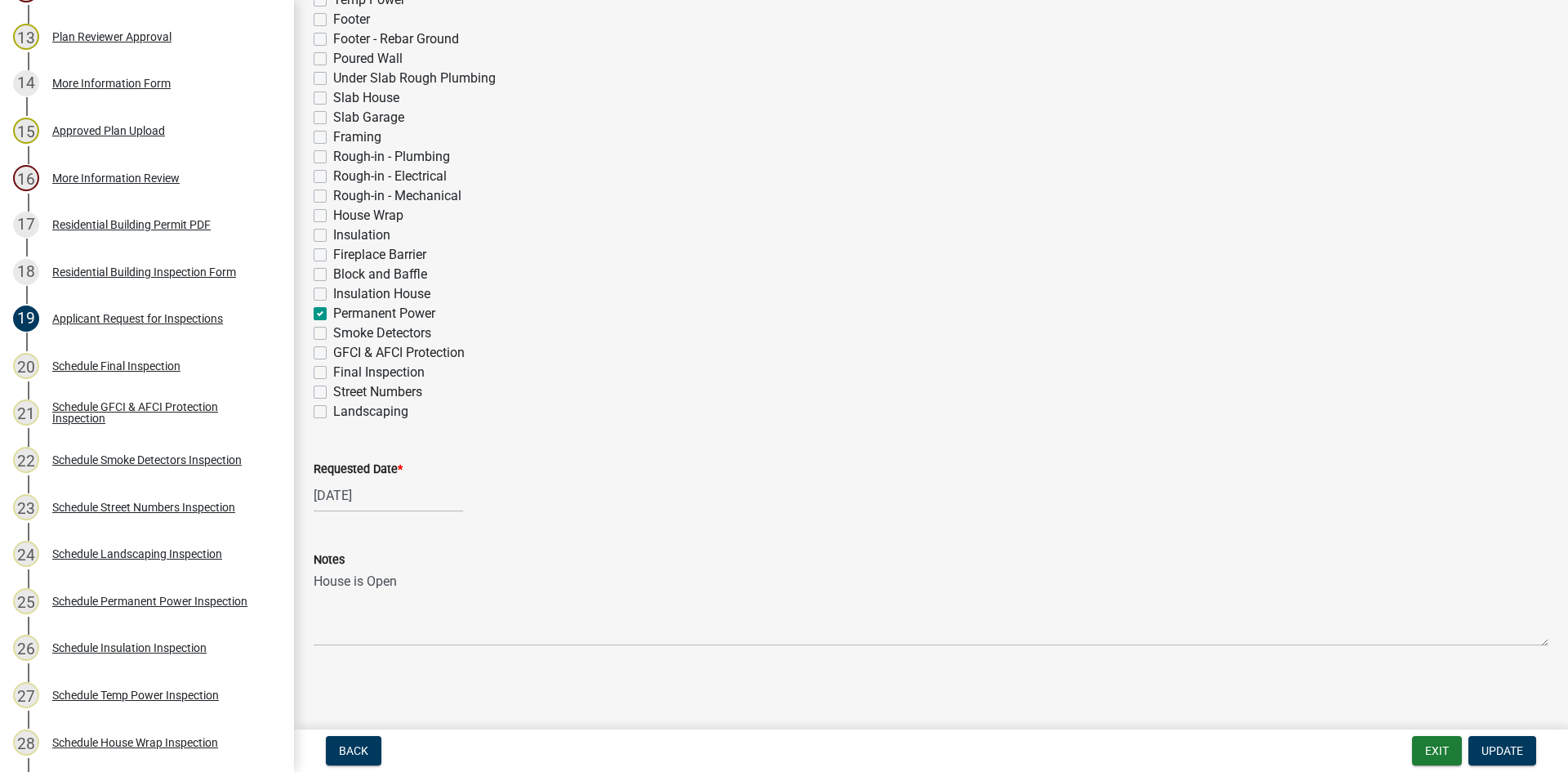
click at [396, 494] on div "[DATE]" at bounding box center [388, 495] width 150 height 33
select select "5"
select select "2025"
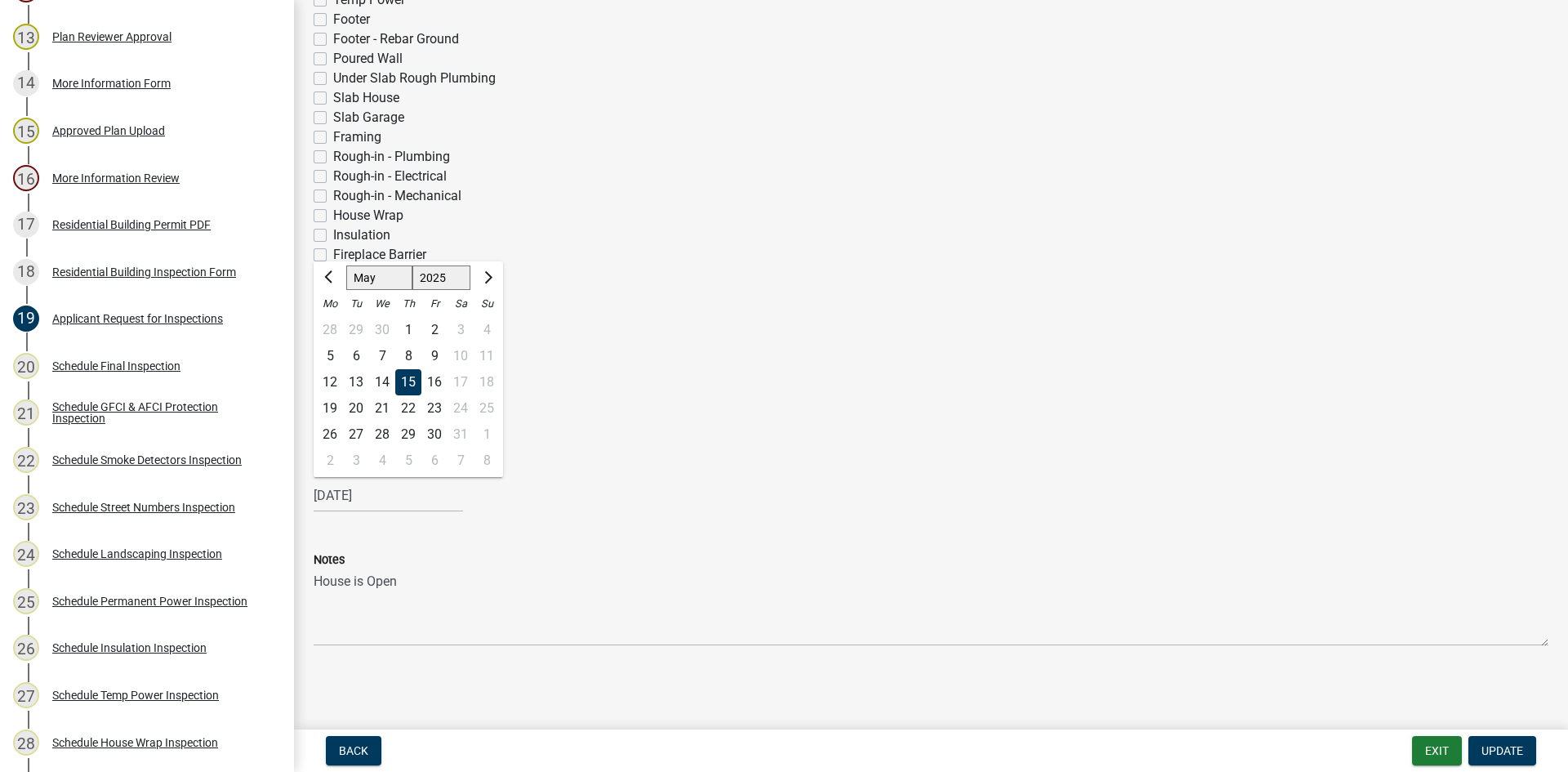
click at [632, 462] on div "Requested Date *" at bounding box center [931, 469] width 1235 height 20
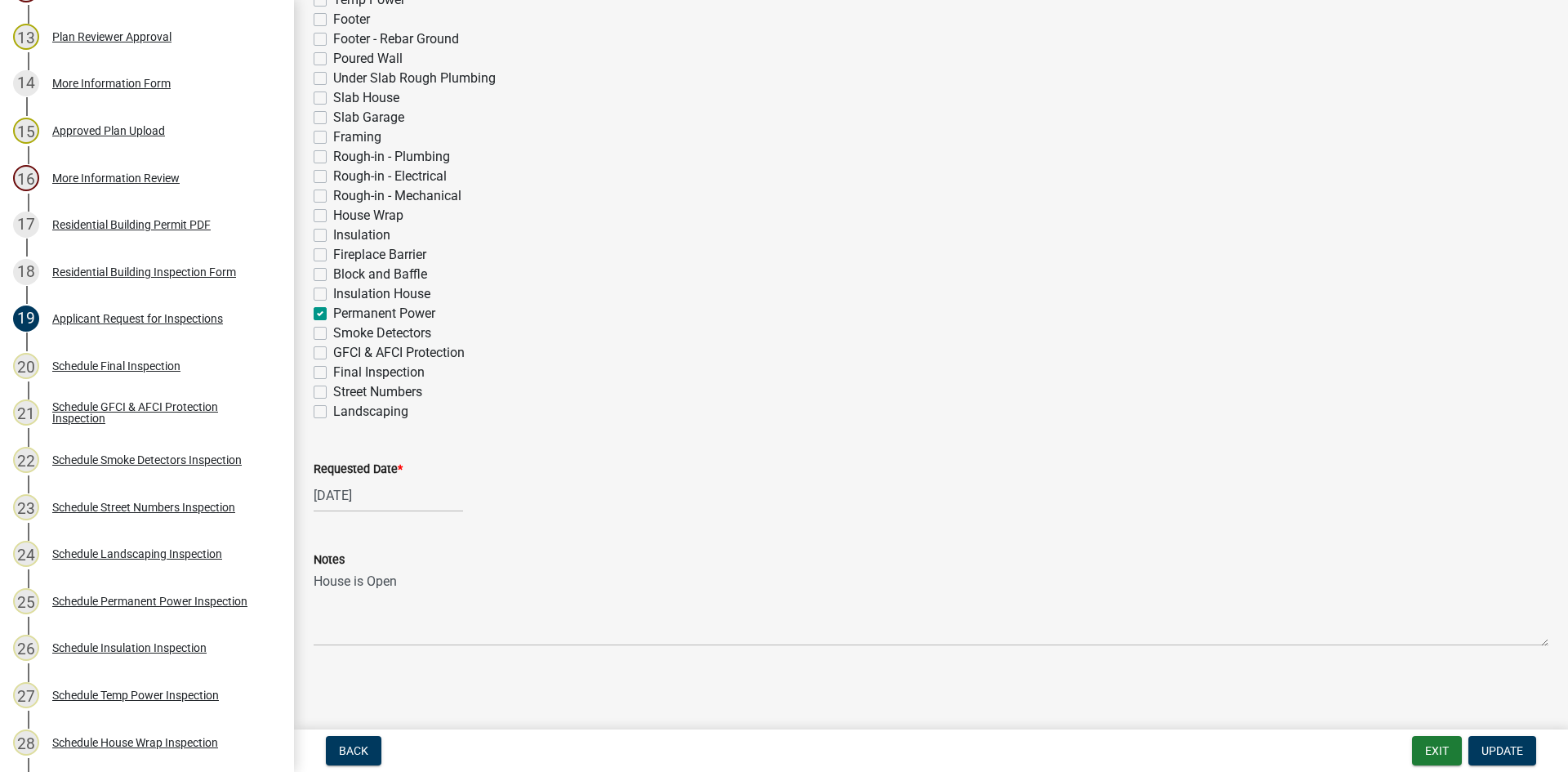
click at [391, 502] on div "[DATE]" at bounding box center [388, 495] width 150 height 33
select select "5"
select select "2025"
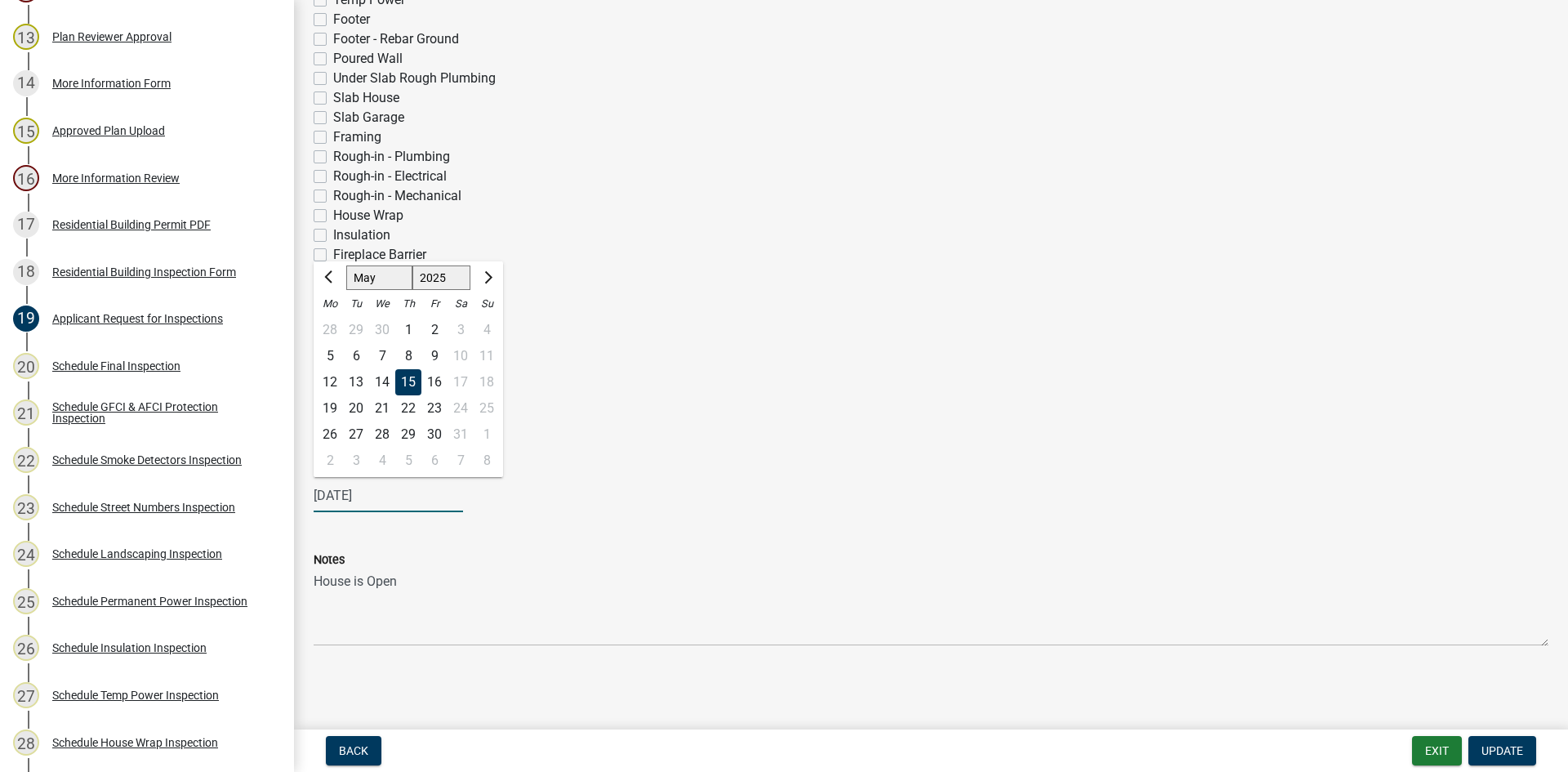
click at [381, 273] on select "Jan Feb Mar Apr May Jun [DATE] Aug Sep Oct Nov Dec" at bounding box center [379, 278] width 66 height 25
click at [346, 266] on select "Jan Feb Mar Apr May Jun [DATE] Aug Sep Oct Nov Dec" at bounding box center [379, 278] width 66 height 25
click at [399, 279] on select "Jan Feb Mar Apr May Jun [DATE] Aug Sep Oct Nov Dec" at bounding box center [379, 278] width 66 height 25
select select "8"
click at [346, 266] on select "Jan Feb Mar Apr May Jun [DATE] Aug Sep Oct Nov Dec" at bounding box center [379, 278] width 66 height 25
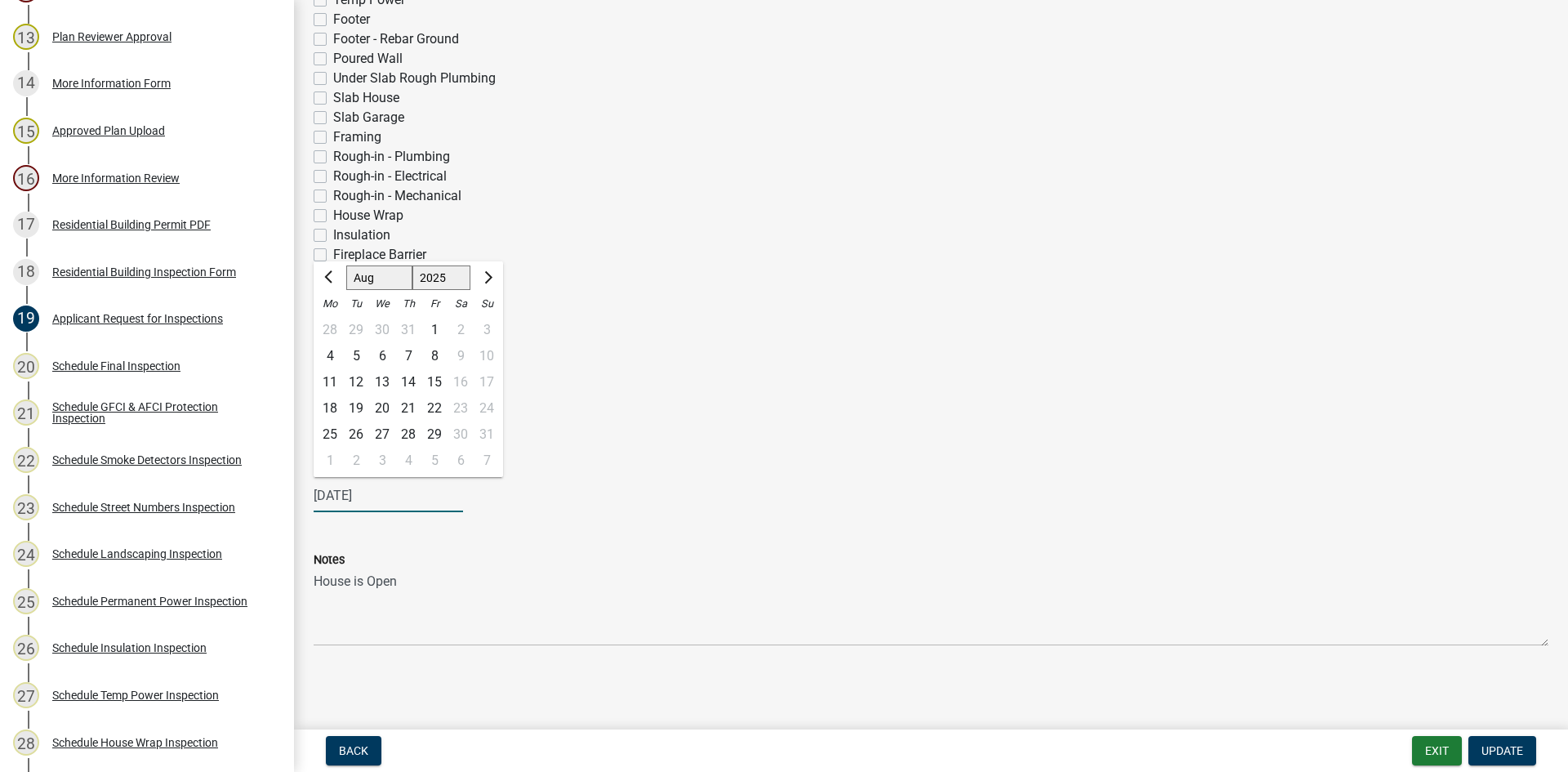
click at [332, 404] on div "18" at bounding box center [330, 408] width 26 height 26
type input "[DATE]"
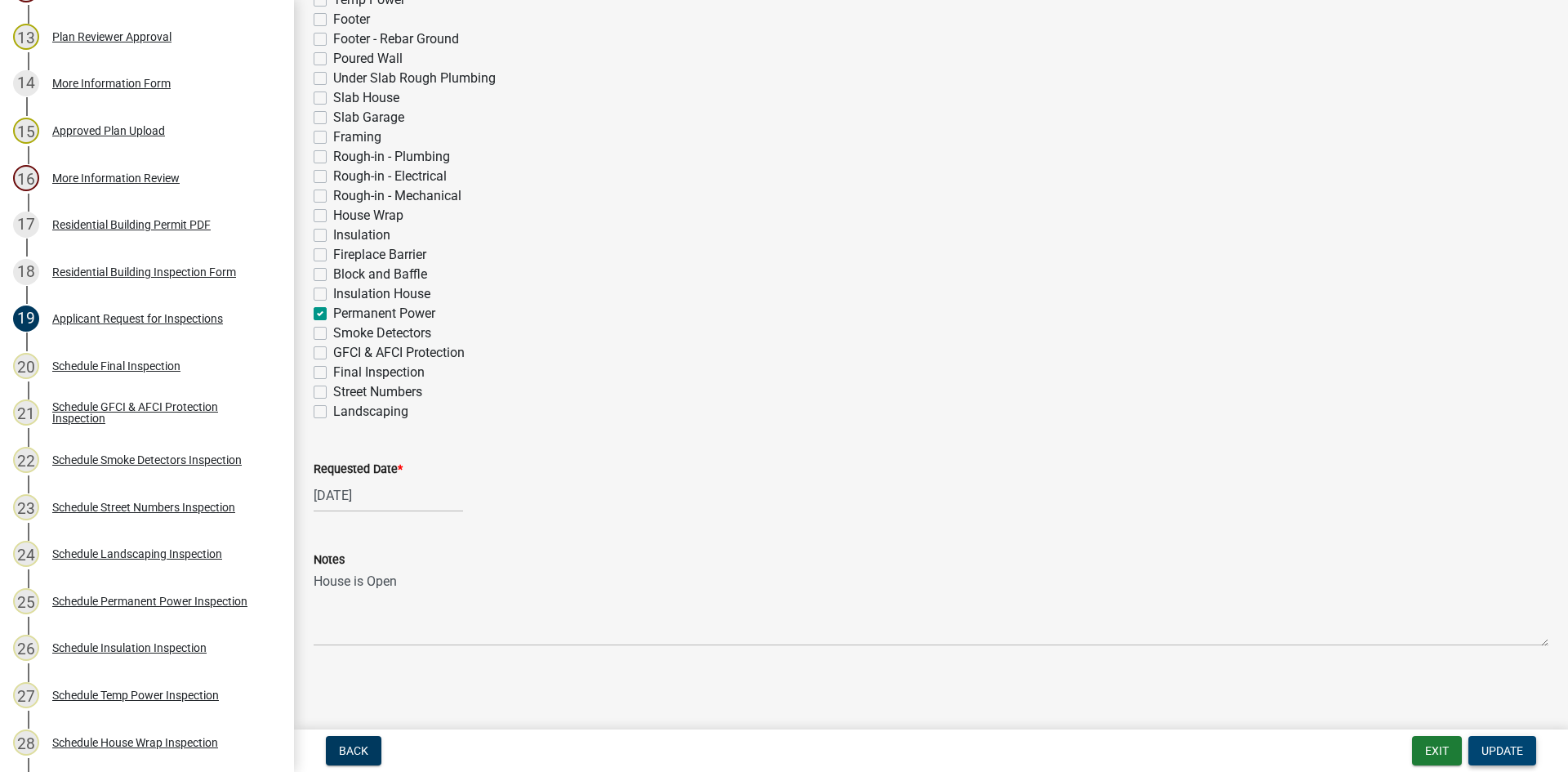
click at [1500, 750] on span "Update" at bounding box center [1502, 751] width 42 height 13
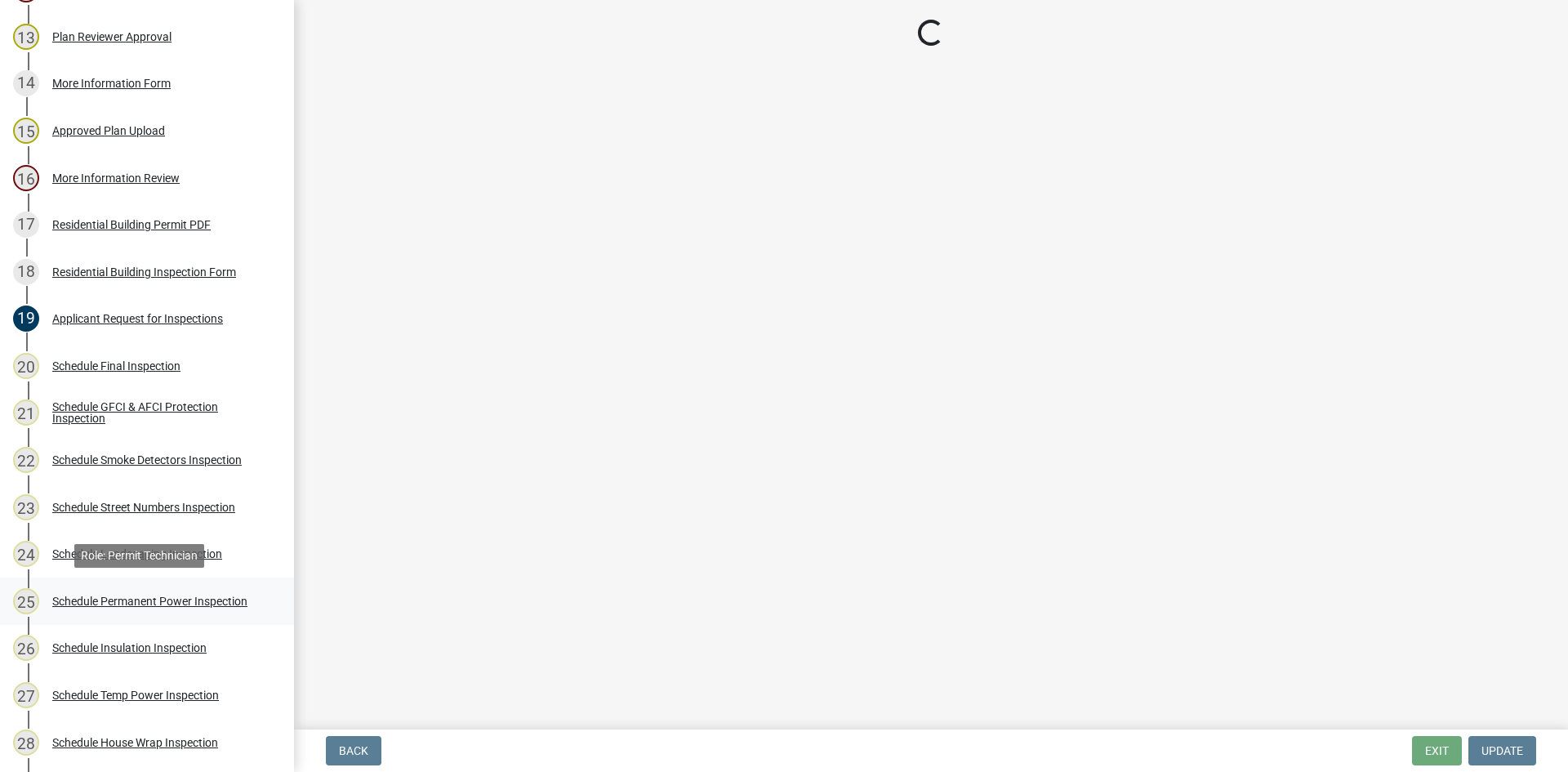
click at [172, 597] on div "Schedule Permanent Power Inspection" at bounding box center [150, 601] width 195 height 11
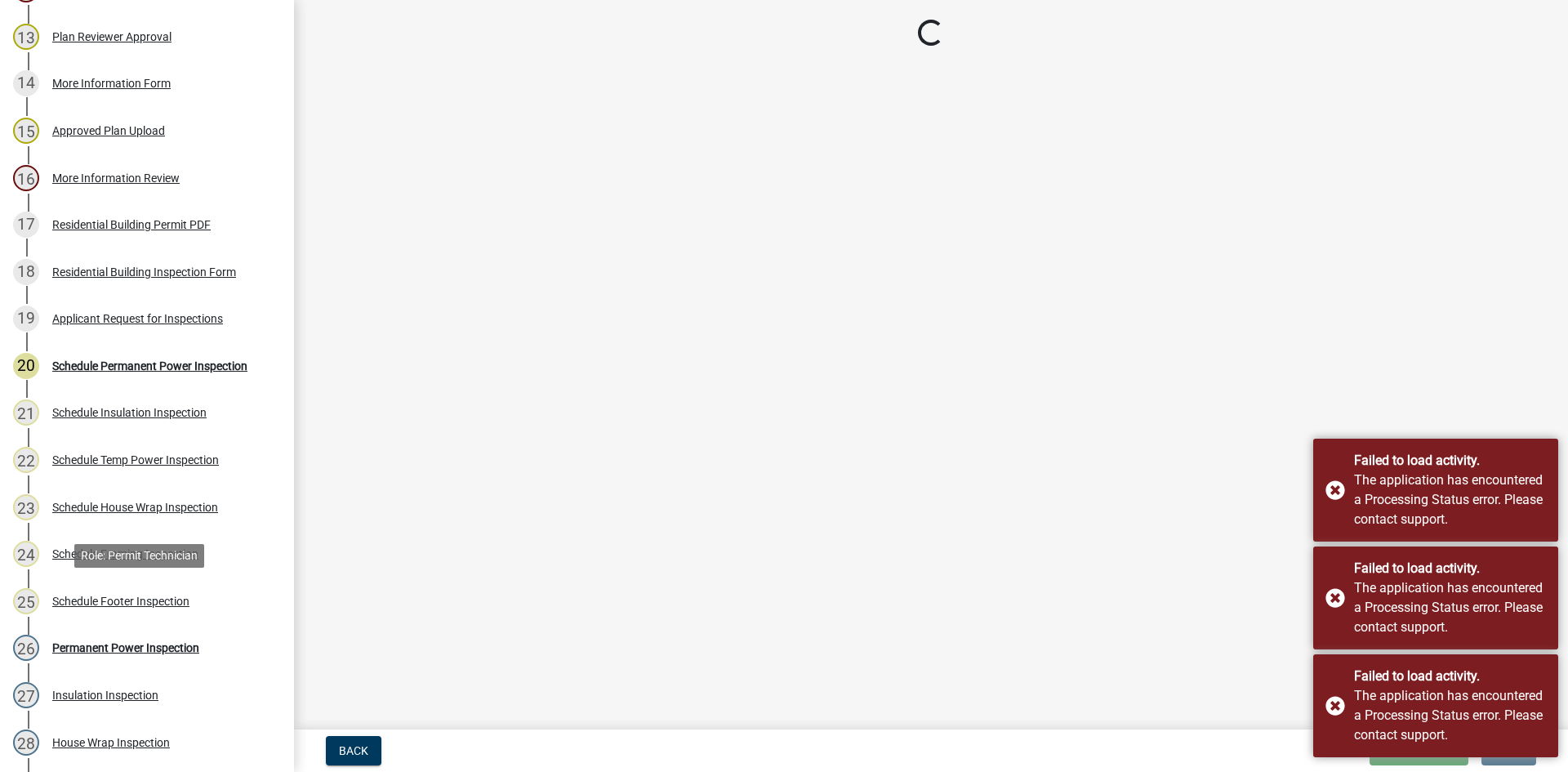
select select "a0ea4169-8540-4a2c-b9f4-cf4c1ffdeb95"
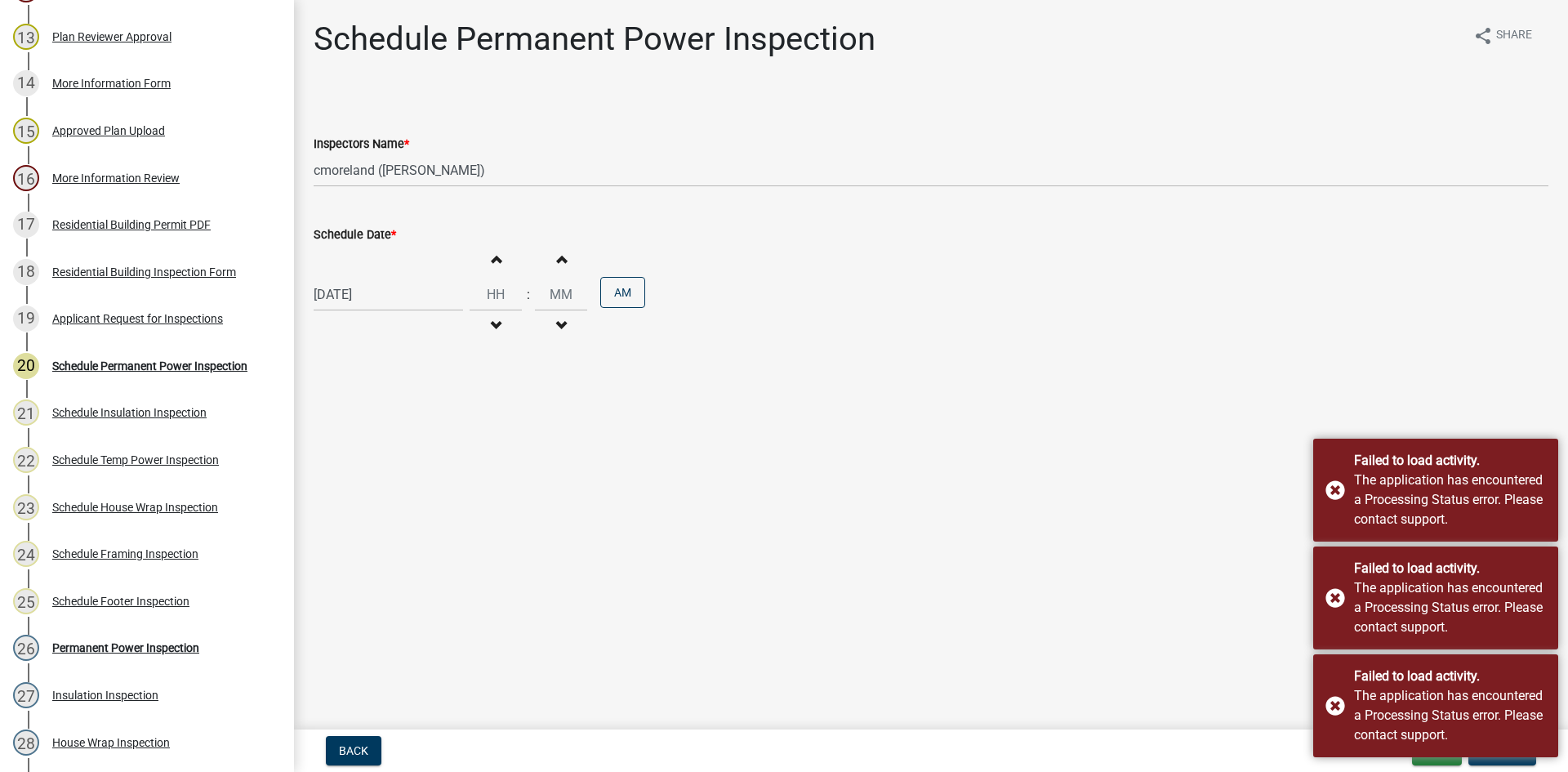
select select "a0ea4169-8540-4a2c-b9f4-cf4c1ffdeb95"
select select "3"
select select "2025"
click at [390, 326] on select "Jan Feb Mar Apr May Jun [DATE] Aug Sep Oct Nov Dec" at bounding box center [379, 329] width 66 height 25
select select "8"
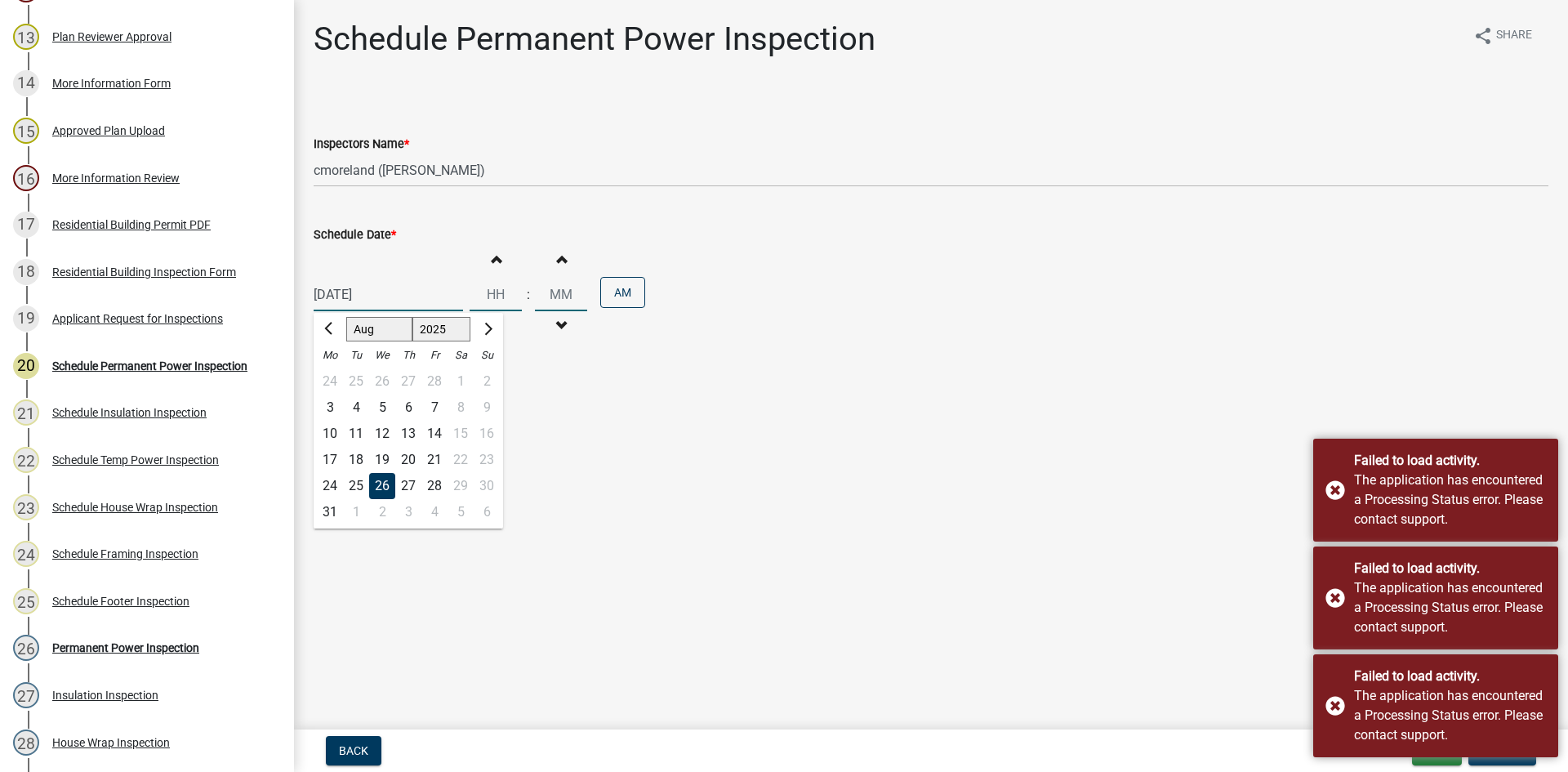
click at [346, 317] on select "Jan Feb Mar Apr May Jun [DATE] Aug Sep Oct Nov Dec" at bounding box center [379, 329] width 66 height 25
click at [333, 456] on div "18" at bounding box center [330, 460] width 26 height 26
type input "[DATE]"
click at [1519, 758] on button "Update" at bounding box center [1502, 751] width 68 height 29
click at [380, 175] on select "Select Item... mrivera ([PERSON_NAME]) jstokes ([PERSON_NAME]) asmith105 ([PERS…" at bounding box center [931, 170] width 1235 height 33
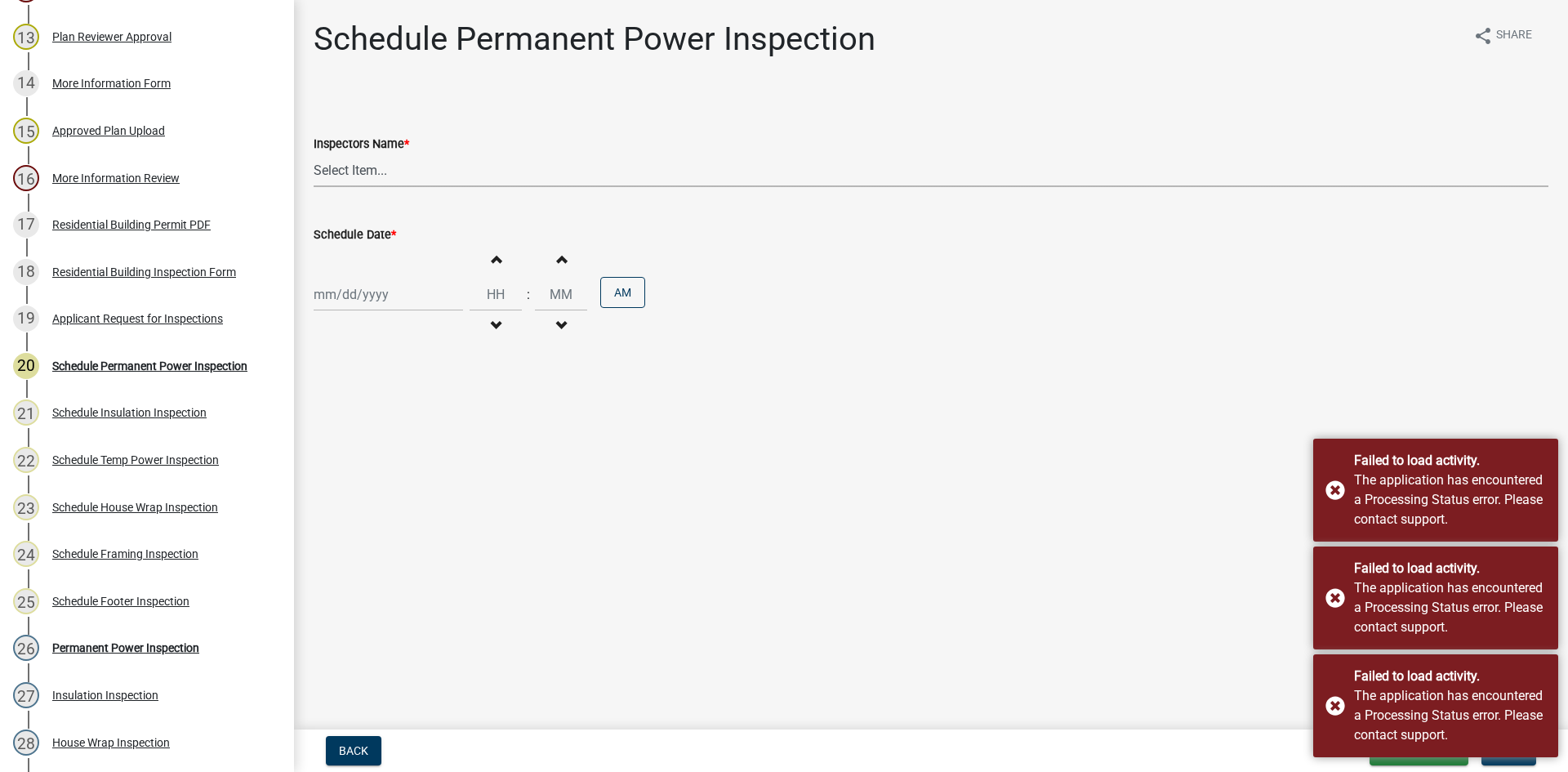
select select "a0ea4169-8540-4a2c-b9f4-cf4c1ffdeb95"
click at [314, 154] on select "Select Item... mrivera ([PERSON_NAME]) jstokes ([PERSON_NAME]) asmith105 ([PERS…" at bounding box center [931, 170] width 1235 height 33
click at [365, 295] on div at bounding box center [388, 294] width 150 height 33
select select "8"
select select "2025"
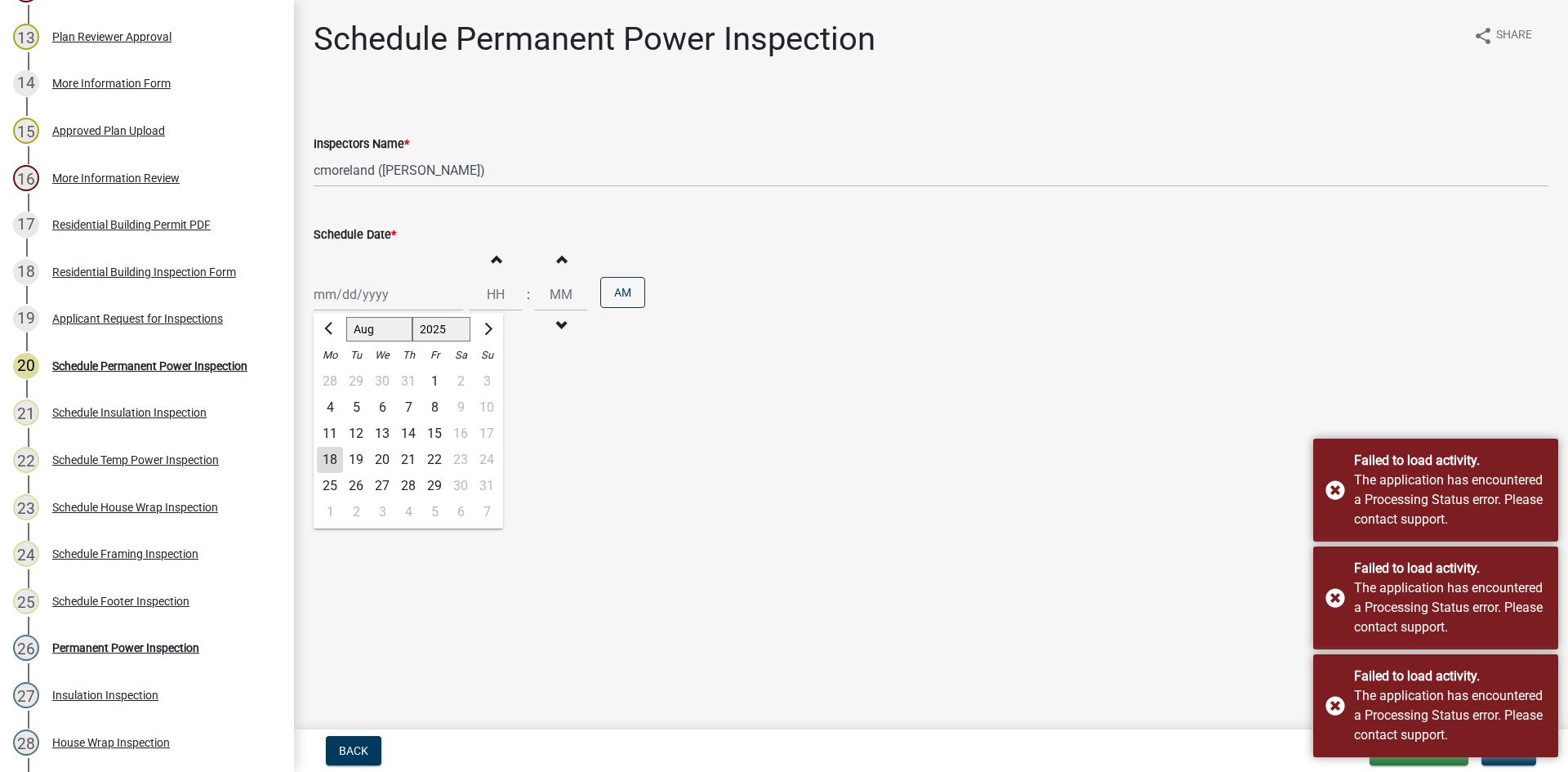
click at [336, 460] on div "18" at bounding box center [330, 460] width 26 height 26
click at [1516, 760] on button "Next" at bounding box center [1508, 751] width 55 height 29
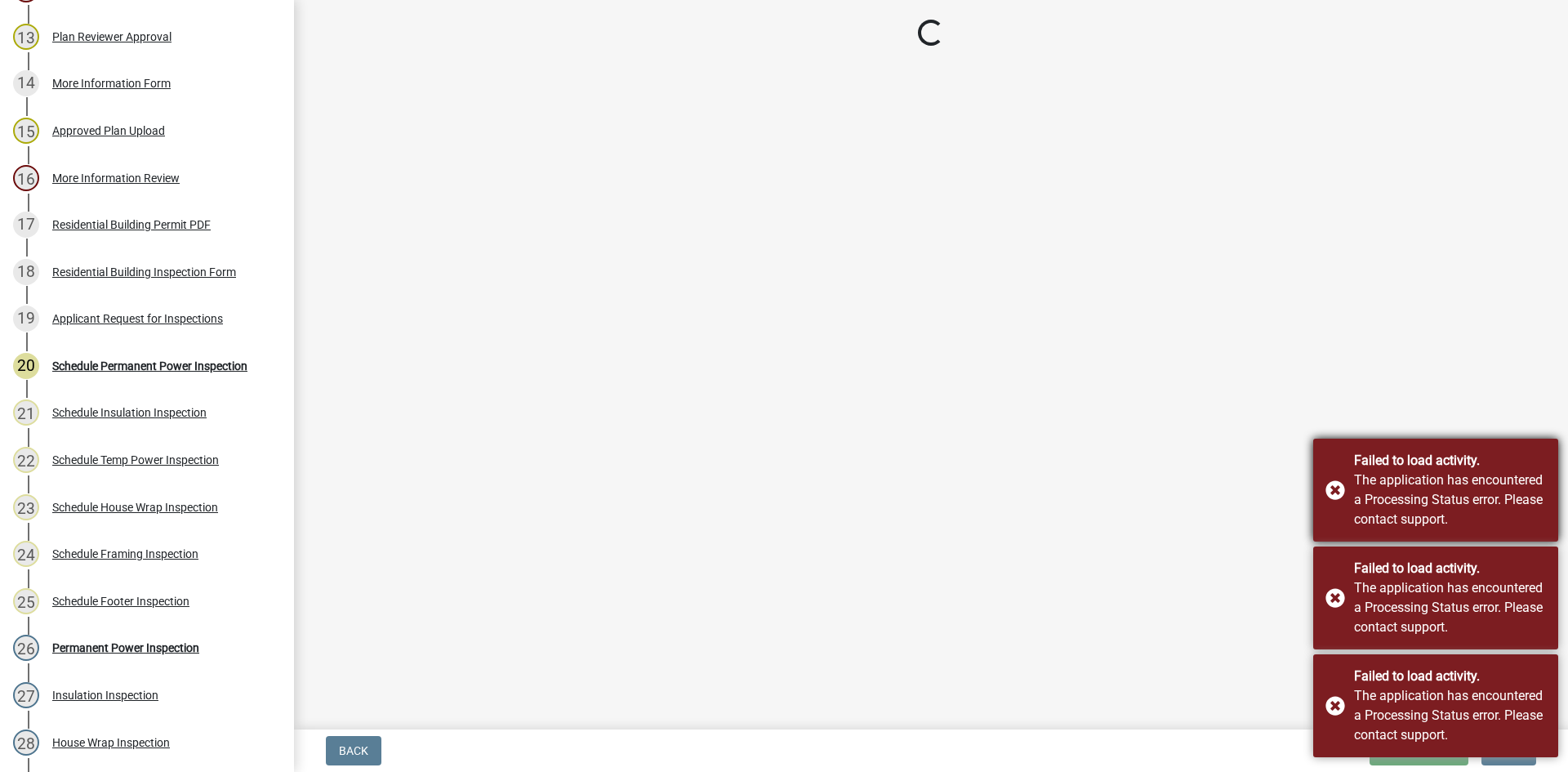
click at [1341, 487] on div "Failed to load activity. The application has encountered a Processing Status er…" at bounding box center [1436, 490] width 245 height 103
click at [1334, 595] on div "Failed to load activity. The application has encountered a Processing Status er…" at bounding box center [1436, 598] width 245 height 103
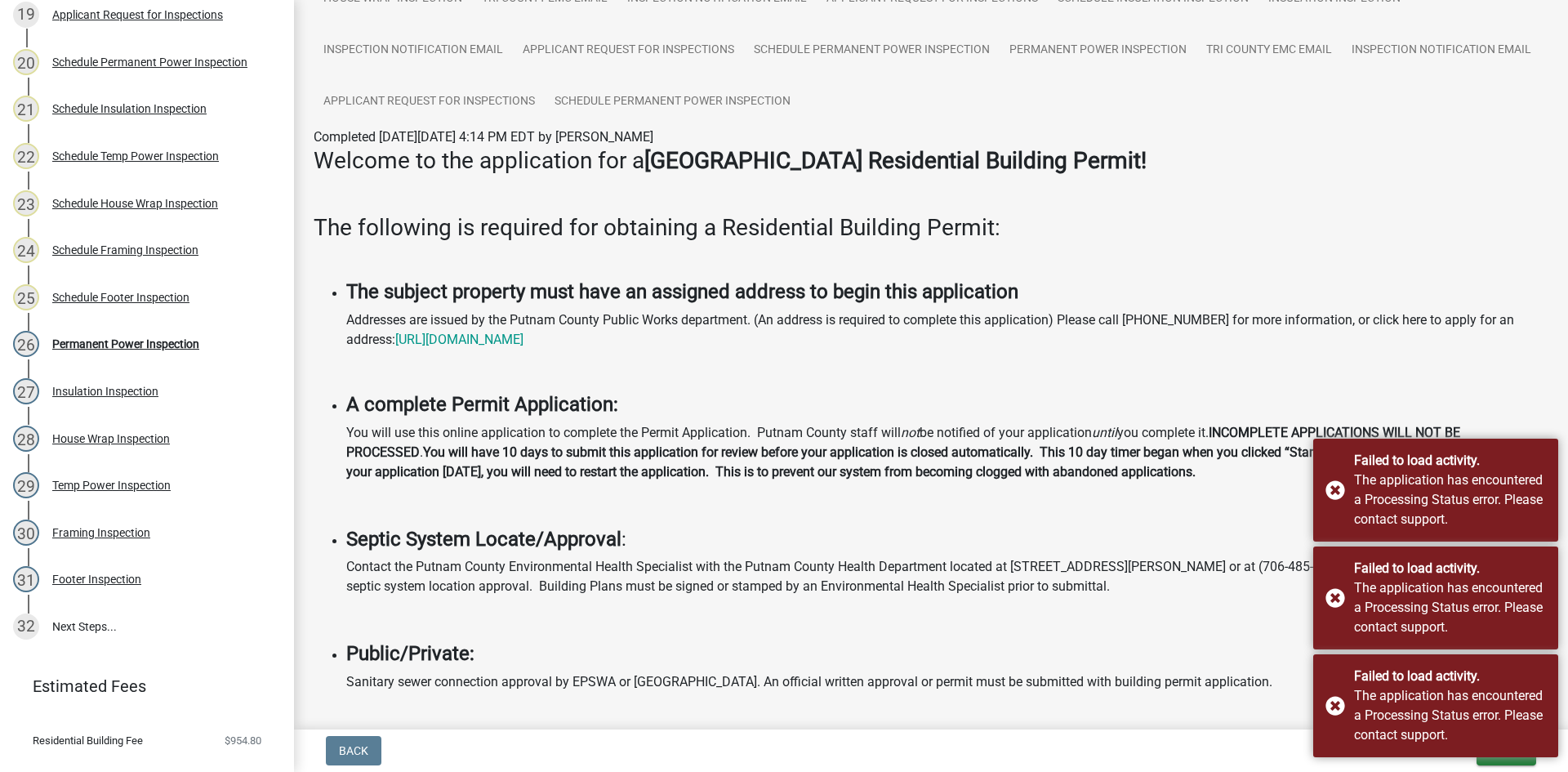
scroll to position [1162, 0]
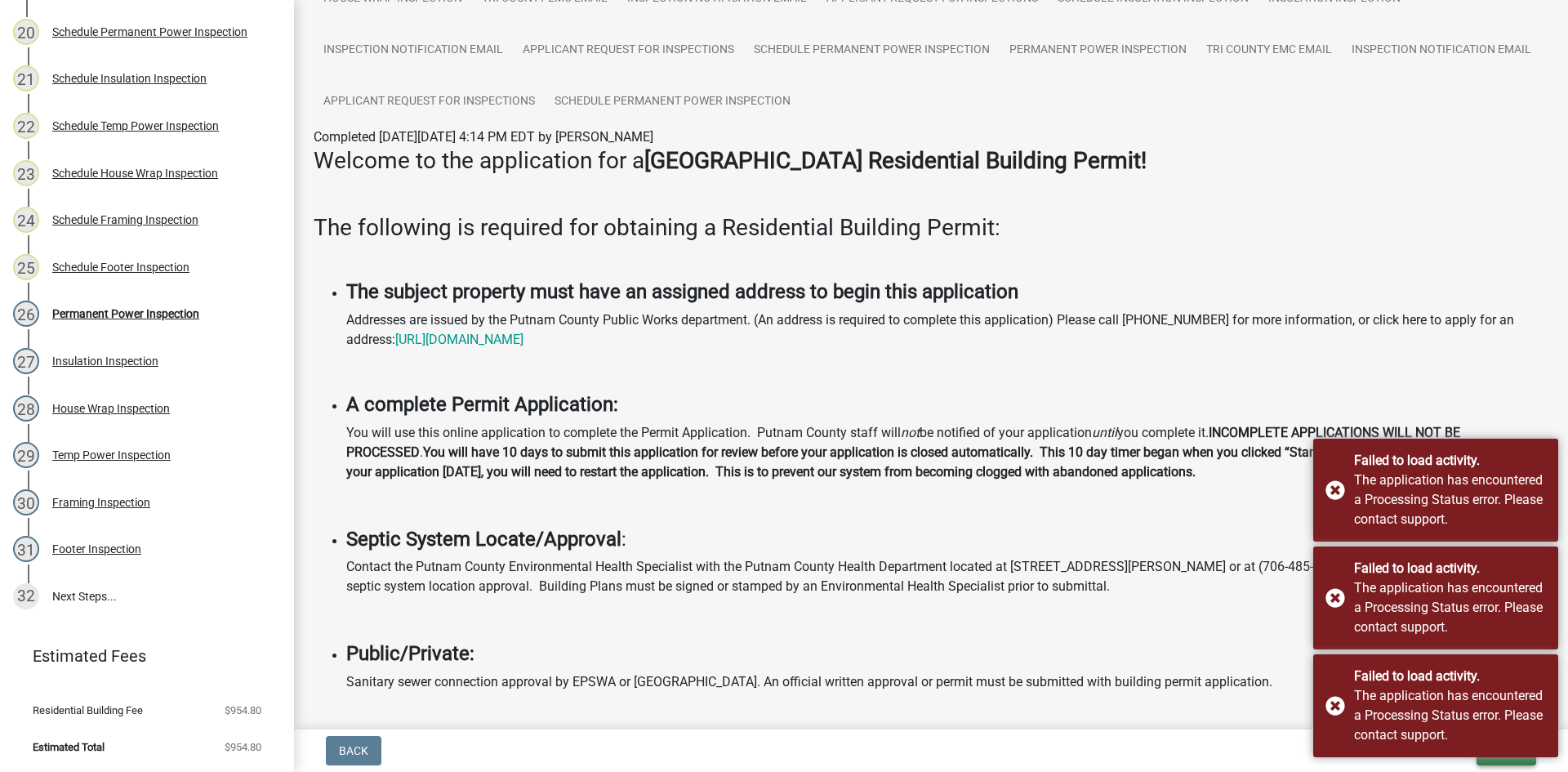
click at [1504, 759] on button "Exit" at bounding box center [1506, 751] width 60 height 29
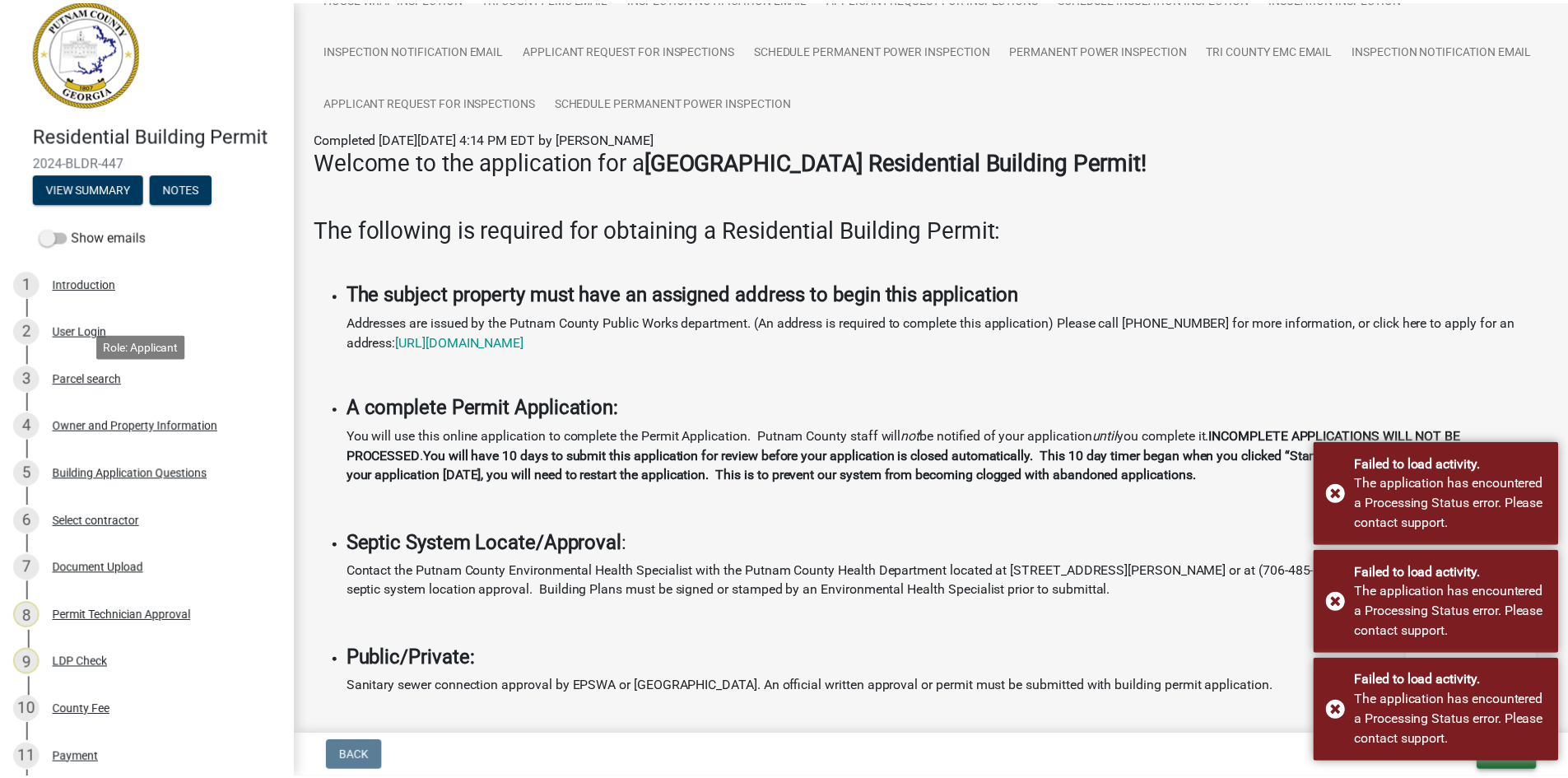
scroll to position [0, 0]
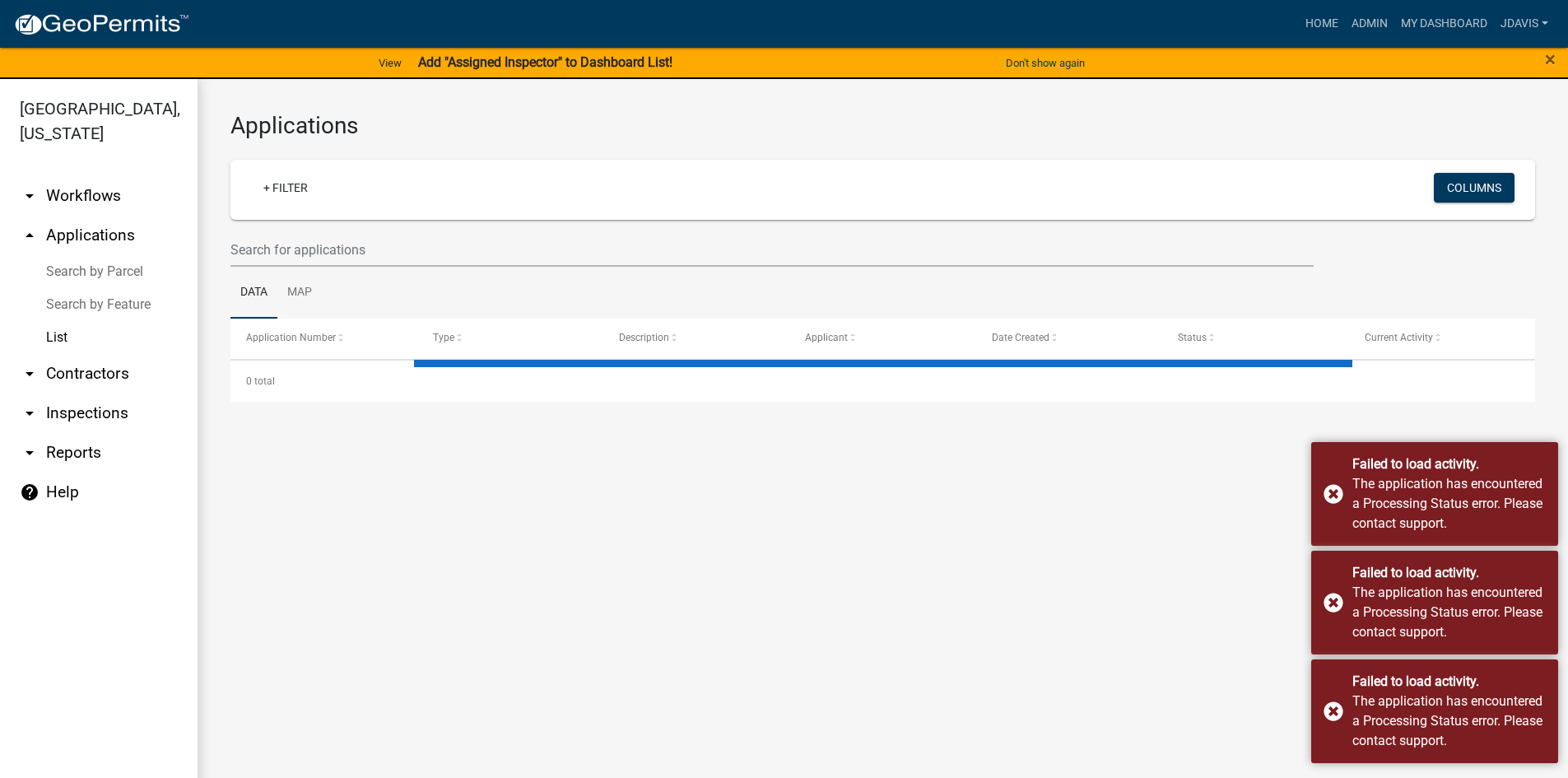
click at [117, 424] on link "arrow_drop_down Inspections" at bounding box center [99, 413] width 198 height 40
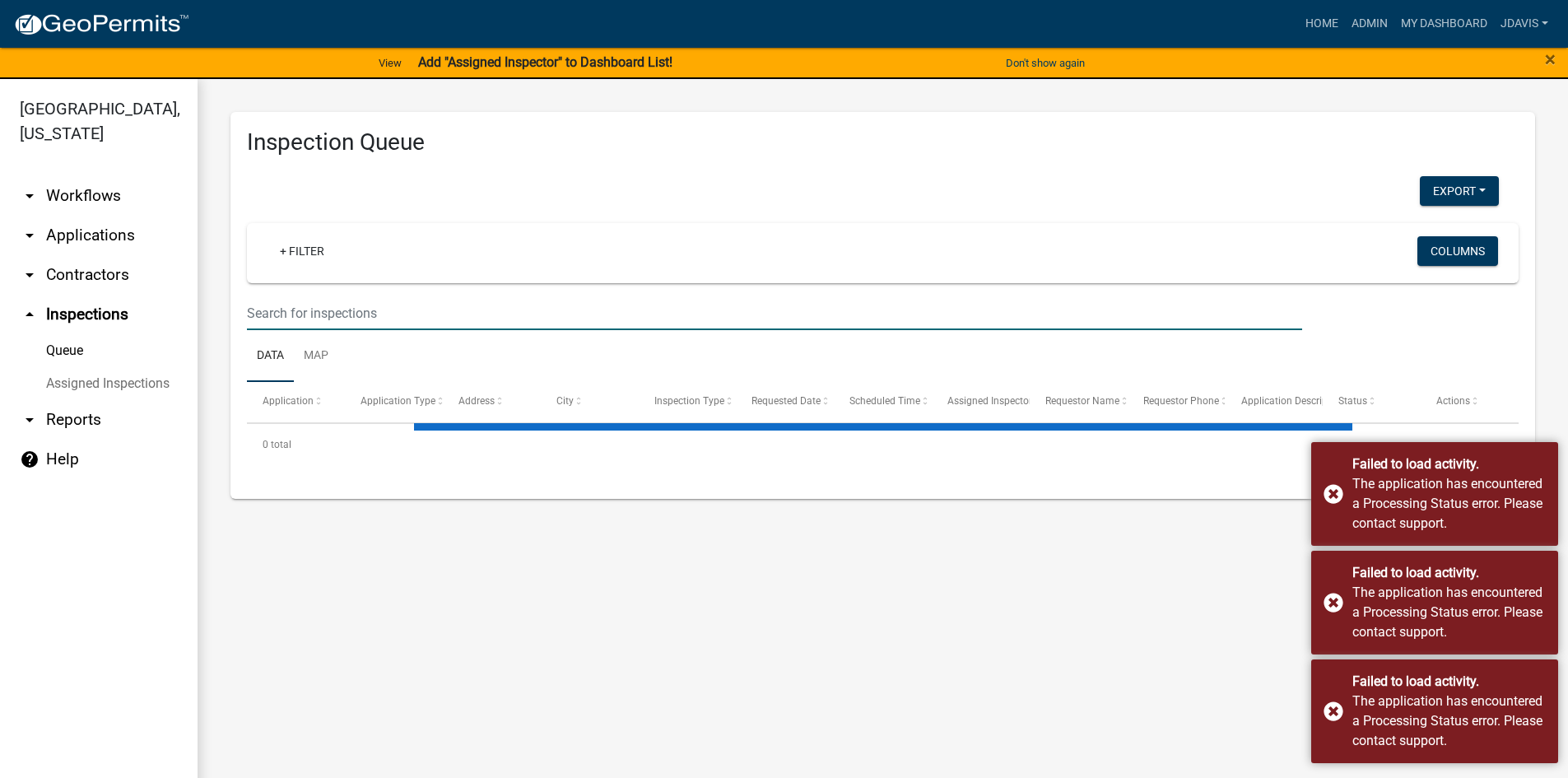
click at [313, 312] on input "text" at bounding box center [775, 313] width 1056 height 34
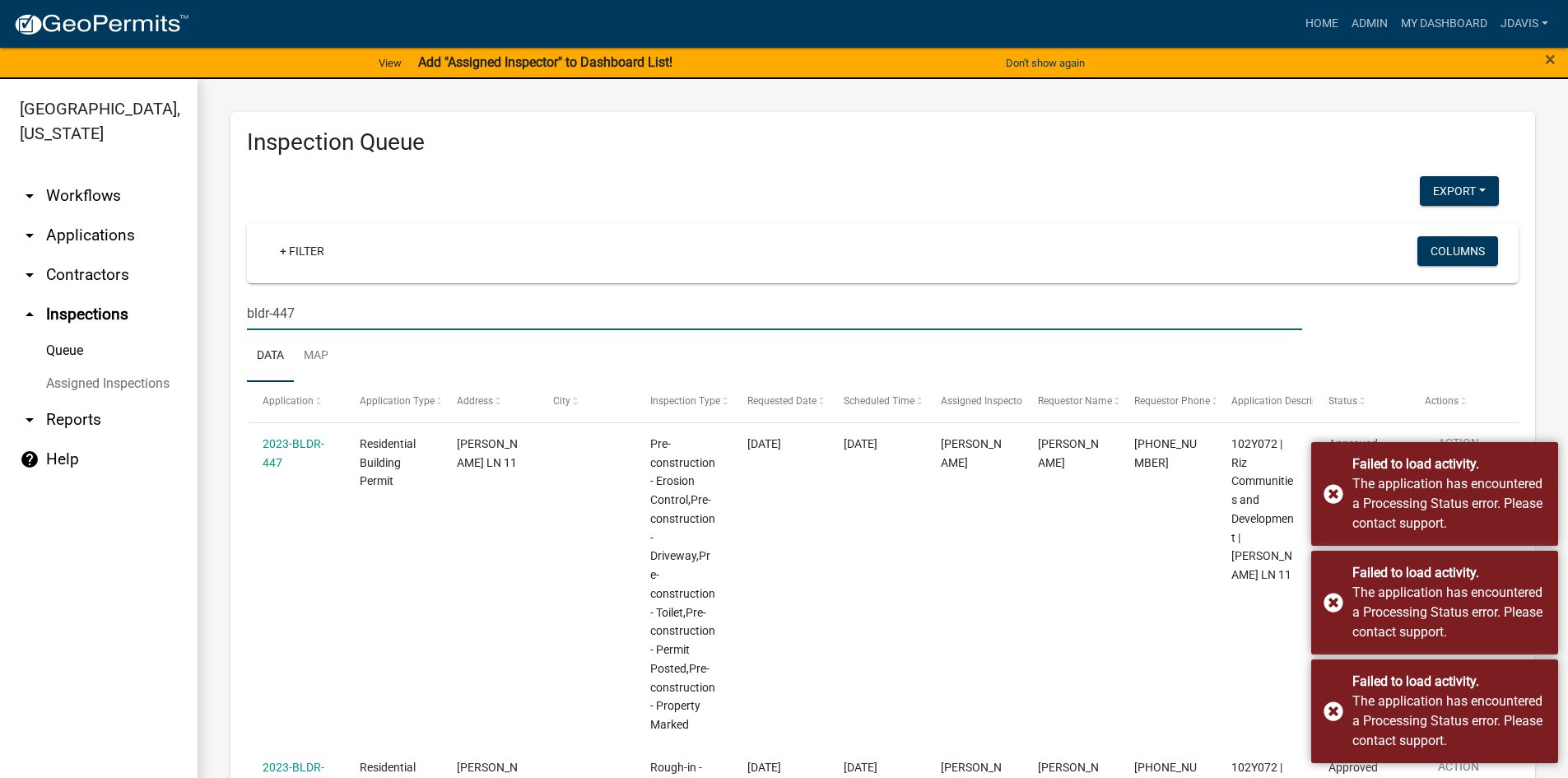
drag, startPoint x: 320, startPoint y: 312, endPoint x: 153, endPoint y: 330, distance: 168.0
click at [191, 327] on div "[GEOGRAPHIC_DATA], [US_STATE] arrow_drop_down Workflows List arrow_drop_down Ap…" at bounding box center [784, 438] width 1568 height 719
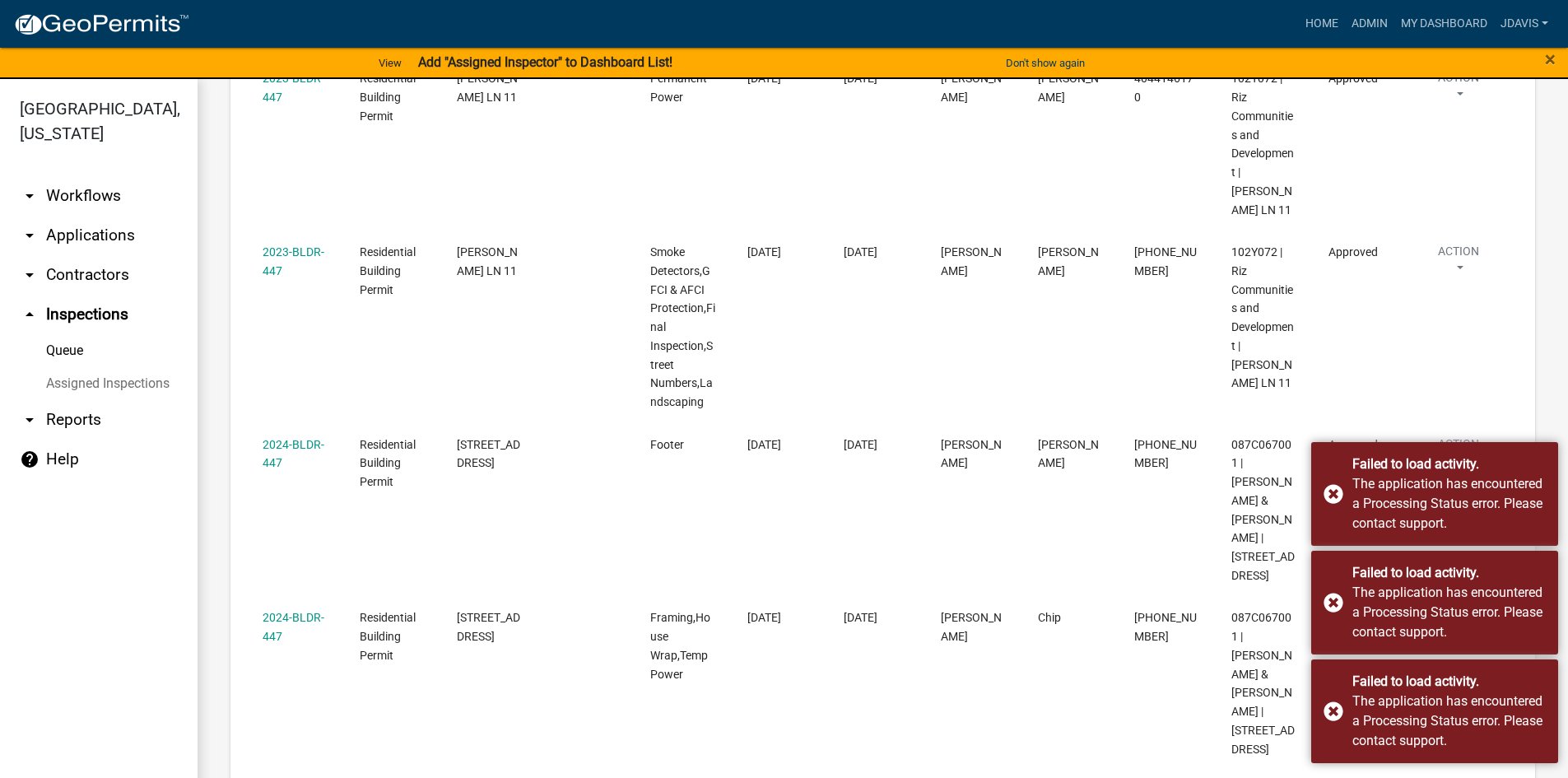
scroll to position [976, 0]
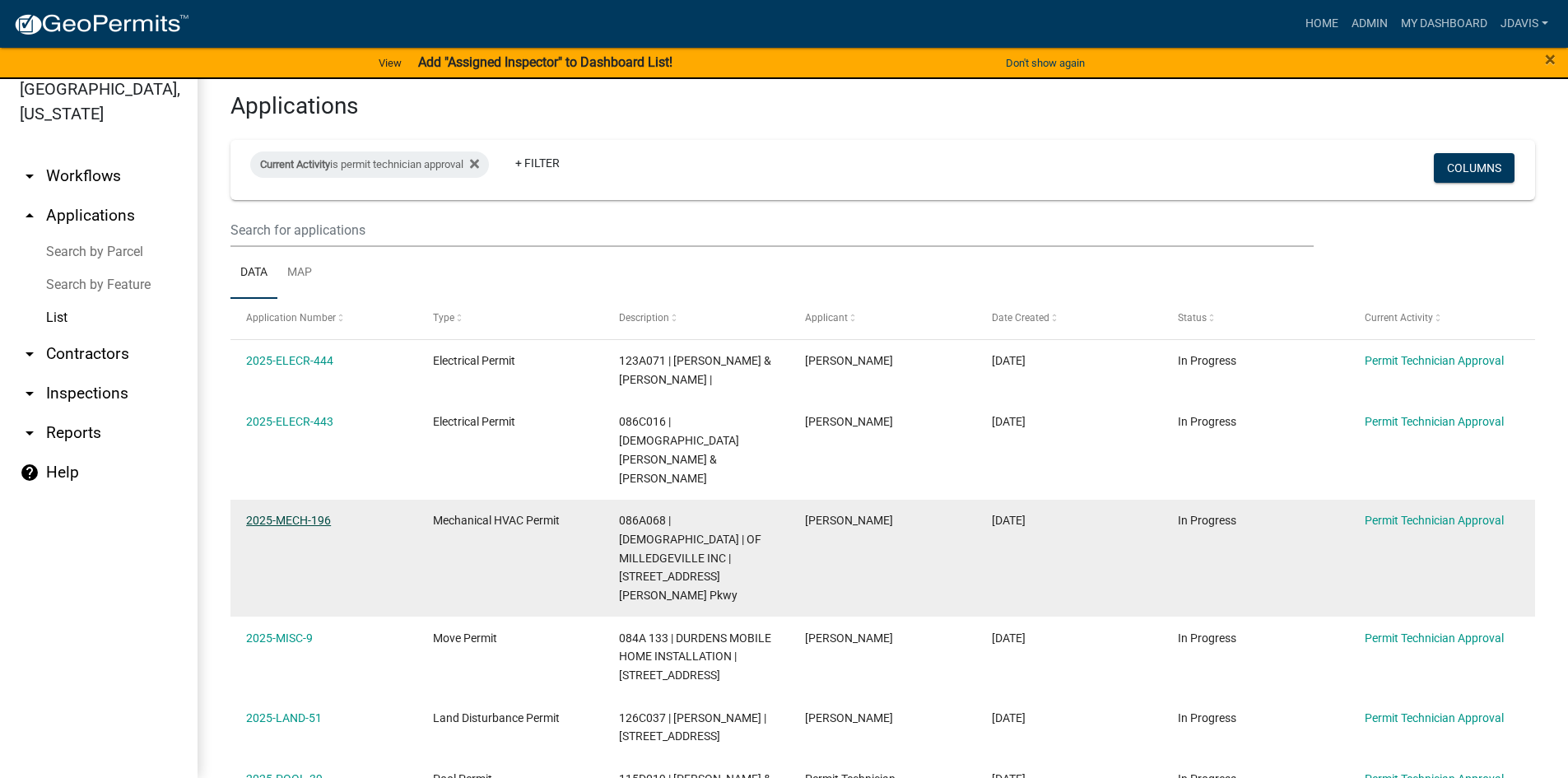
scroll to position [84, 0]
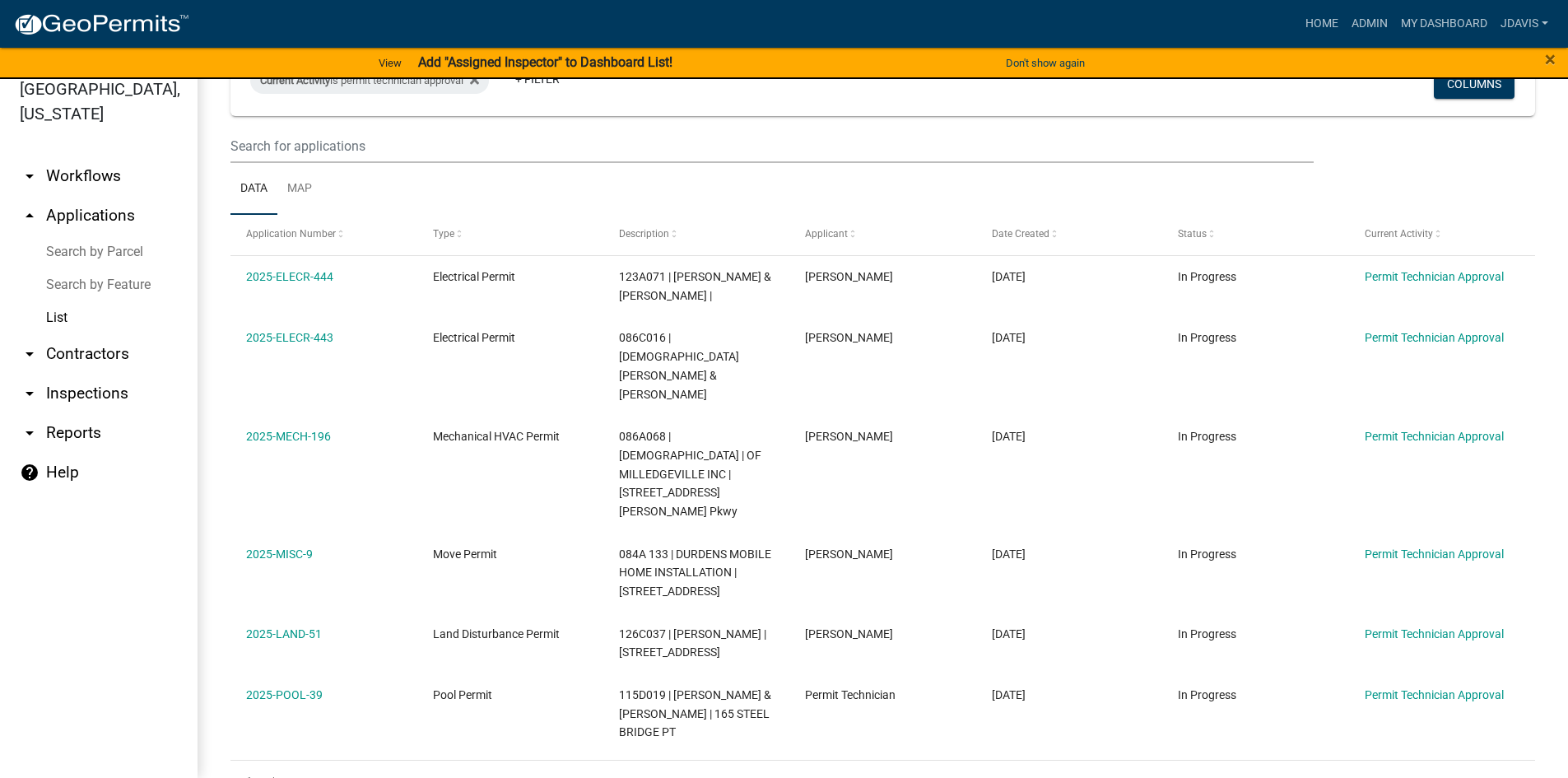
click at [101, 246] on link "Search by Parcel" at bounding box center [99, 252] width 198 height 33
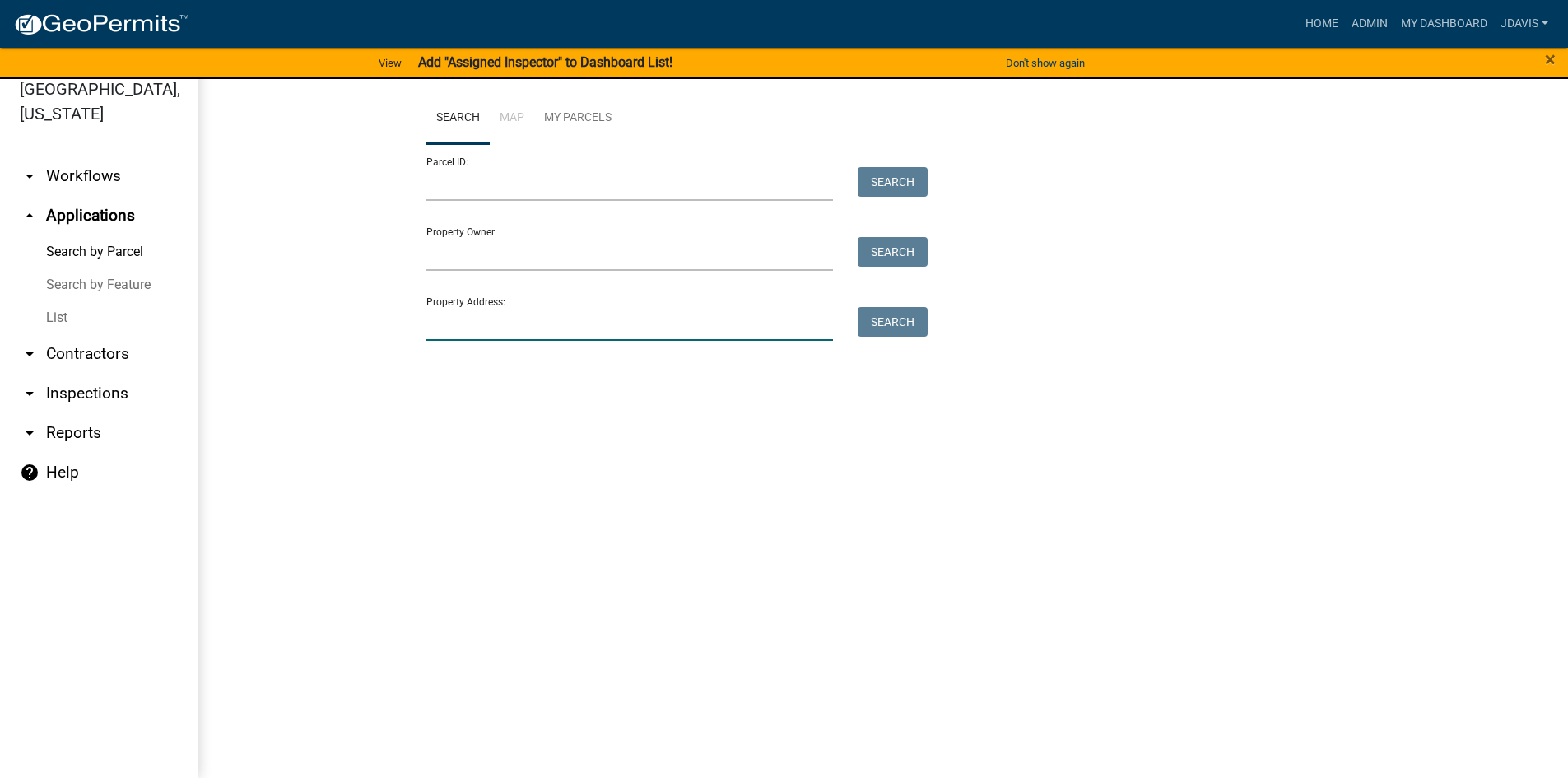
click at [492, 331] on input "Property Address:" at bounding box center [630, 324] width 408 height 34
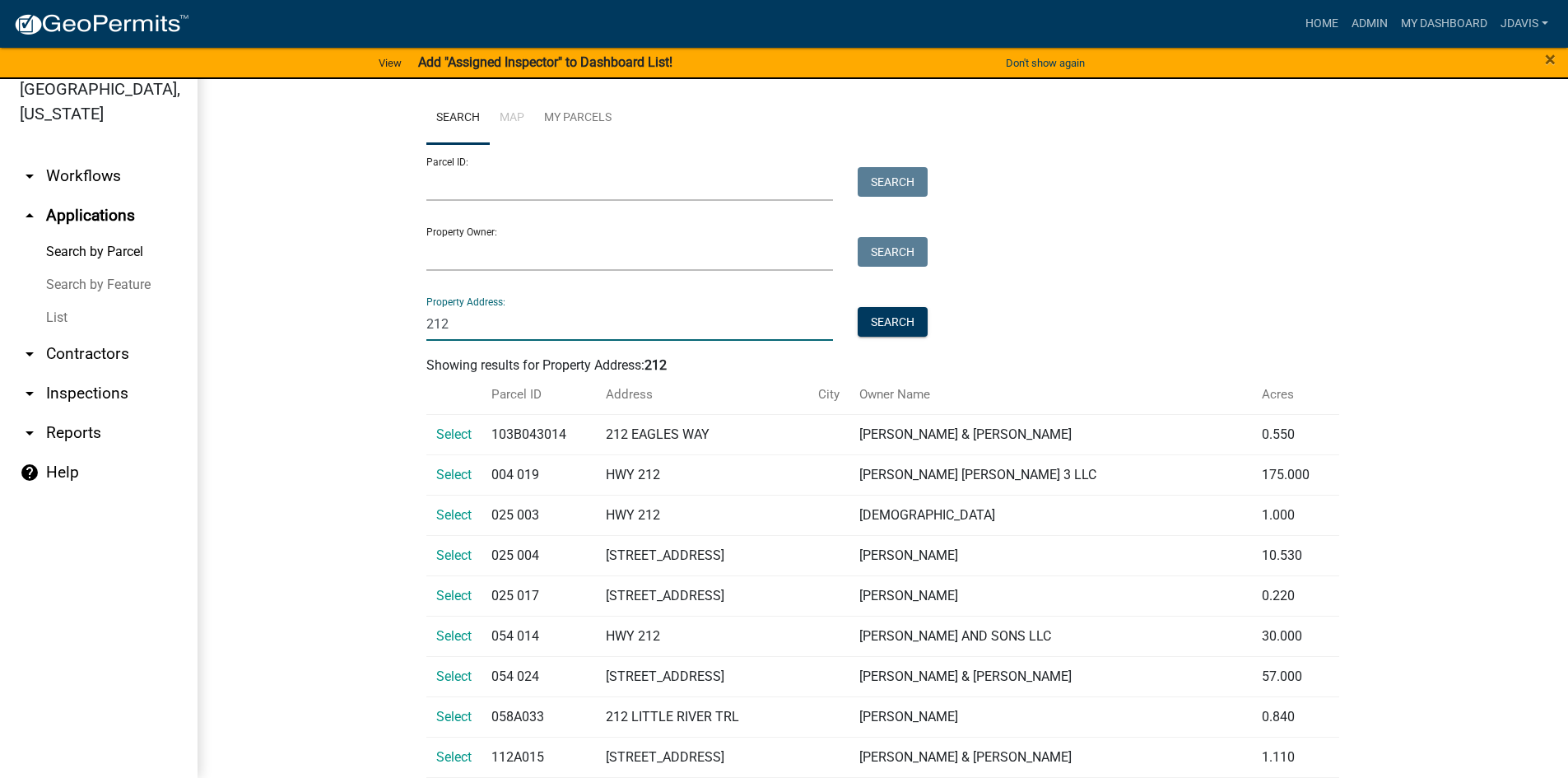
type input "212"
